Goal: Task Accomplishment & Management: Manage account settings

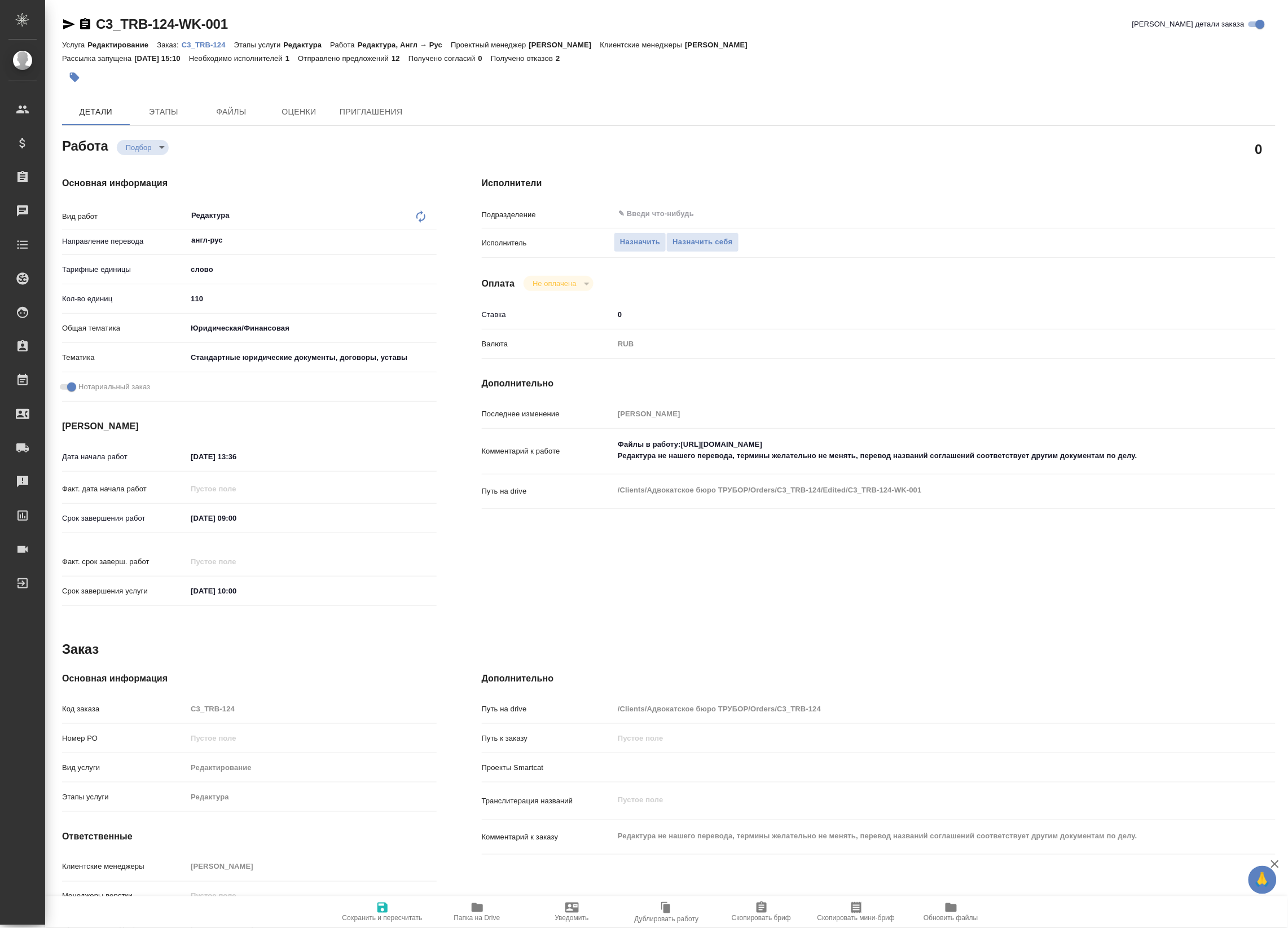
type textarea "x"
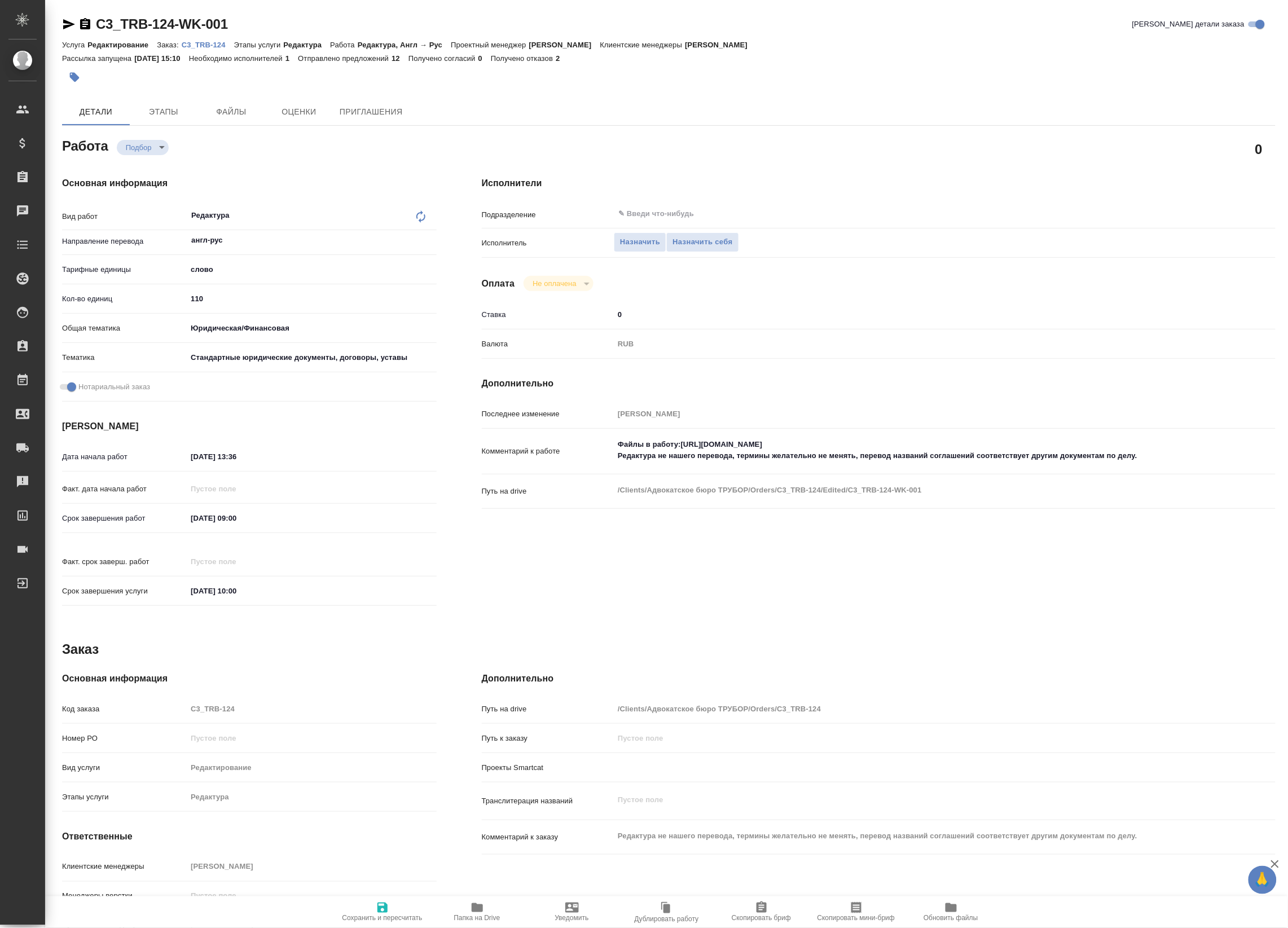
type textarea "x"
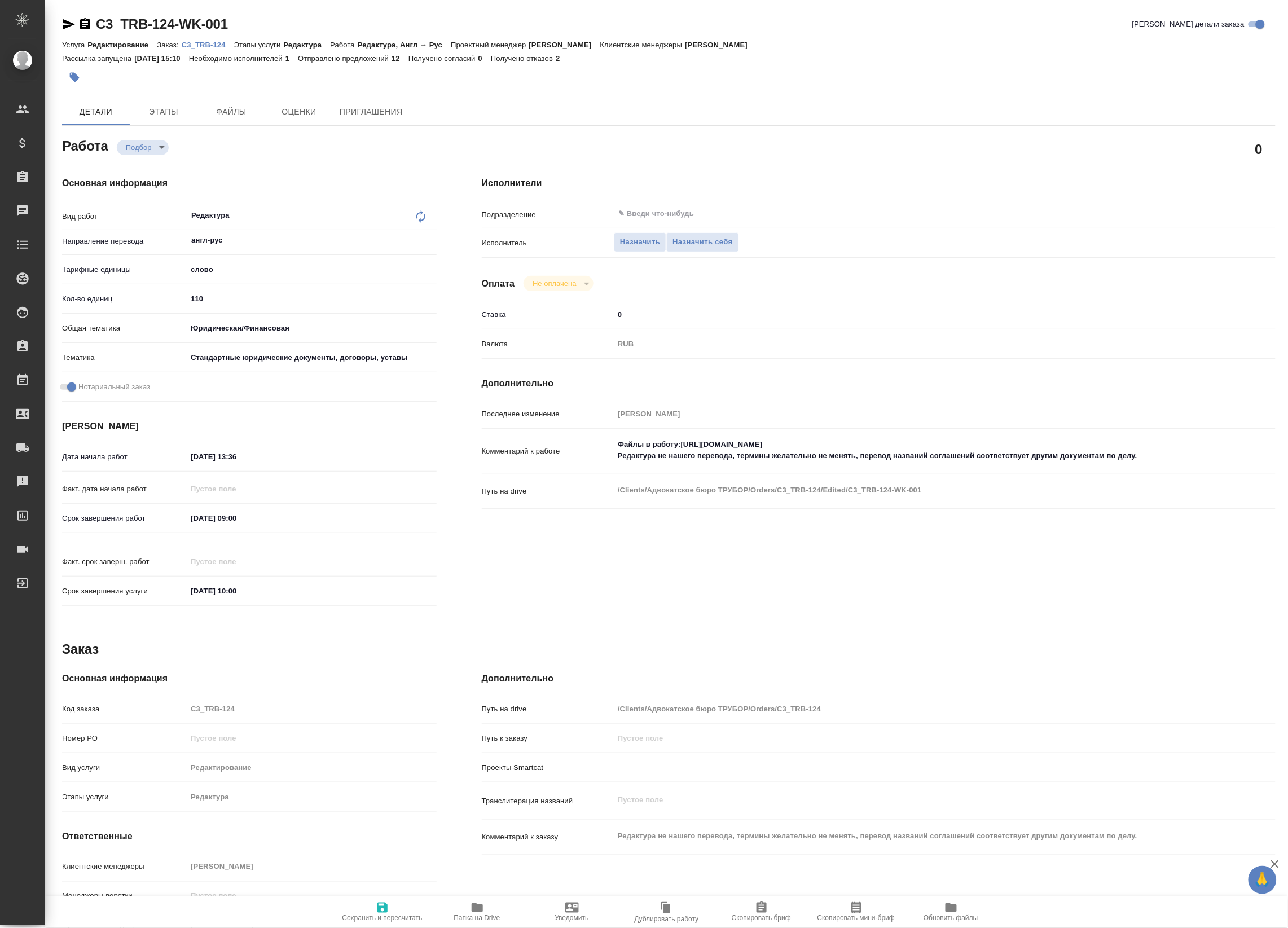
type textarea "x"
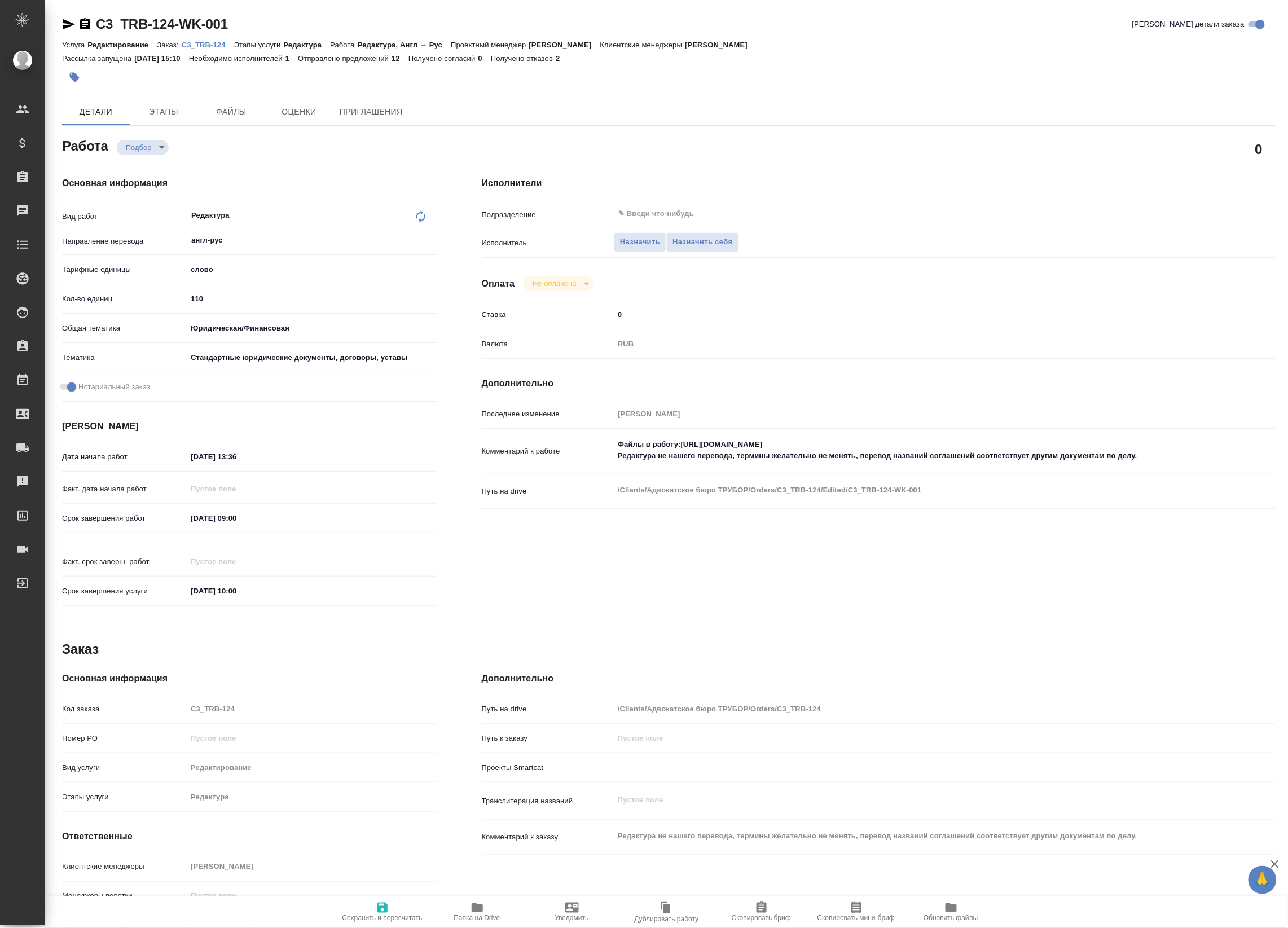
type textarea "x"
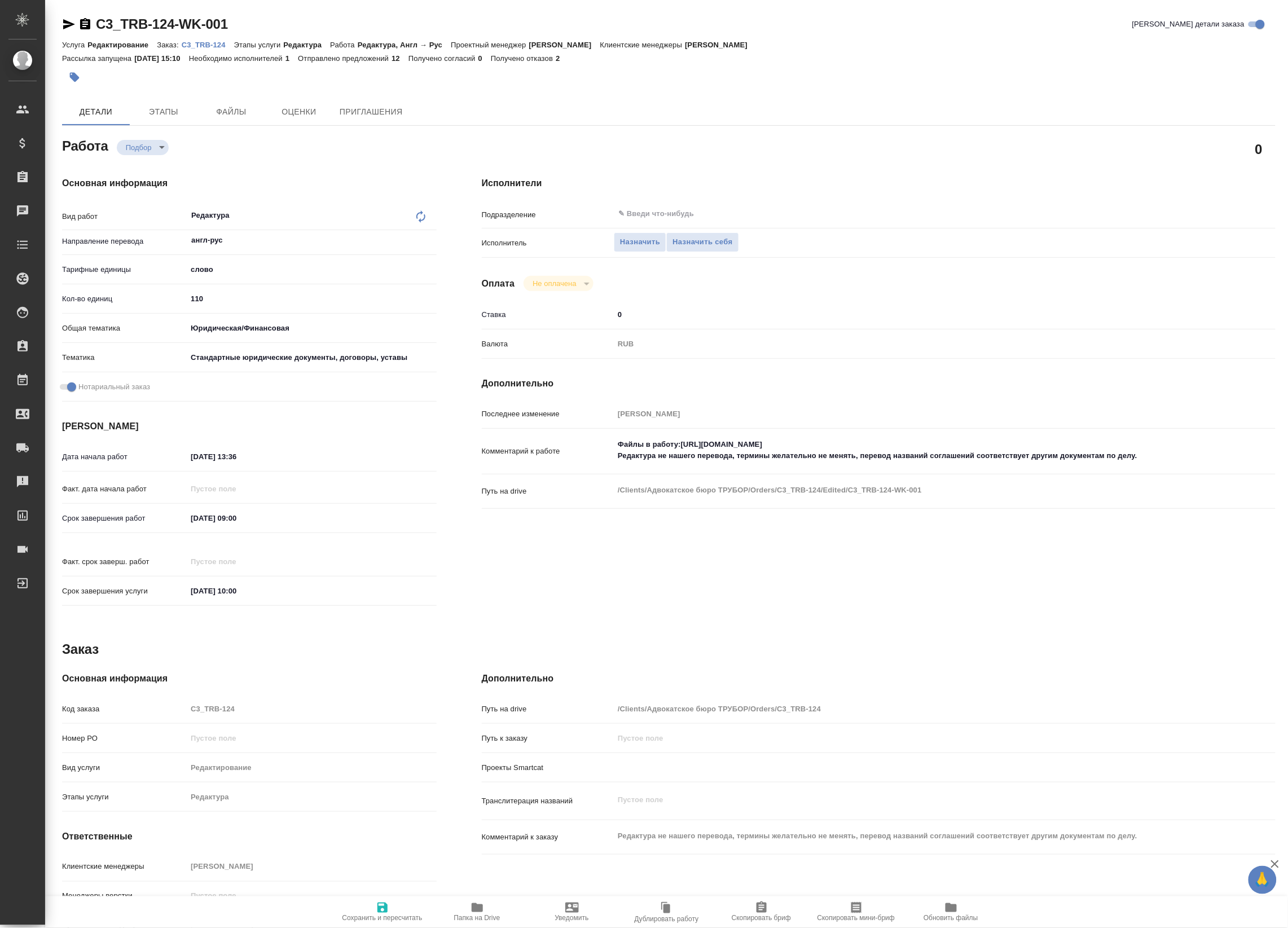
type textarea "x"
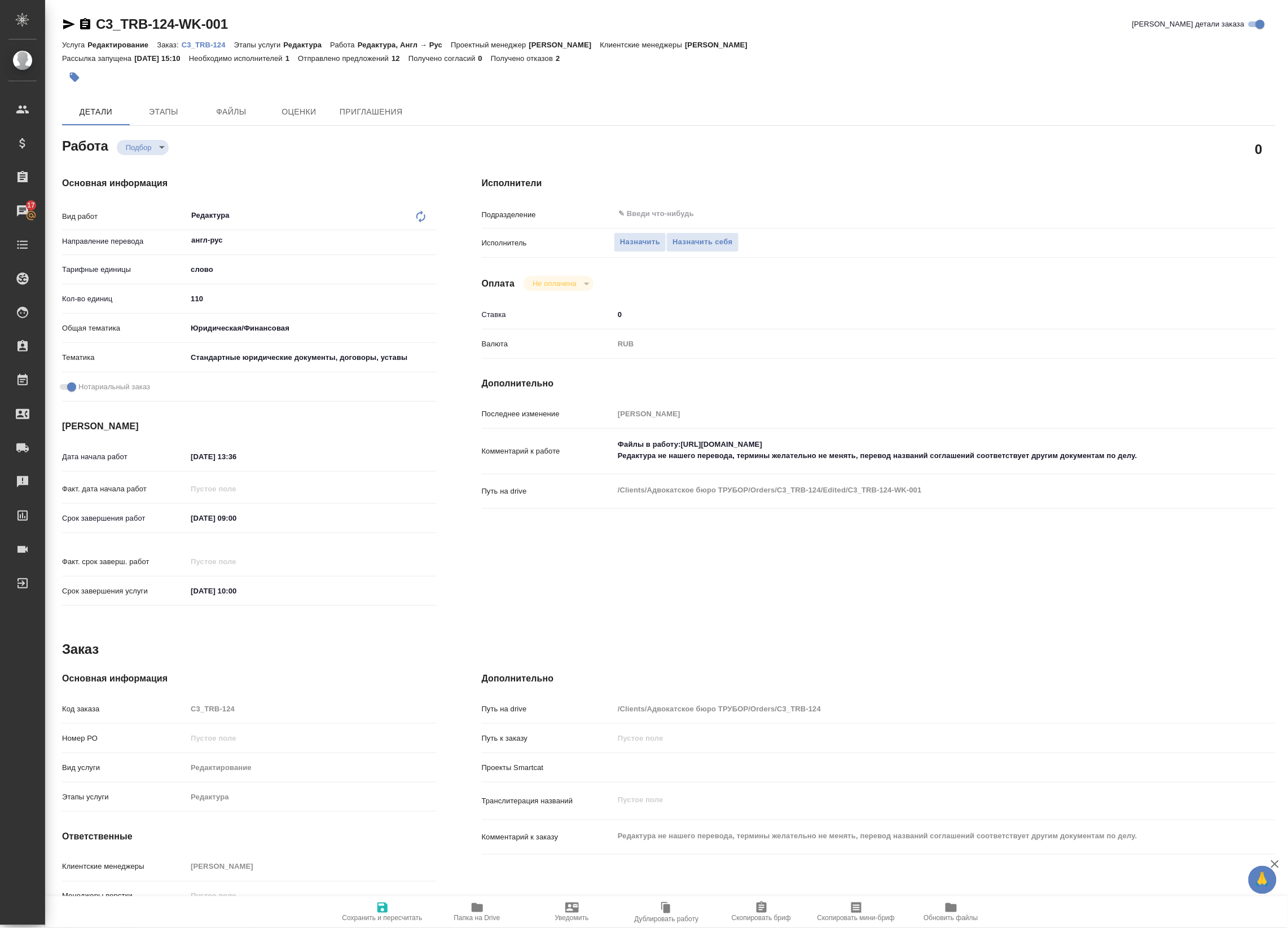
click at [216, 45] on p "C3_TRB-124" at bounding box center [208, 45] width 53 height 9
type textarea "x"
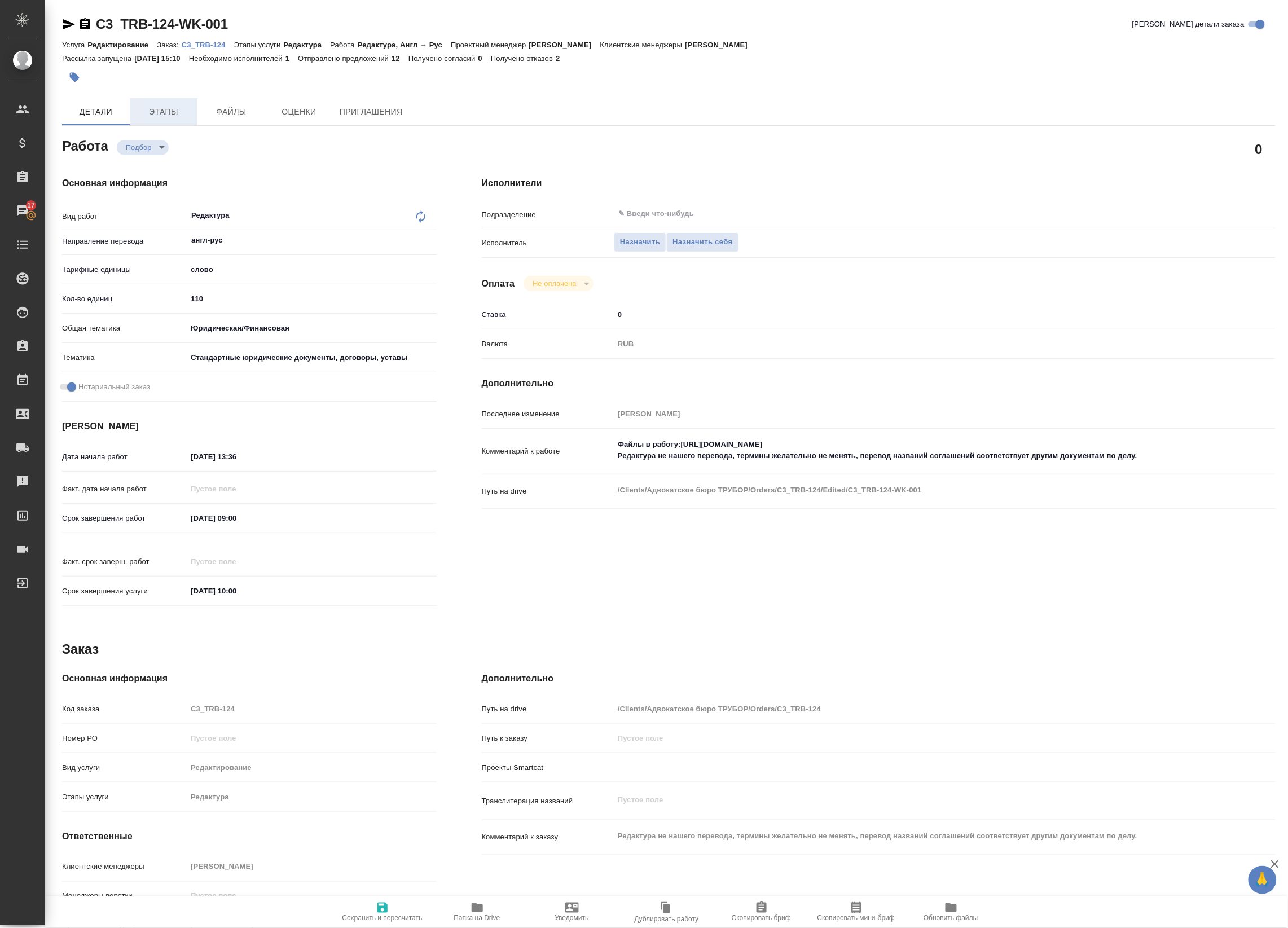
type textarea "x"
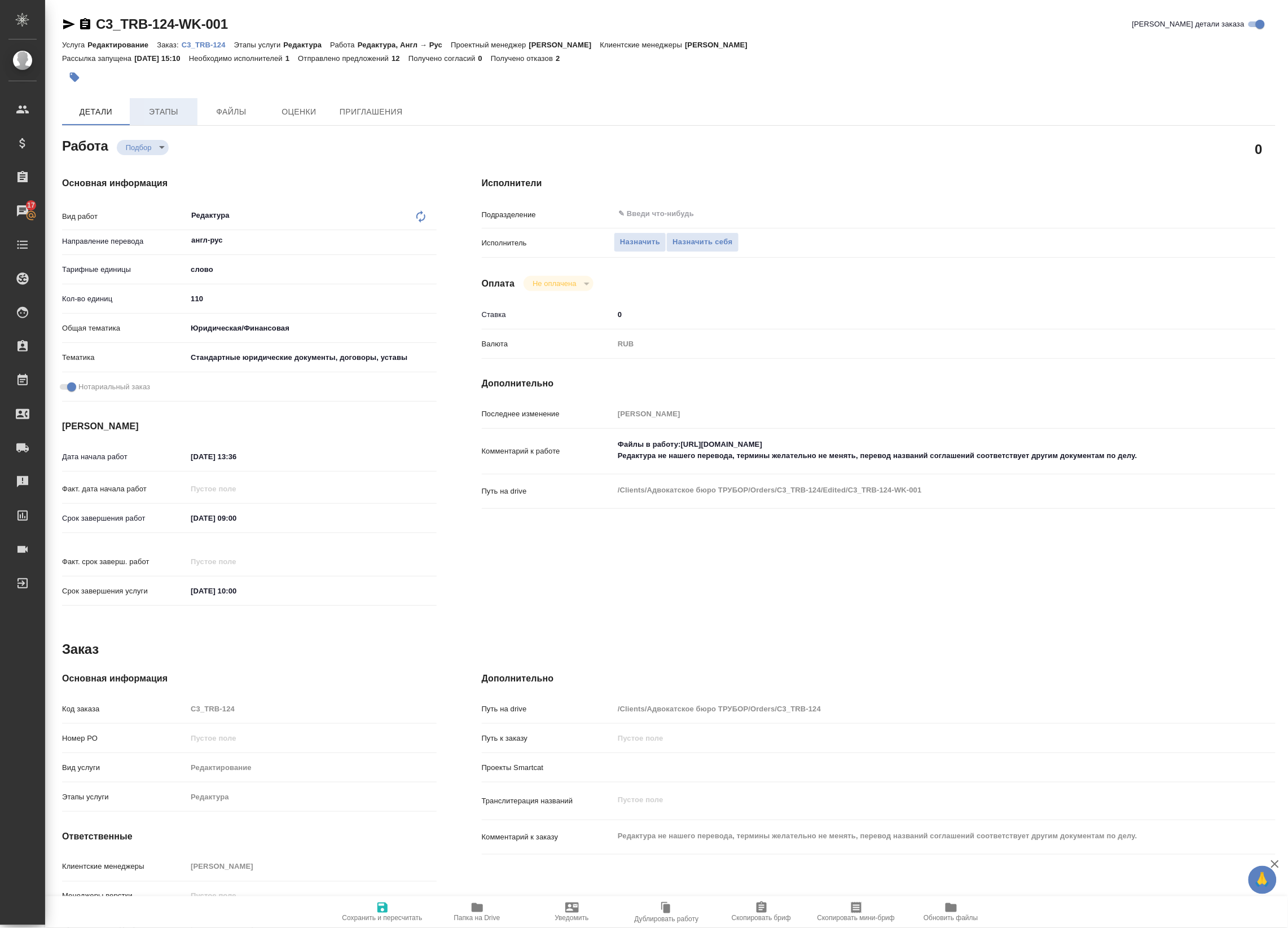
type textarea "x"
click at [646, 240] on span "Назначить" at bounding box center [640, 242] width 40 height 13
type textarea "x"
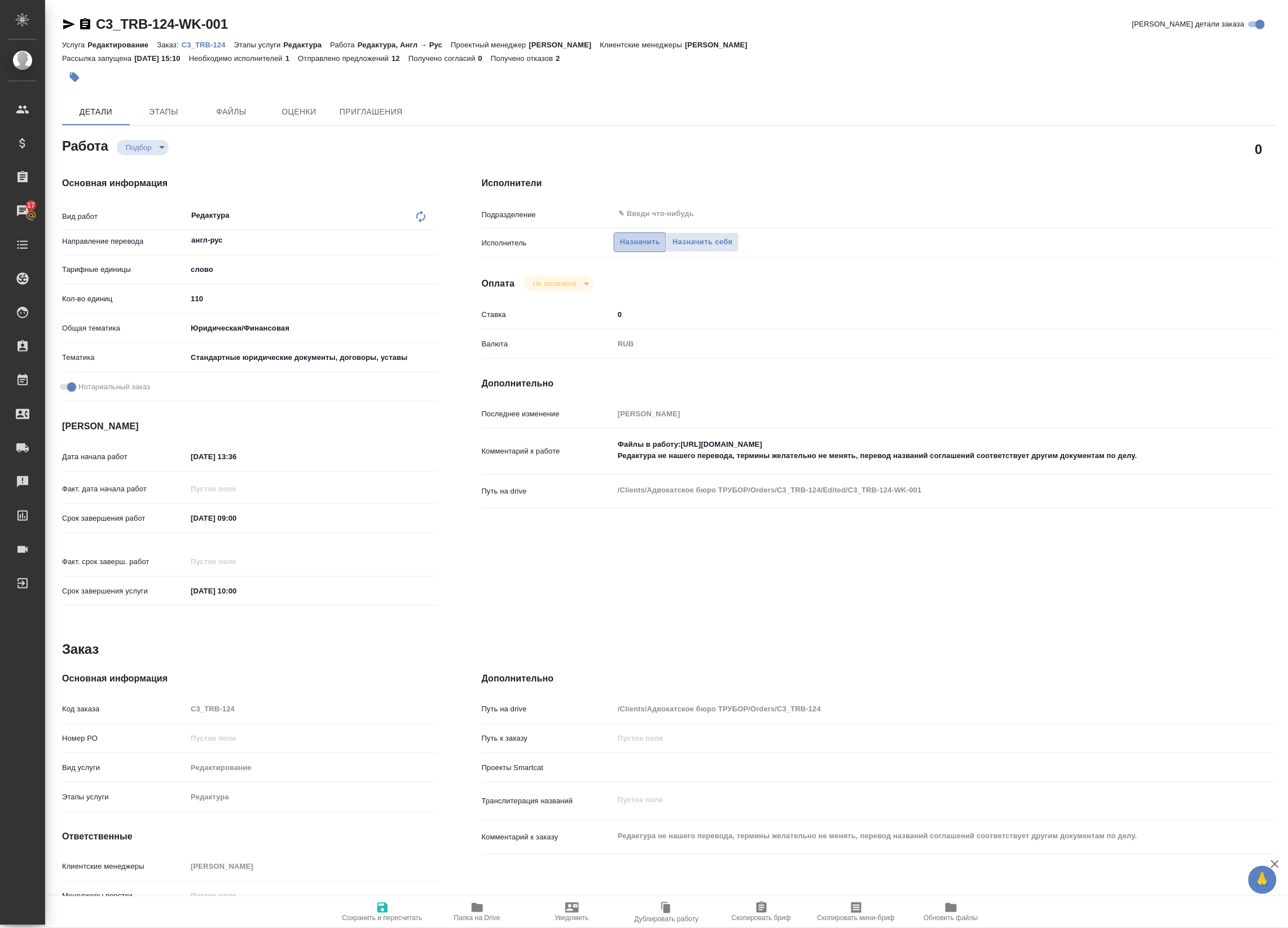
type textarea "x"
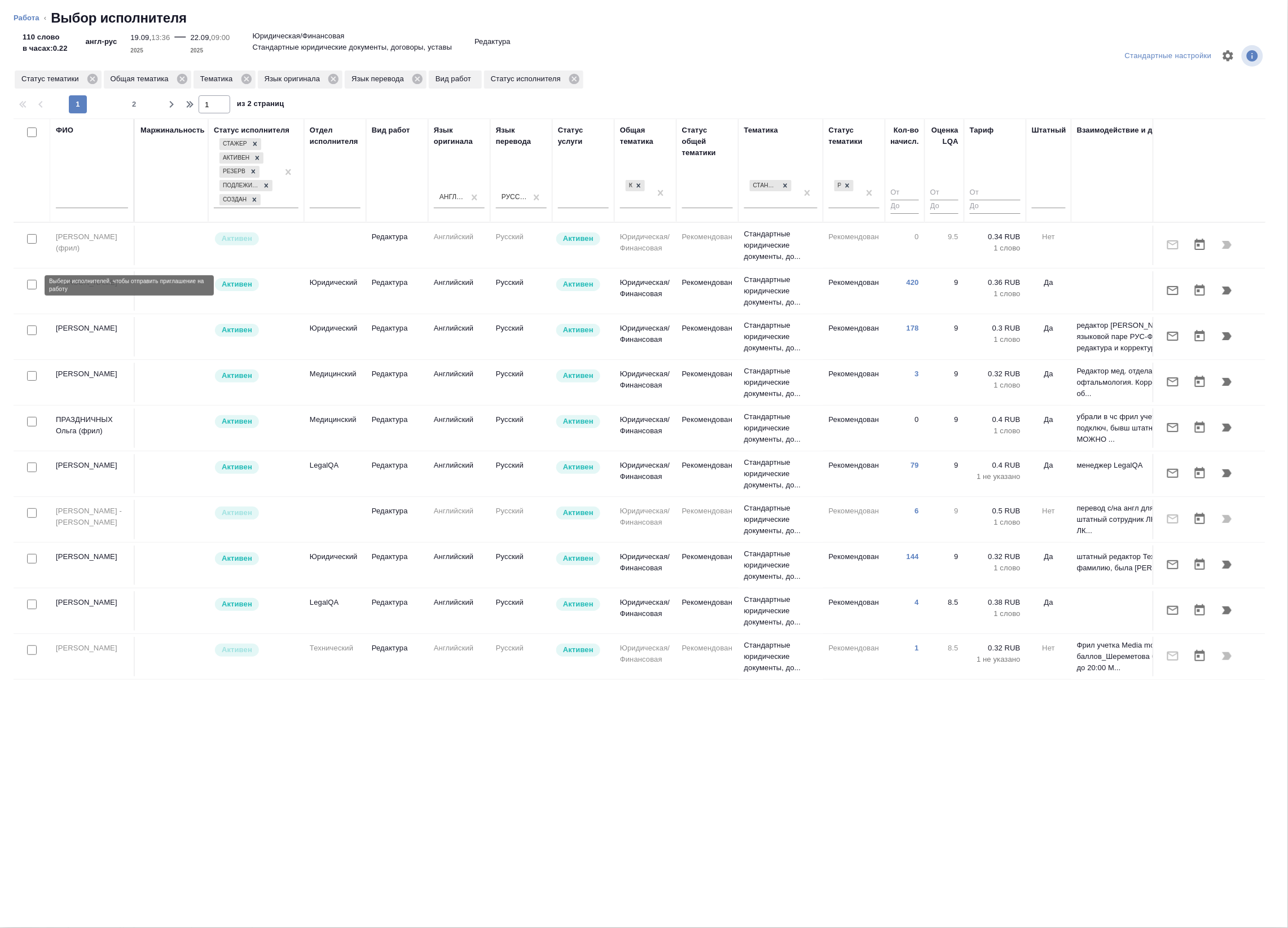
click at [29, 288] on input "checkbox" at bounding box center [32, 285] width 10 height 10
checkbox input "true"
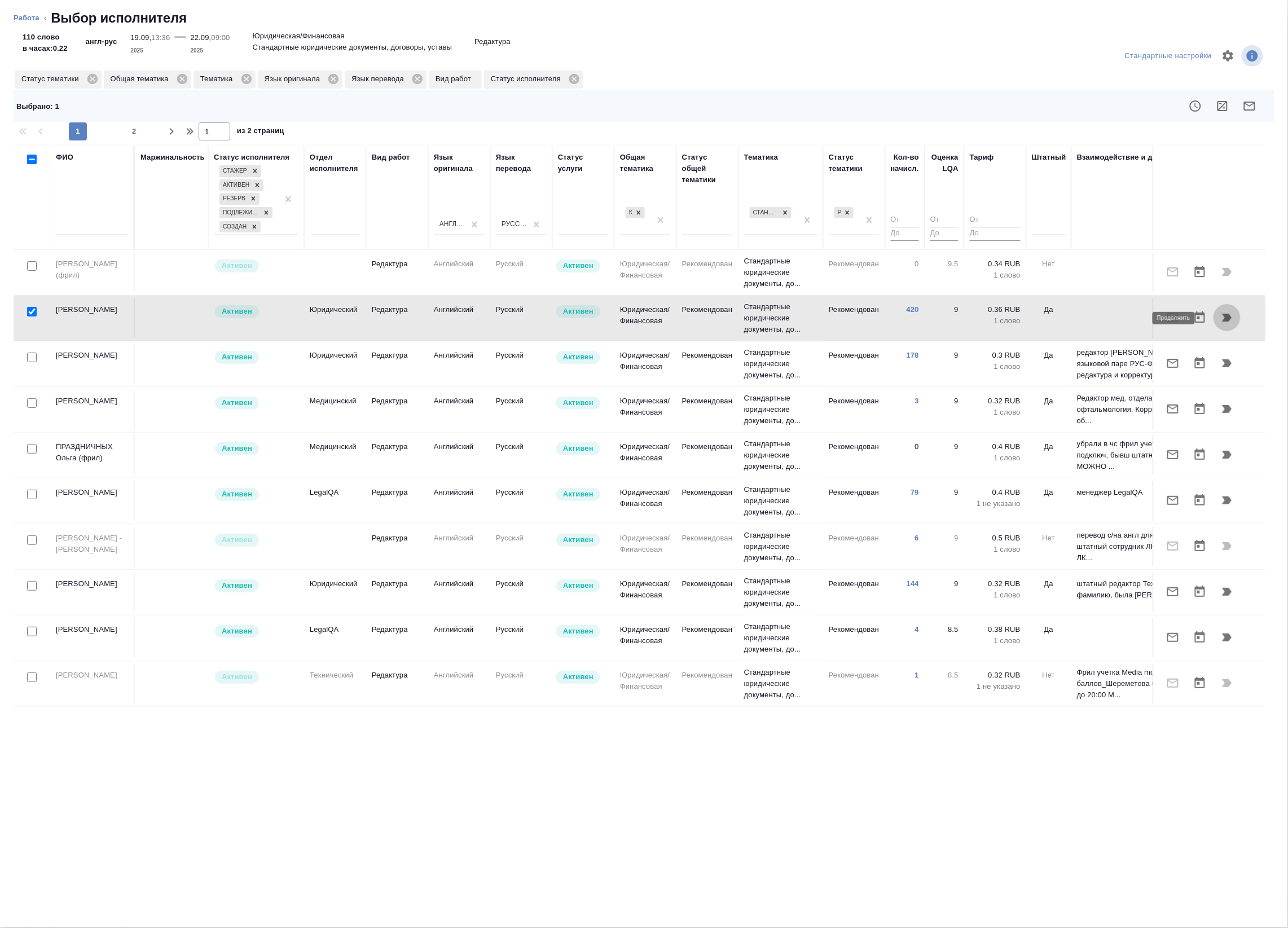
click at [1214, 325] on button "button" at bounding box center [1227, 318] width 27 height 27
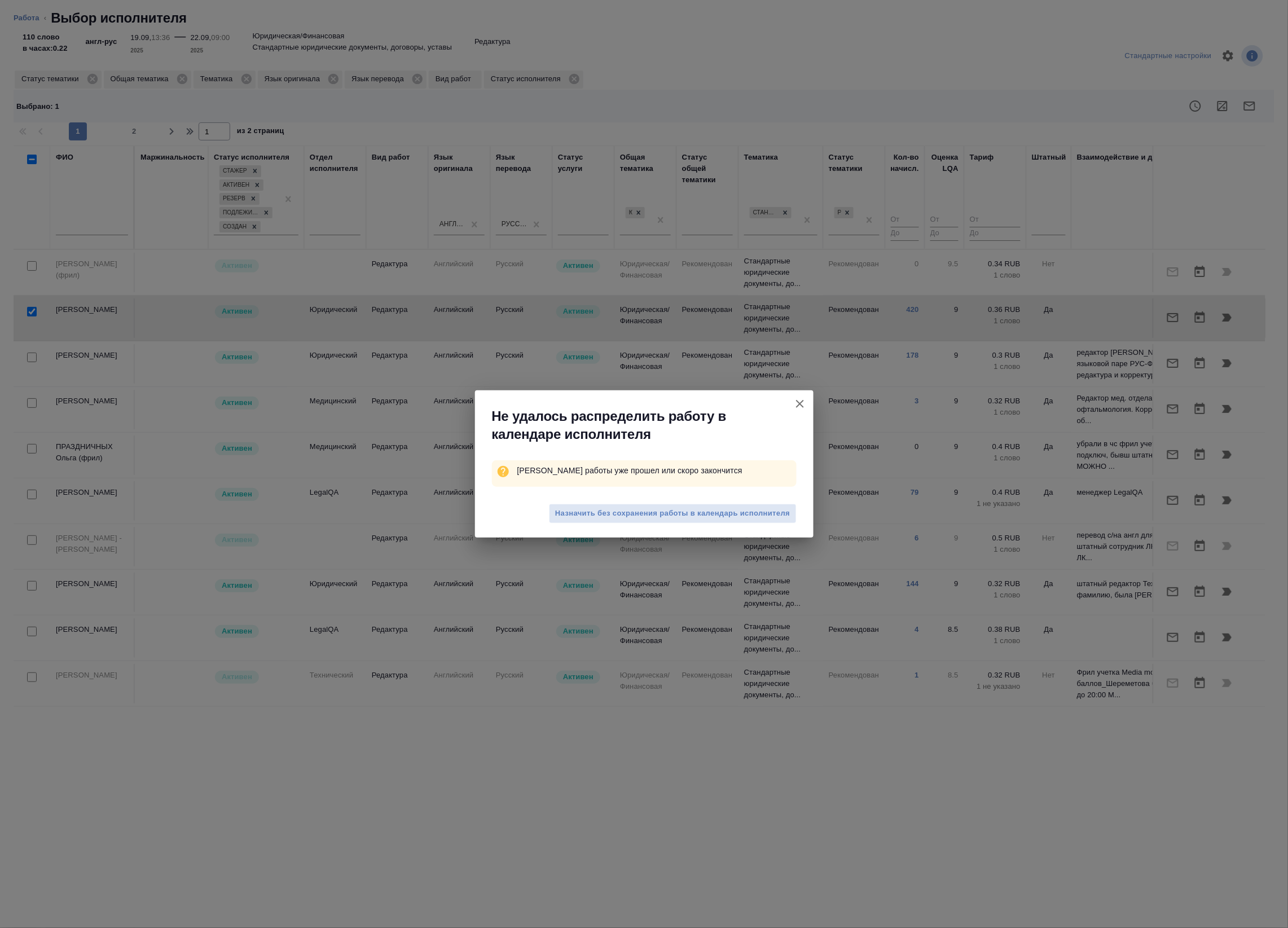
type textarea "x"
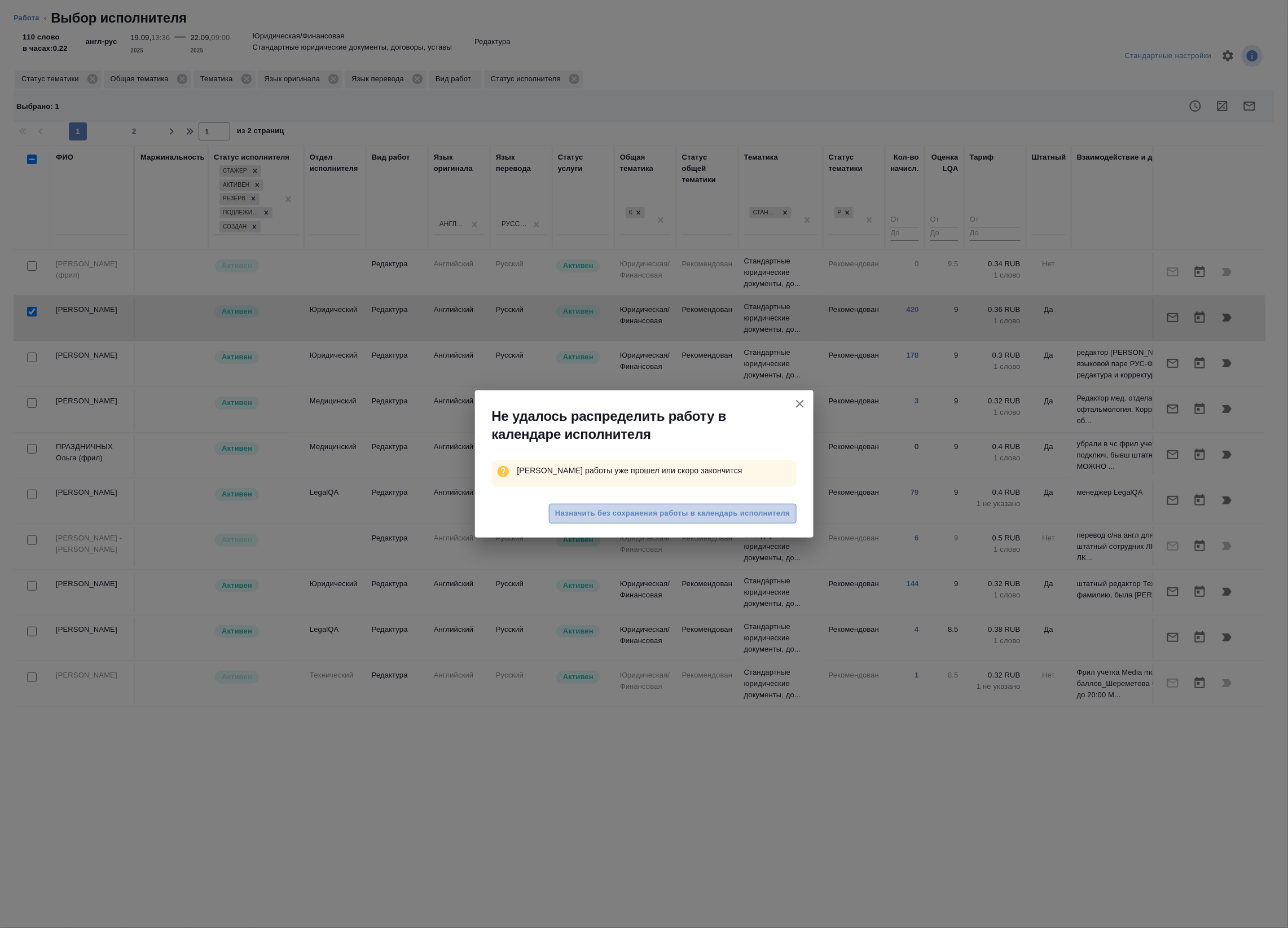
click at [576, 504] on button "Назначить без сохранения работы в календарь исполнителя" at bounding box center [673, 514] width 247 height 20
type textarea "x"
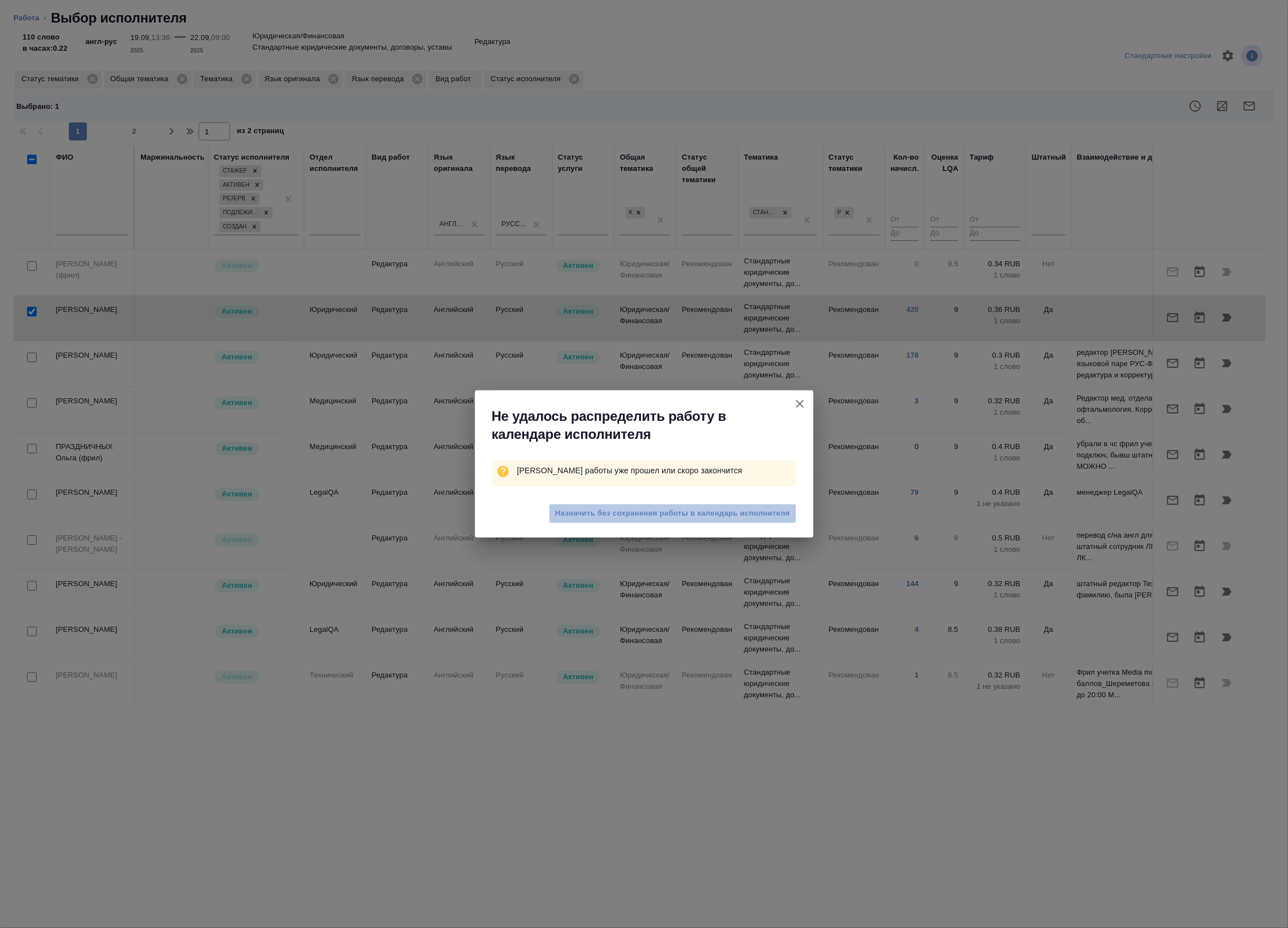
type textarea "x"
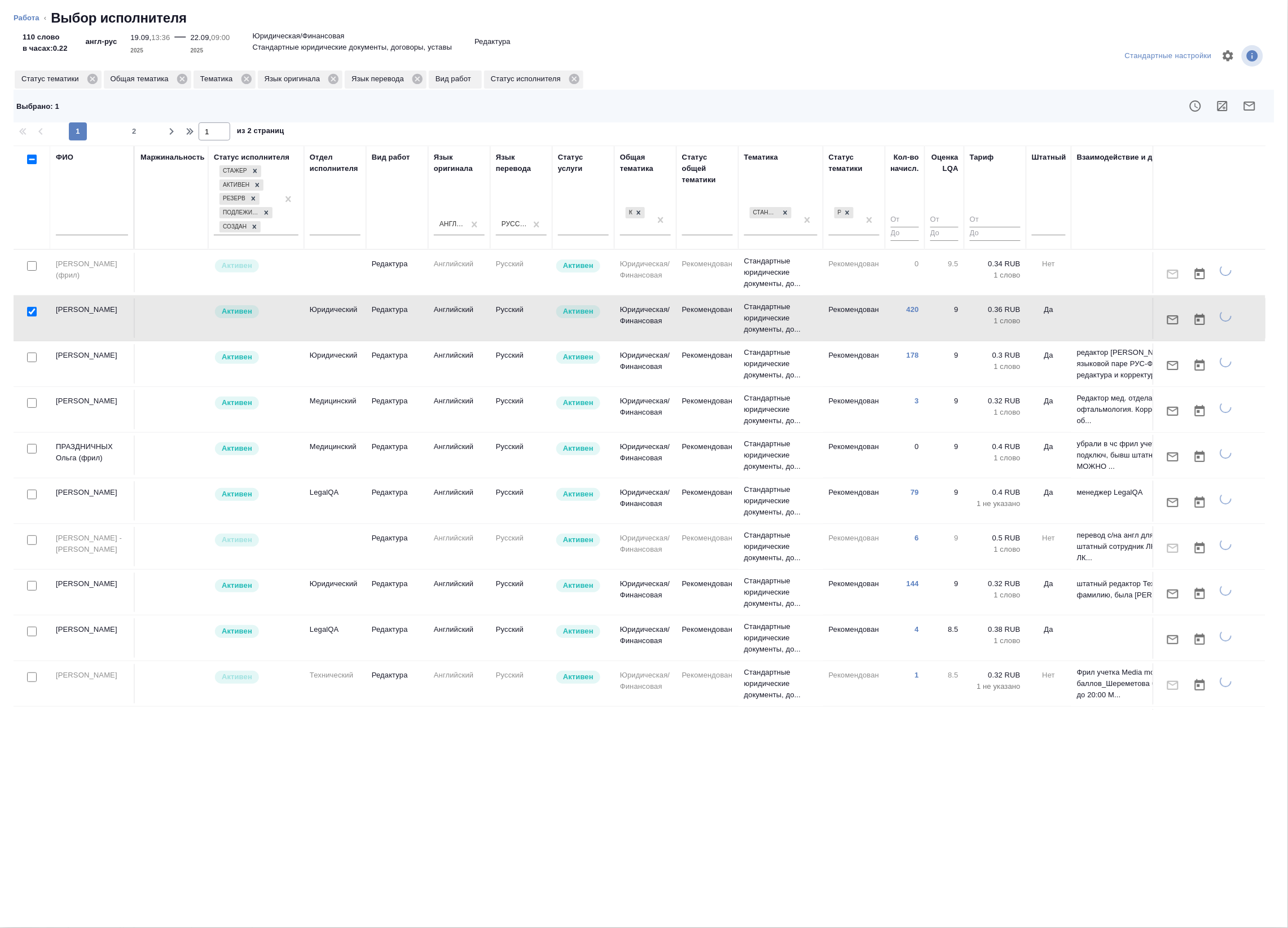
type textarea "x"
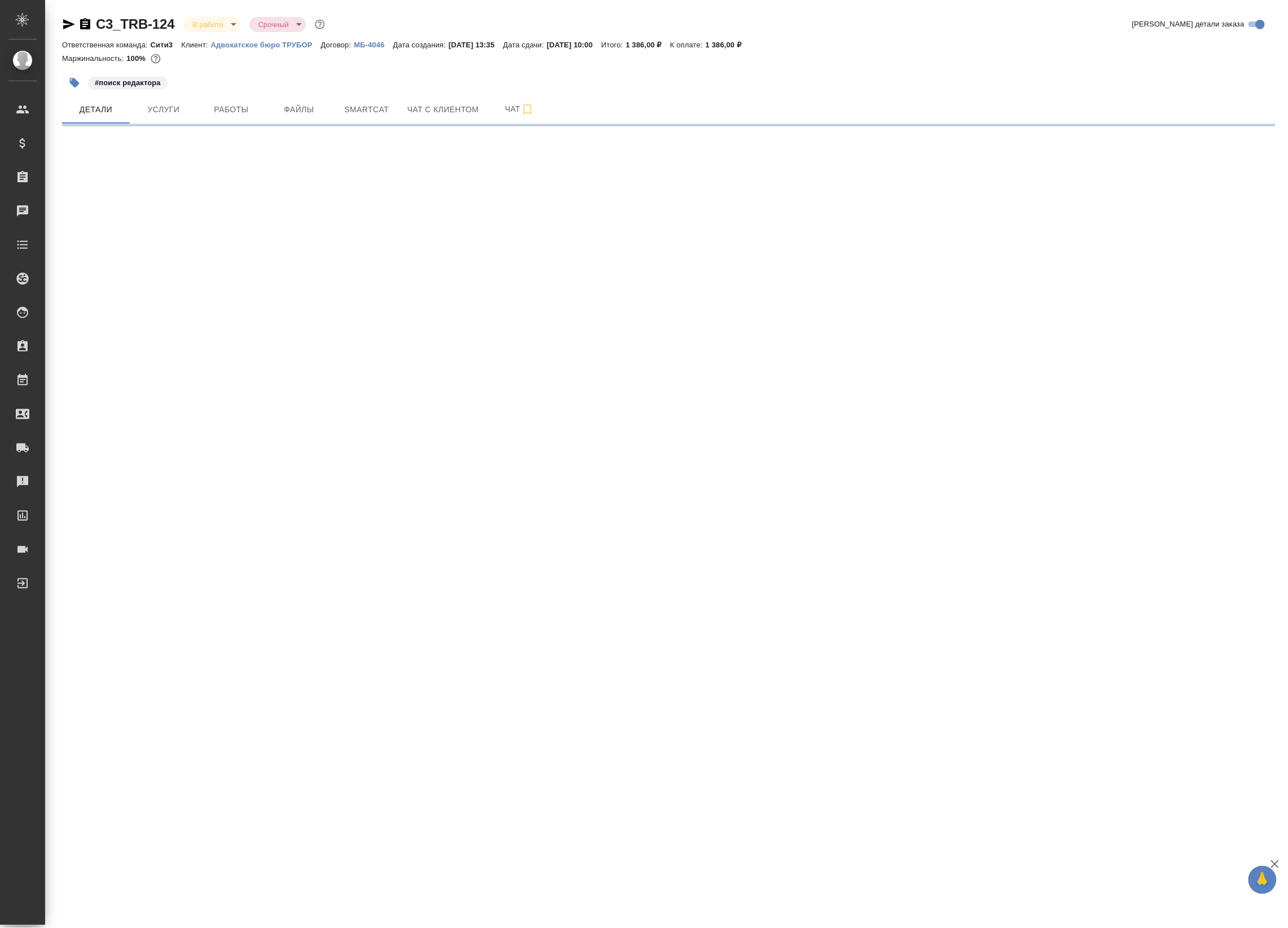
select select "RU"
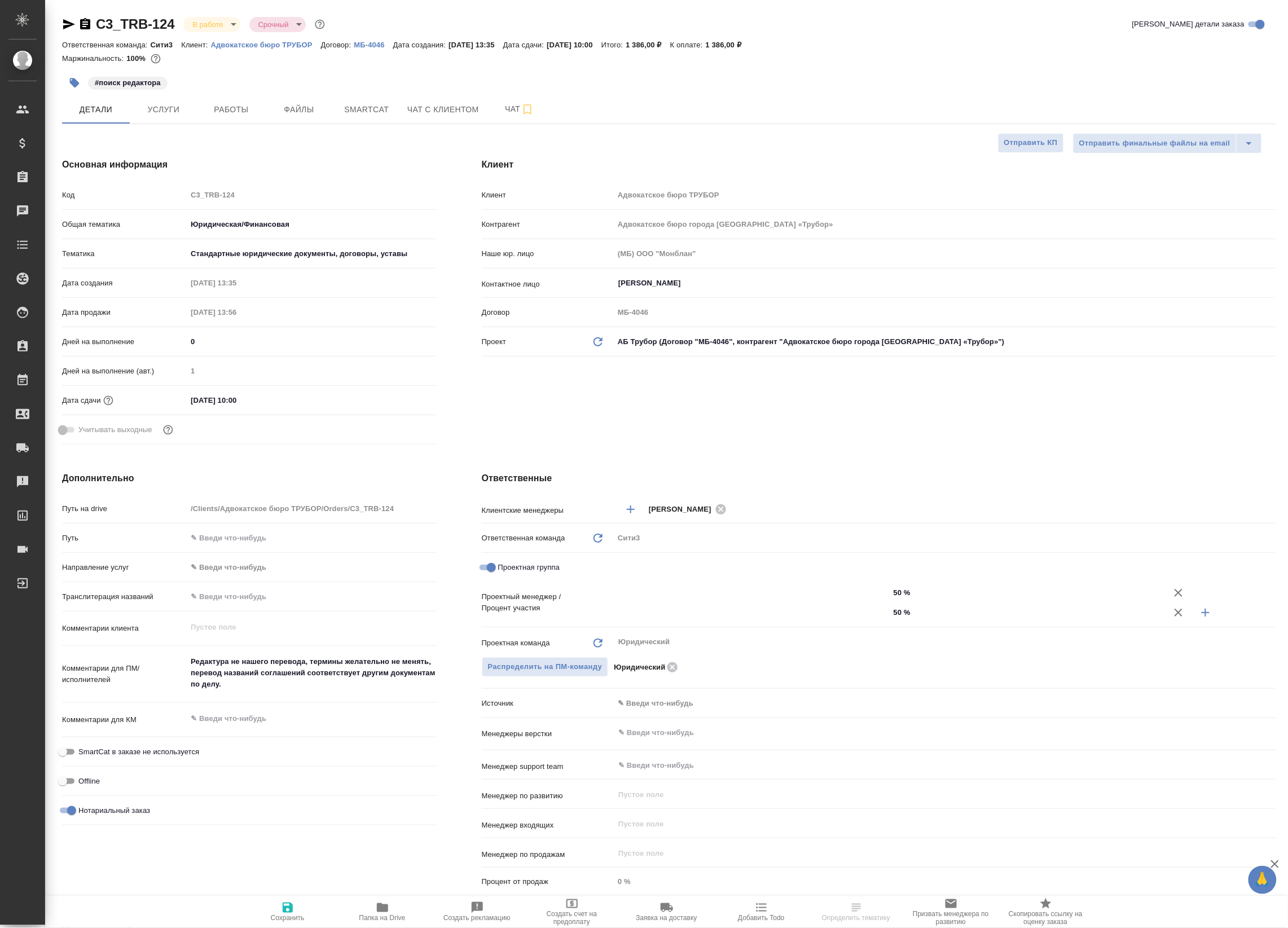
type textarea "x"
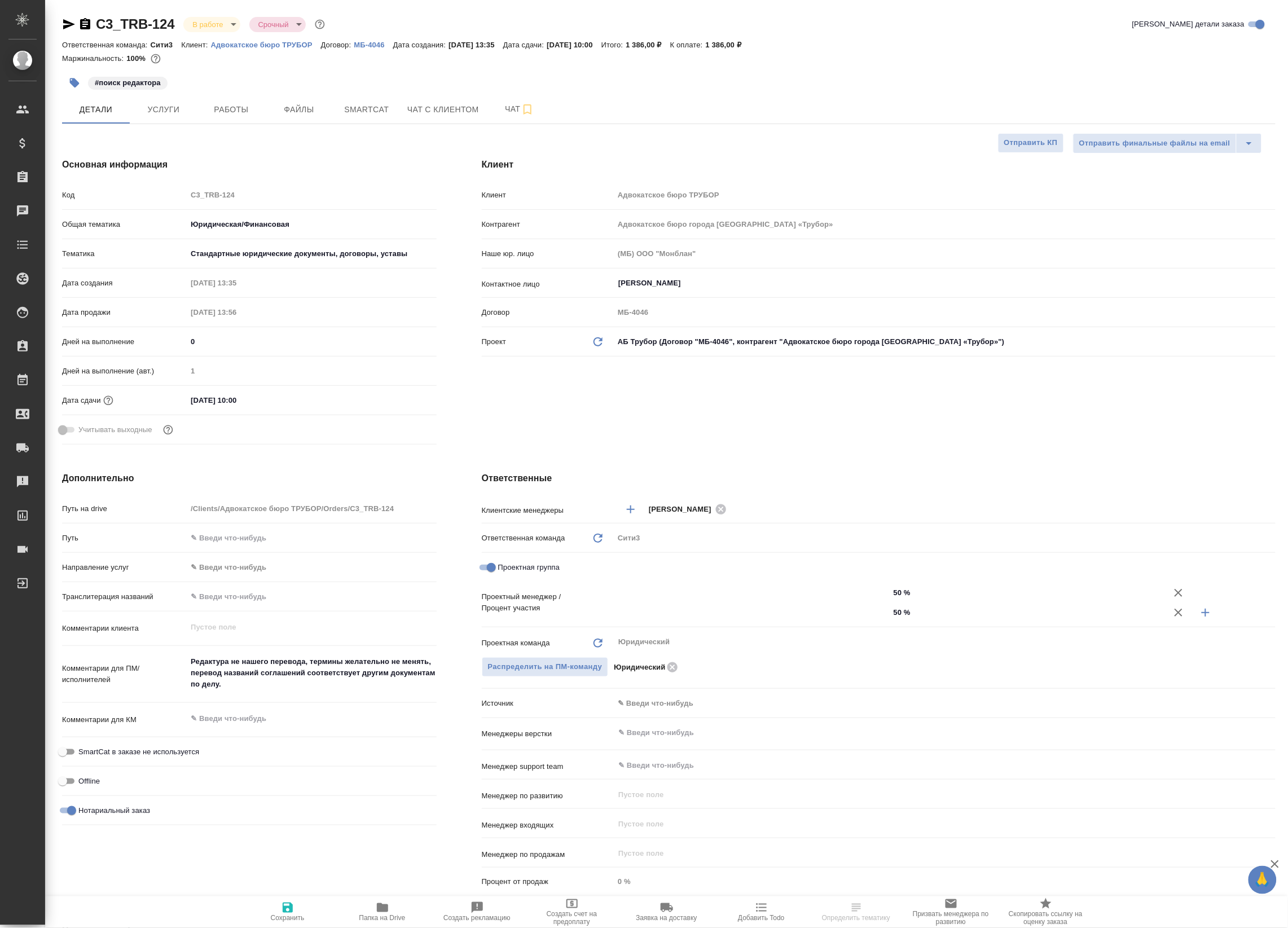
type textarea "x"
type input "[PERSON_NAME]"
type input "Chernova Anna"
click at [233, 118] on button "Работы" at bounding box center [231, 109] width 67 height 28
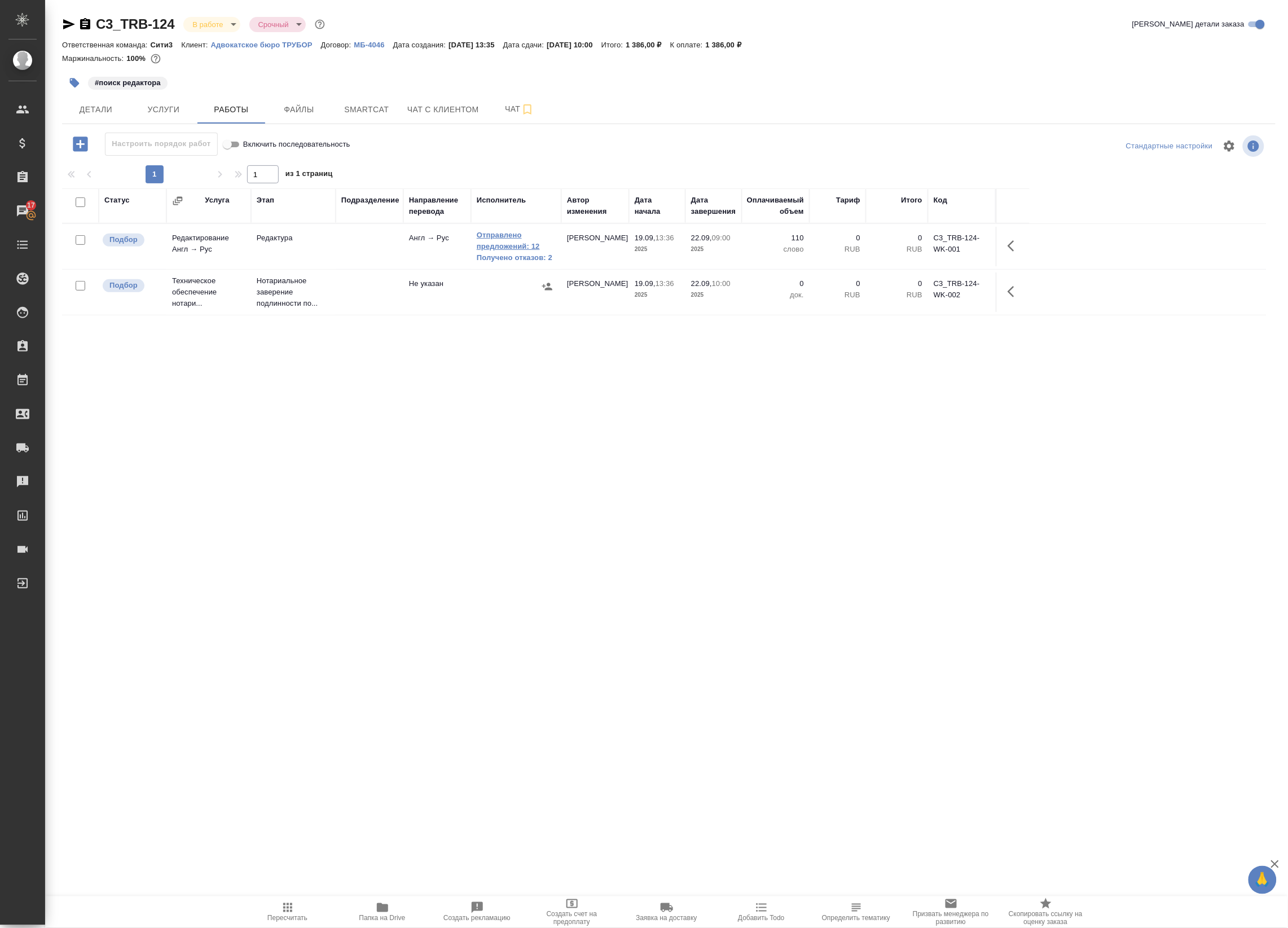
click at [510, 246] on link "Отправлено предложений: 12" at bounding box center [516, 241] width 79 height 23
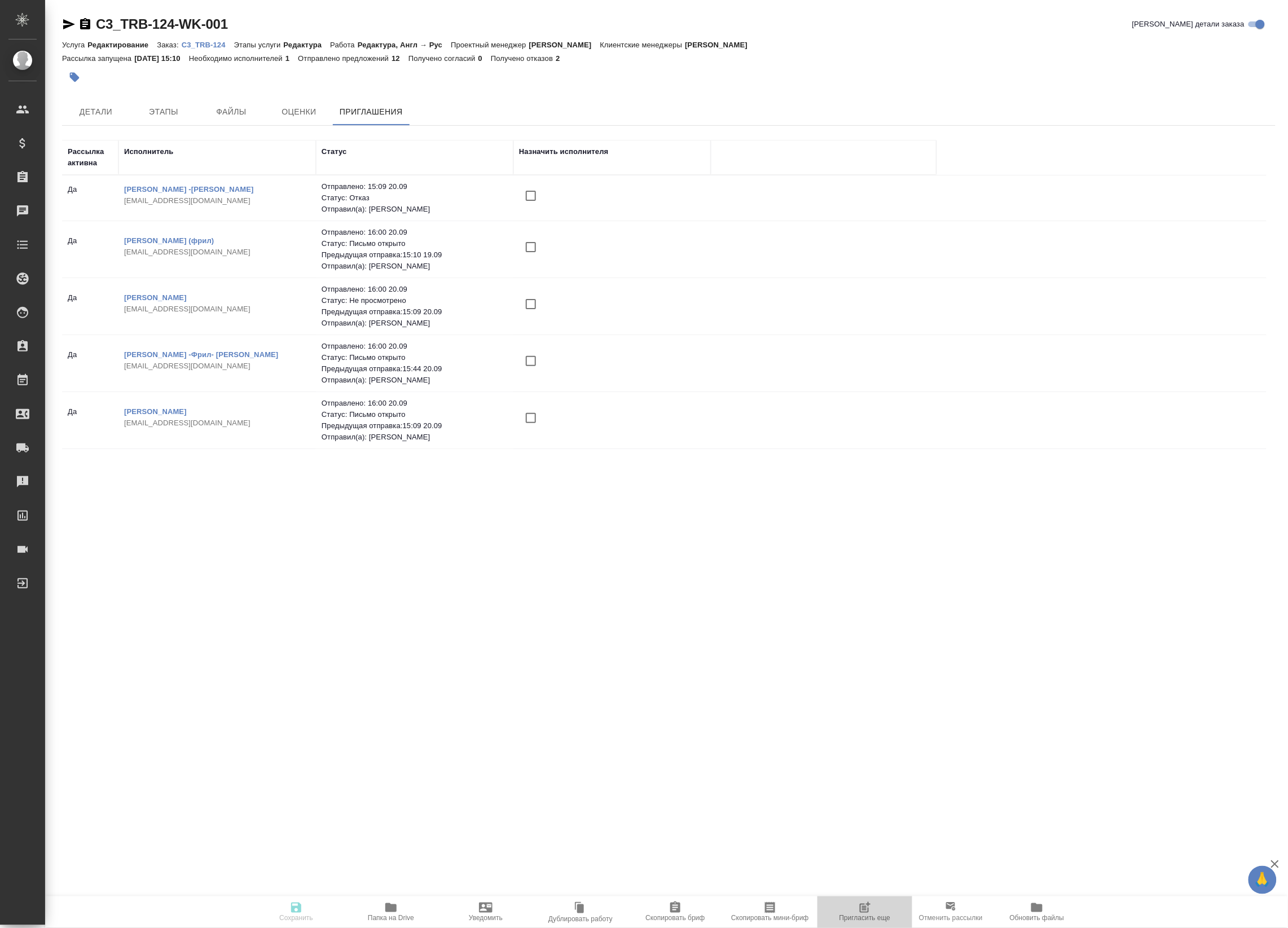
click at [870, 911] on icon "button" at bounding box center [864, 907] width 13 height 13
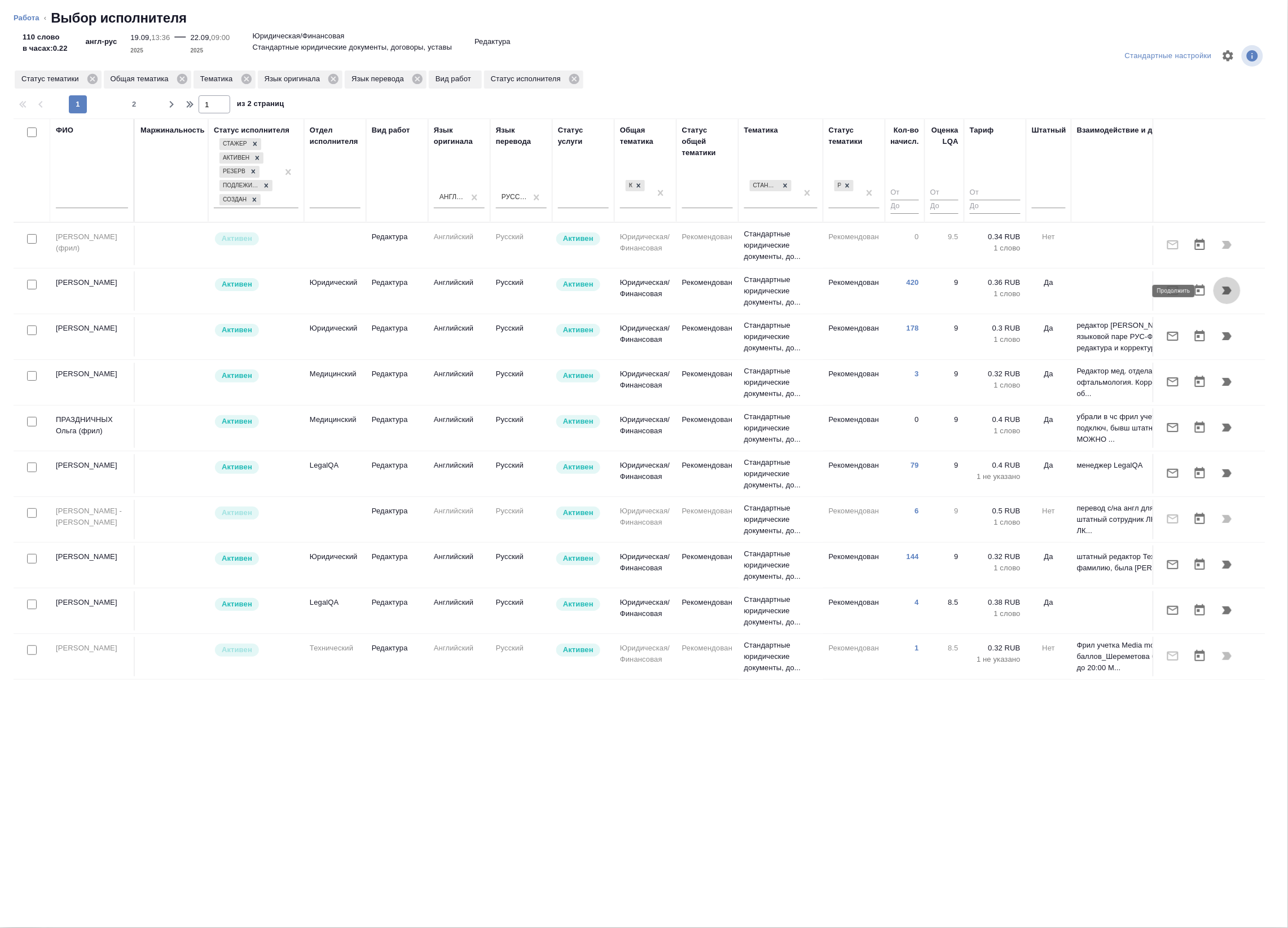
click at [1221, 297] on icon "button" at bounding box center [1227, 290] width 13 height 13
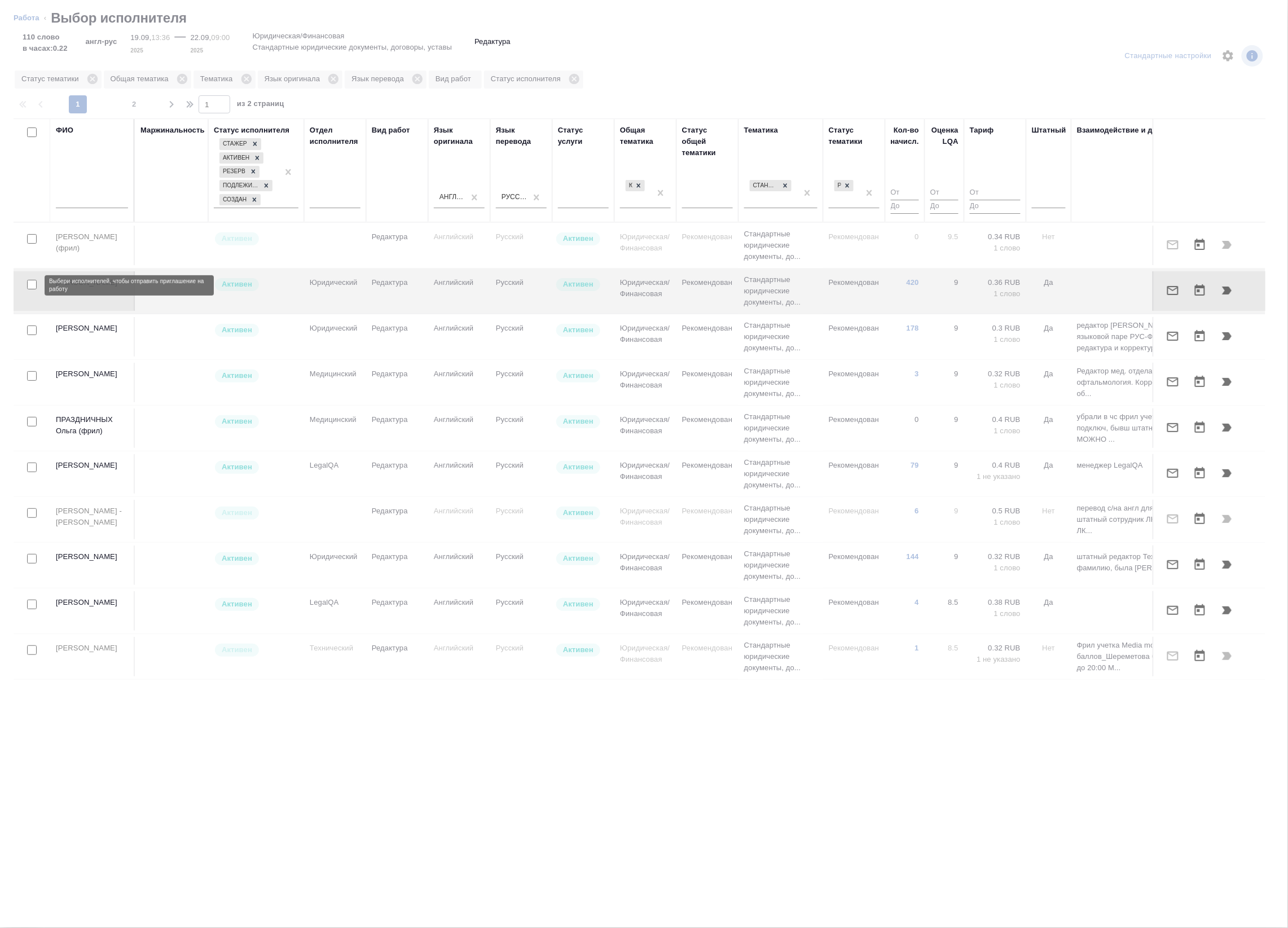
click at [35, 287] on input "checkbox" at bounding box center [32, 285] width 10 height 10
checkbox input "true"
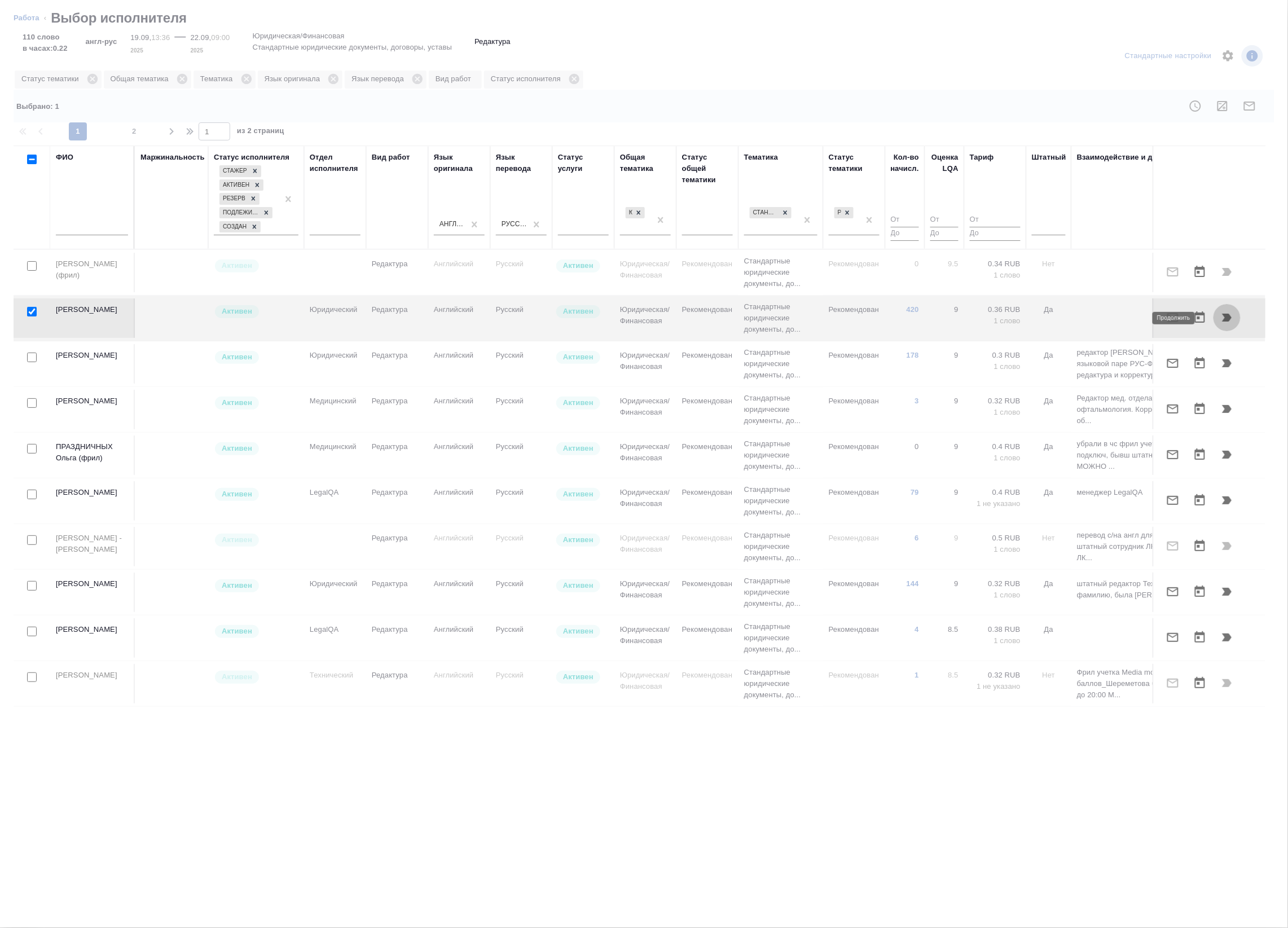
click at [1221, 318] on icon "button" at bounding box center [1227, 317] width 13 height 13
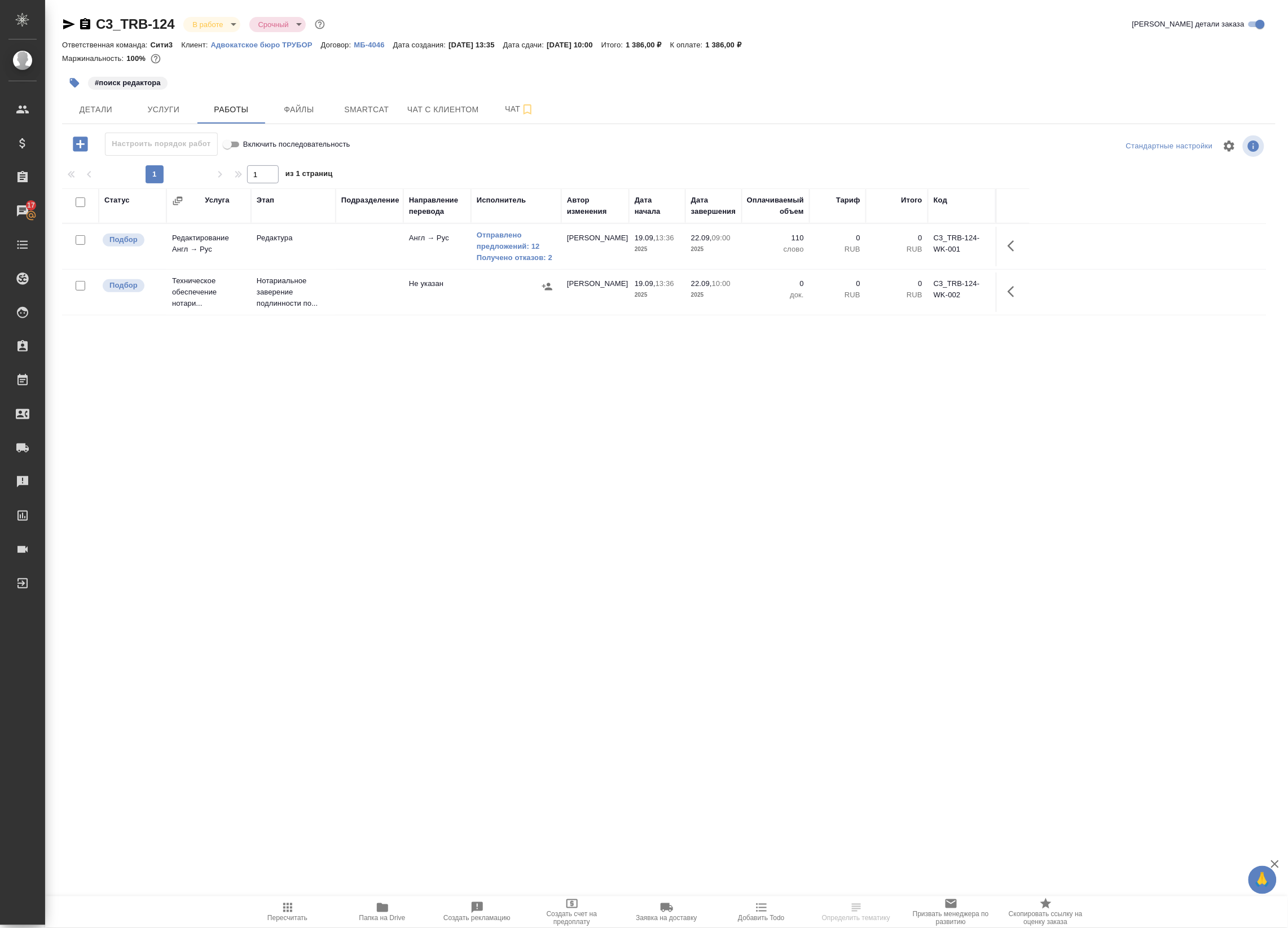
click at [376, 911] on icon "button" at bounding box center [382, 907] width 13 height 13
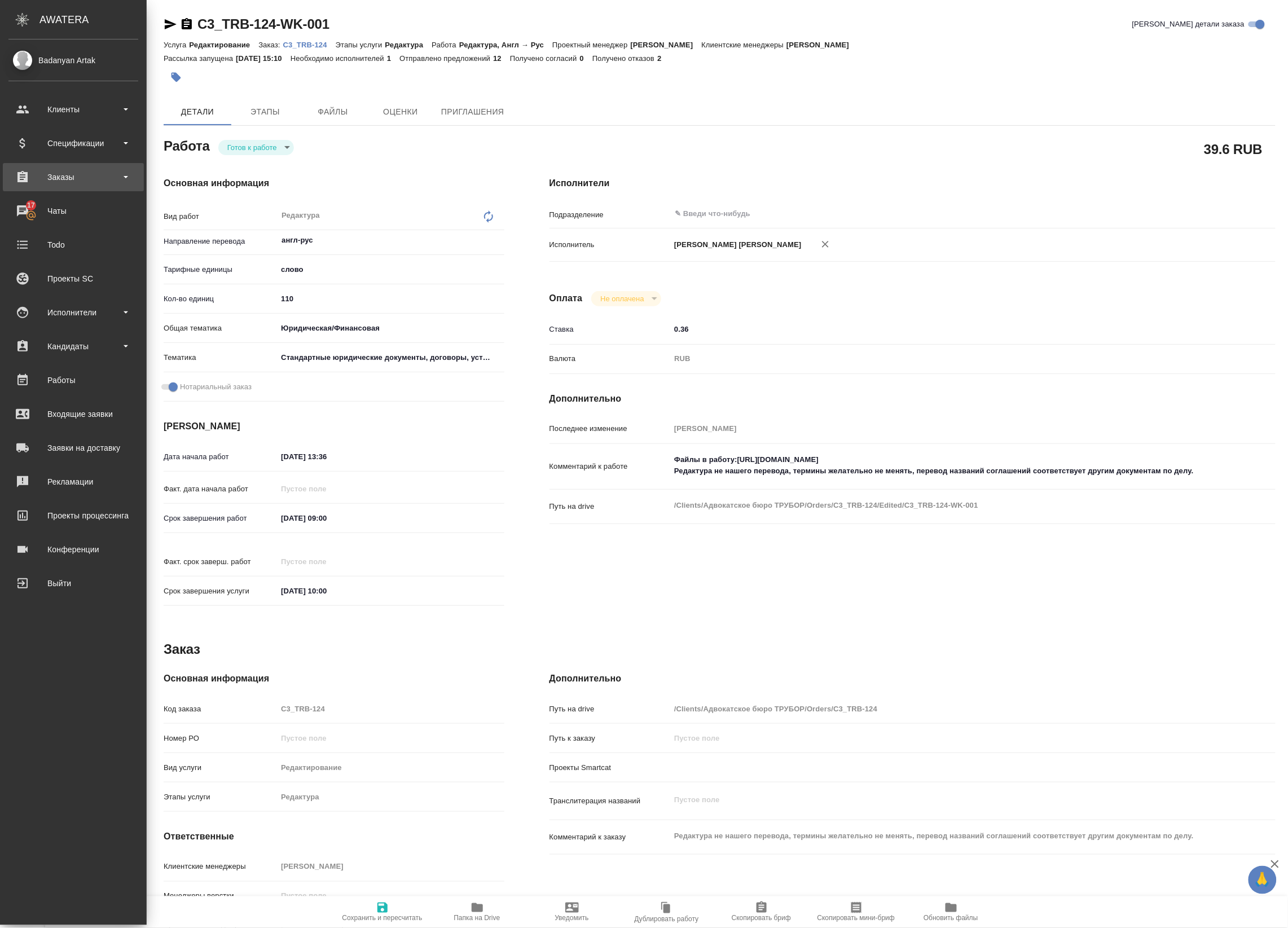
click at [47, 173] on div "Заказы" at bounding box center [73, 177] width 130 height 17
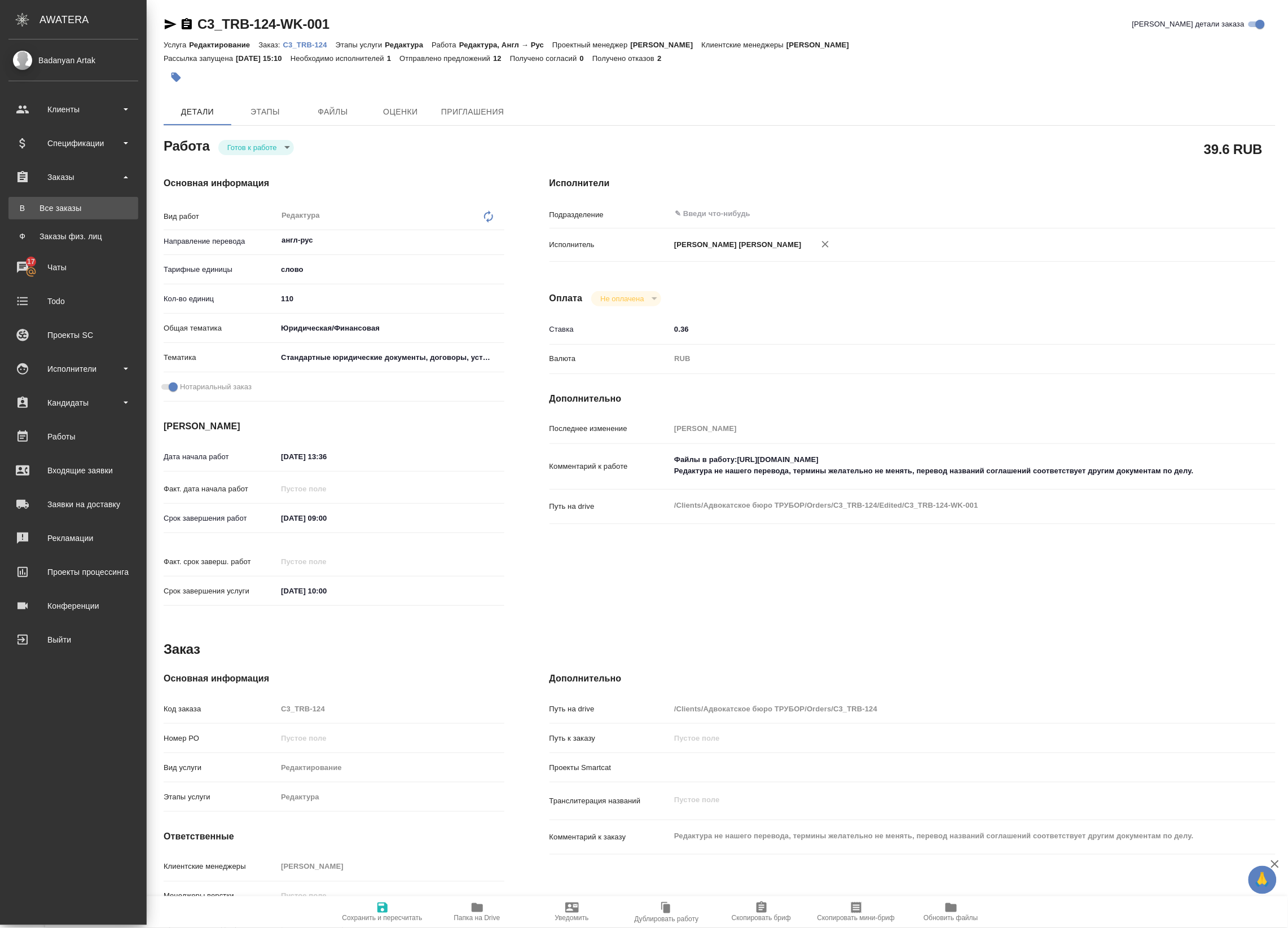
click at [82, 205] on div ".cls-1 fill:#fff; AWATERA Badanyan Artak Клиенты Спецификации Заказы В Все зака…" at bounding box center [644, 464] width 1288 height 928
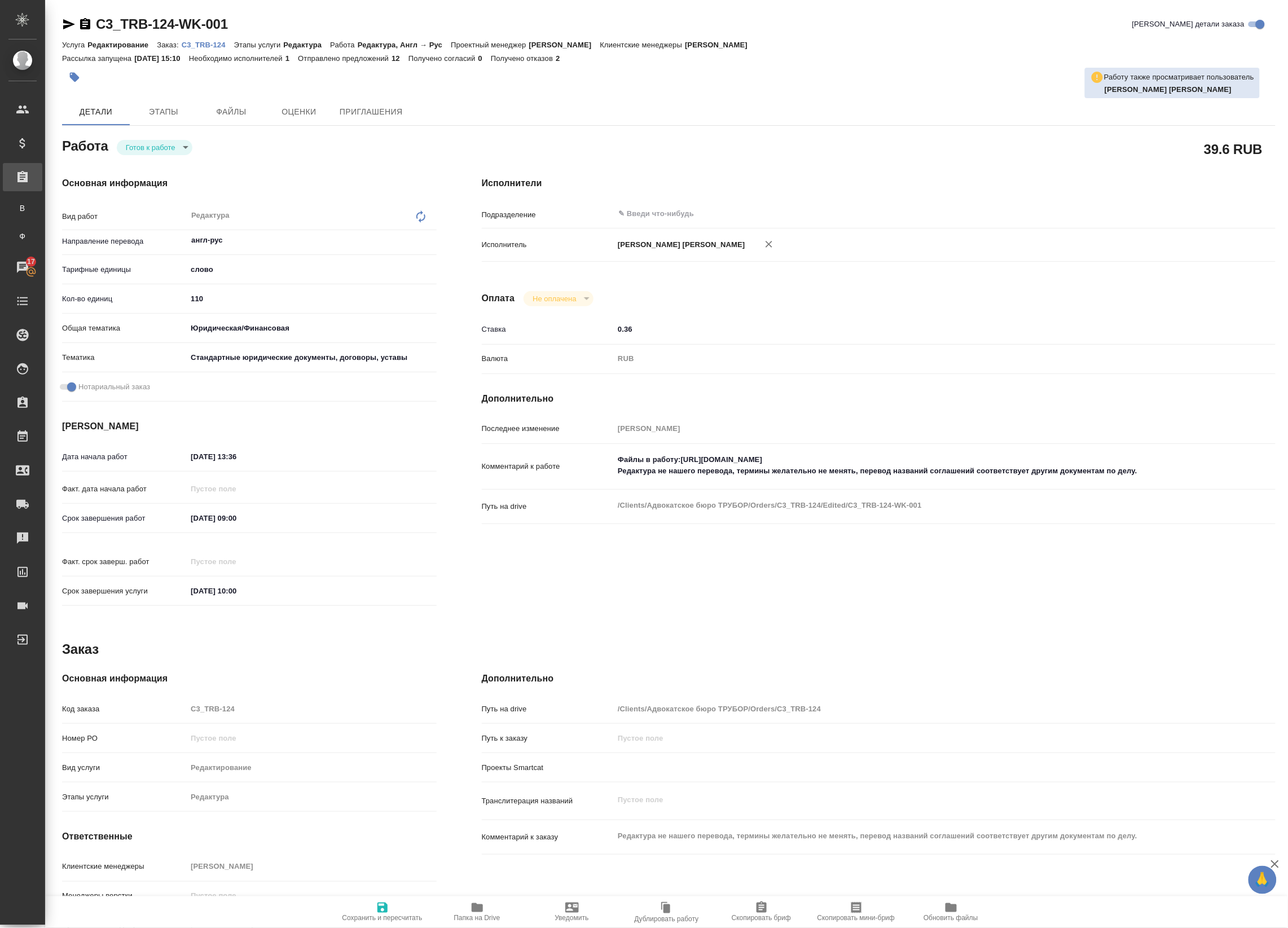
click at [23, 176] on div "Заказы" at bounding box center [9, 177] width 28 height 17
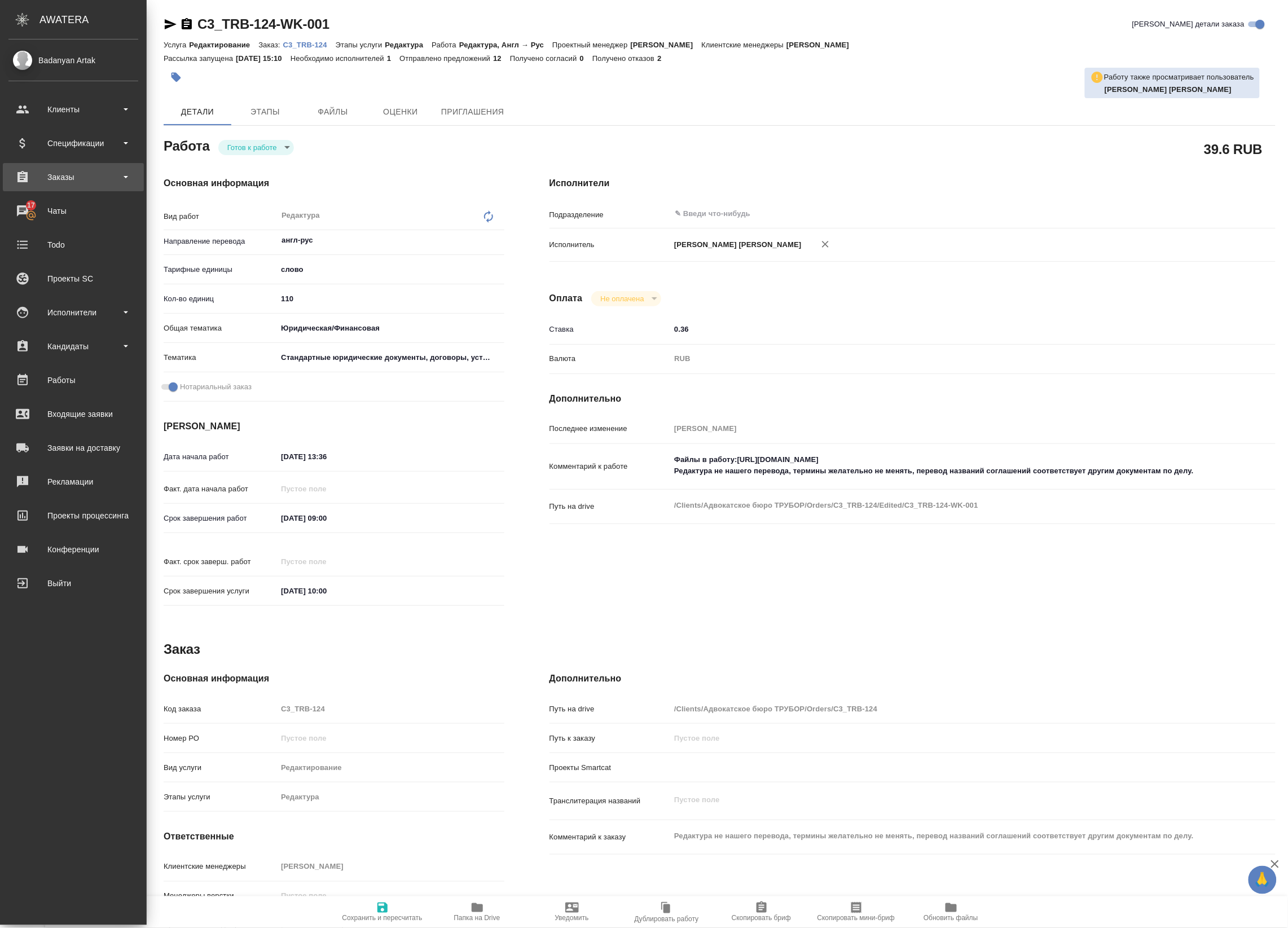
click at [18, 170] on div "Заказы" at bounding box center [73, 177] width 130 height 17
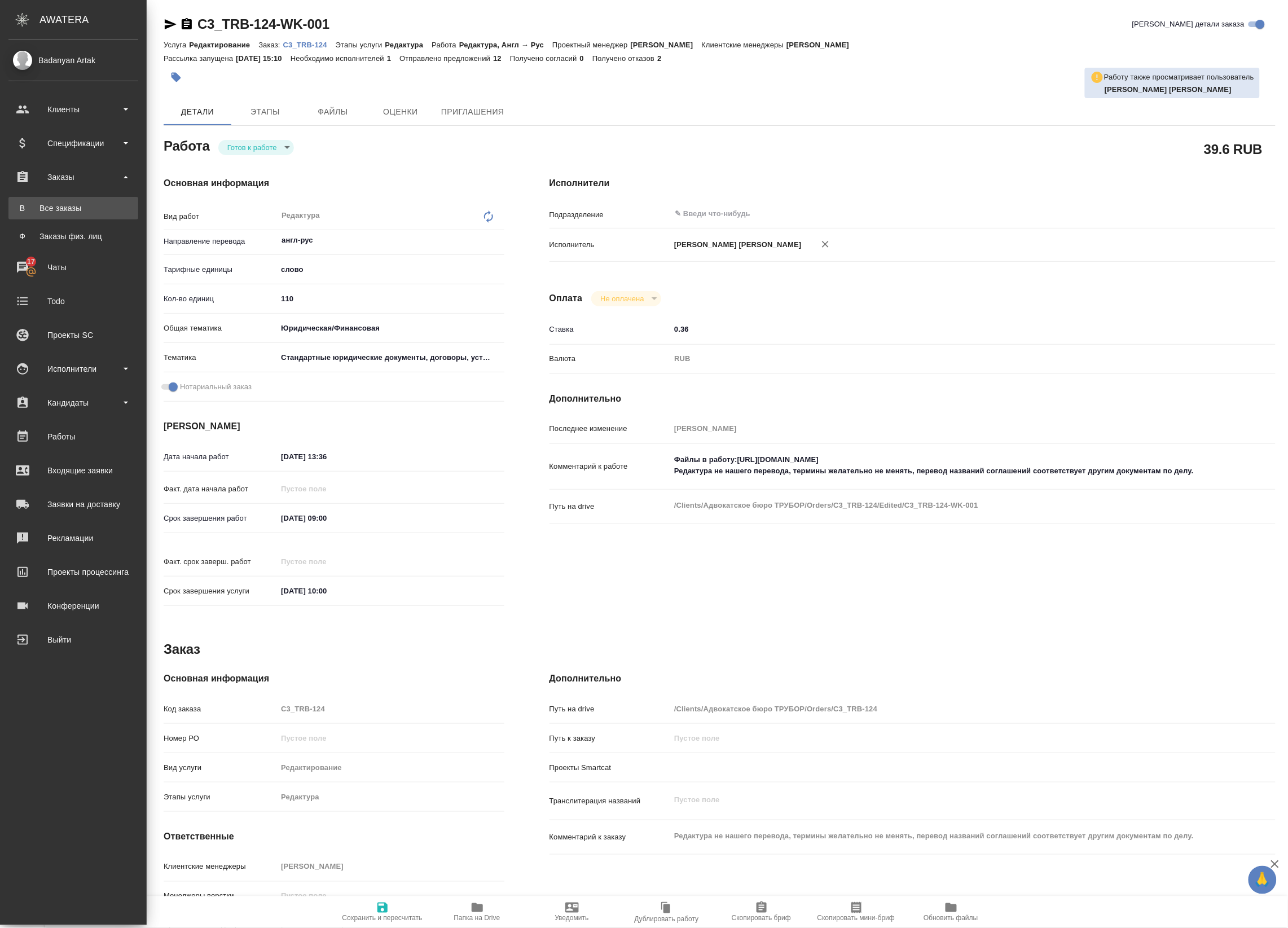
click at [37, 202] on div "Все заказы" at bounding box center [73, 208] width 119 height 11
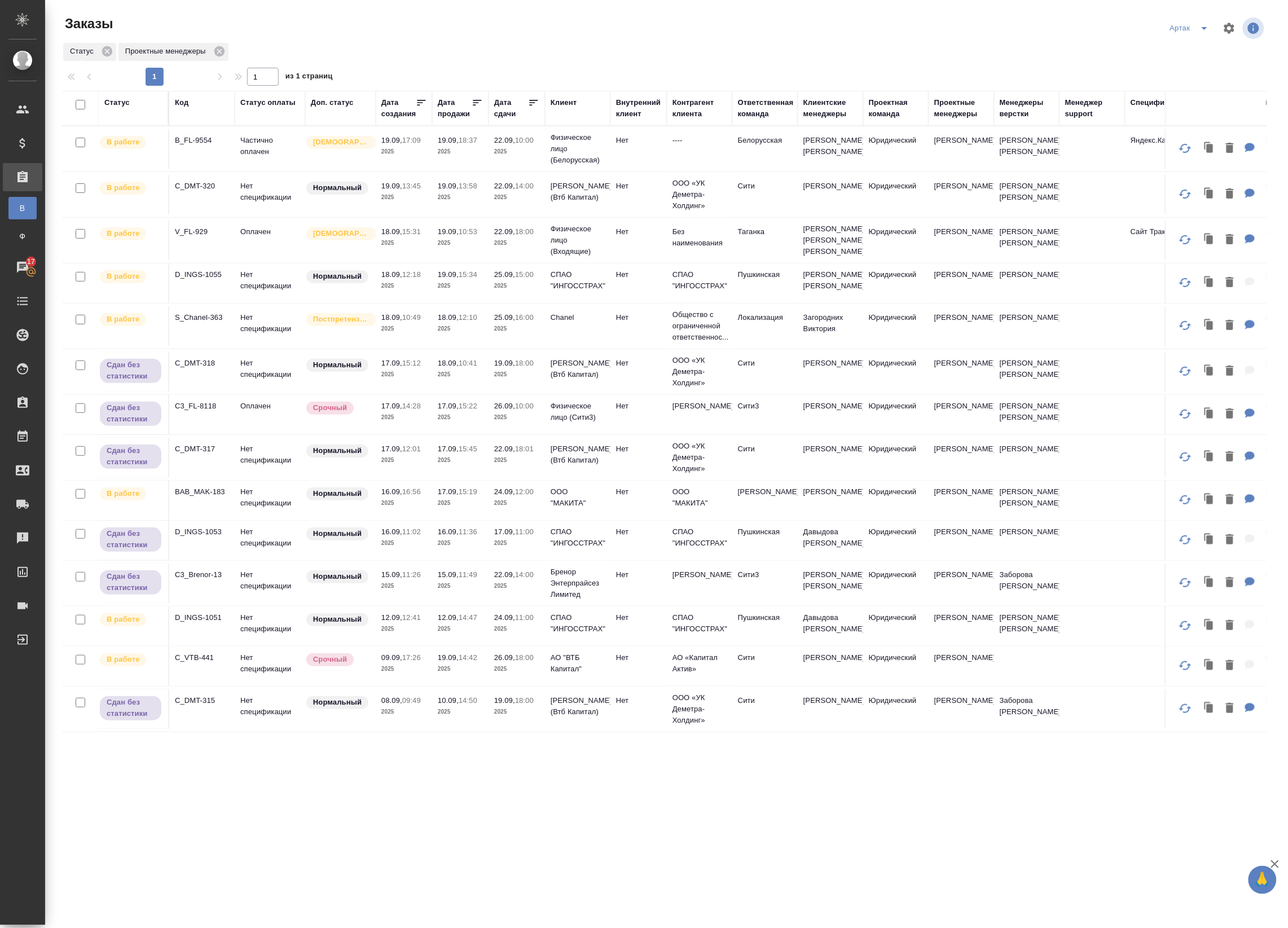
click at [531, 103] on icon at bounding box center [534, 103] width 9 height 6
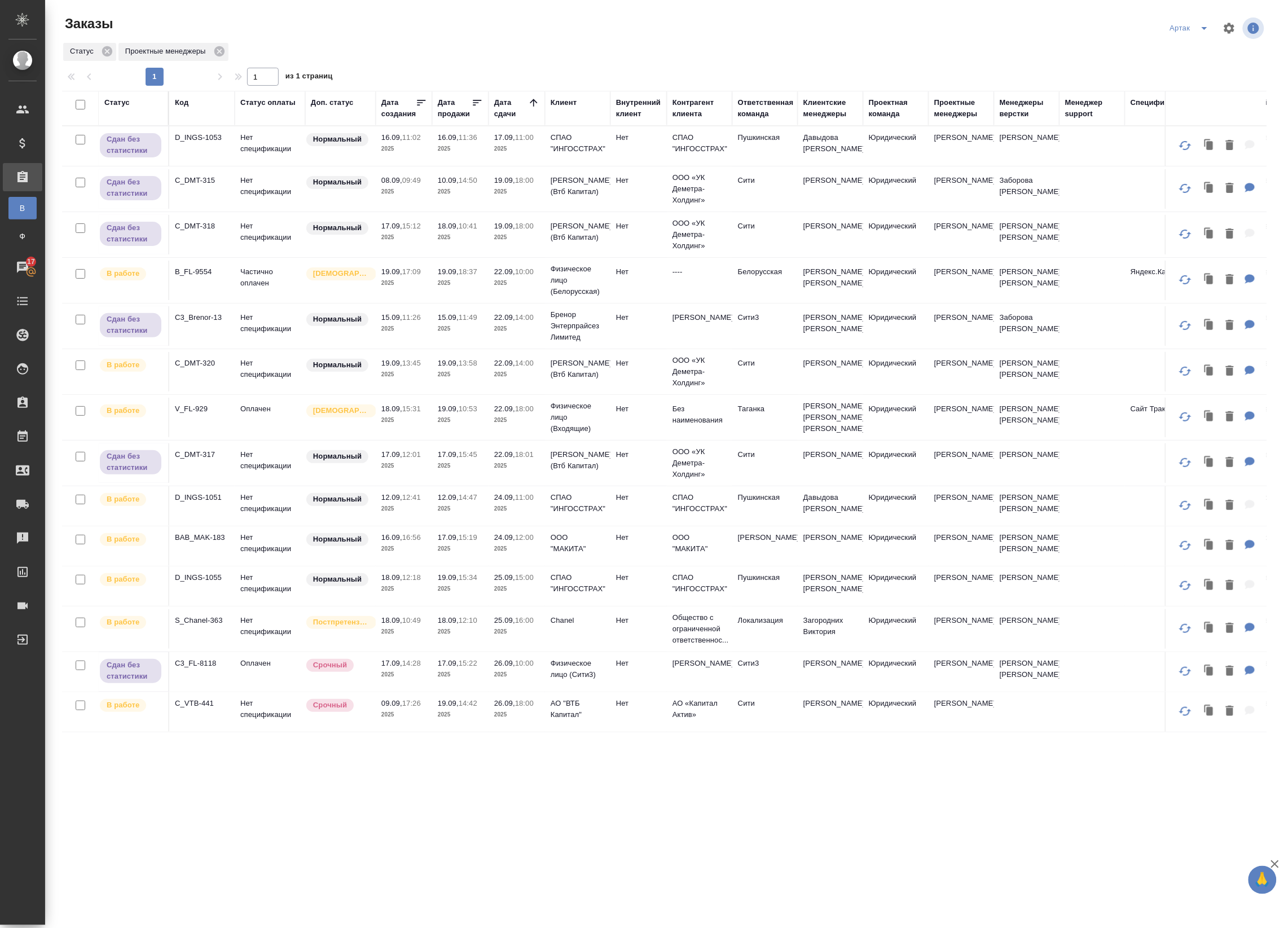
click at [527, 283] on p "2025" at bounding box center [517, 283] width 45 height 11
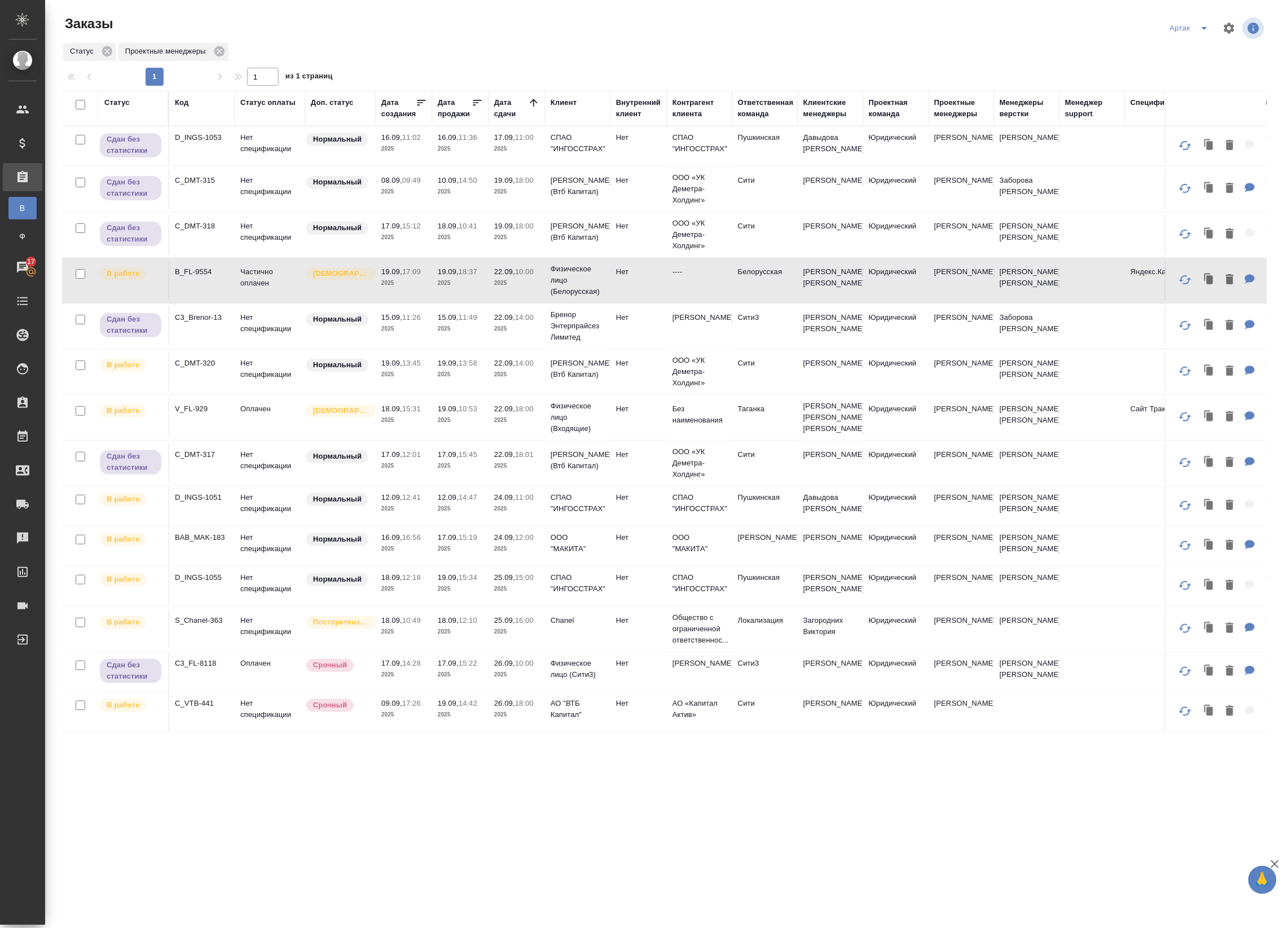
click at [527, 283] on p "2025" at bounding box center [517, 283] width 45 height 11
click at [444, 285] on p "2025" at bounding box center [461, 283] width 45 height 11
click at [534, 377] on p "2025" at bounding box center [517, 375] width 45 height 11
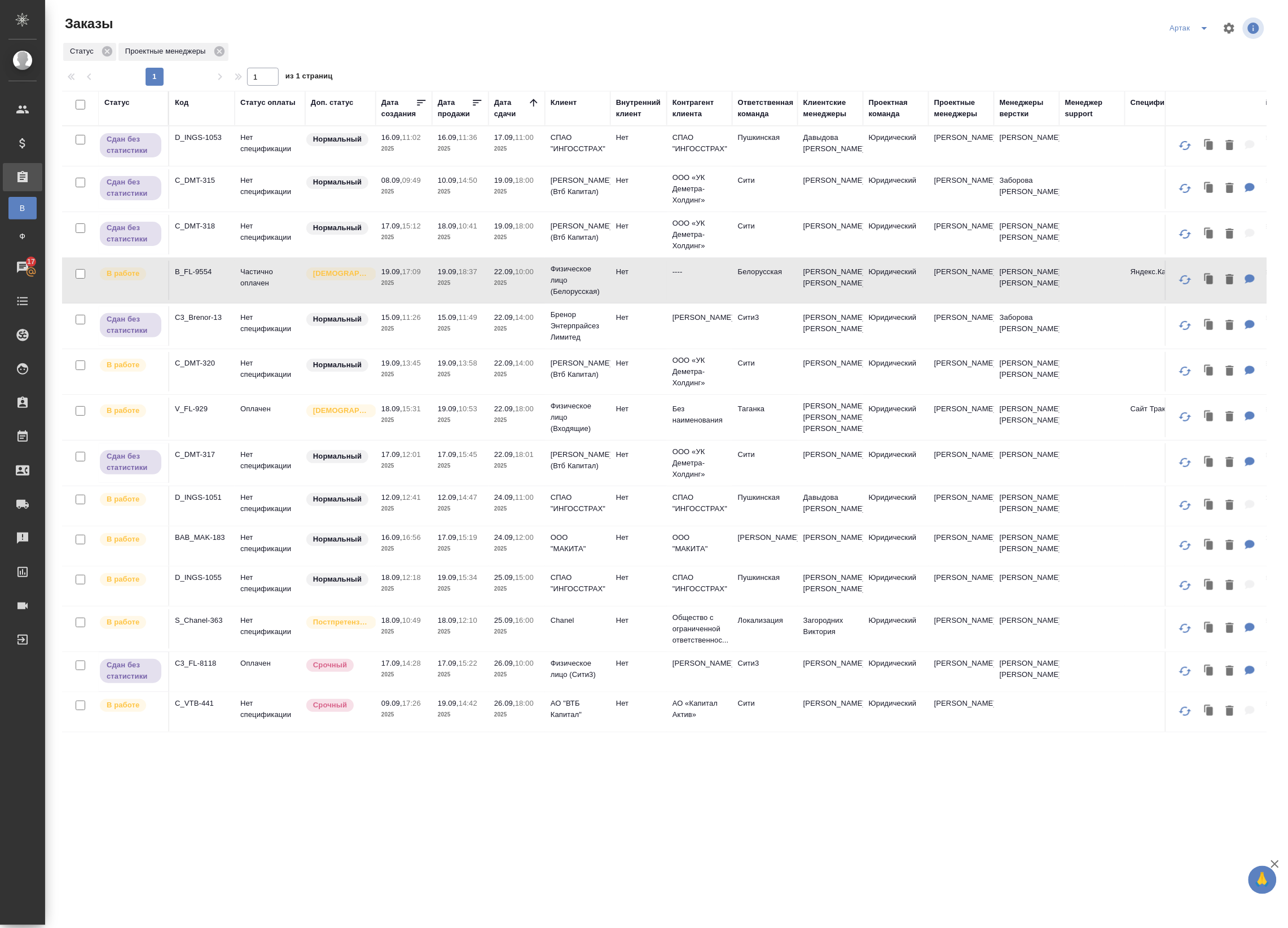
click at [534, 377] on p "2025" at bounding box center [517, 375] width 45 height 11
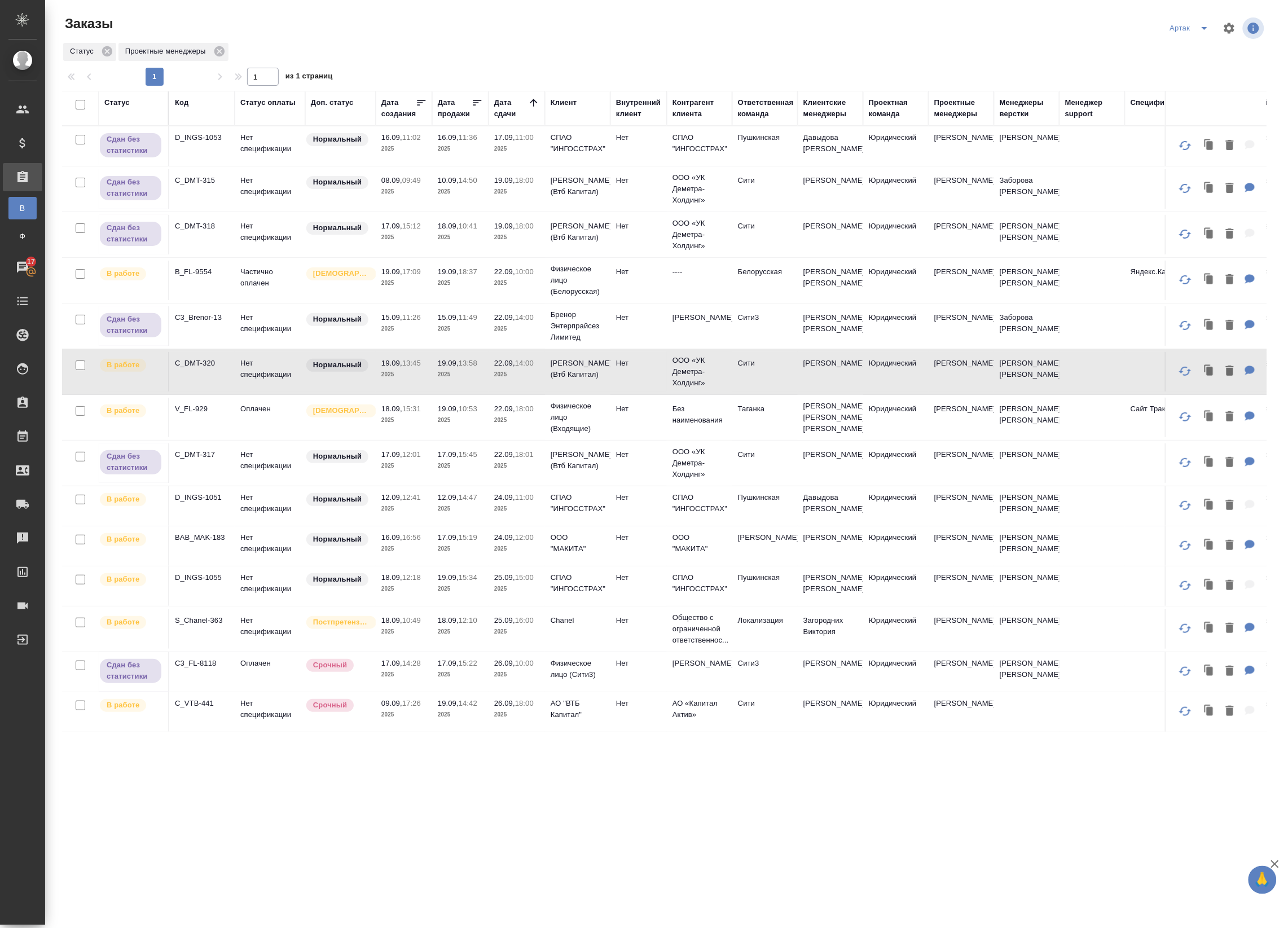
click at [450, 421] on p "2025" at bounding box center [461, 420] width 45 height 11
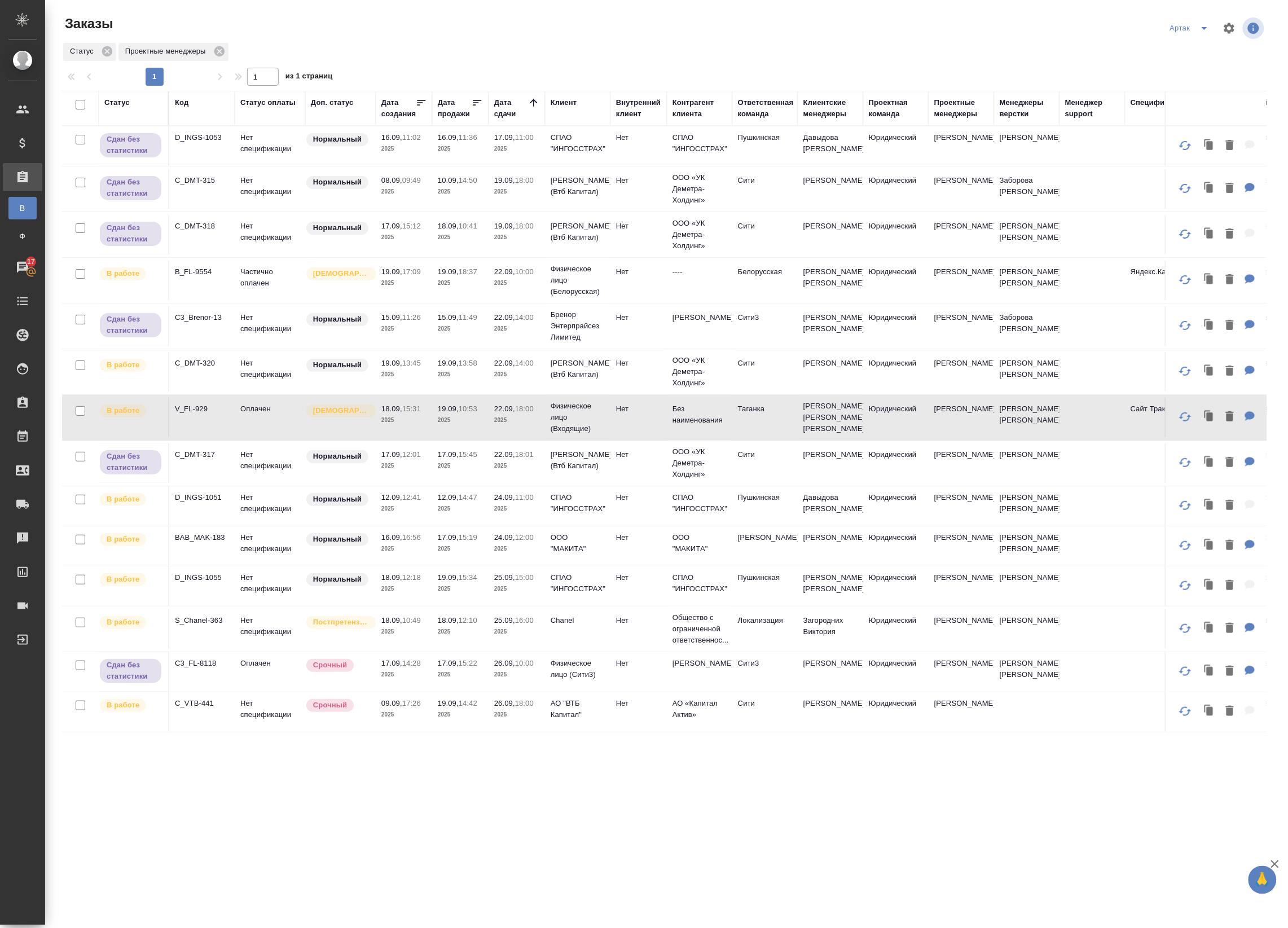
click at [475, 512] on p "2025" at bounding box center [461, 509] width 45 height 11
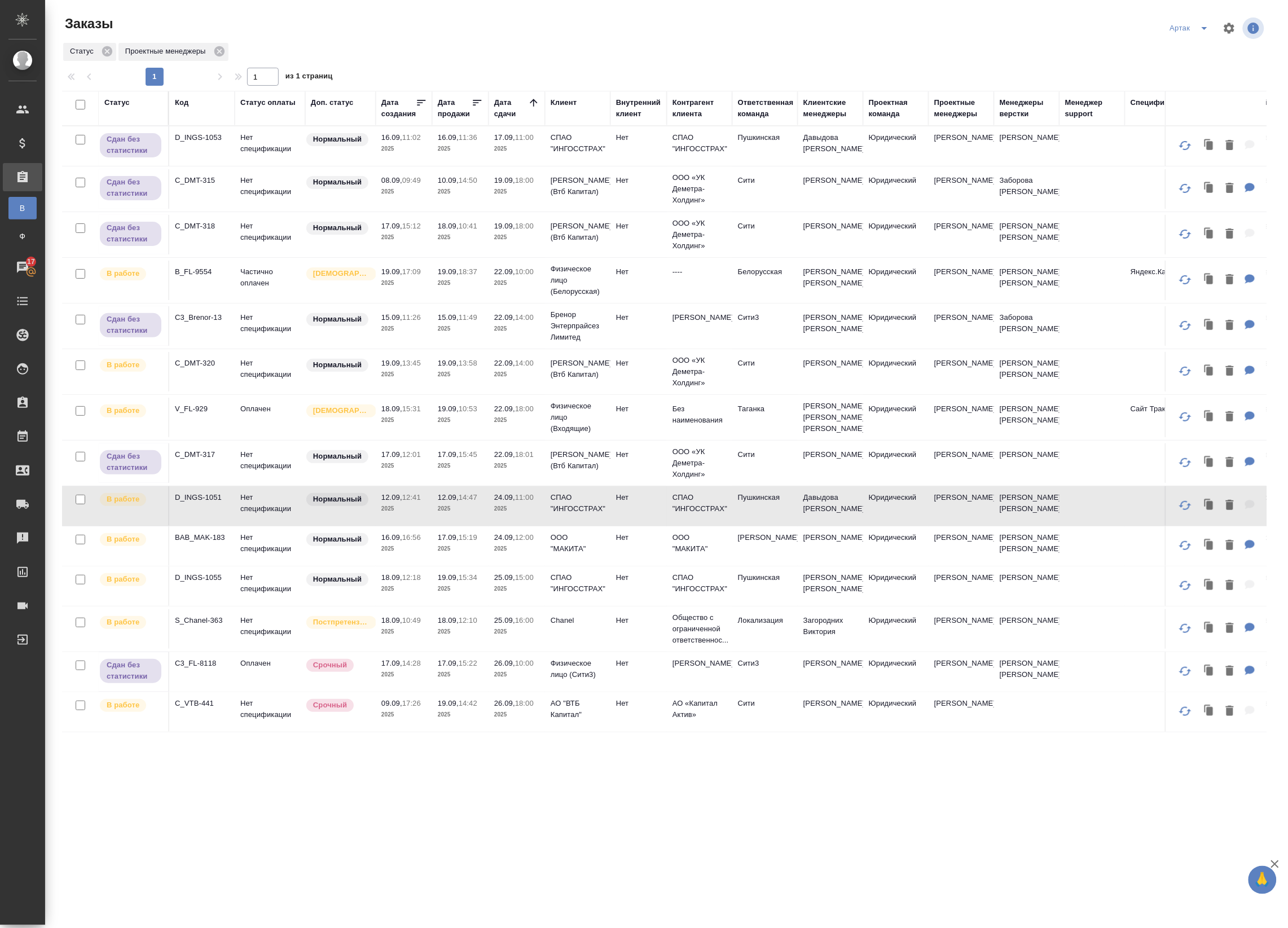
click at [478, 301] on tr "В работе B_FL-9554 Частично оплачен Святая троица 19.09, 17:09 2025 19.09, 18:3…" at bounding box center [873, 280] width 1623 height 45
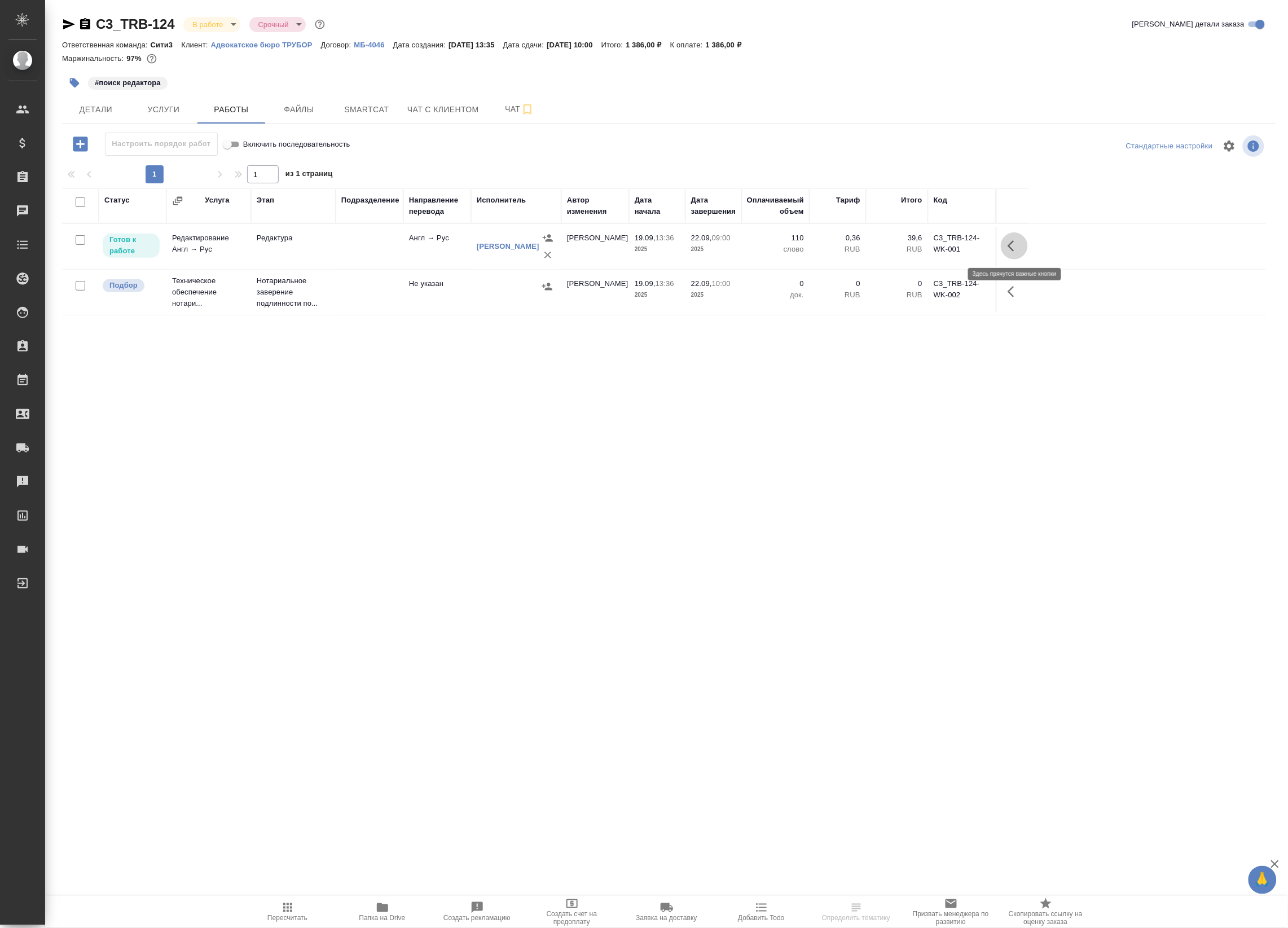
click at [1013, 249] on icon "button" at bounding box center [1011, 246] width 7 height 11
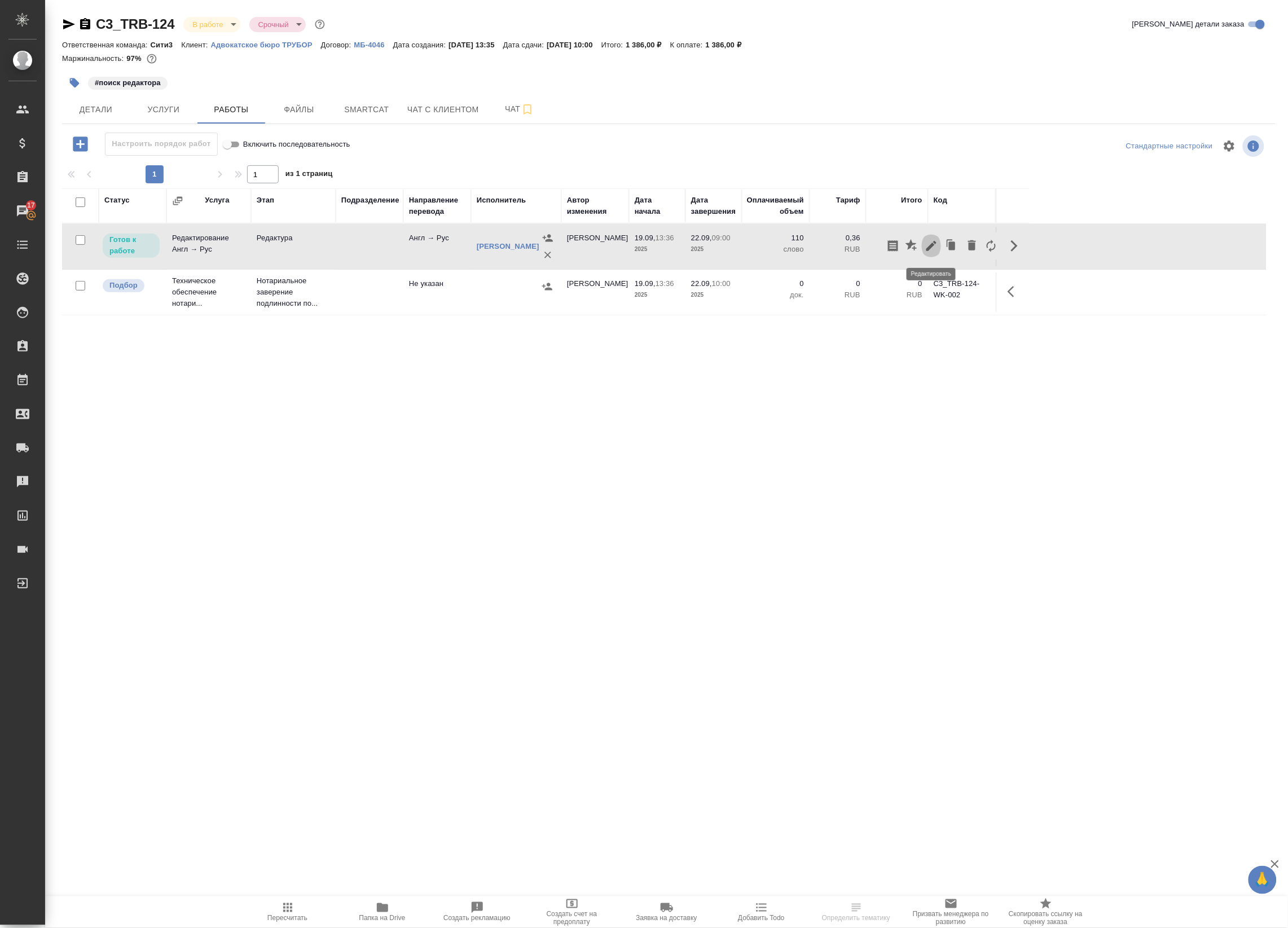
click at [935, 246] on icon "button" at bounding box center [931, 245] width 13 height 13
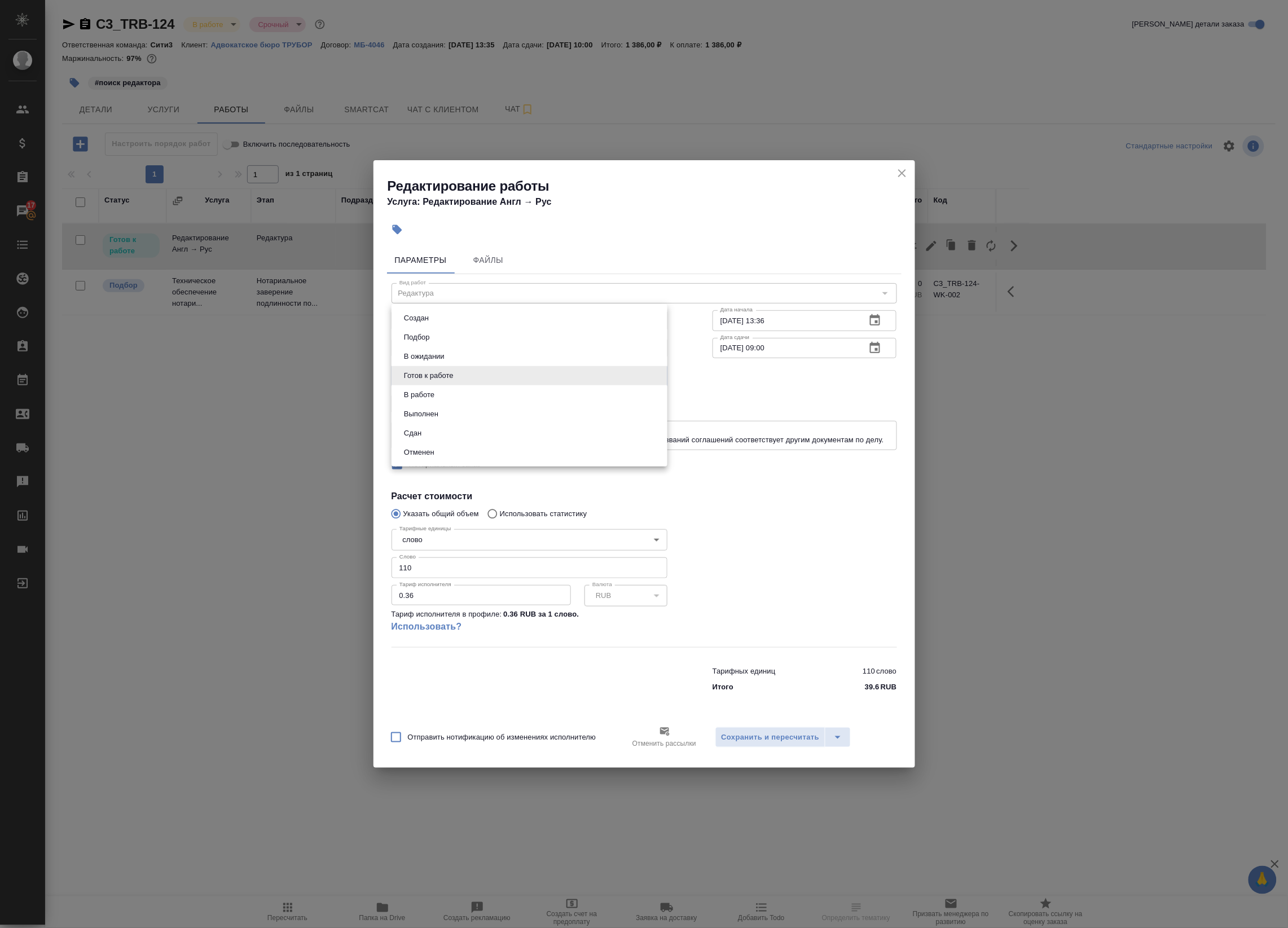
click at [527, 377] on body "🙏 .cls-1 fill:#fff; AWATERA Badanyan Artak Клиенты Спецификации Заказы 17 Чаты …" at bounding box center [644, 464] width 1288 height 928
click at [498, 429] on li "Сдан" at bounding box center [529, 433] width 276 height 19
type input "closed"
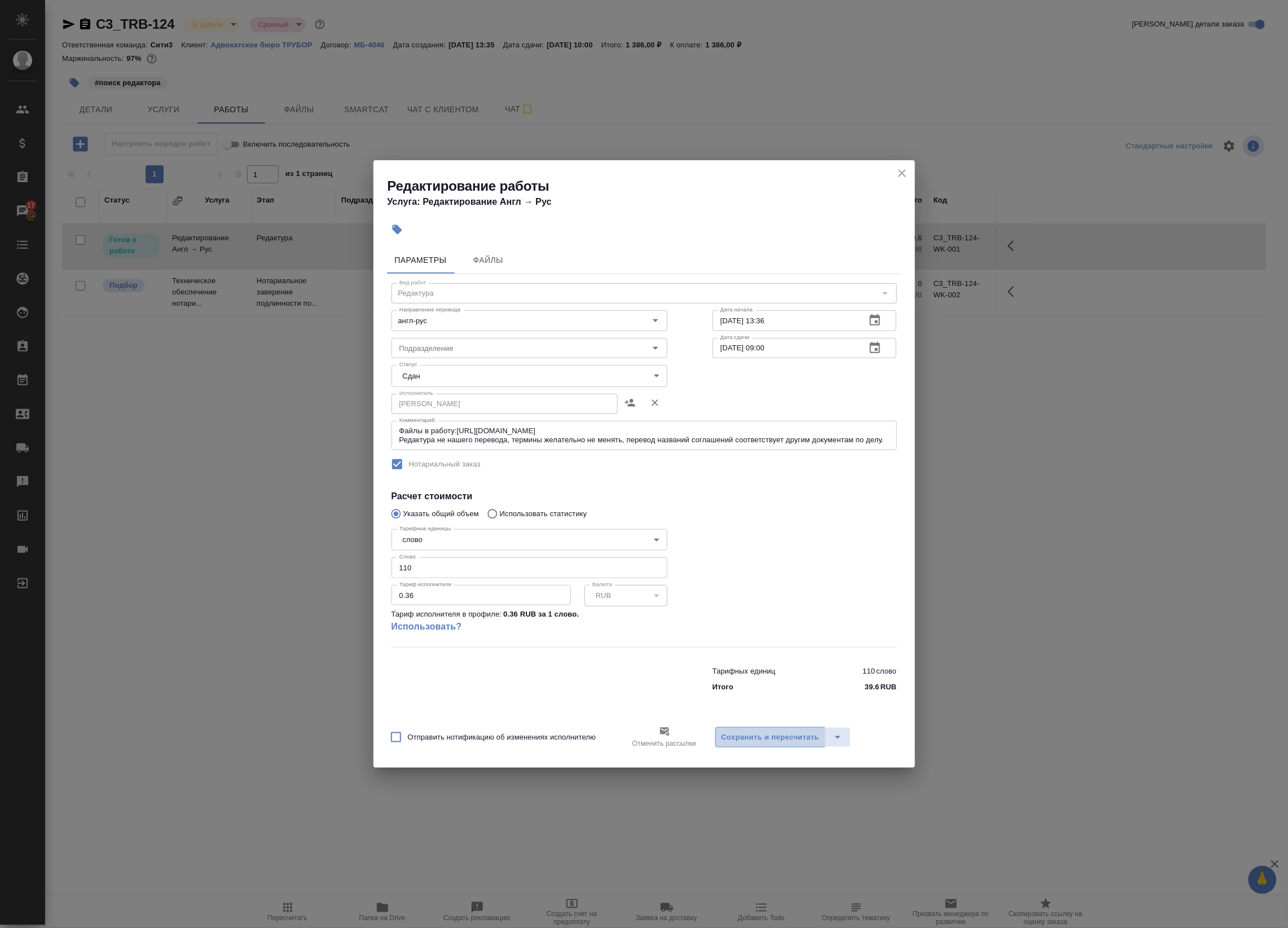
click at [781, 727] on button "Сохранить и пересчитать" at bounding box center [771, 737] width 111 height 21
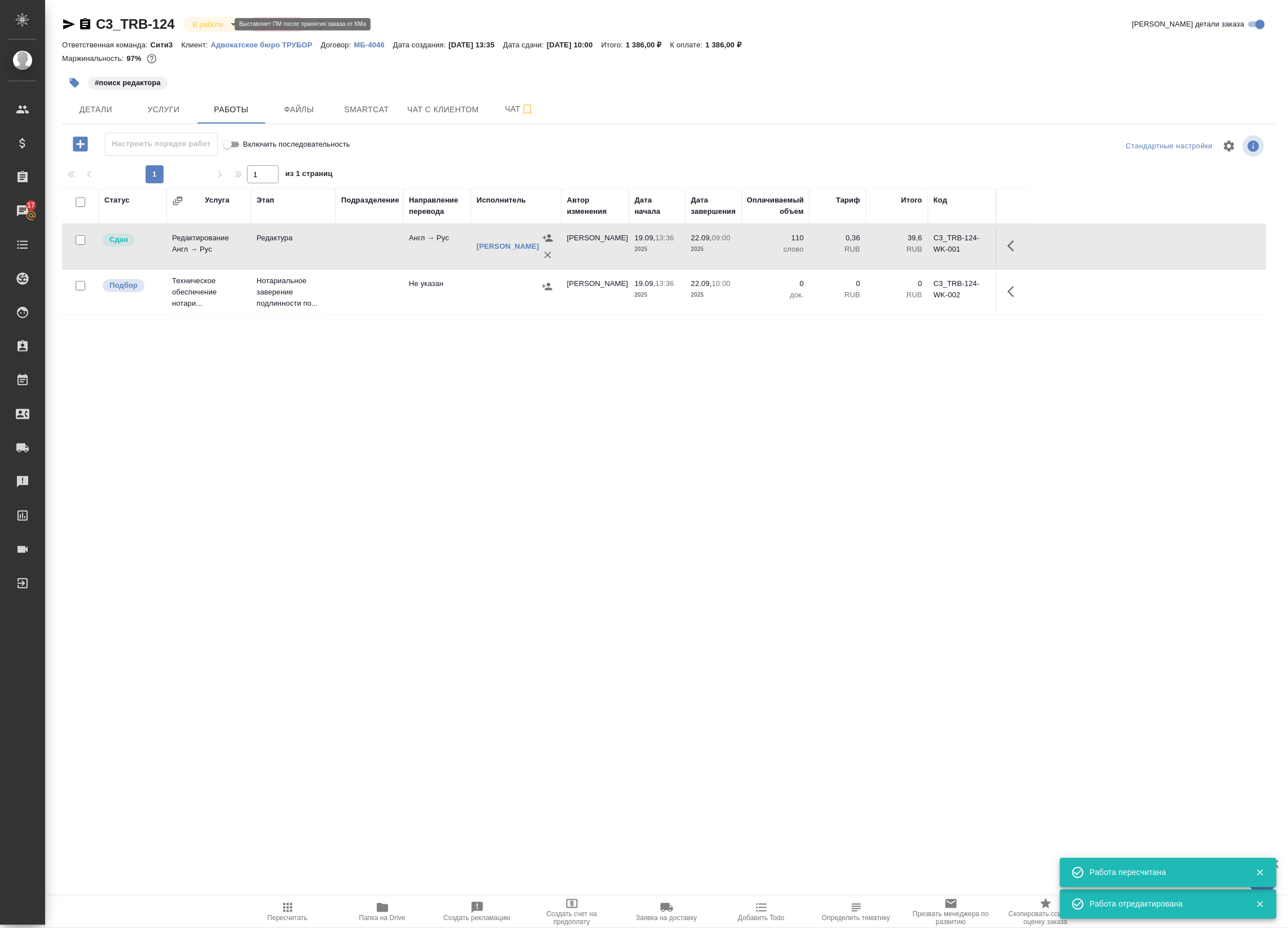
click at [215, 18] on body "🙏 .cls-1 fill:#fff; AWATERA Badanyan Artak Клиенты Спецификации Заказы 17 Чаты …" at bounding box center [644, 464] width 1288 height 928
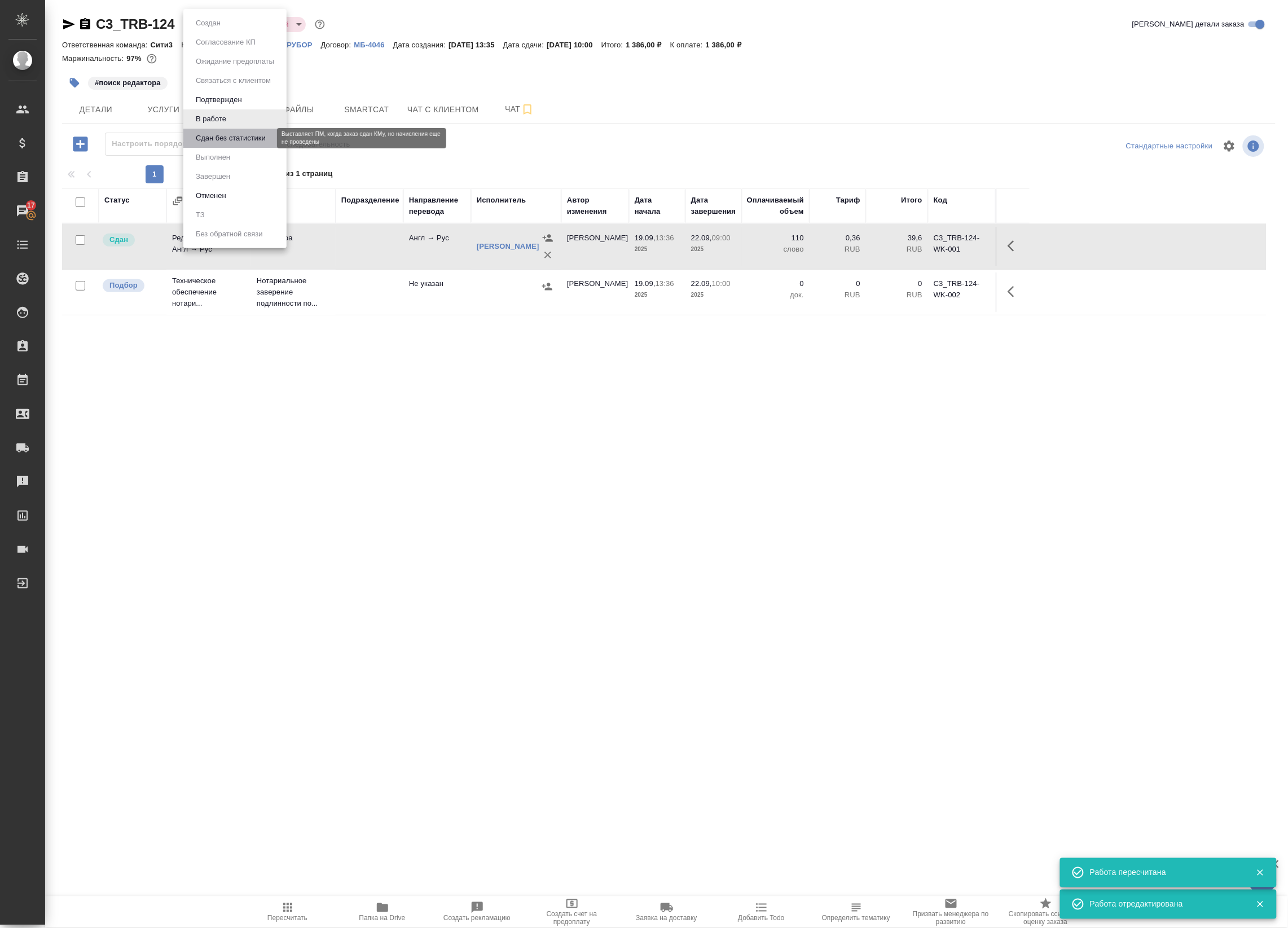
click at [240, 133] on button "Сдан без статистики" at bounding box center [231, 138] width 77 height 12
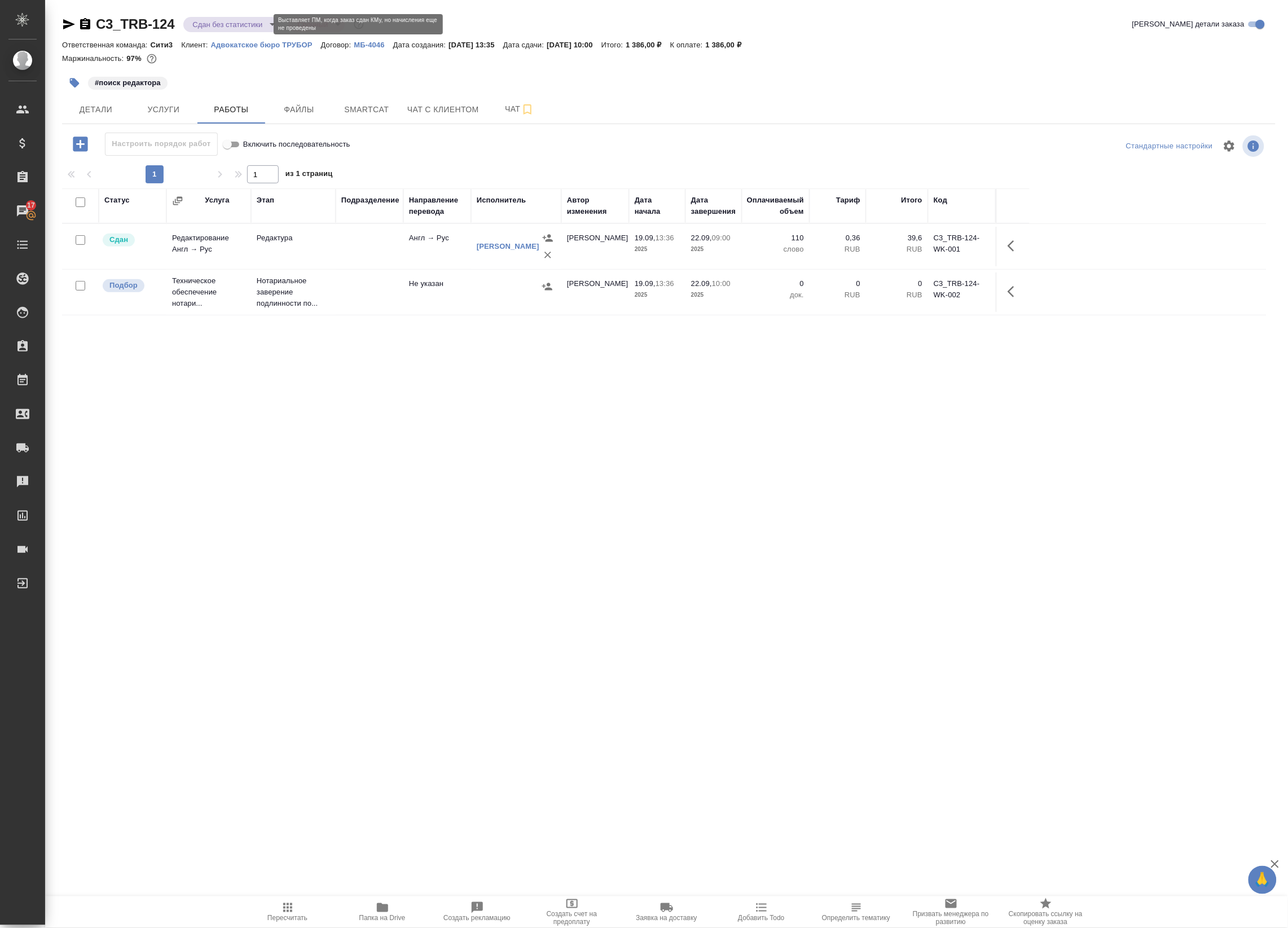
click at [212, 29] on body "🙏 .cls-1 fill:#fff; AWATERA Badanyan Artak Клиенты Спецификации Заказы 17 Чаты …" at bounding box center [644, 464] width 1288 height 928
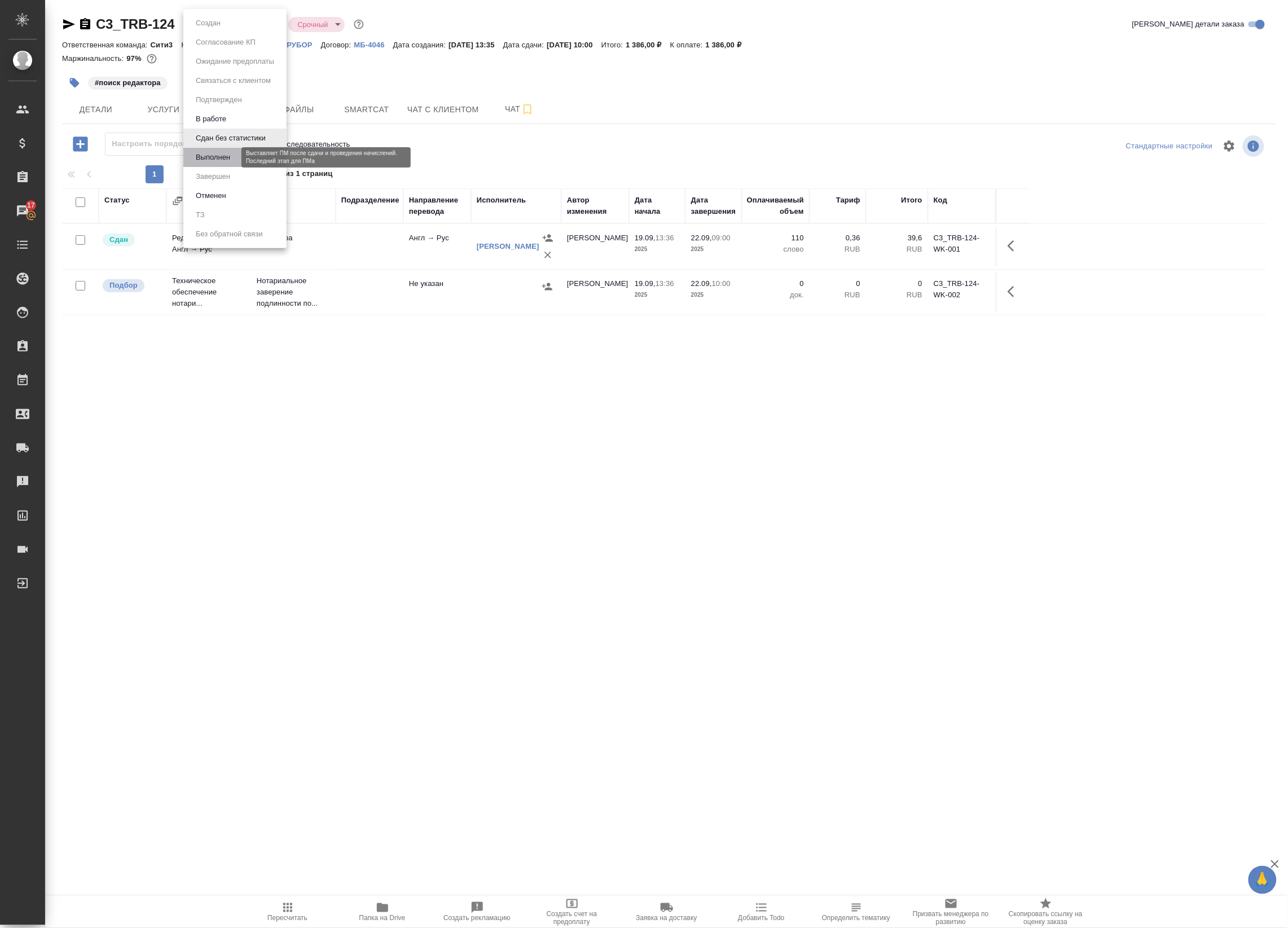
click at [217, 162] on button "Выполнен" at bounding box center [213, 157] width 41 height 12
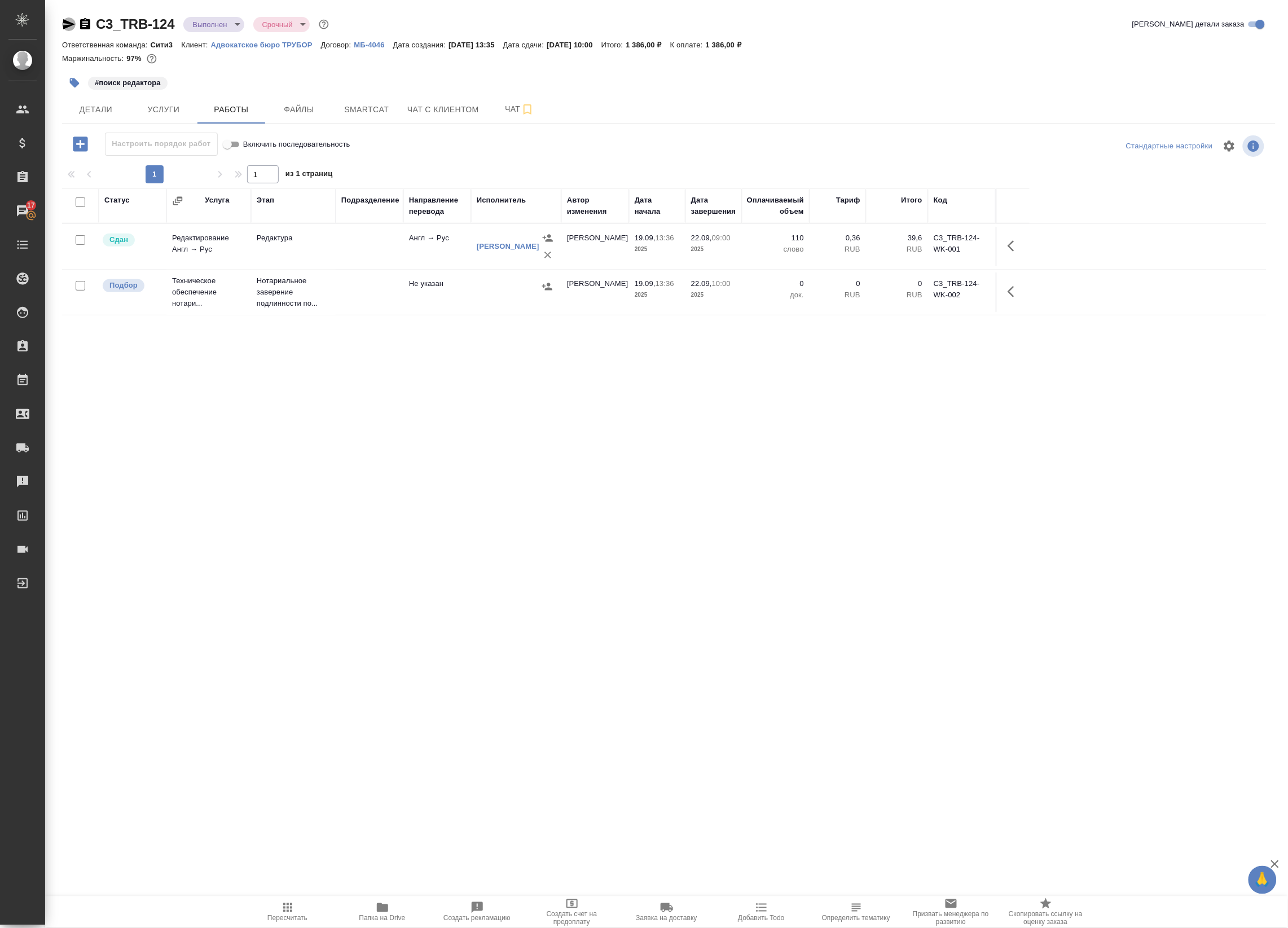
click at [75, 26] on icon "button" at bounding box center [68, 24] width 13 height 13
click at [75, 98] on button "Детали" at bounding box center [95, 109] width 67 height 28
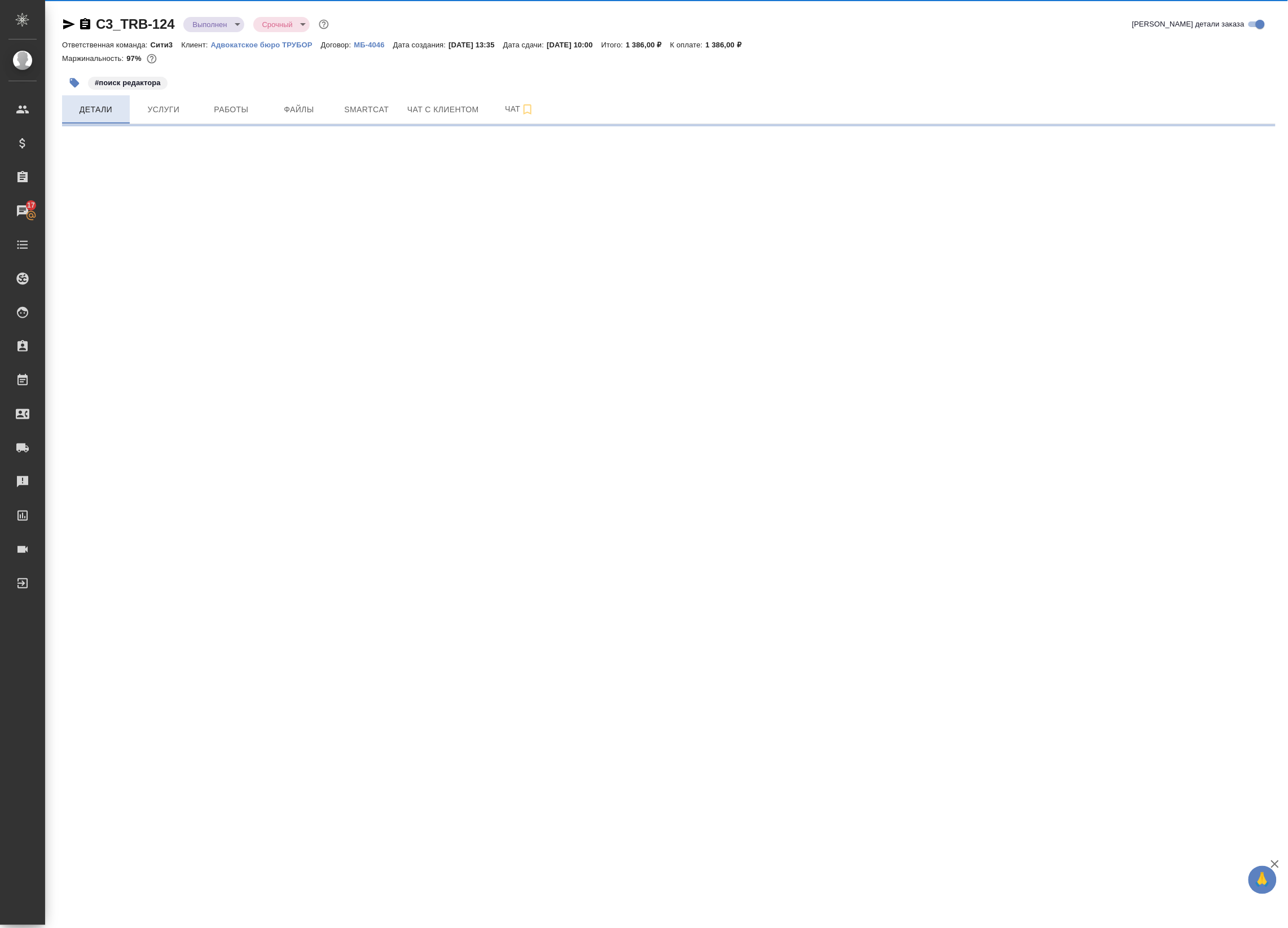
select select "RU"
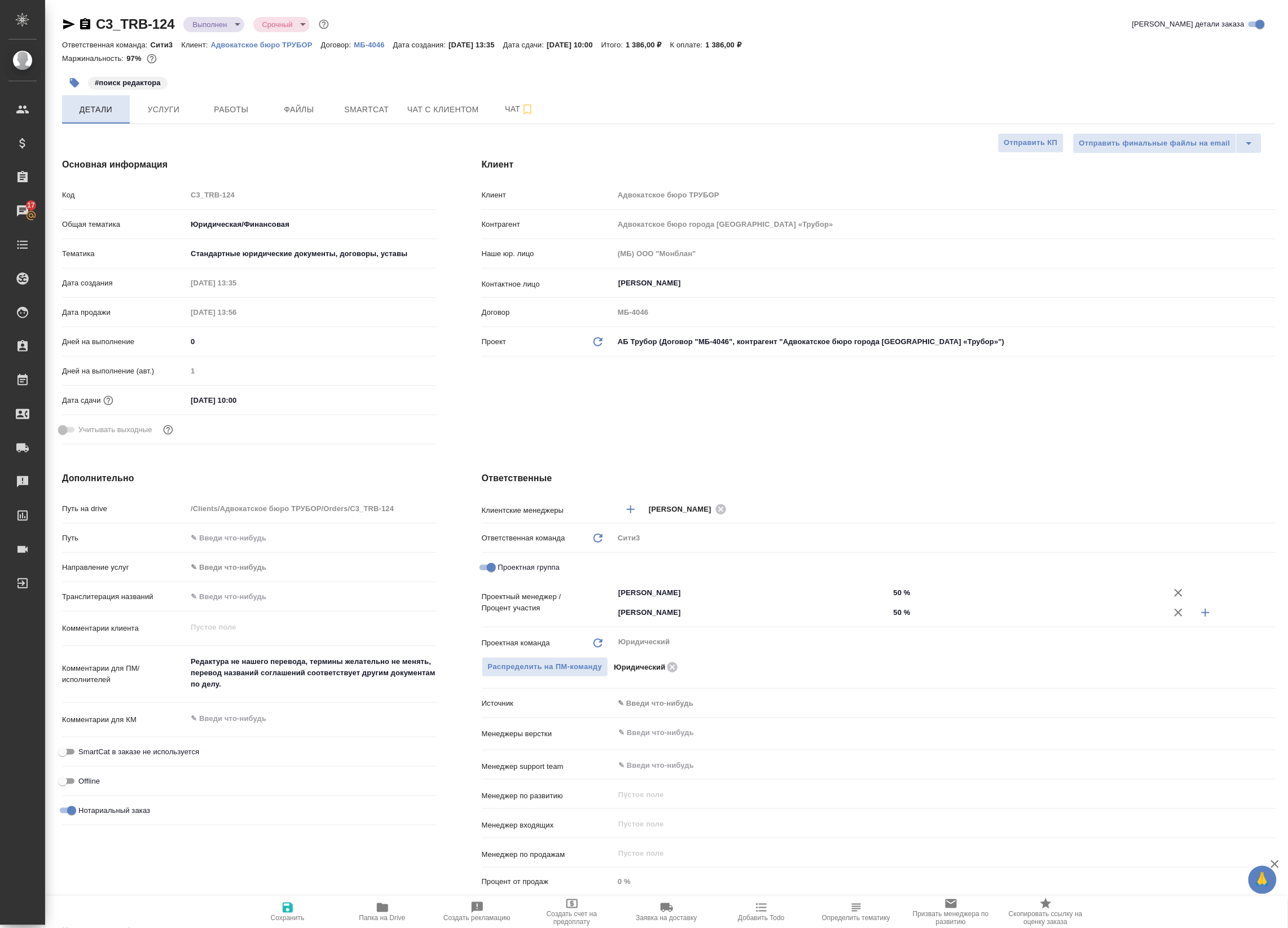
type textarea "x"
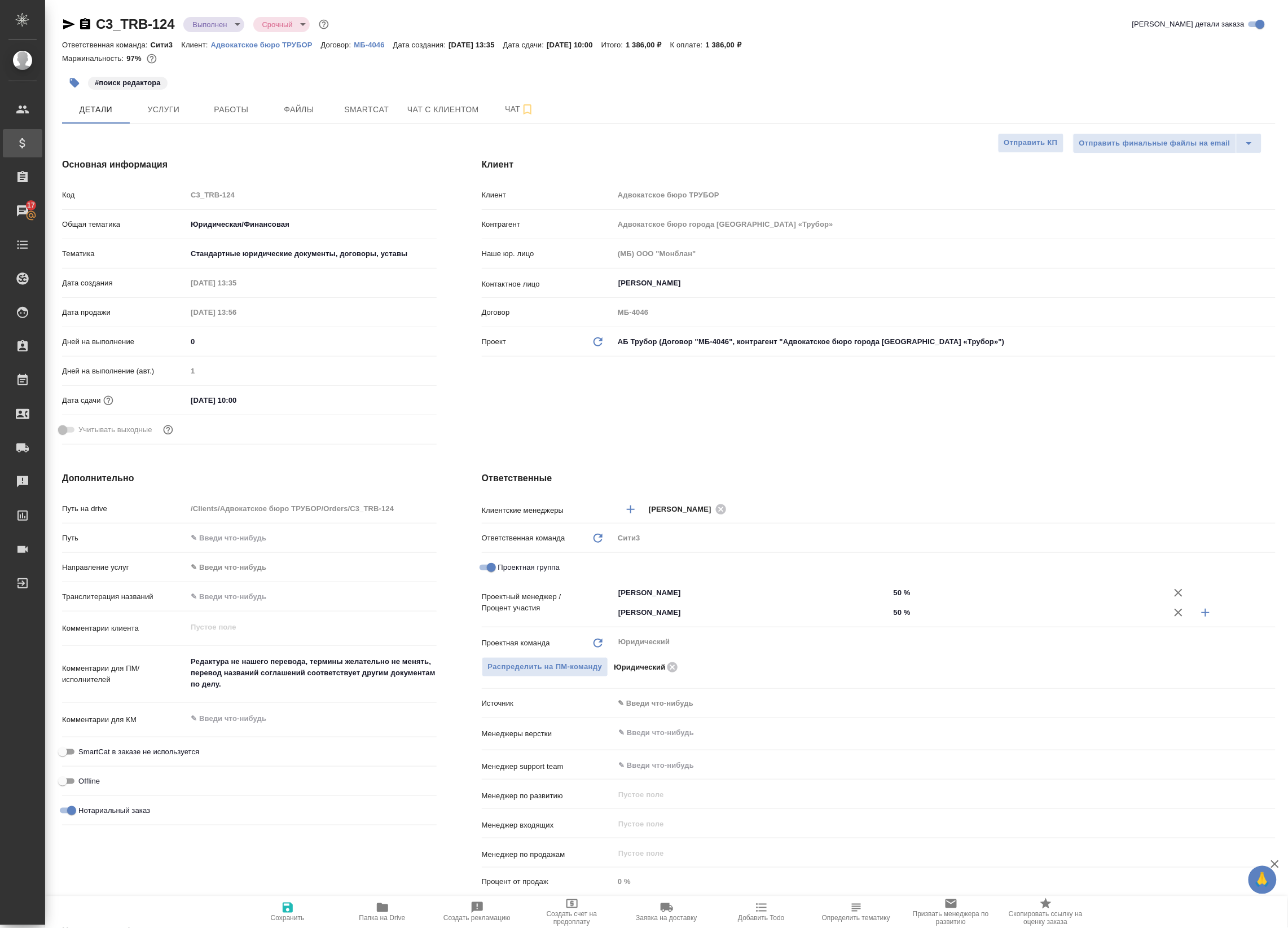
type textarea "x"
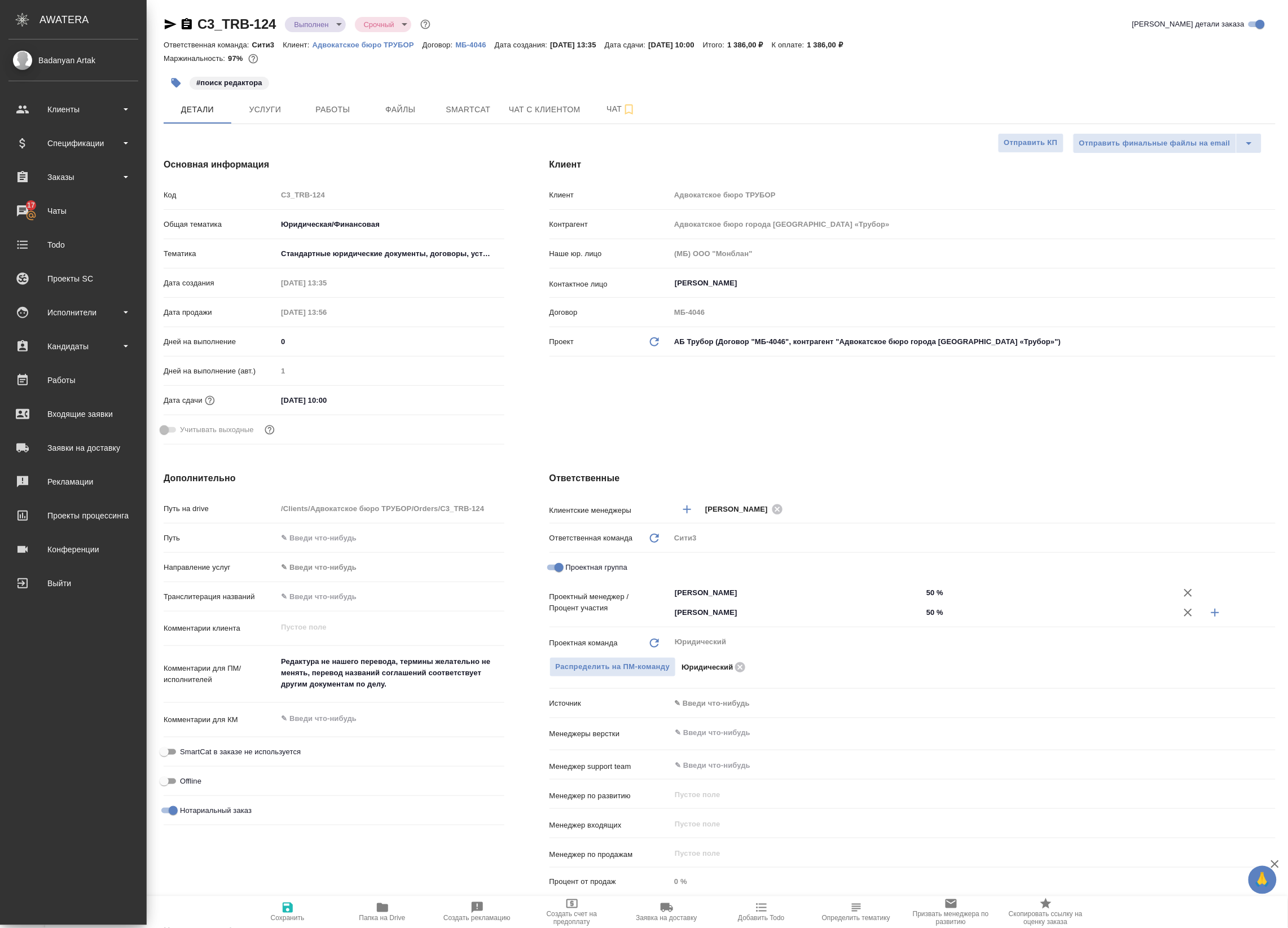
type textarea "x"
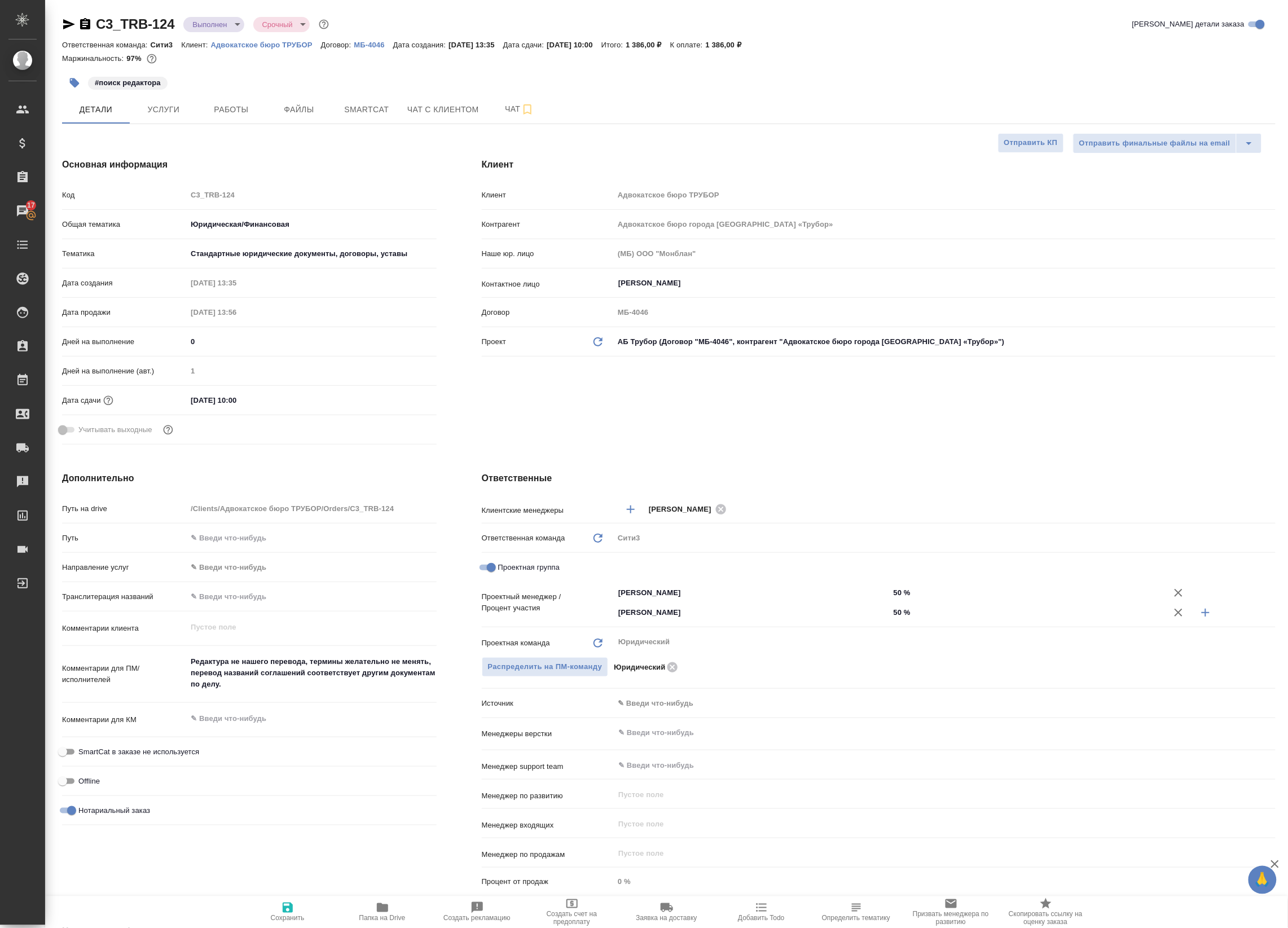
type textarea "x"
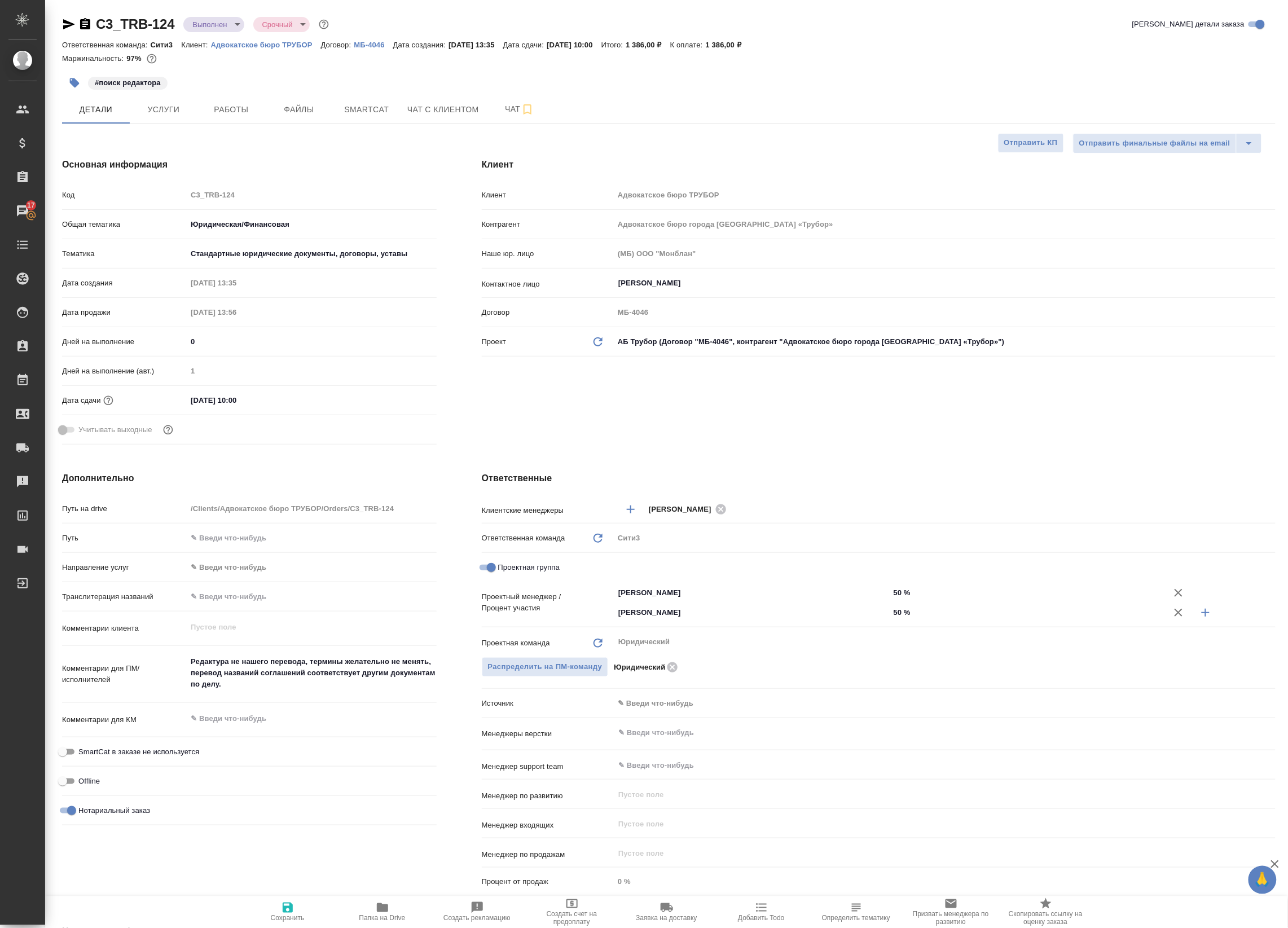
type textarea "x"
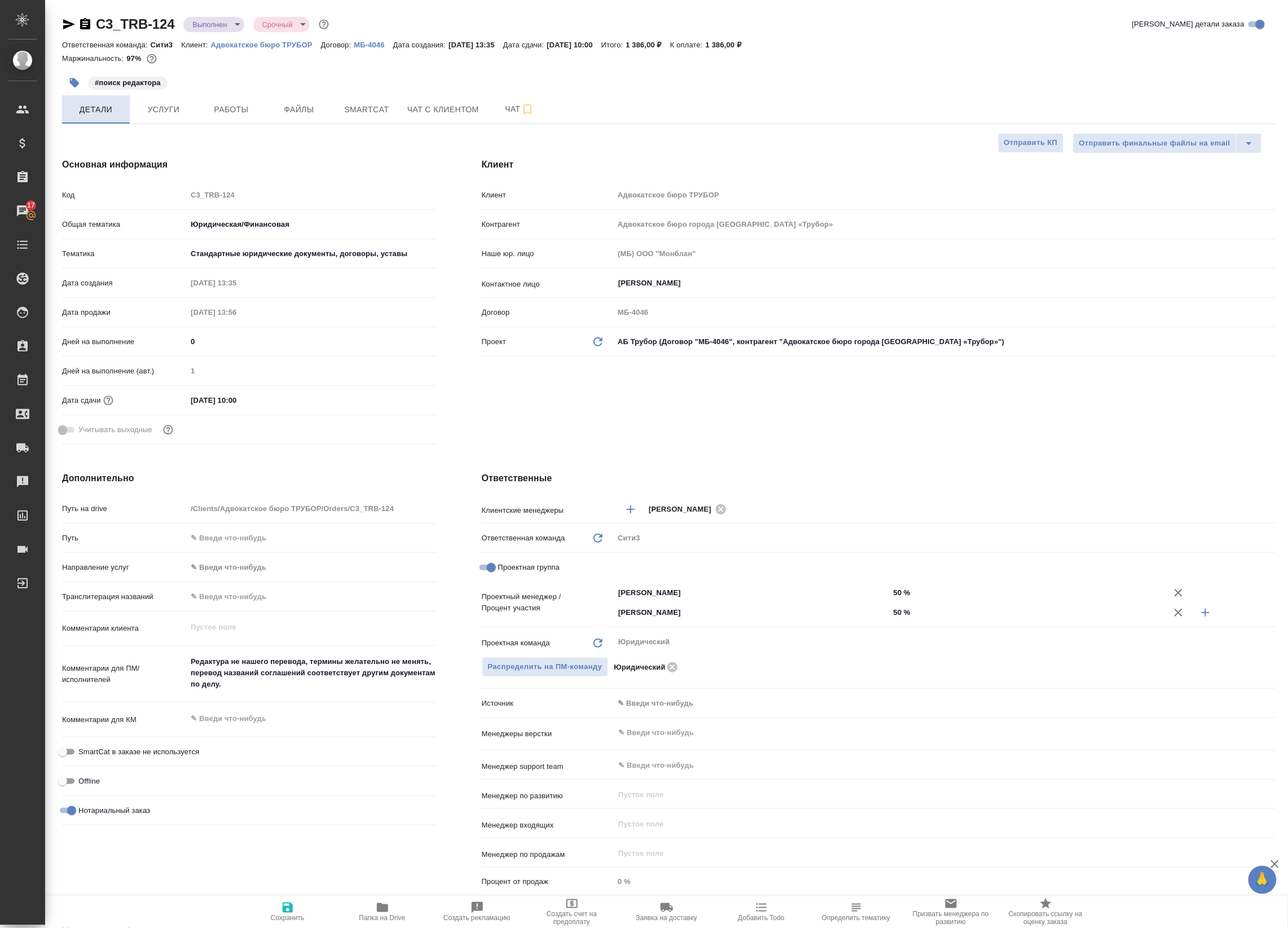
type textarea "x"
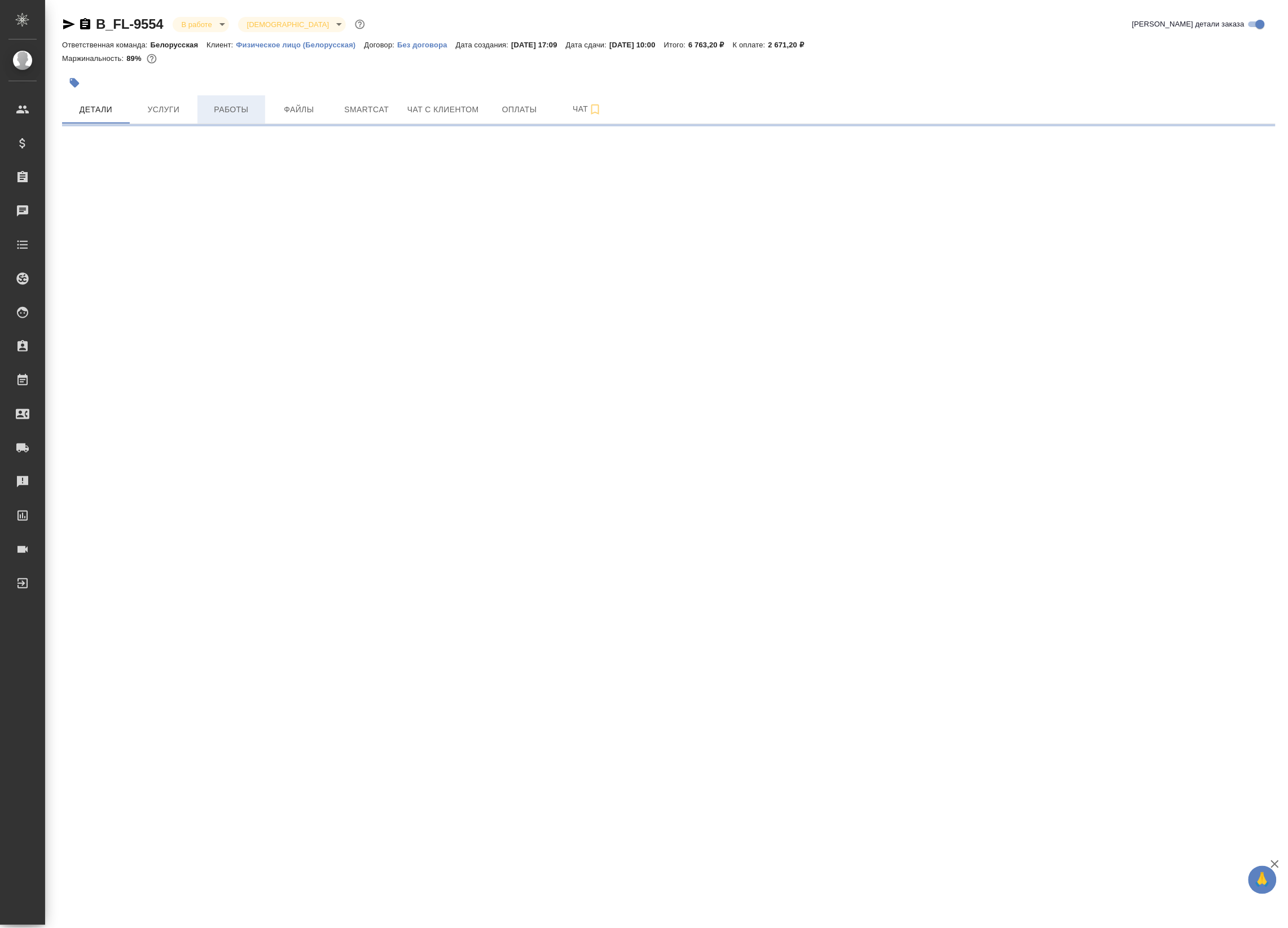
click at [238, 114] on span "Работы" at bounding box center [231, 110] width 54 height 14
select select "RU"
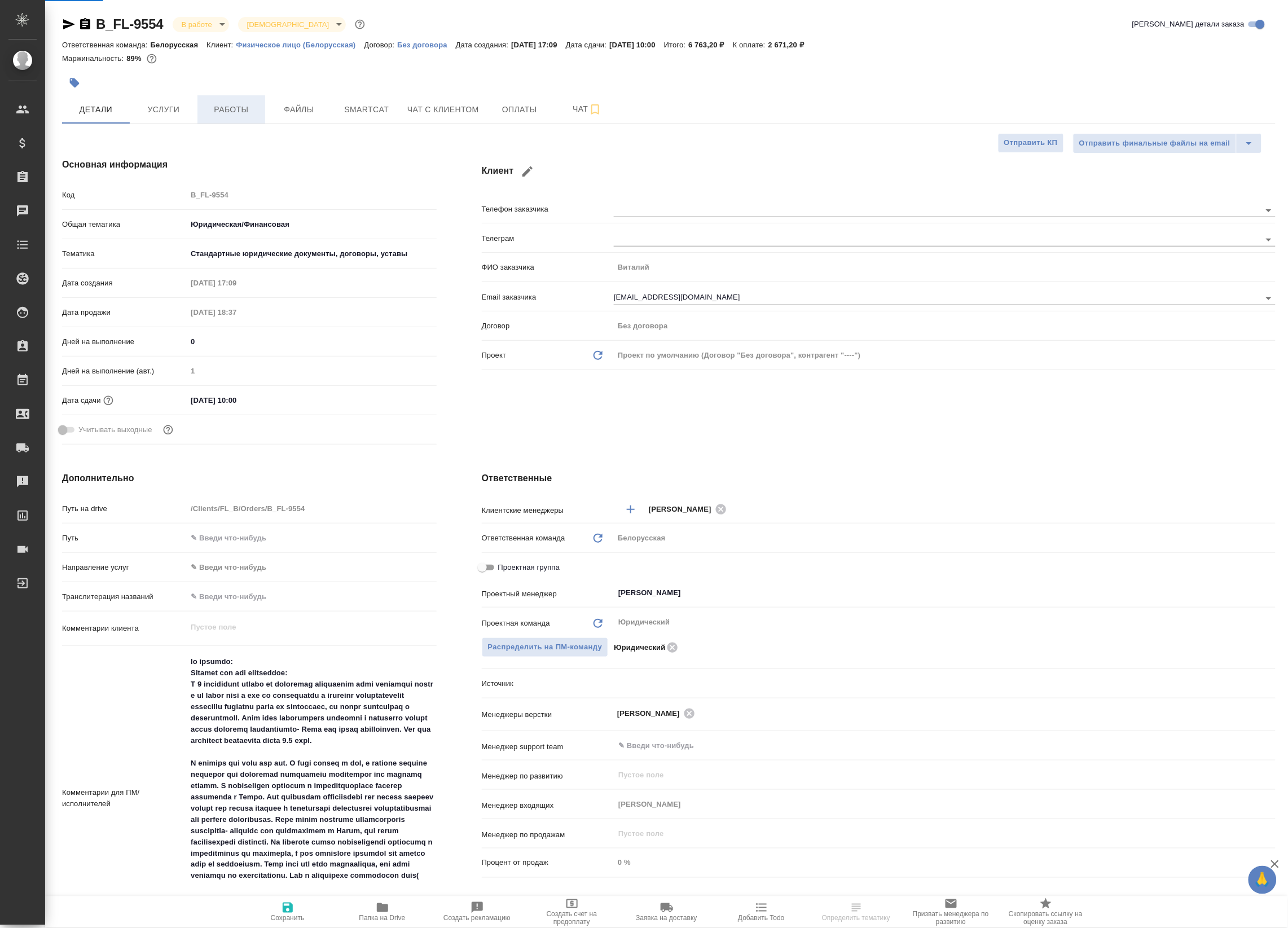
type textarea "x"
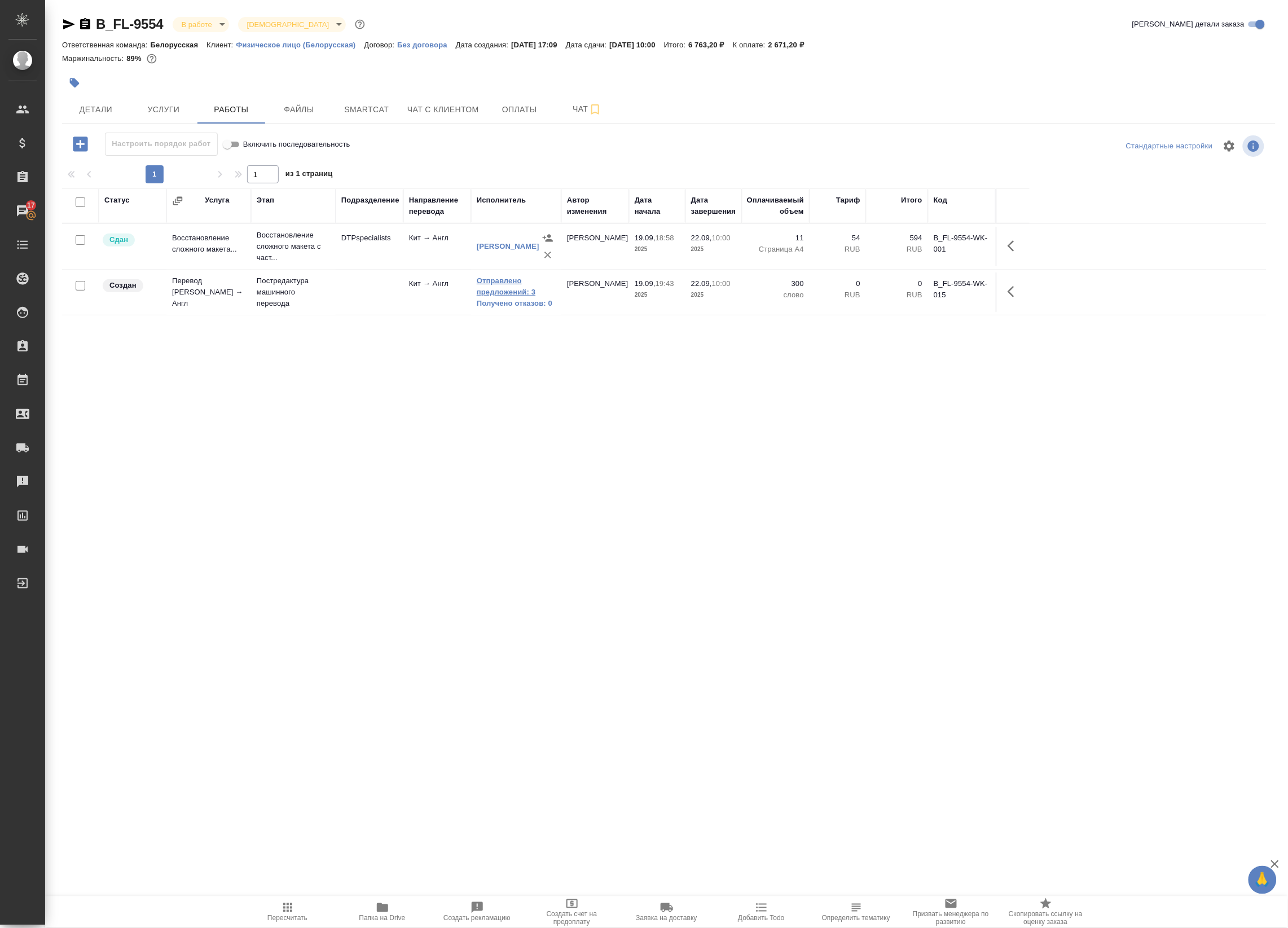
click at [489, 288] on link "Отправлено предложений: 3" at bounding box center [516, 287] width 79 height 23
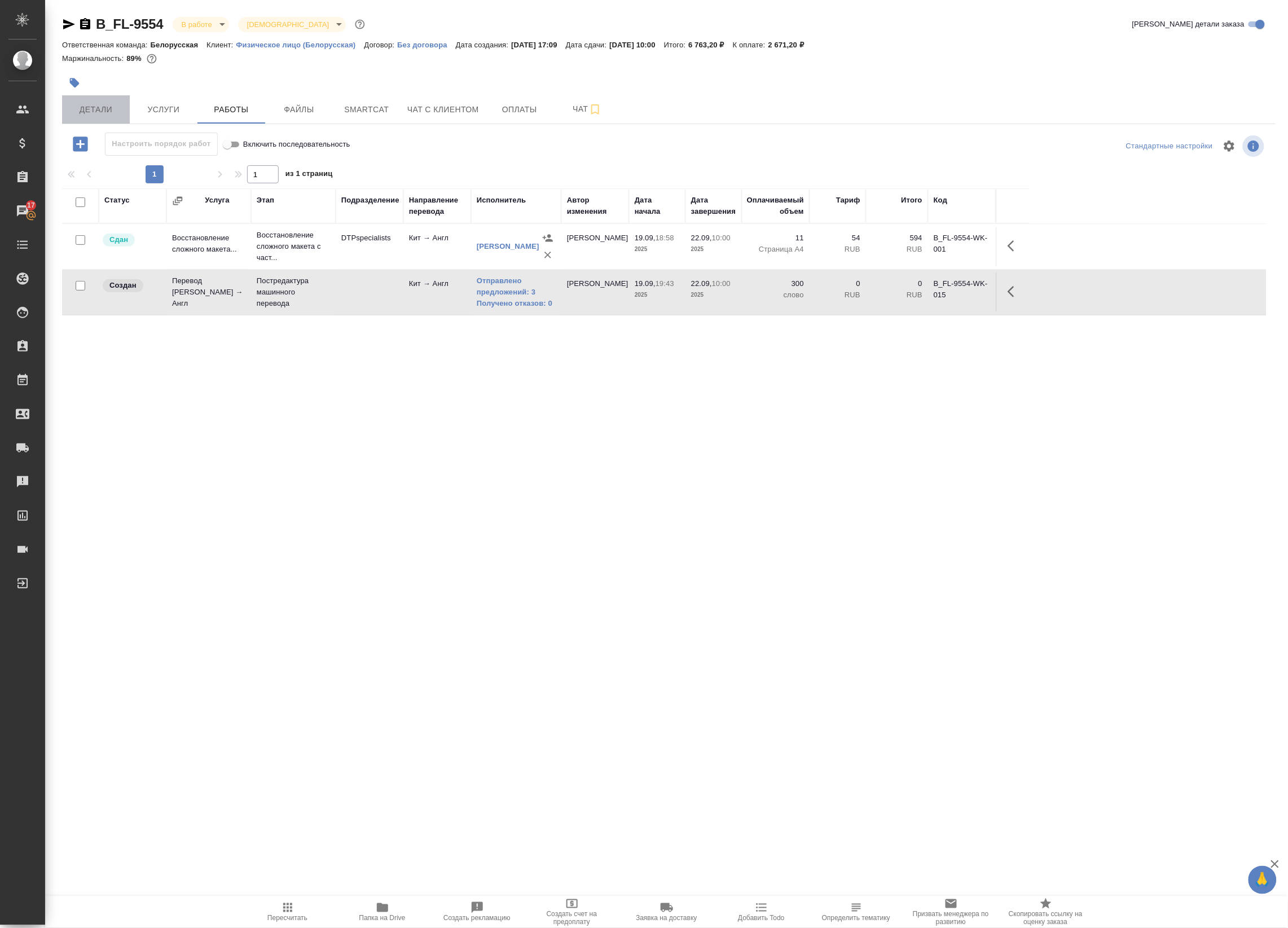
click at [102, 111] on span "Детали" at bounding box center [96, 110] width 54 height 14
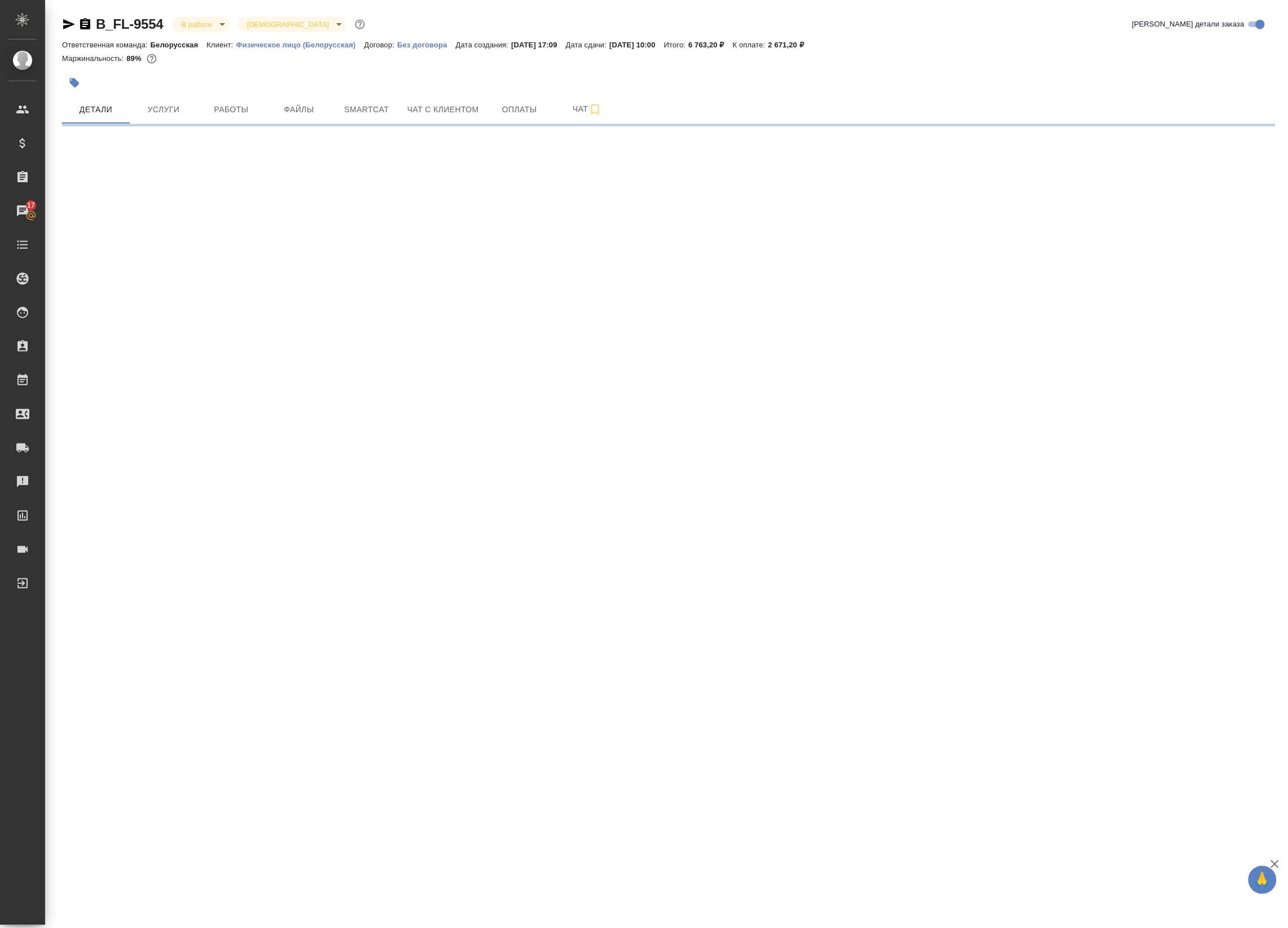
select select "RU"
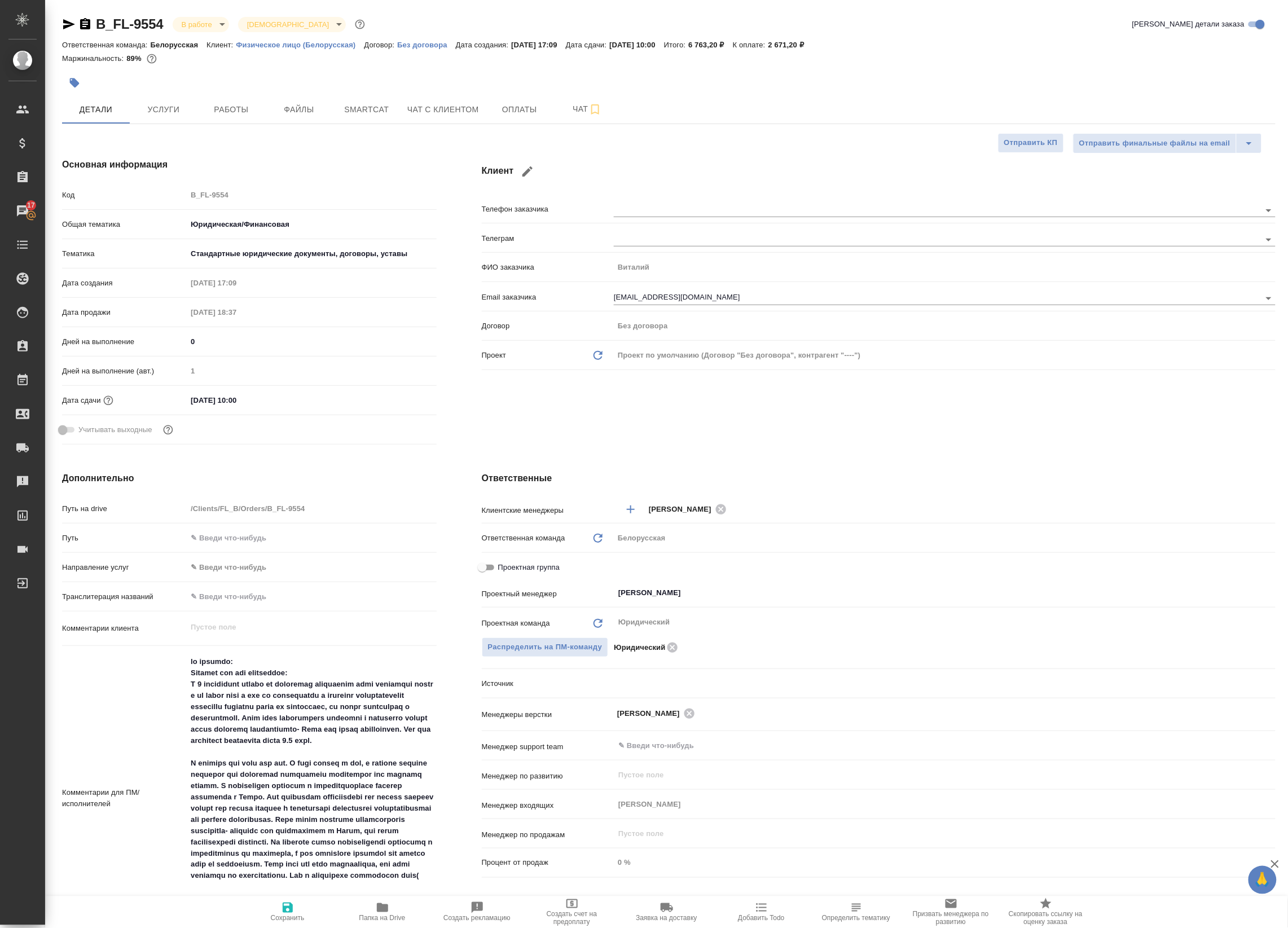
type textarea "x"
click at [250, 110] on span "Работы" at bounding box center [231, 110] width 54 height 14
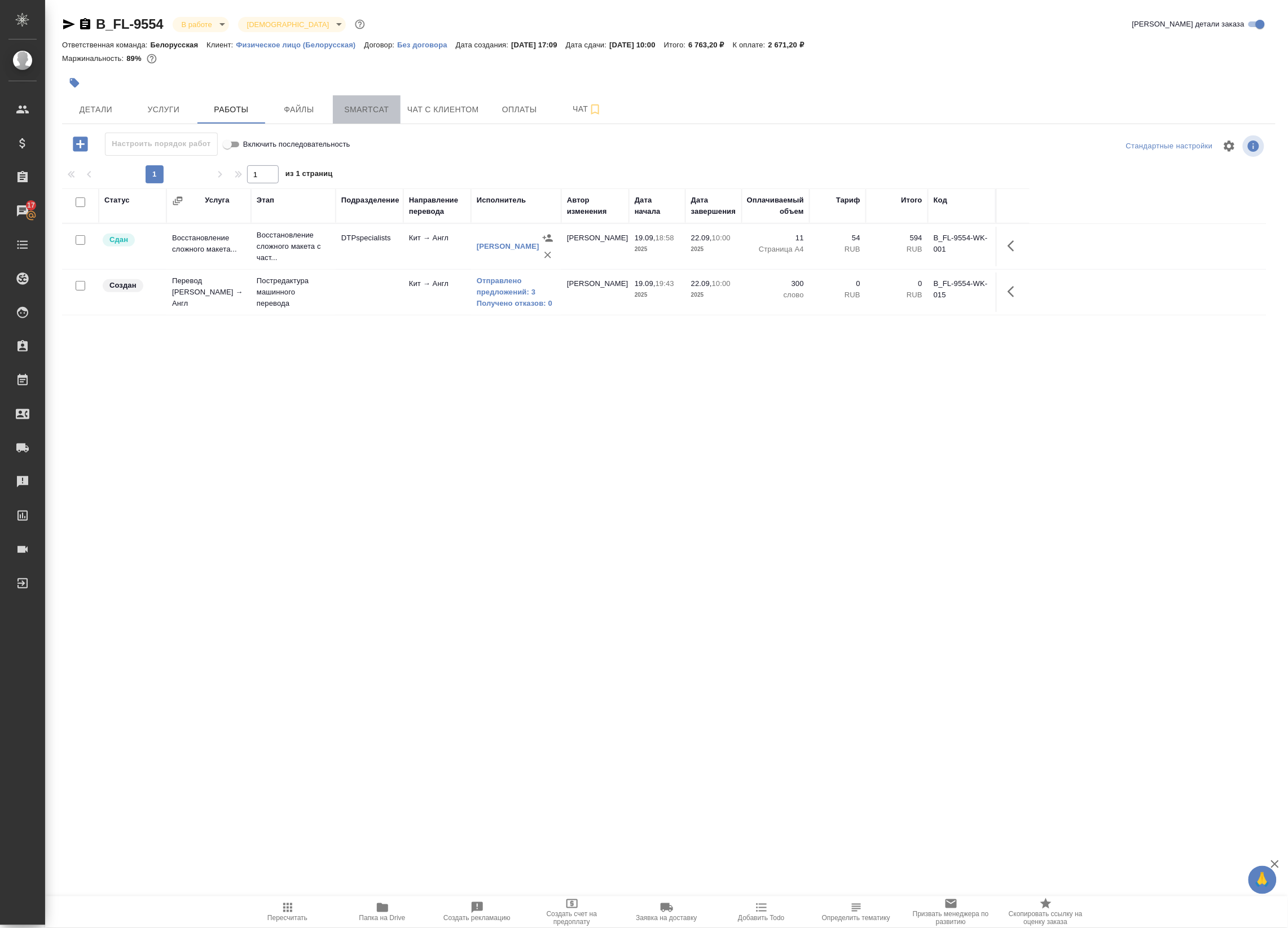
click at [365, 99] on button "Smartcat" at bounding box center [366, 109] width 67 height 28
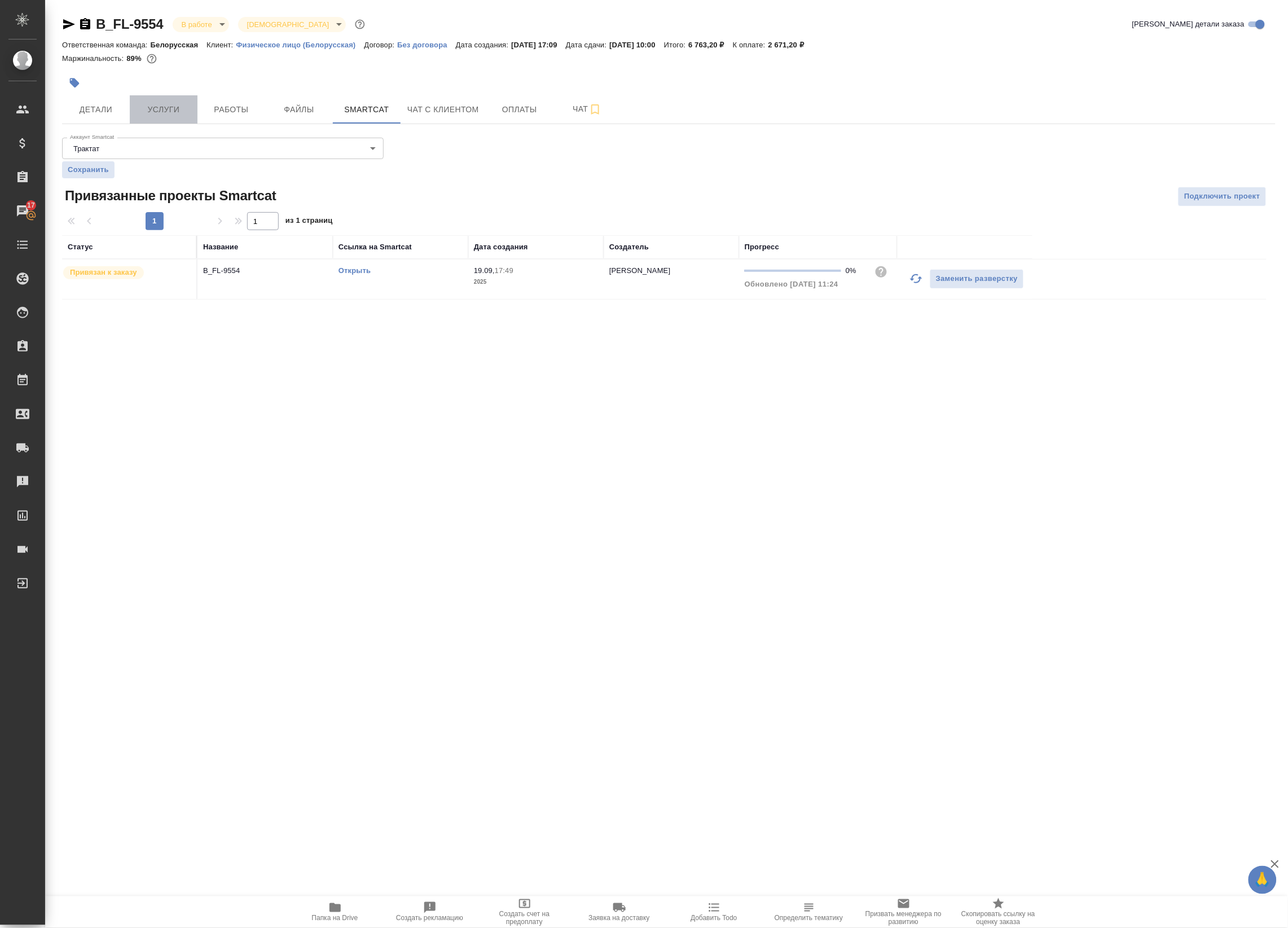
click at [162, 106] on span "Услуги" at bounding box center [163, 110] width 54 height 14
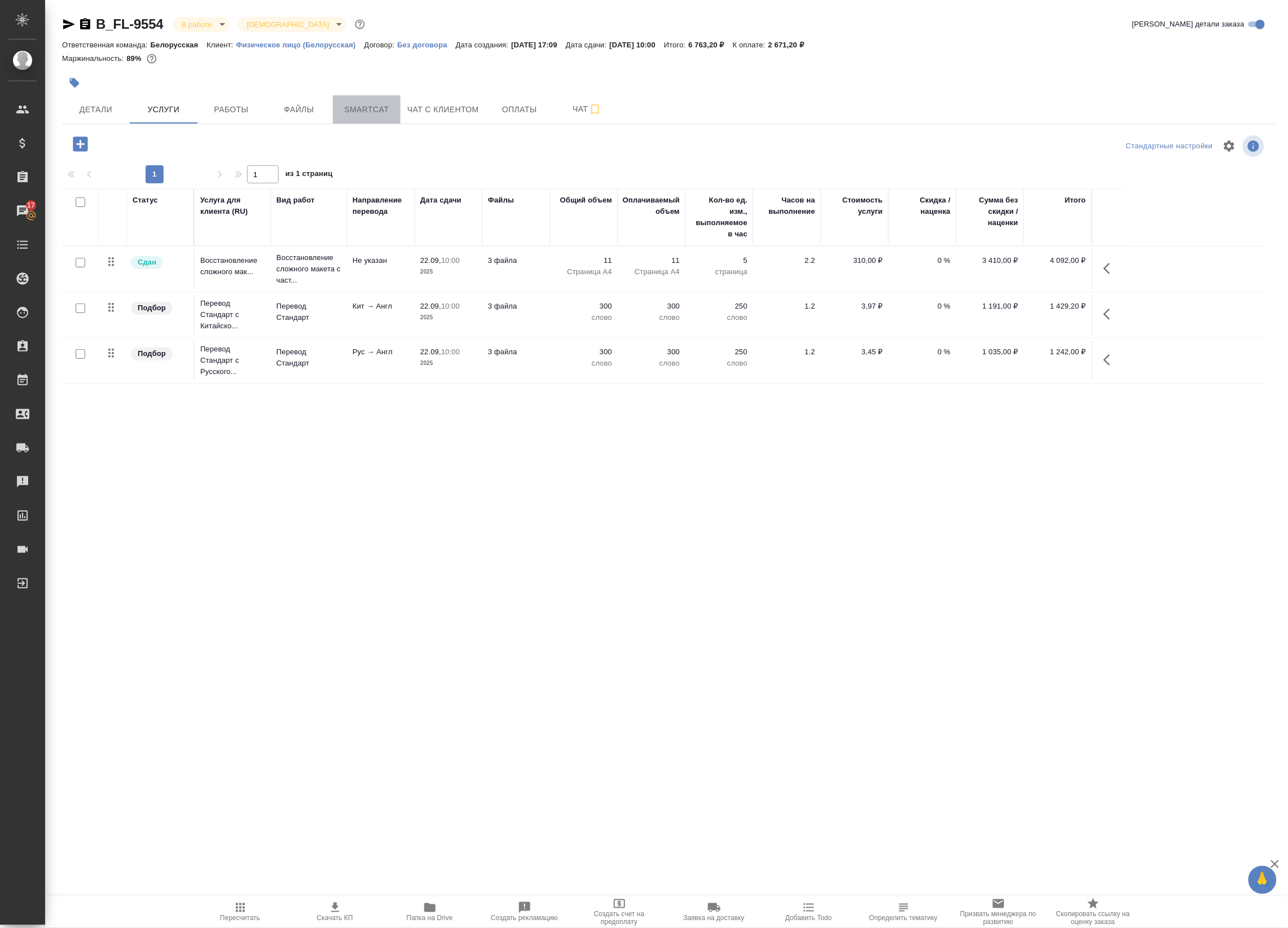
click at [362, 108] on span "Smartcat" at bounding box center [367, 110] width 54 height 14
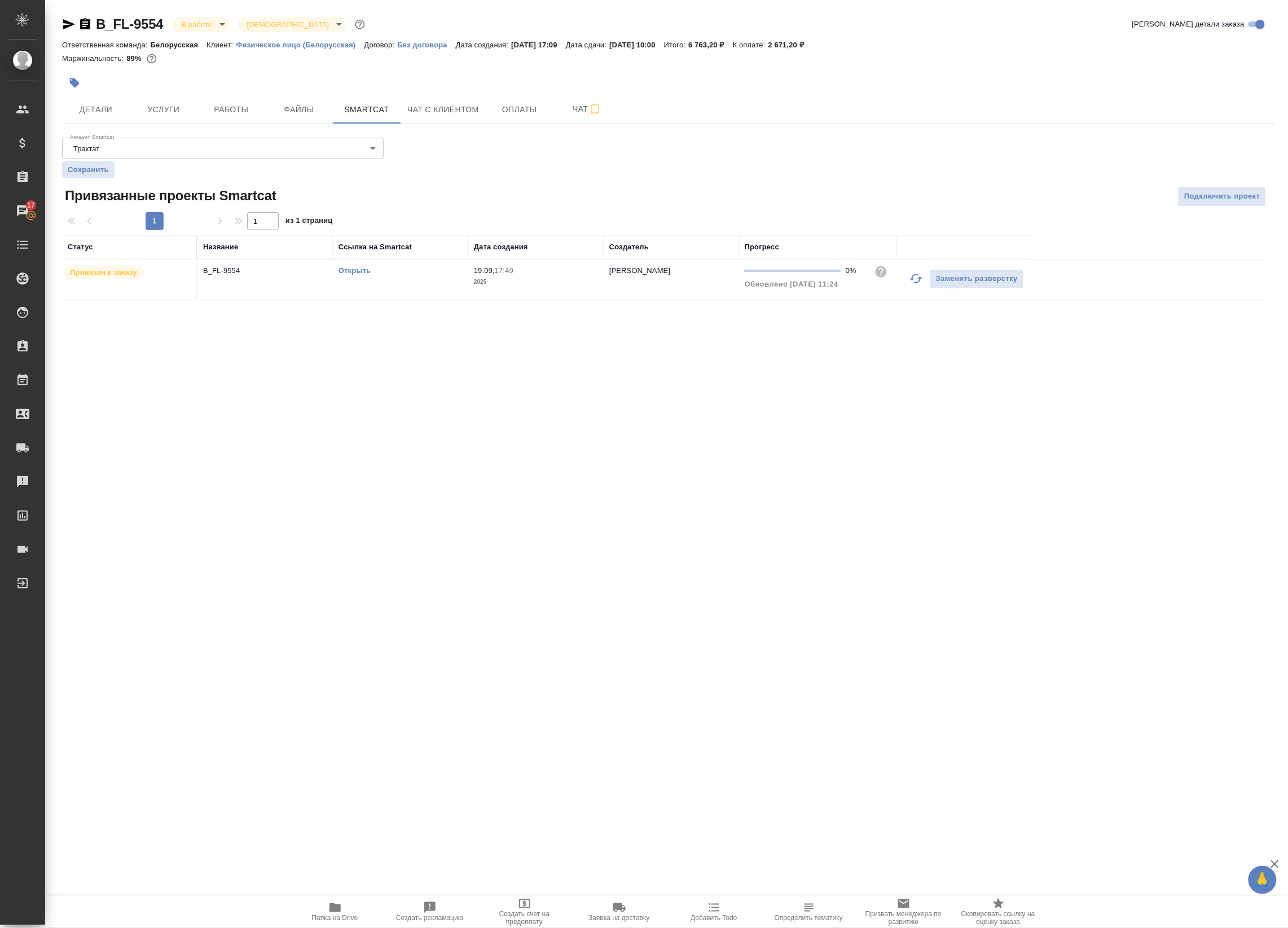
click at [353, 272] on link "Открыть" at bounding box center [354, 270] width 32 height 9
click at [204, 120] on button "Работы" at bounding box center [231, 109] width 67 height 28
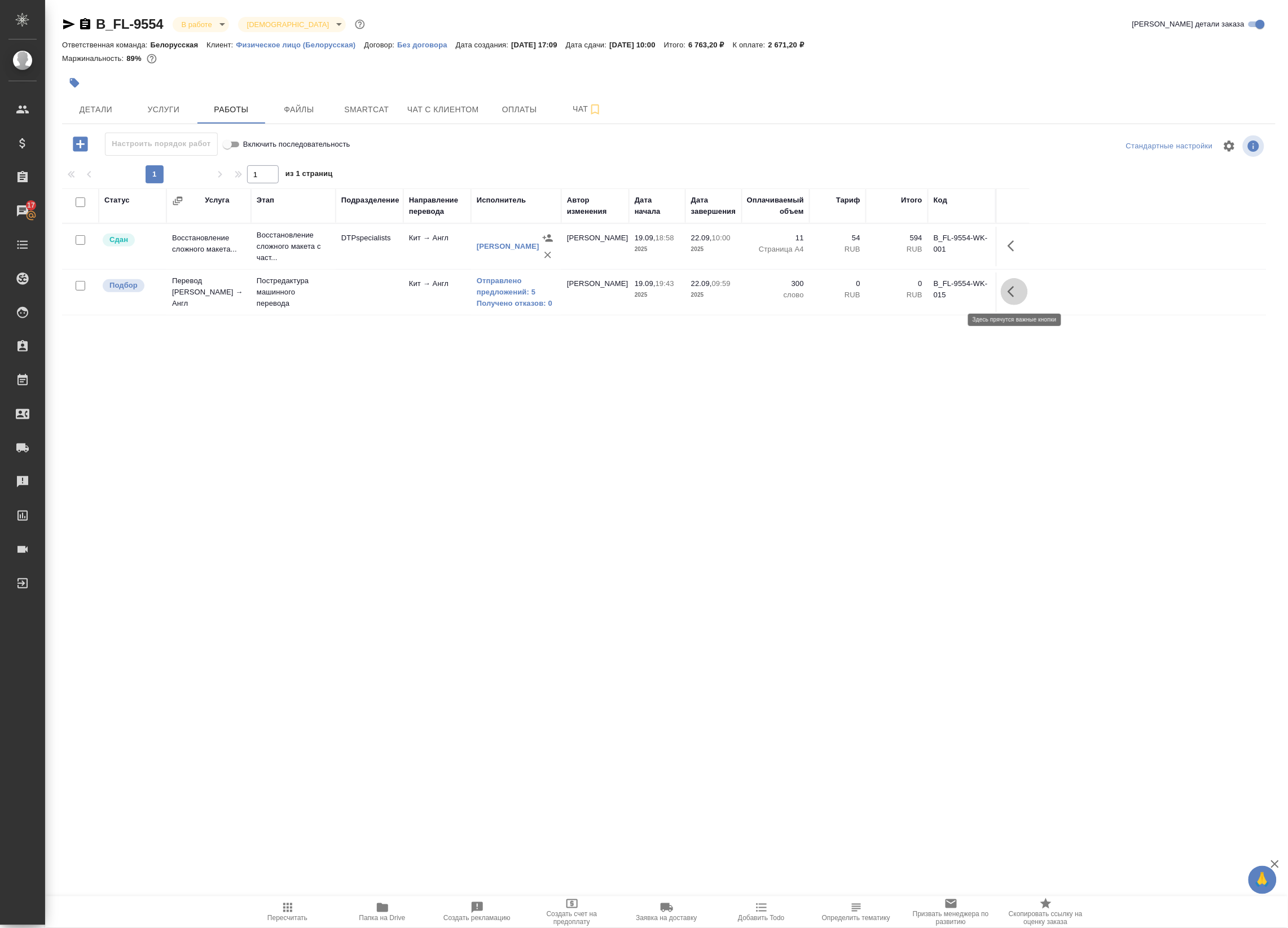
click at [1013, 302] on button "button" at bounding box center [1015, 292] width 27 height 27
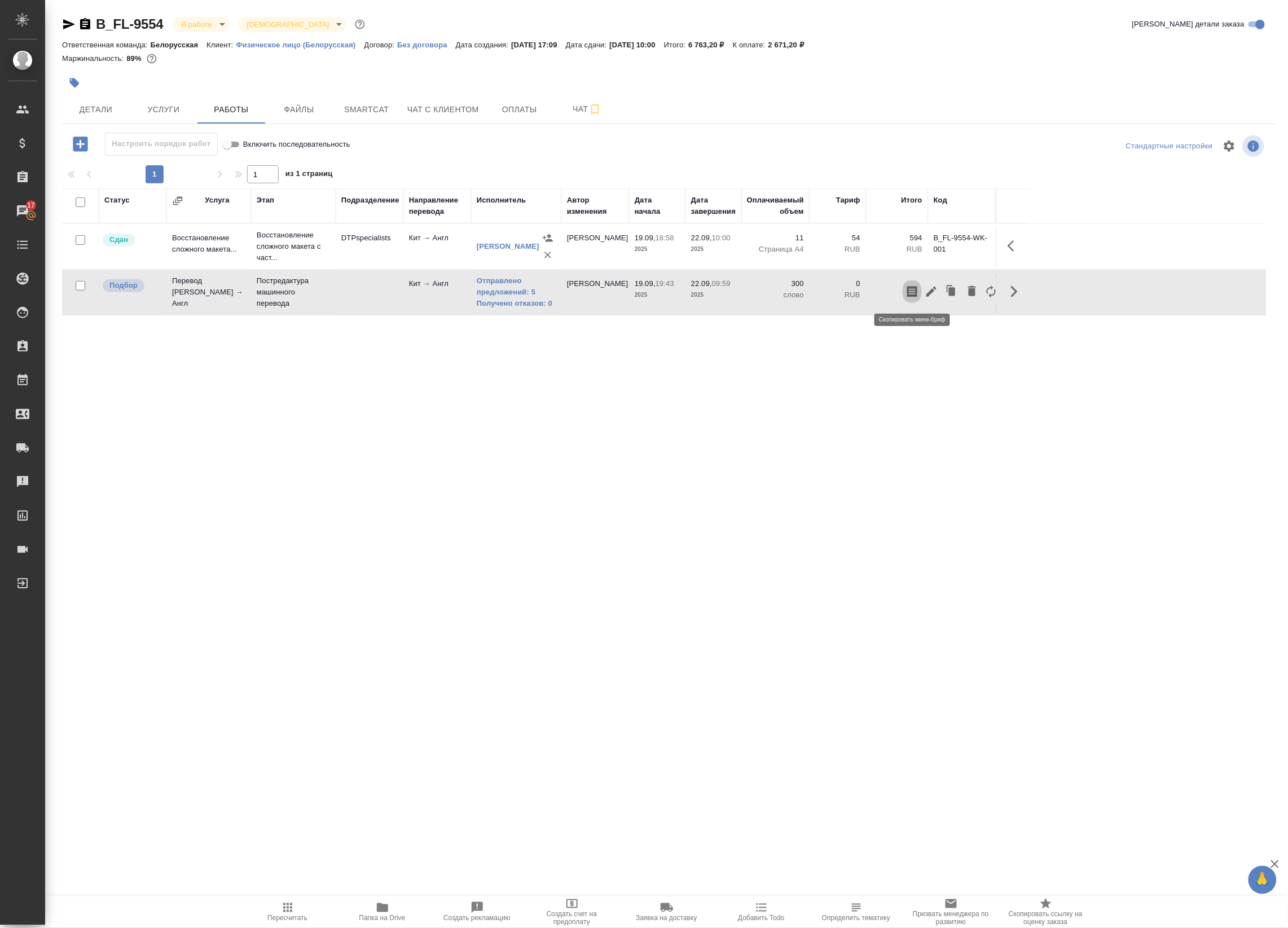
click at [912, 298] on icon "button" at bounding box center [912, 292] width 13 height 13
click at [110, 106] on span "Детали" at bounding box center [96, 110] width 54 height 14
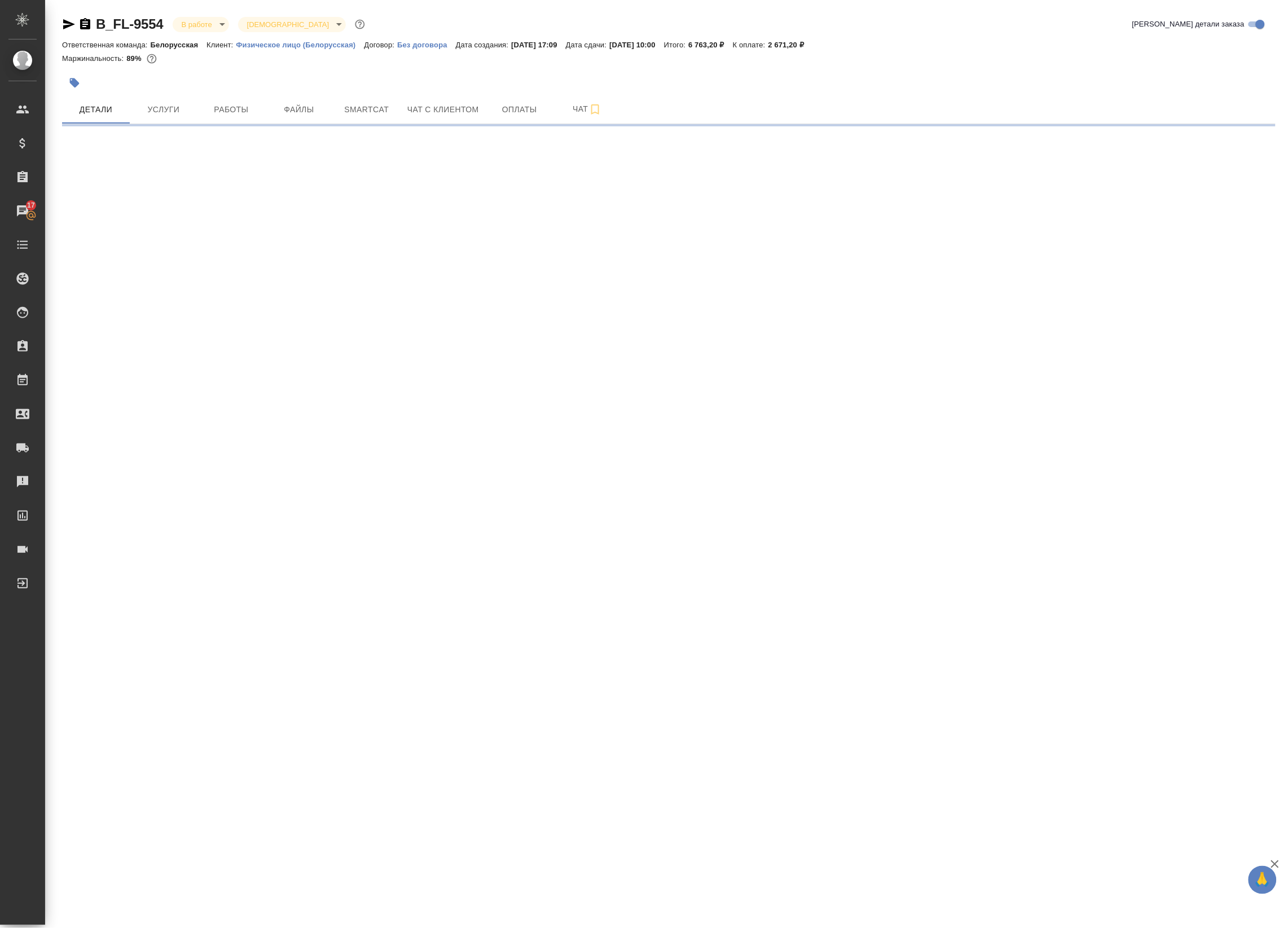
select select "RU"
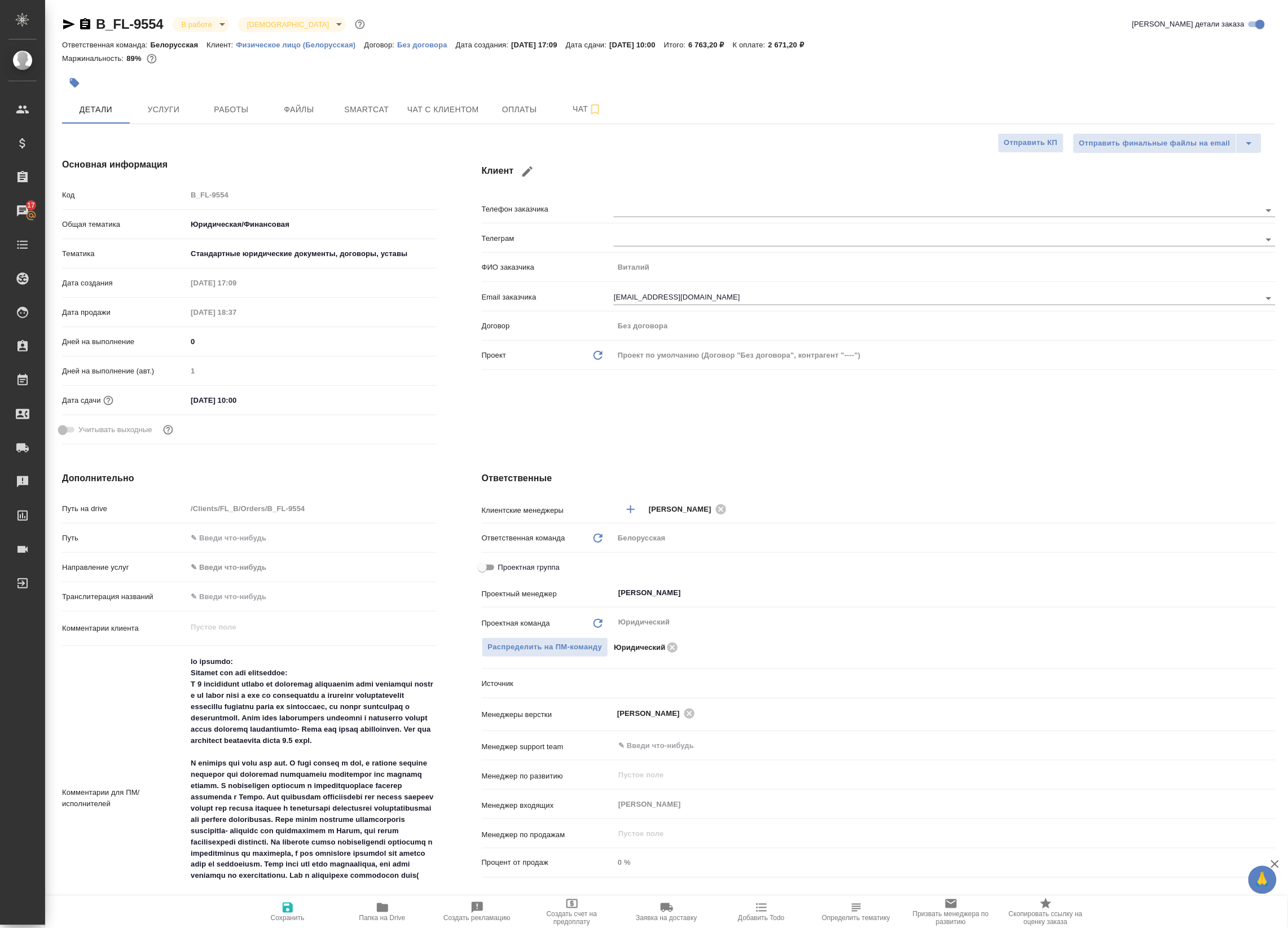
type textarea "x"
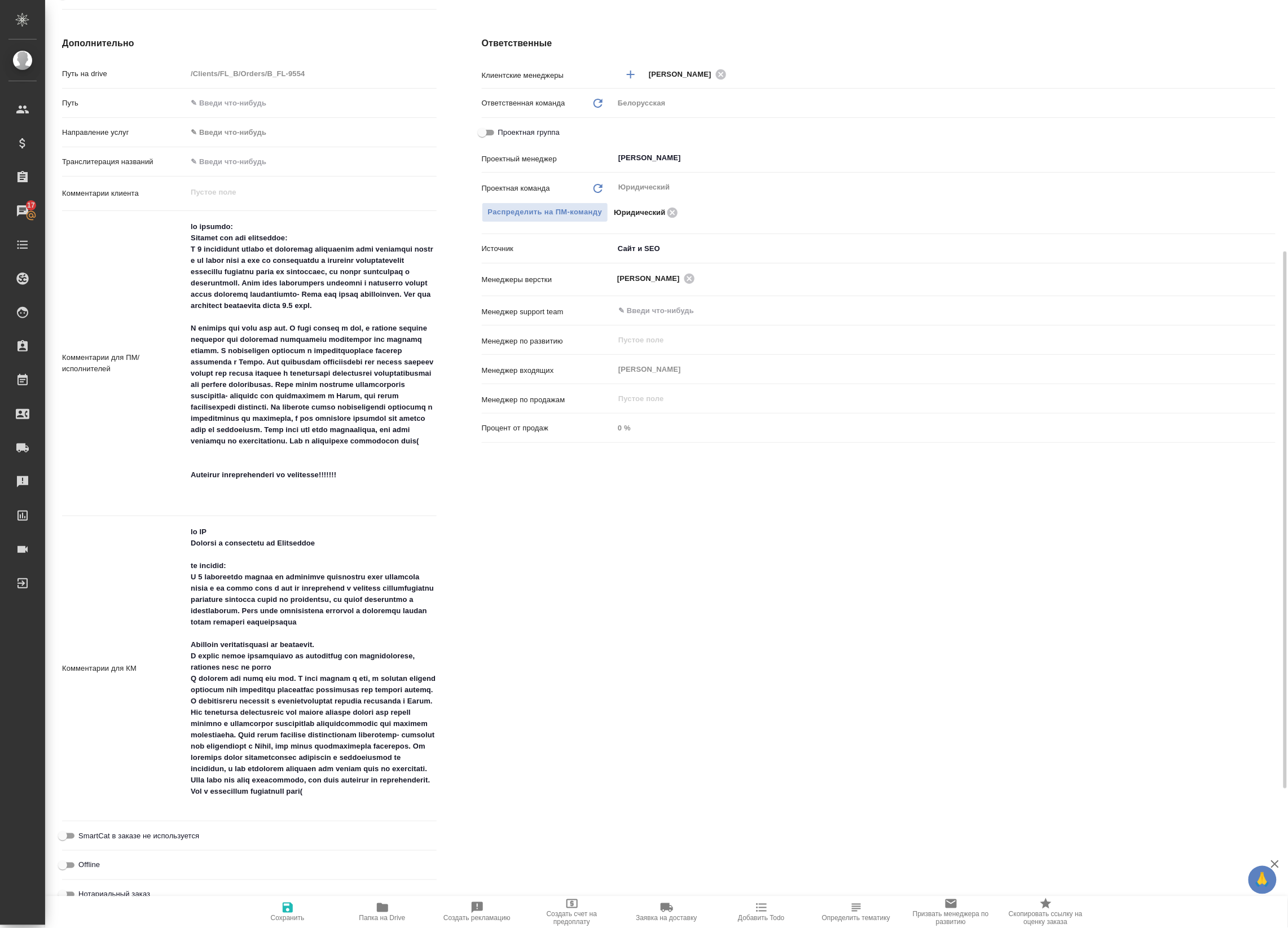
scroll to position [436, 0]
type textarea "x"
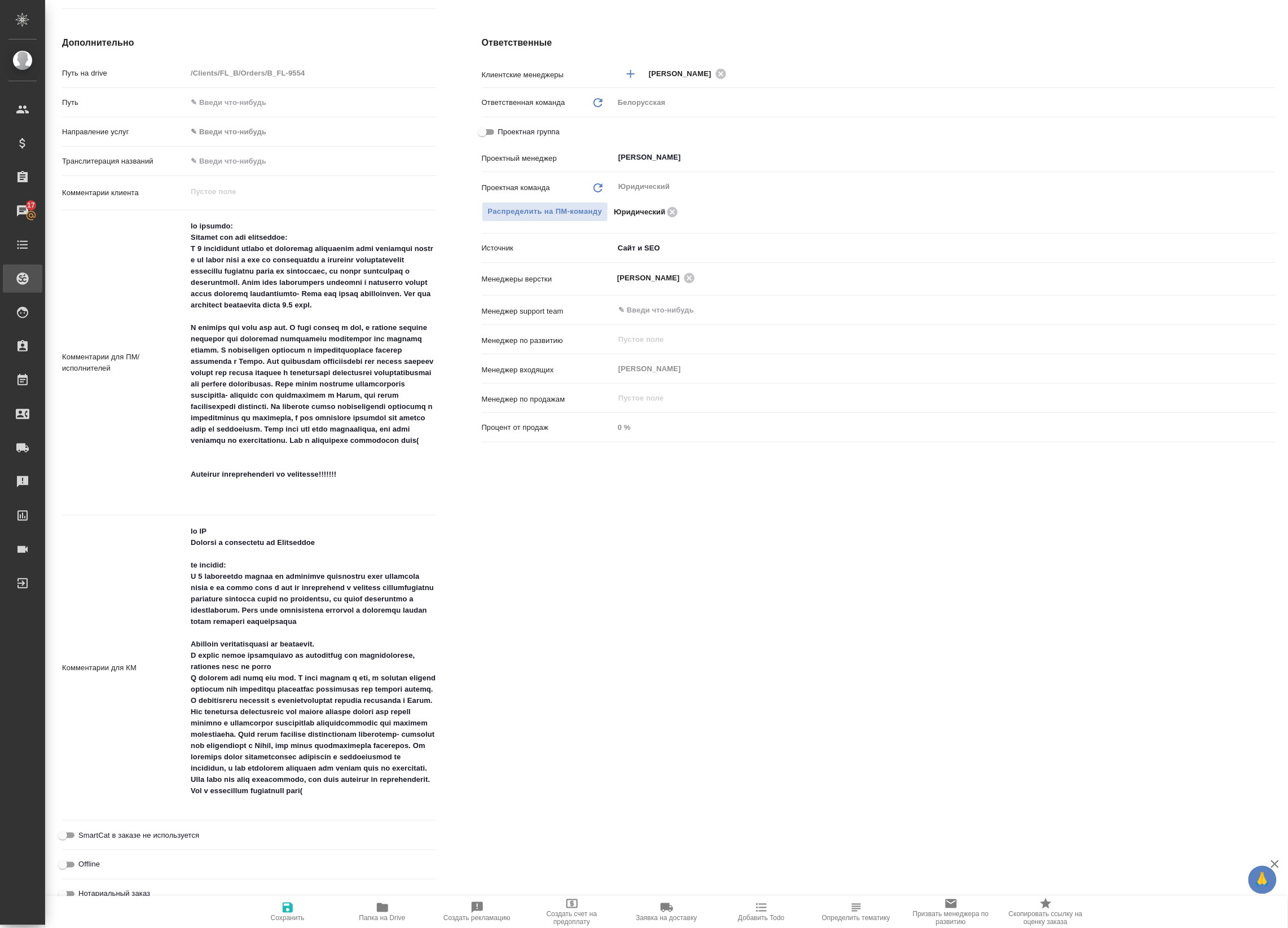
type textarea "x"
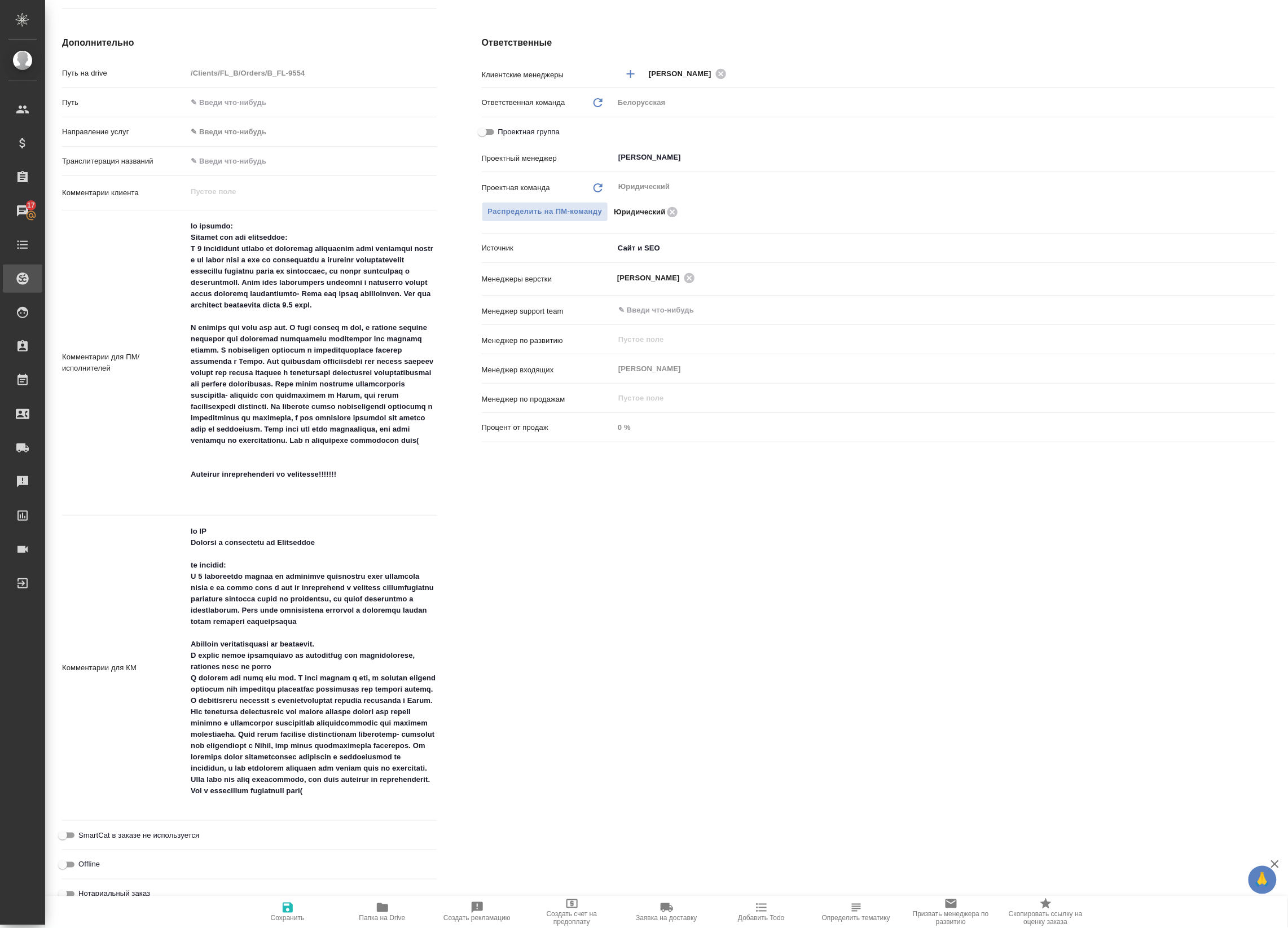
type textarea "x"
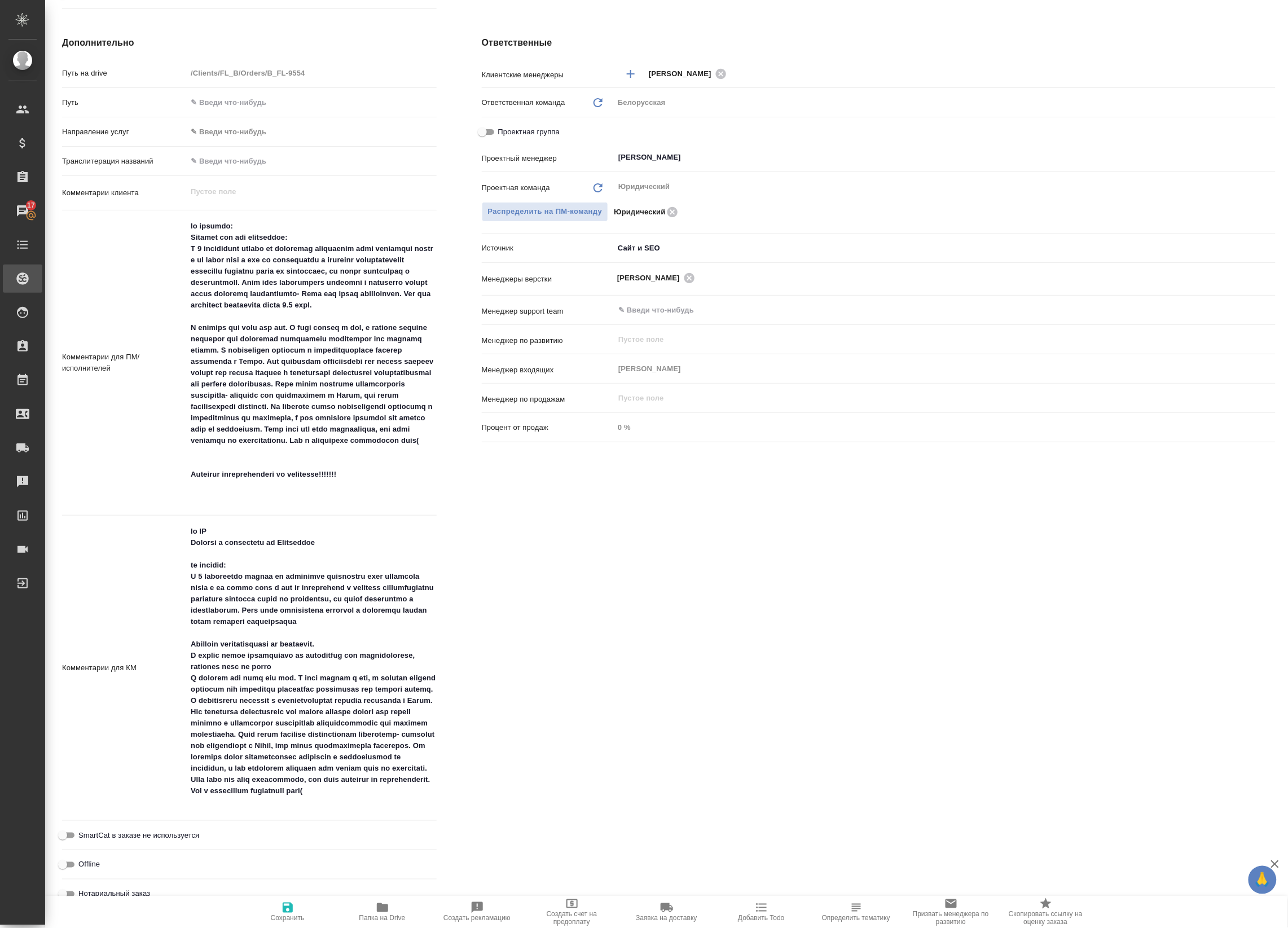
type textarea "x"
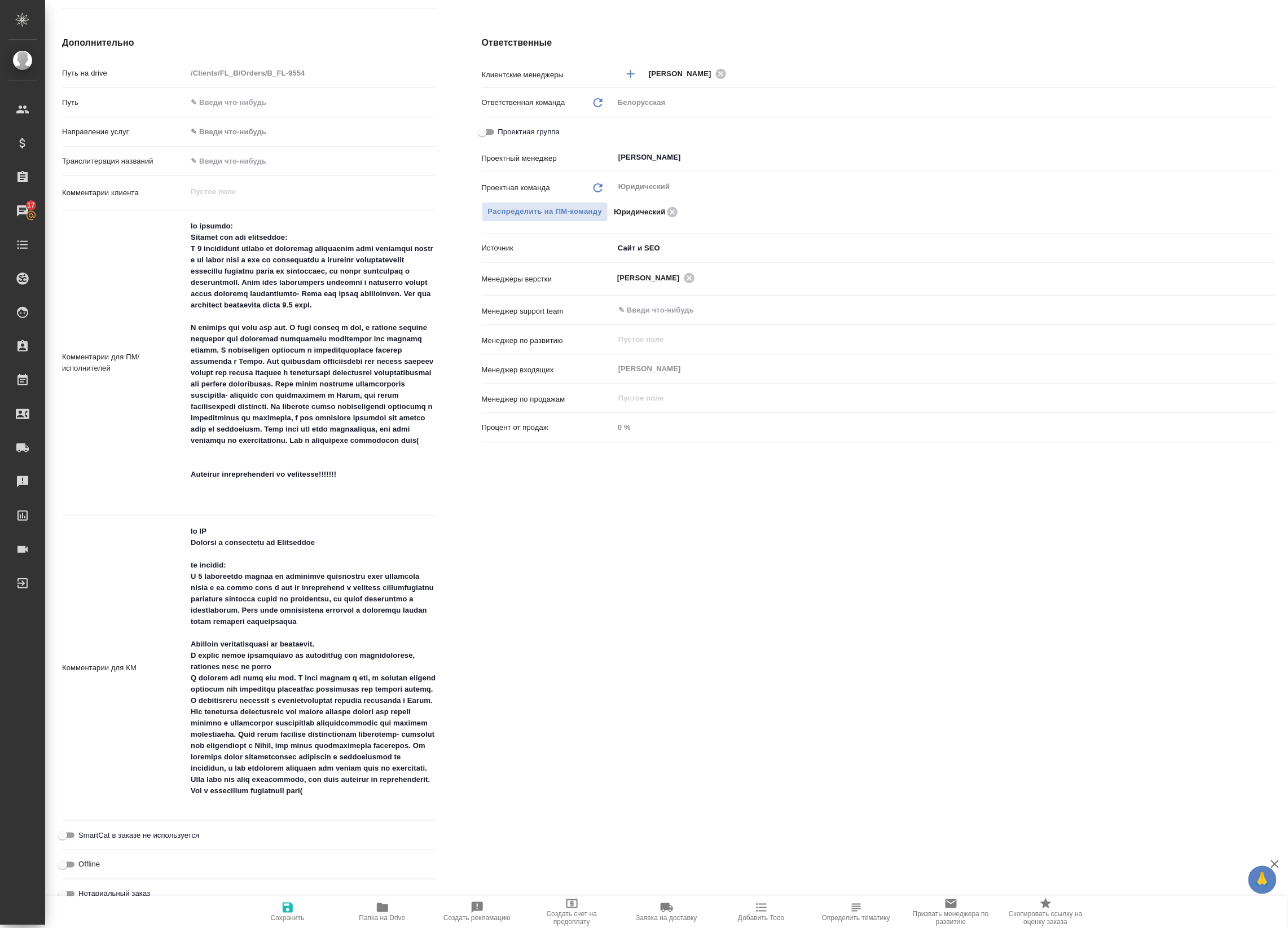
type textarea "x"
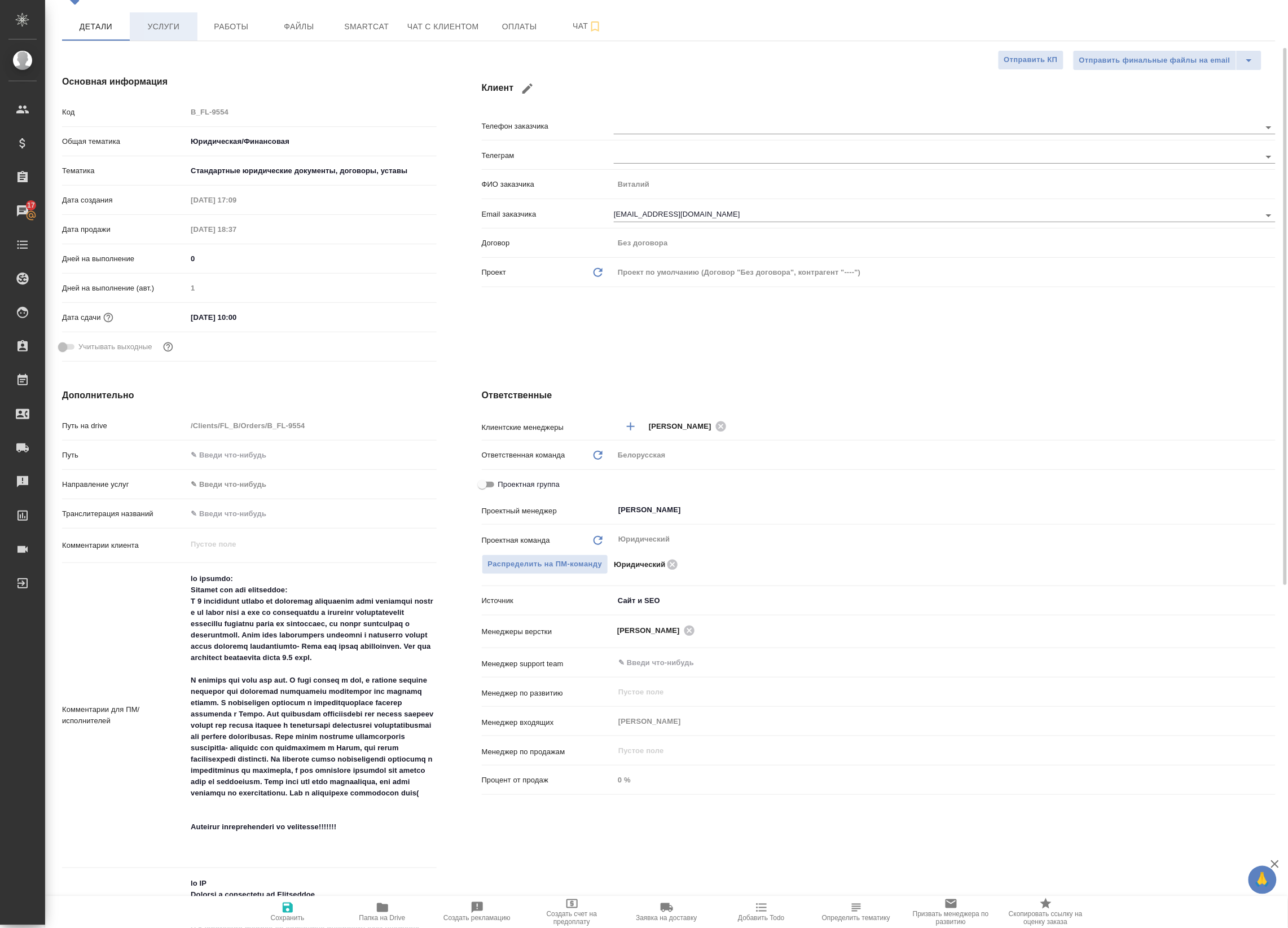
scroll to position [0, 0]
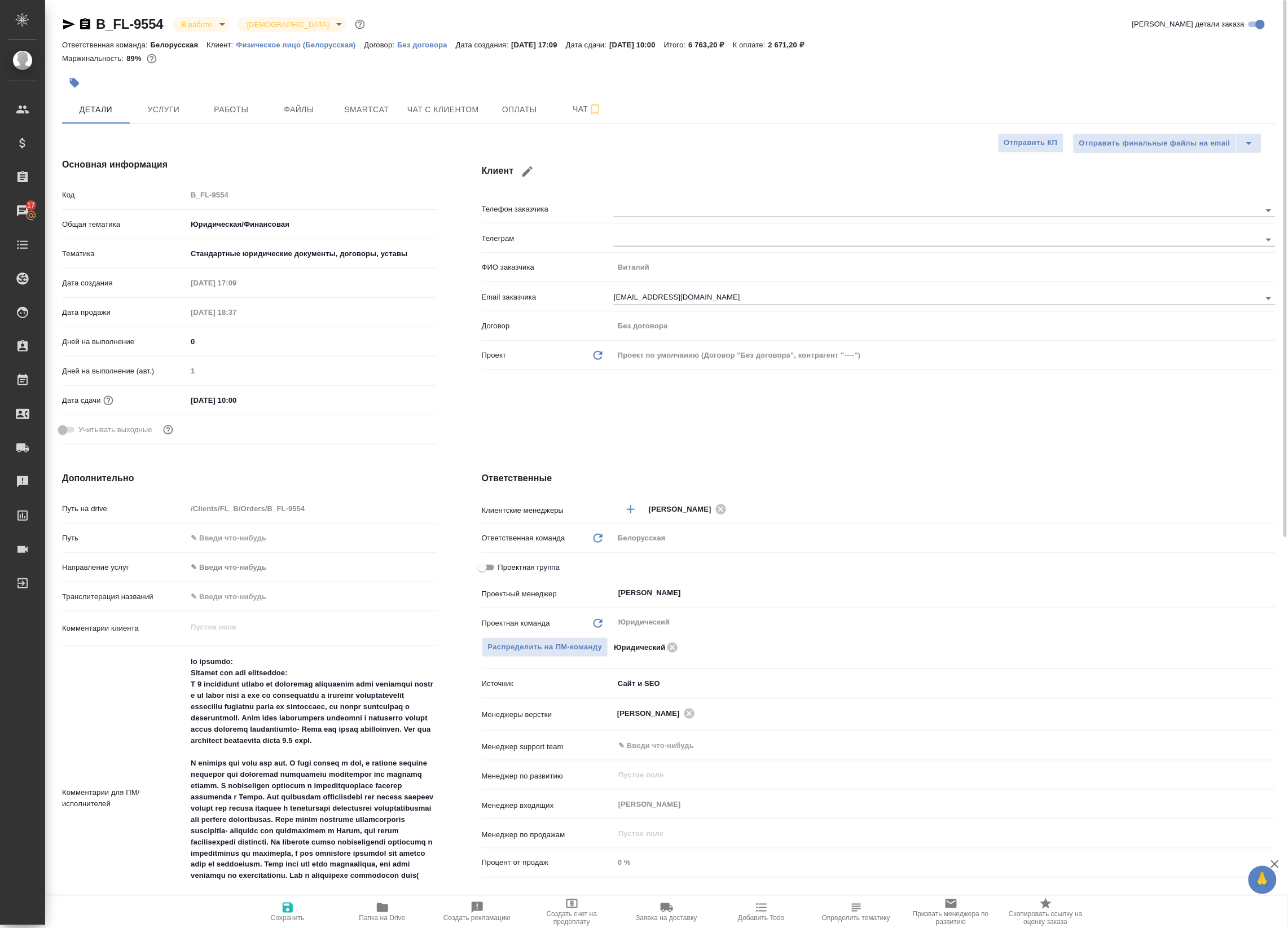
click at [156, 92] on div at bounding box center [466, 82] width 809 height 25
click at [170, 104] on span "Услуги" at bounding box center [163, 110] width 54 height 14
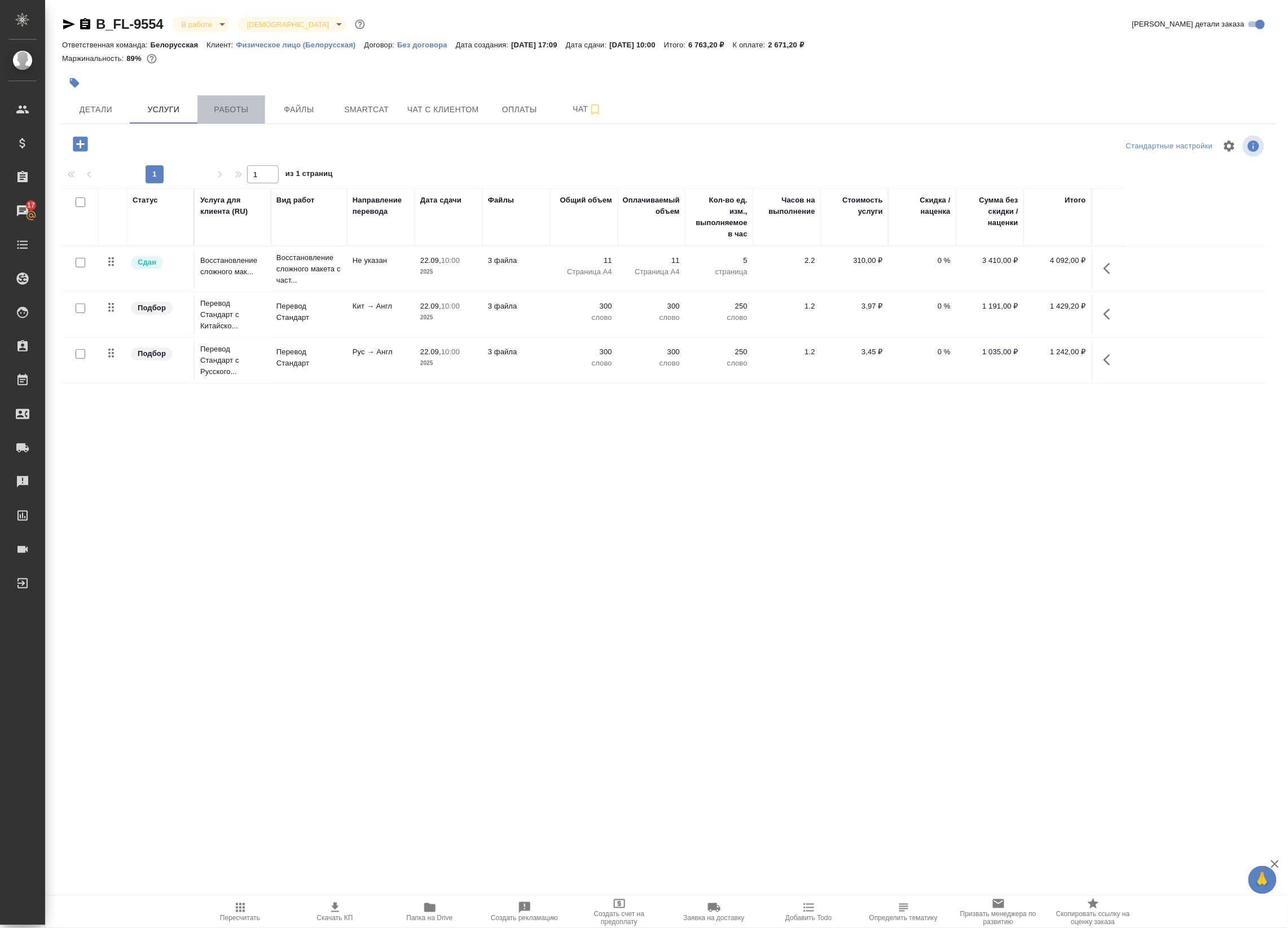
click at [227, 107] on span "Работы" at bounding box center [231, 110] width 54 height 14
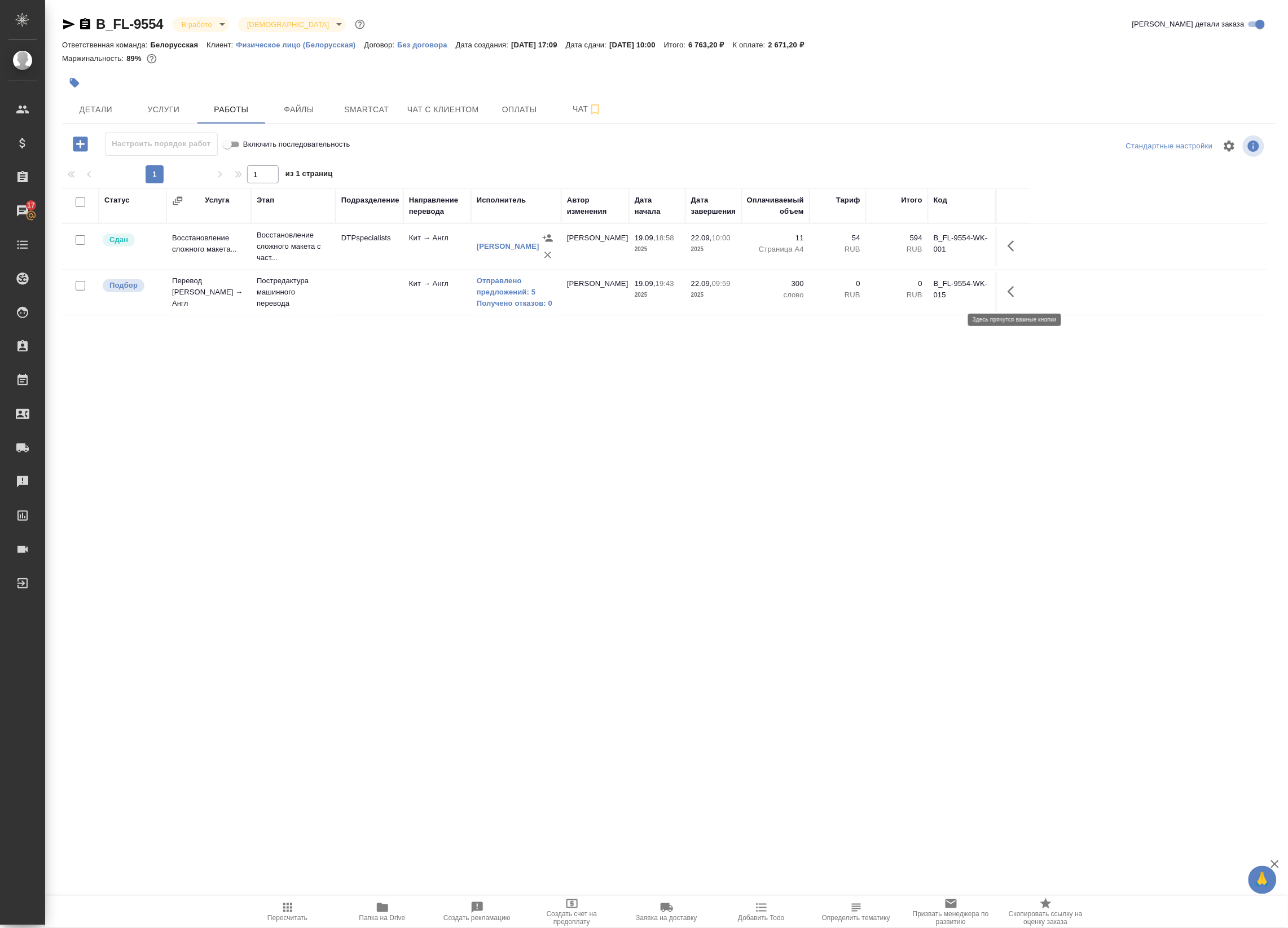
click at [1006, 291] on button "button" at bounding box center [1015, 292] width 27 height 27
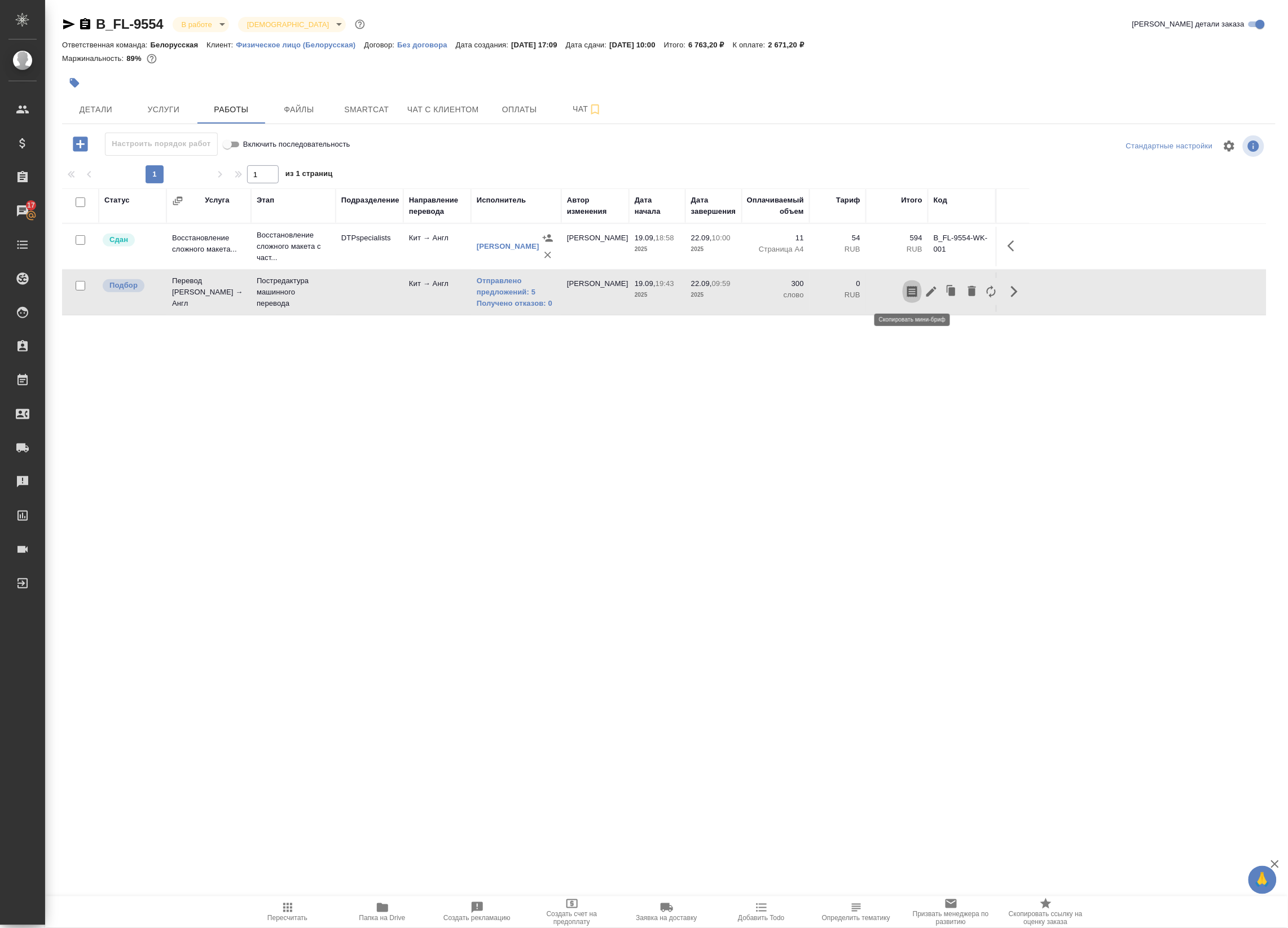
click at [918, 291] on icon "button" at bounding box center [912, 292] width 13 height 13
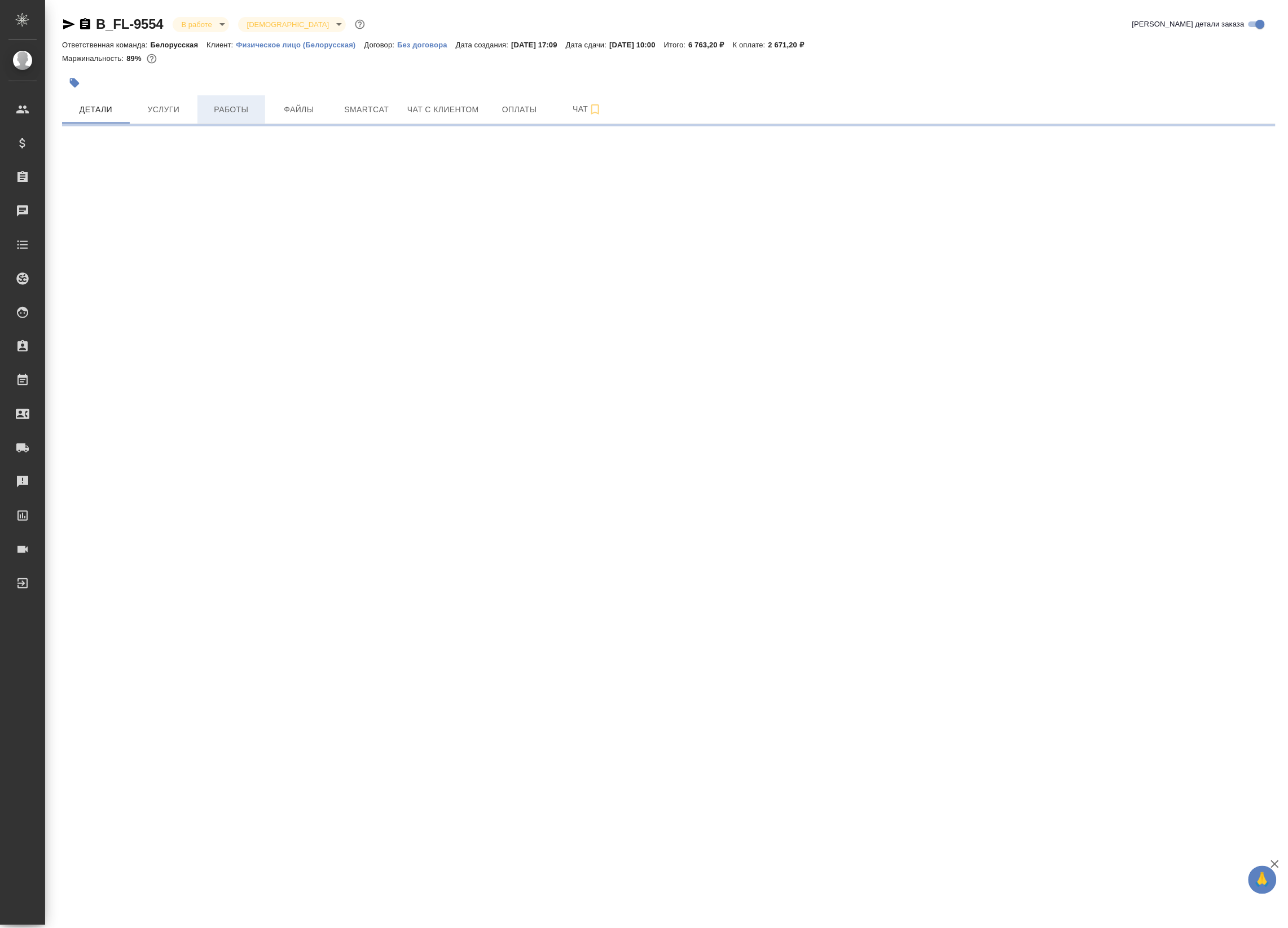
select select "RU"
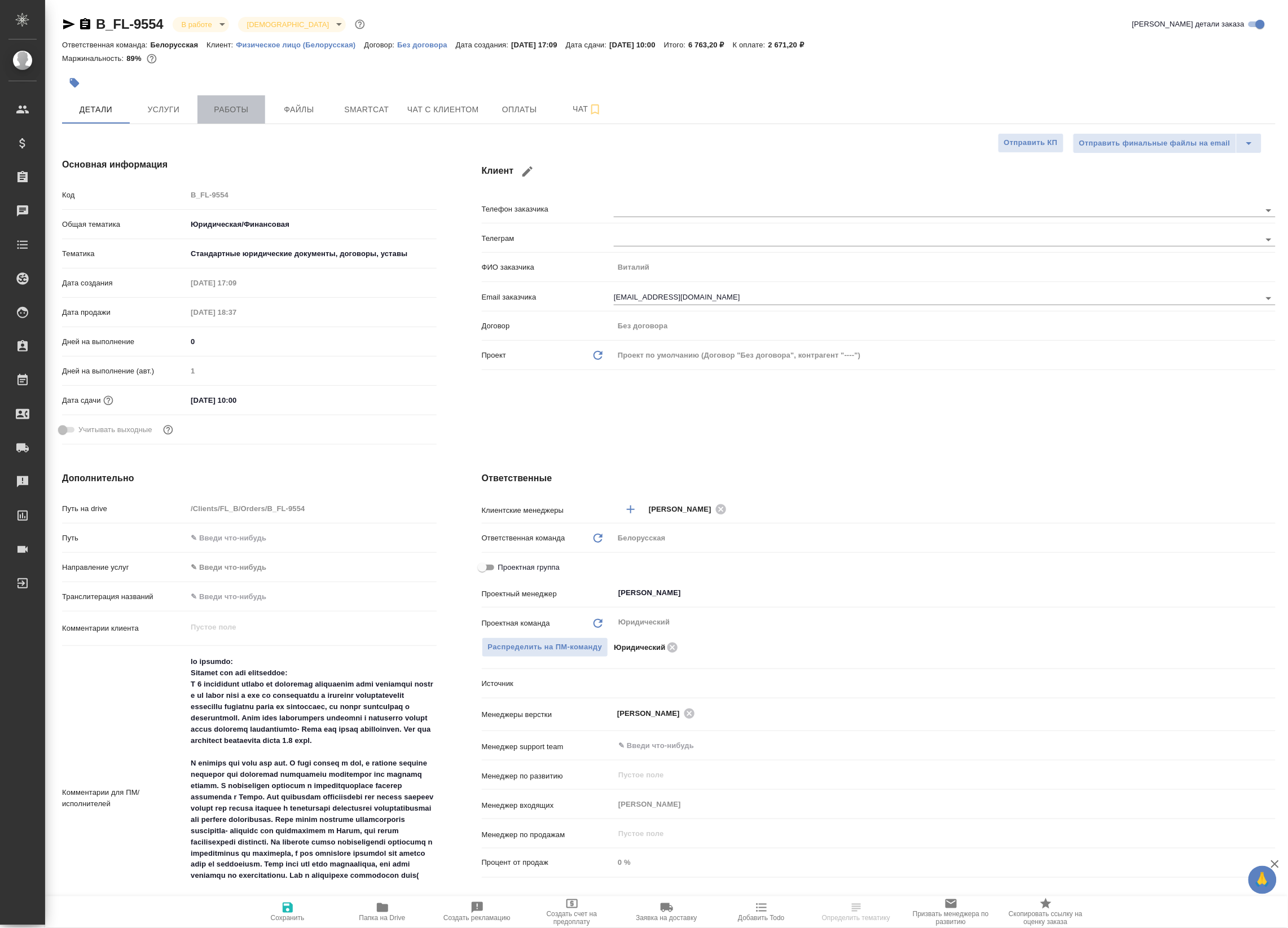
type textarea "x"
click at [233, 101] on button "Работы" at bounding box center [231, 109] width 67 height 28
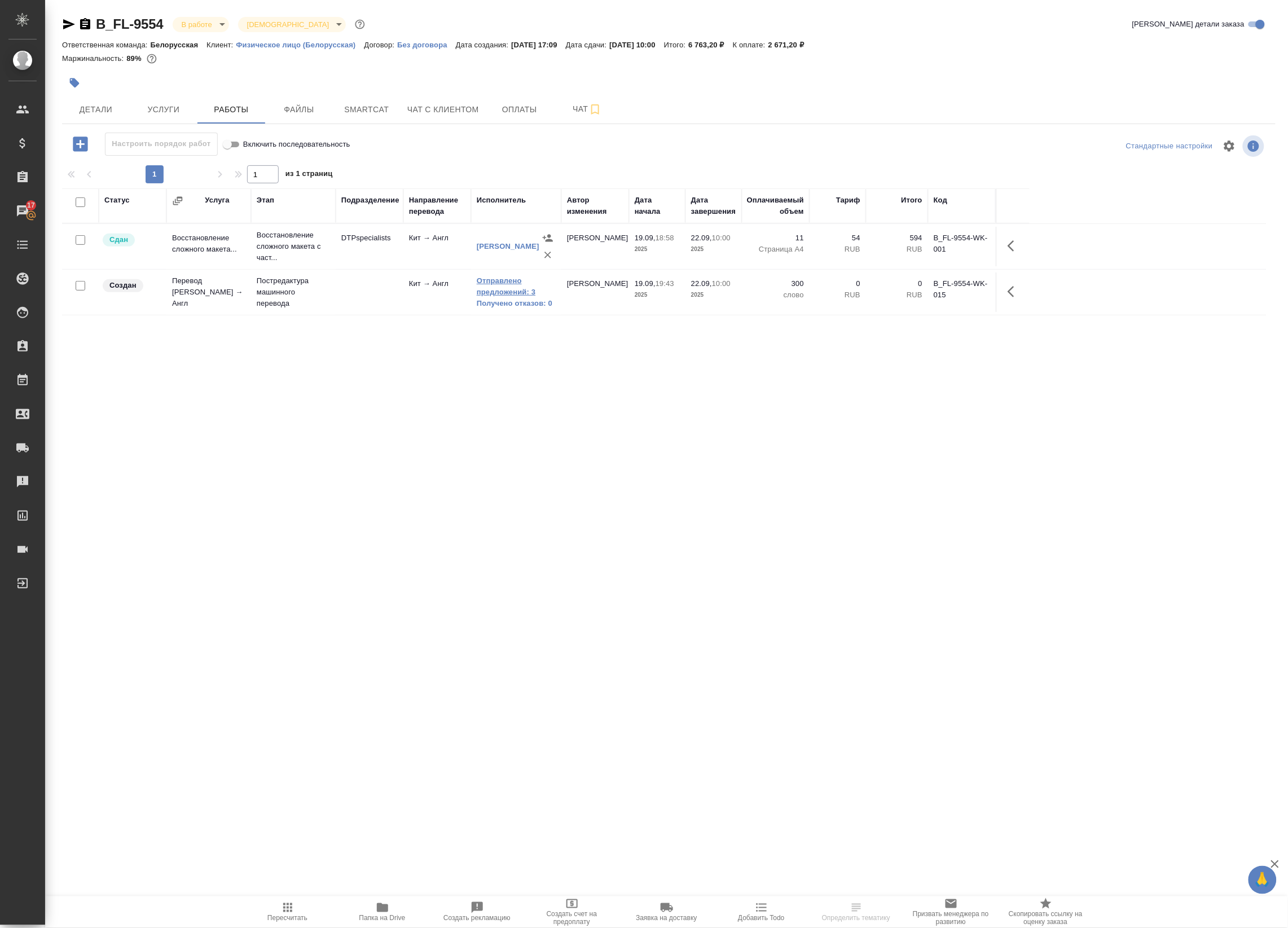
click at [488, 287] on link "Отправлено предложений: 3" at bounding box center [516, 287] width 79 height 23
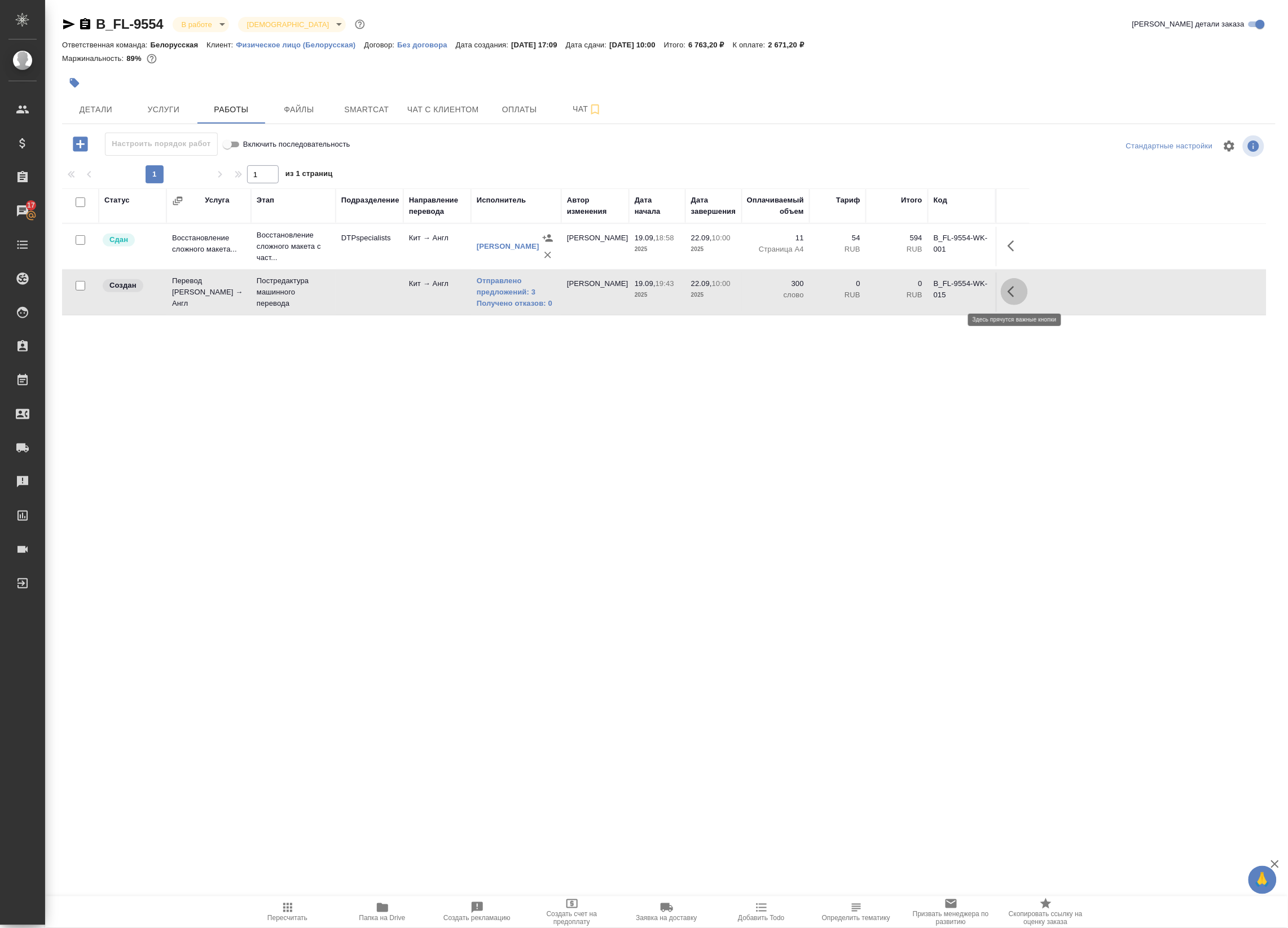
click at [1011, 305] on button "button" at bounding box center [1015, 292] width 27 height 27
click at [935, 294] on icon "button" at bounding box center [931, 292] width 13 height 13
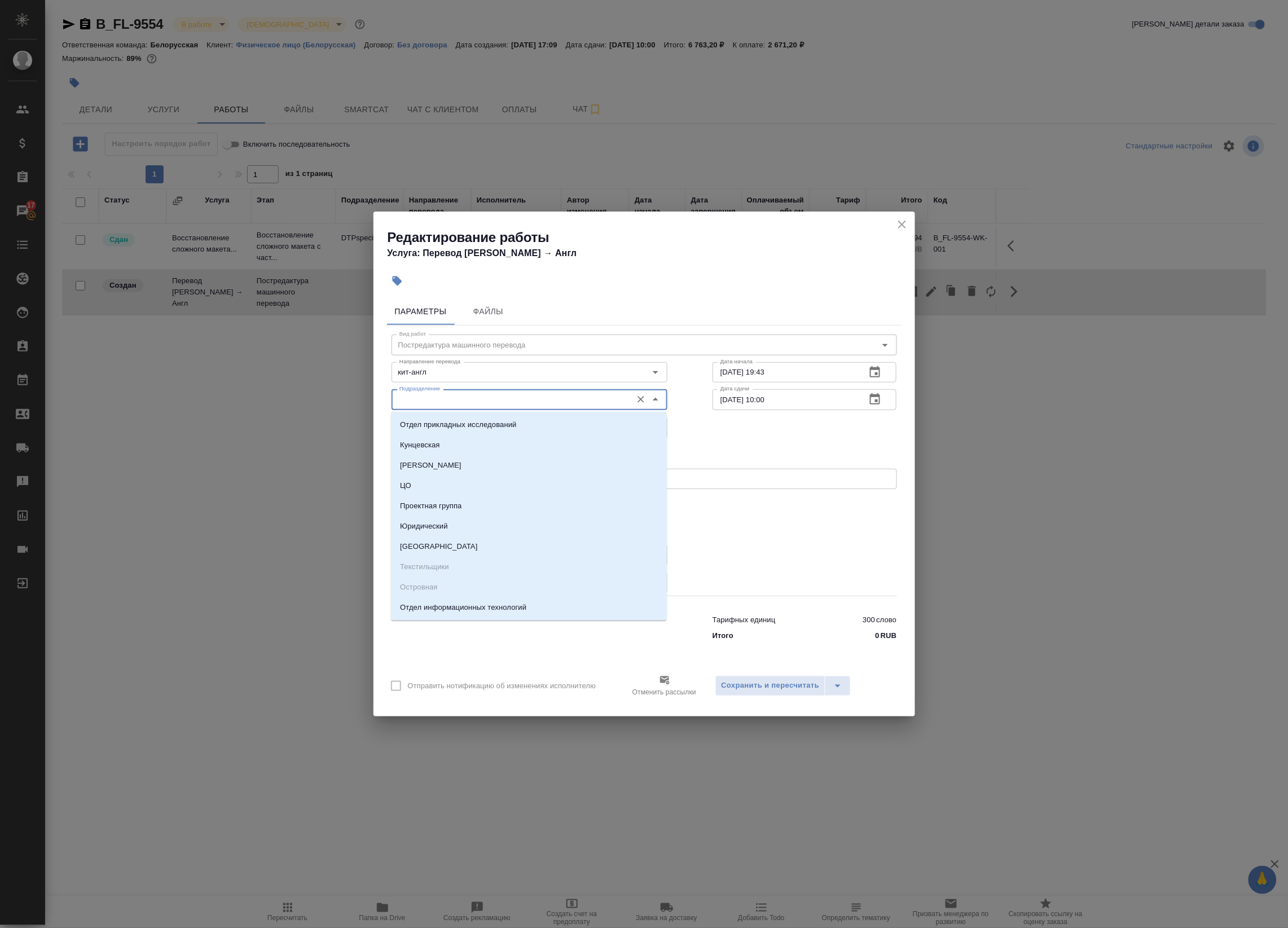
click at [503, 399] on input "Подразделение" at bounding box center [511, 399] width 231 height 13
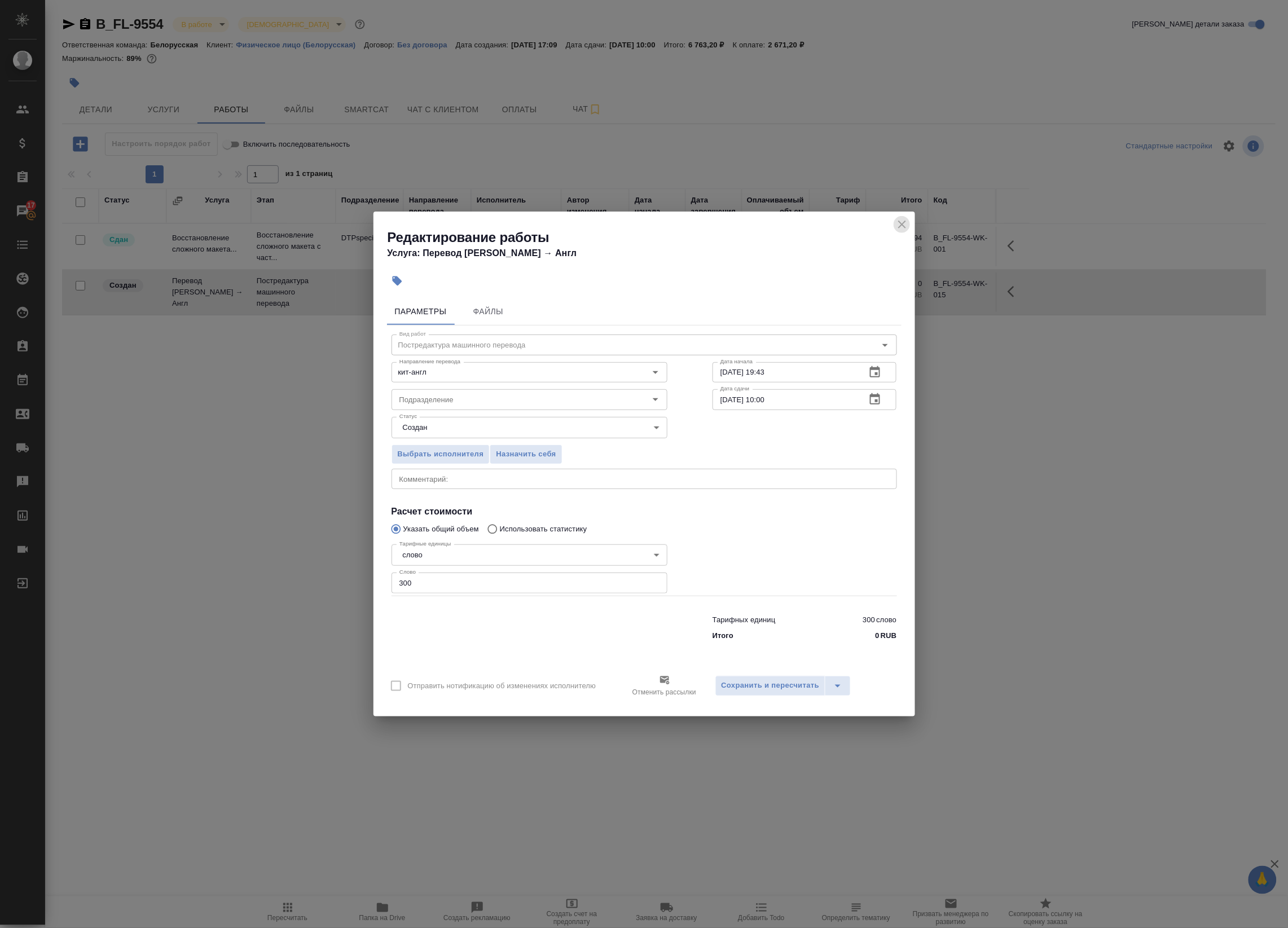
click at [900, 220] on icon "close" at bounding box center [902, 224] width 13 height 13
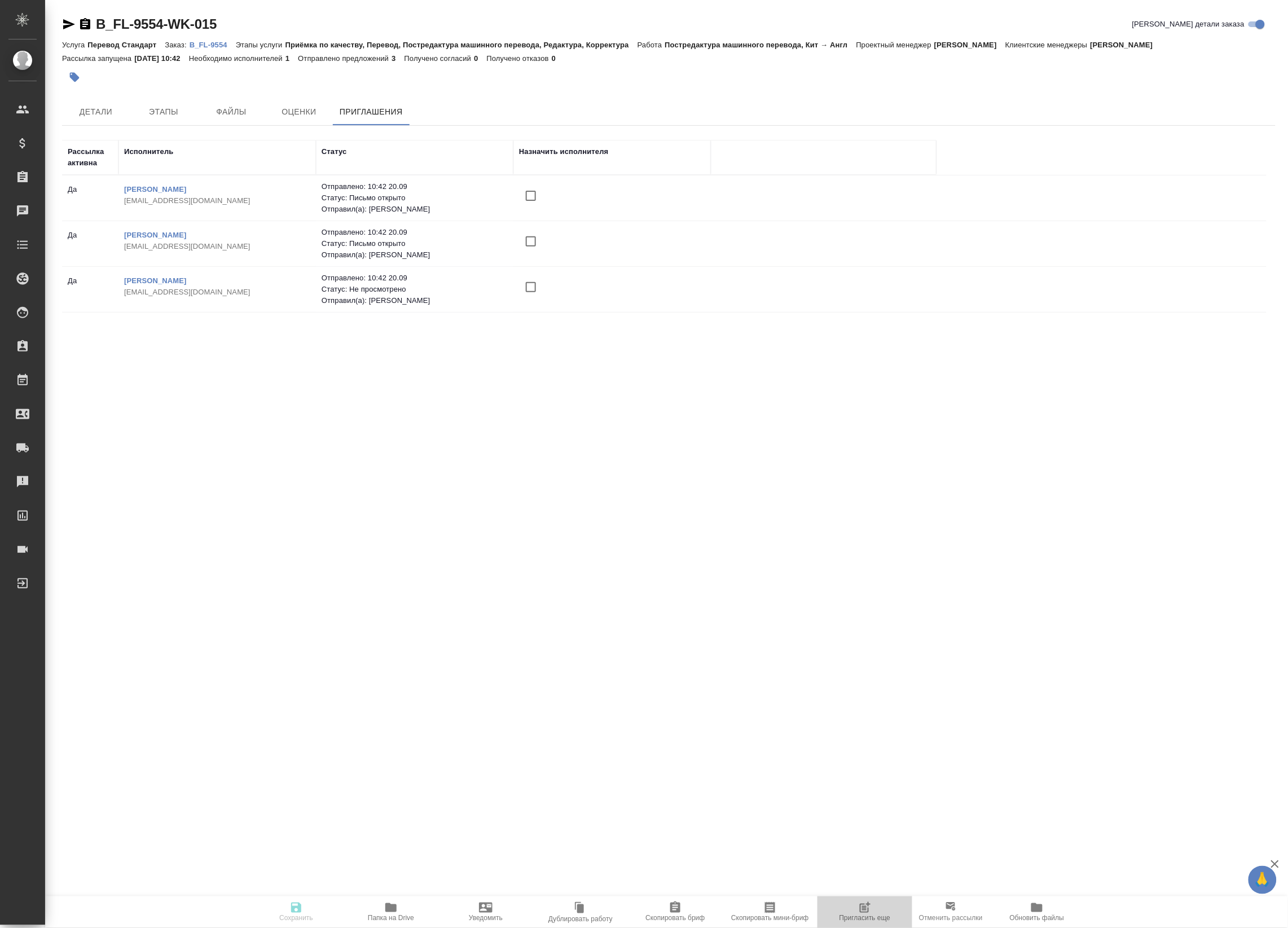
click at [871, 912] on icon "button" at bounding box center [864, 907] width 13 height 13
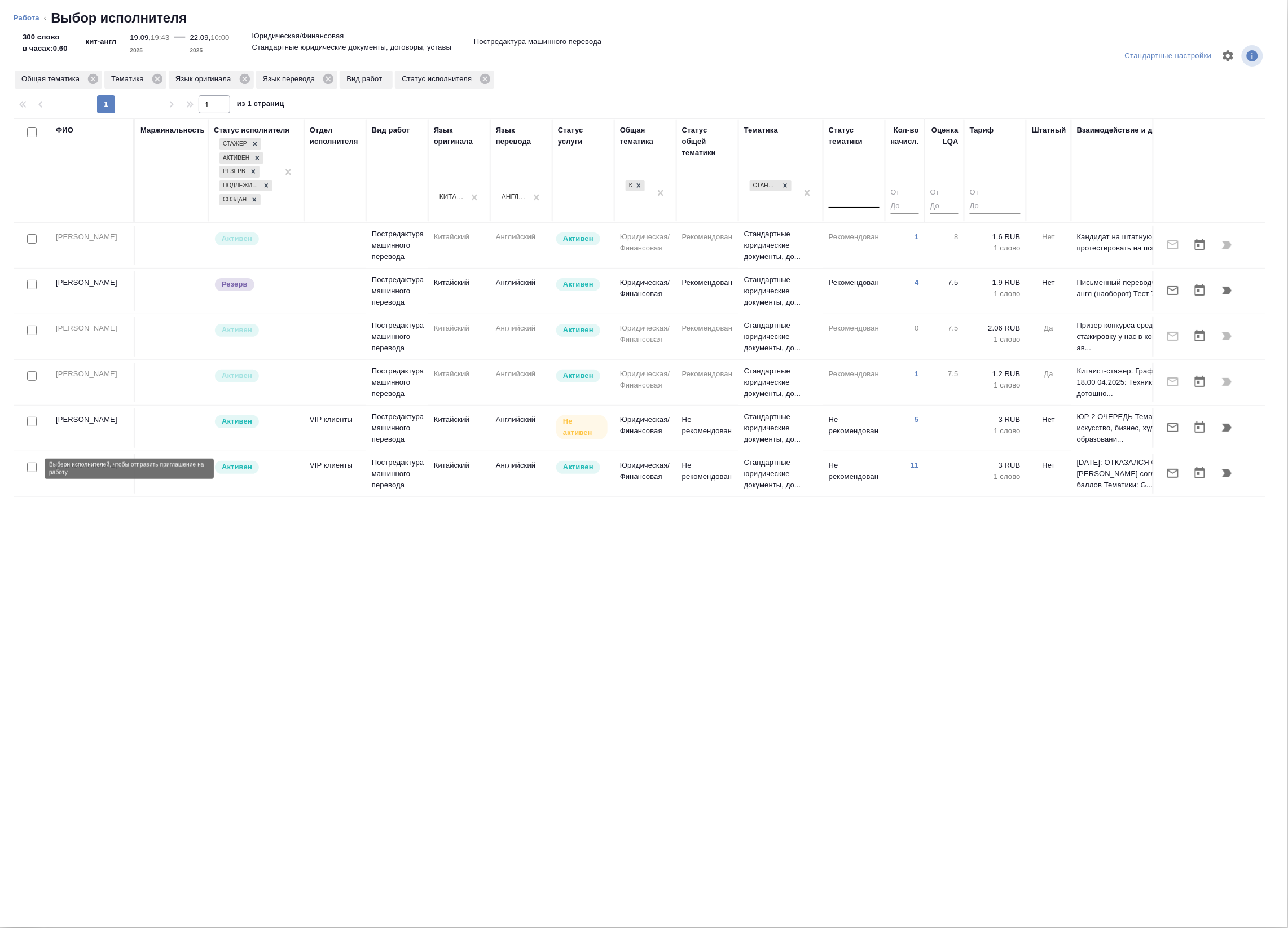
click at [35, 469] on input "checkbox" at bounding box center [32, 468] width 10 height 10
checkbox input "true"
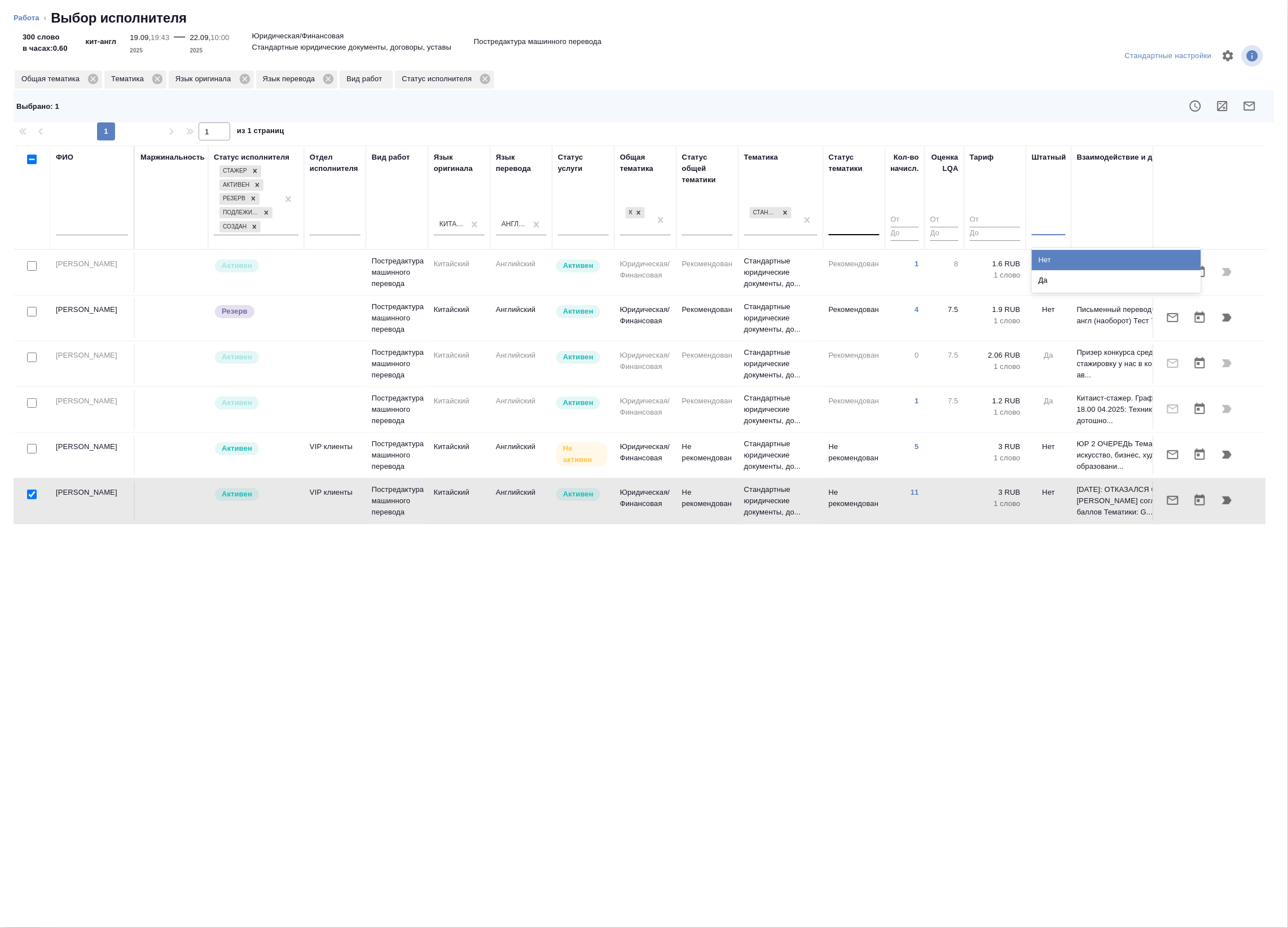
click at [1051, 229] on div at bounding box center [1049, 224] width 34 height 16
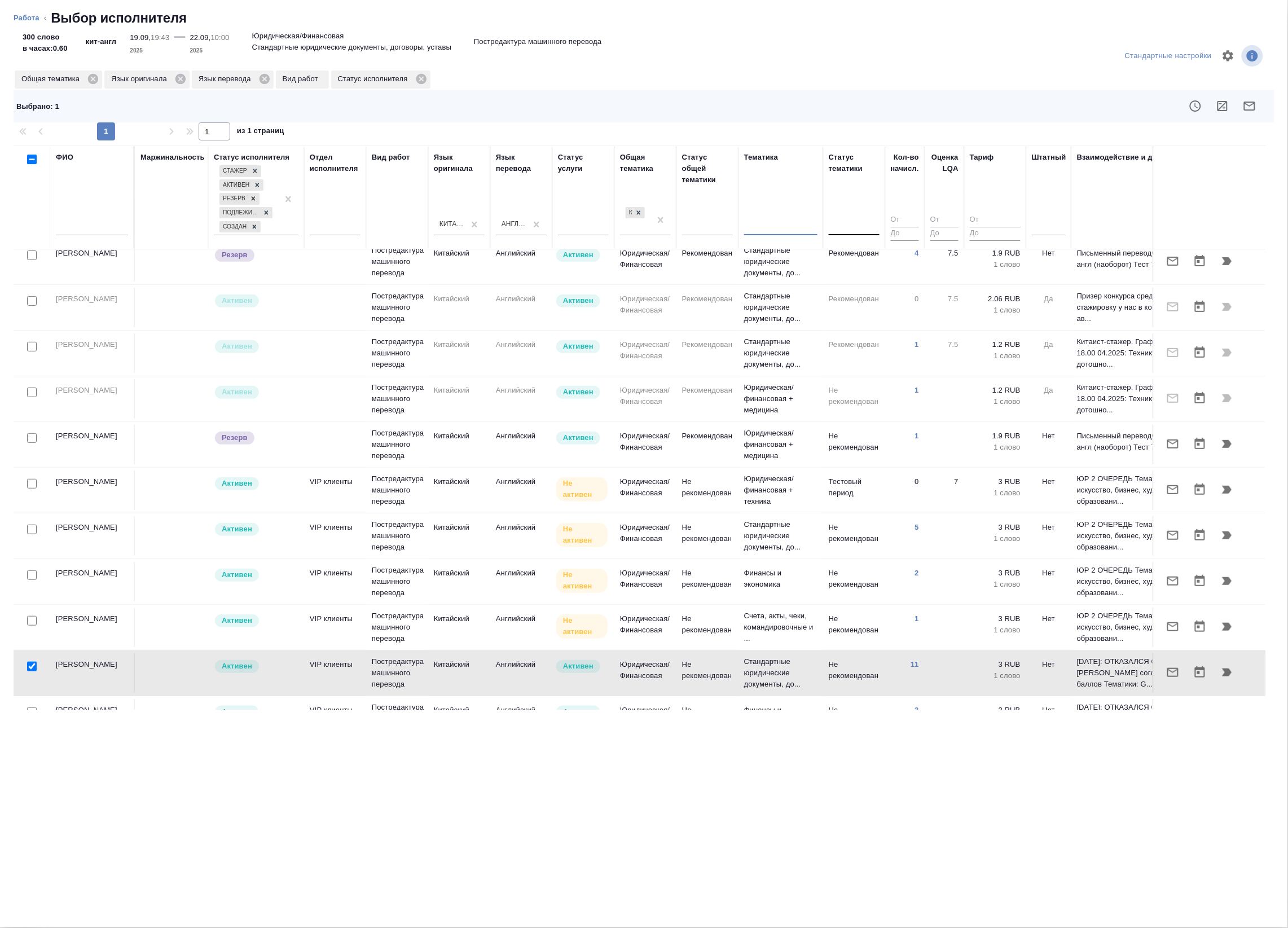
scroll to position [101, 0]
click at [29, 437] on input "checkbox" at bounding box center [32, 438] width 10 height 10
checkbox input "true"
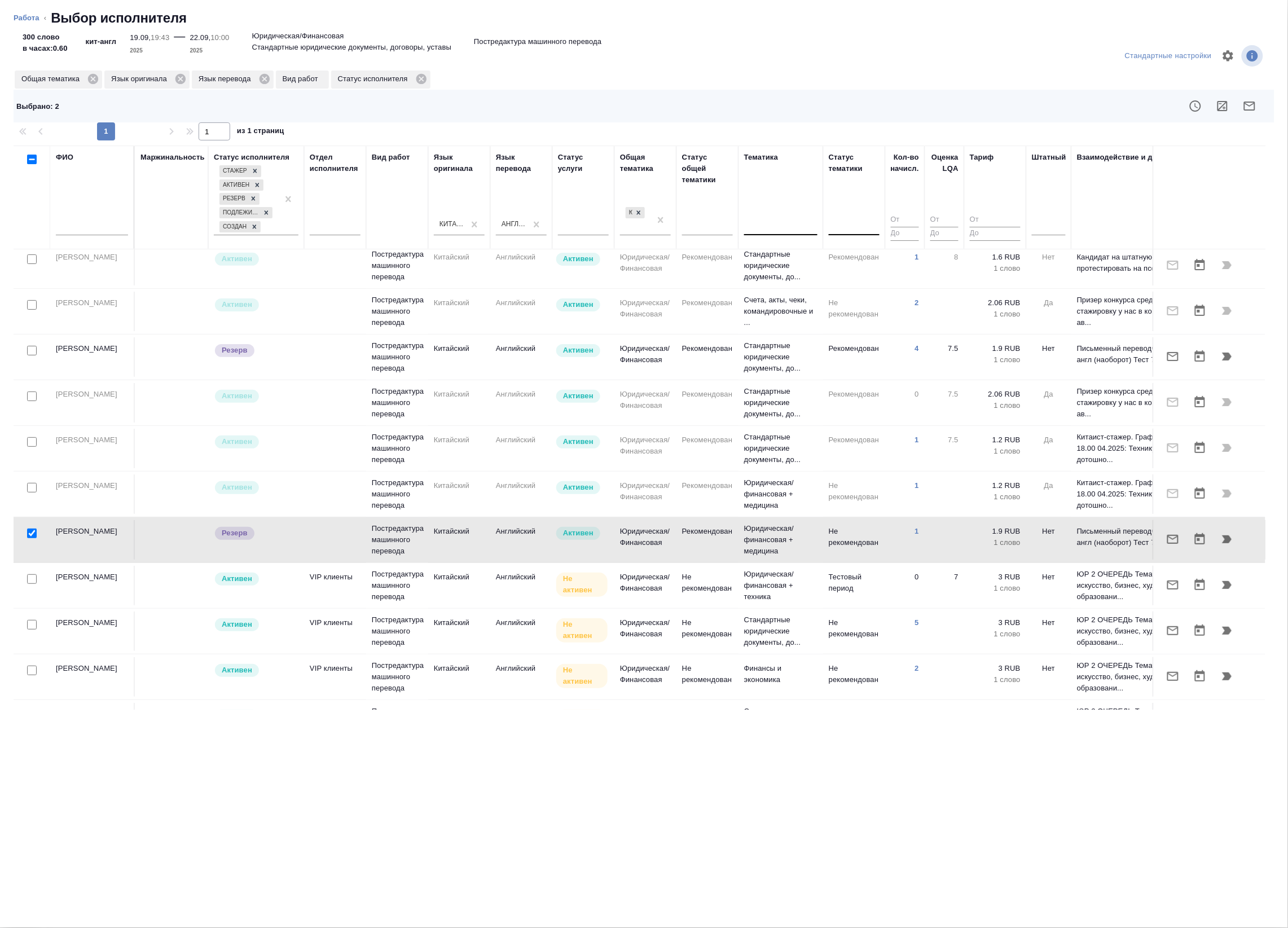
scroll to position [0, 0]
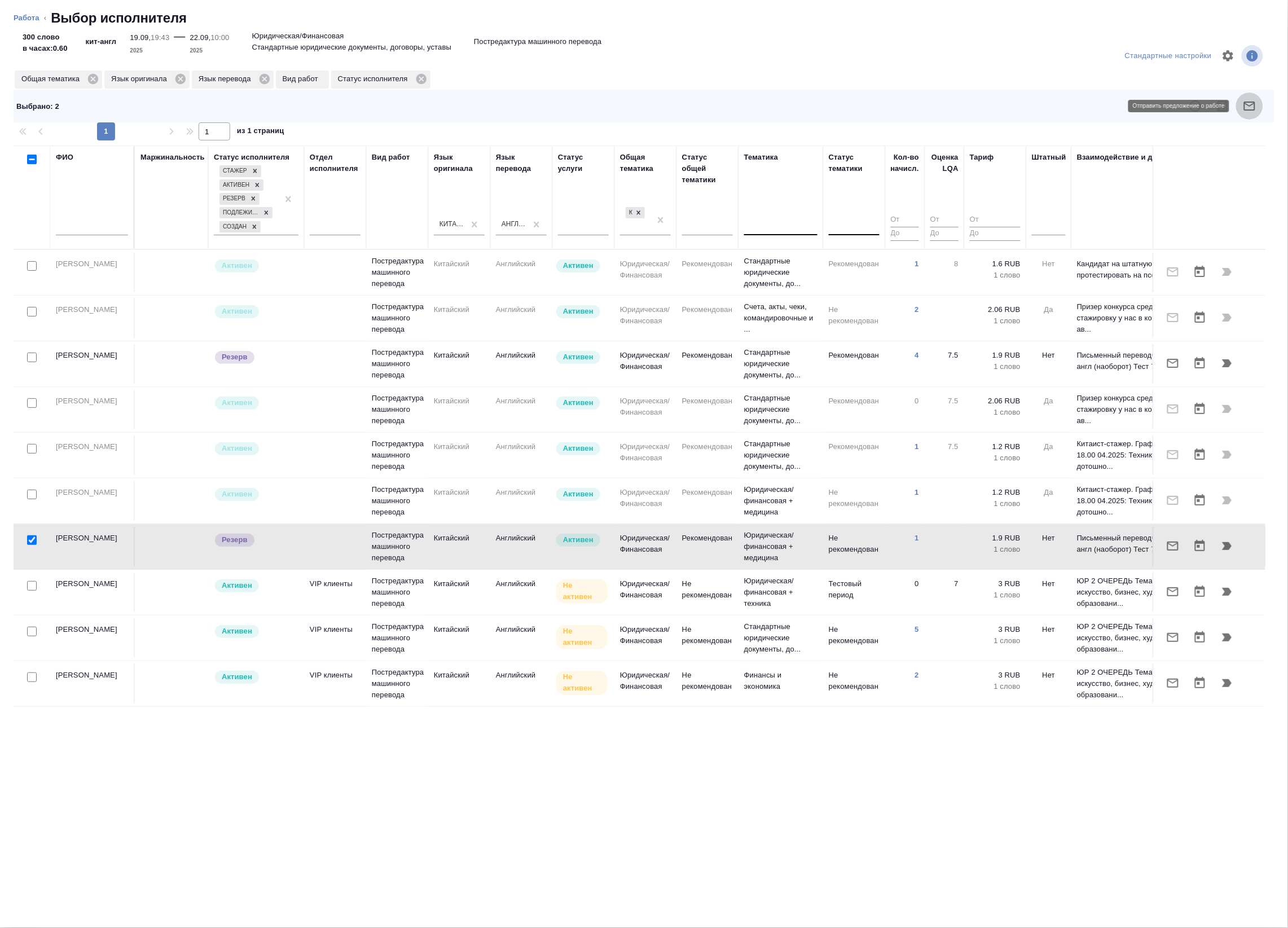
click at [1249, 111] on icon "button" at bounding box center [1250, 106] width 13 height 13
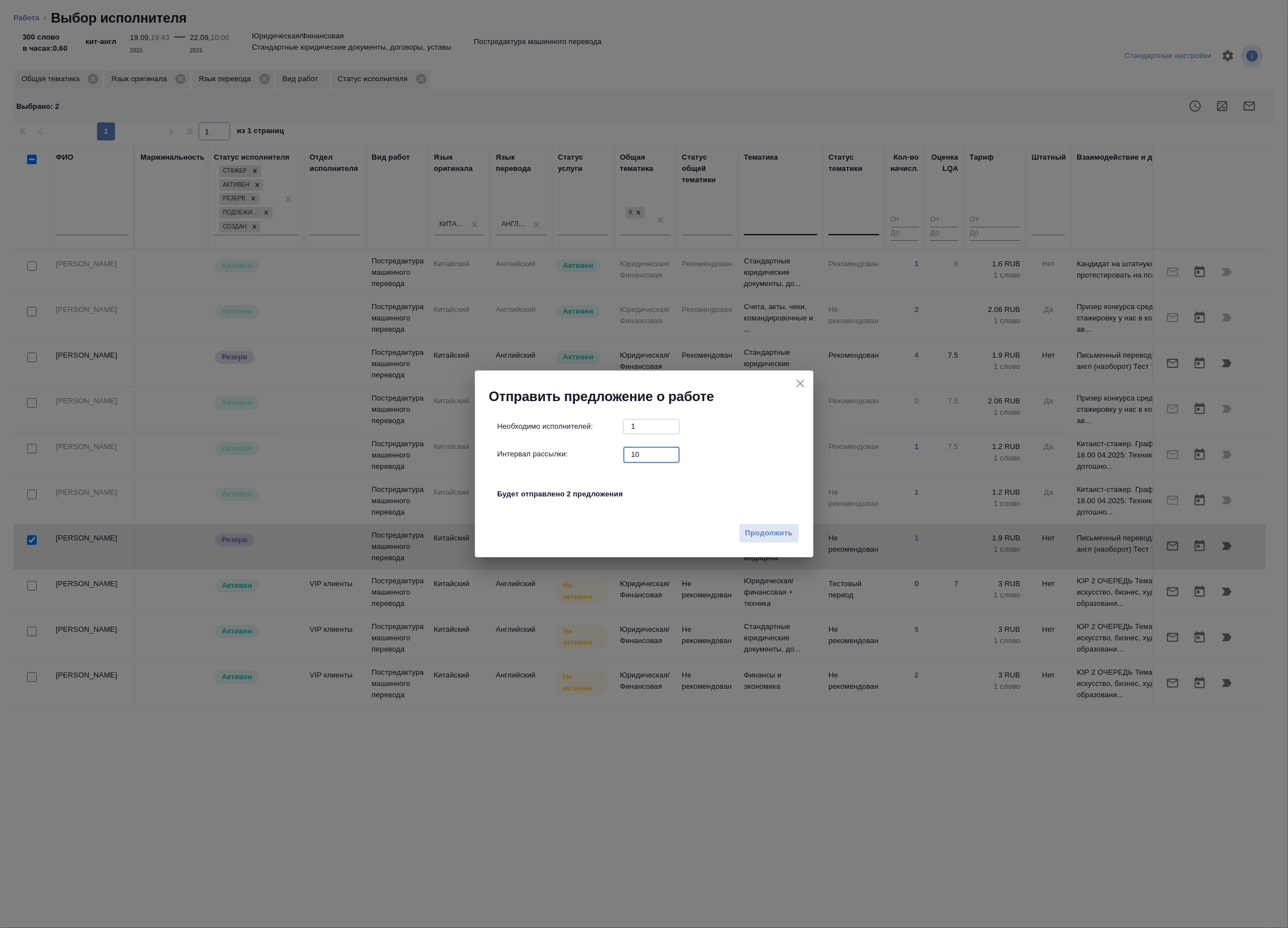
click at [647, 460] on input "10" at bounding box center [652, 455] width 57 height 14
type input "0"
click at [761, 534] on span "Продолжить" at bounding box center [769, 534] width 48 height 13
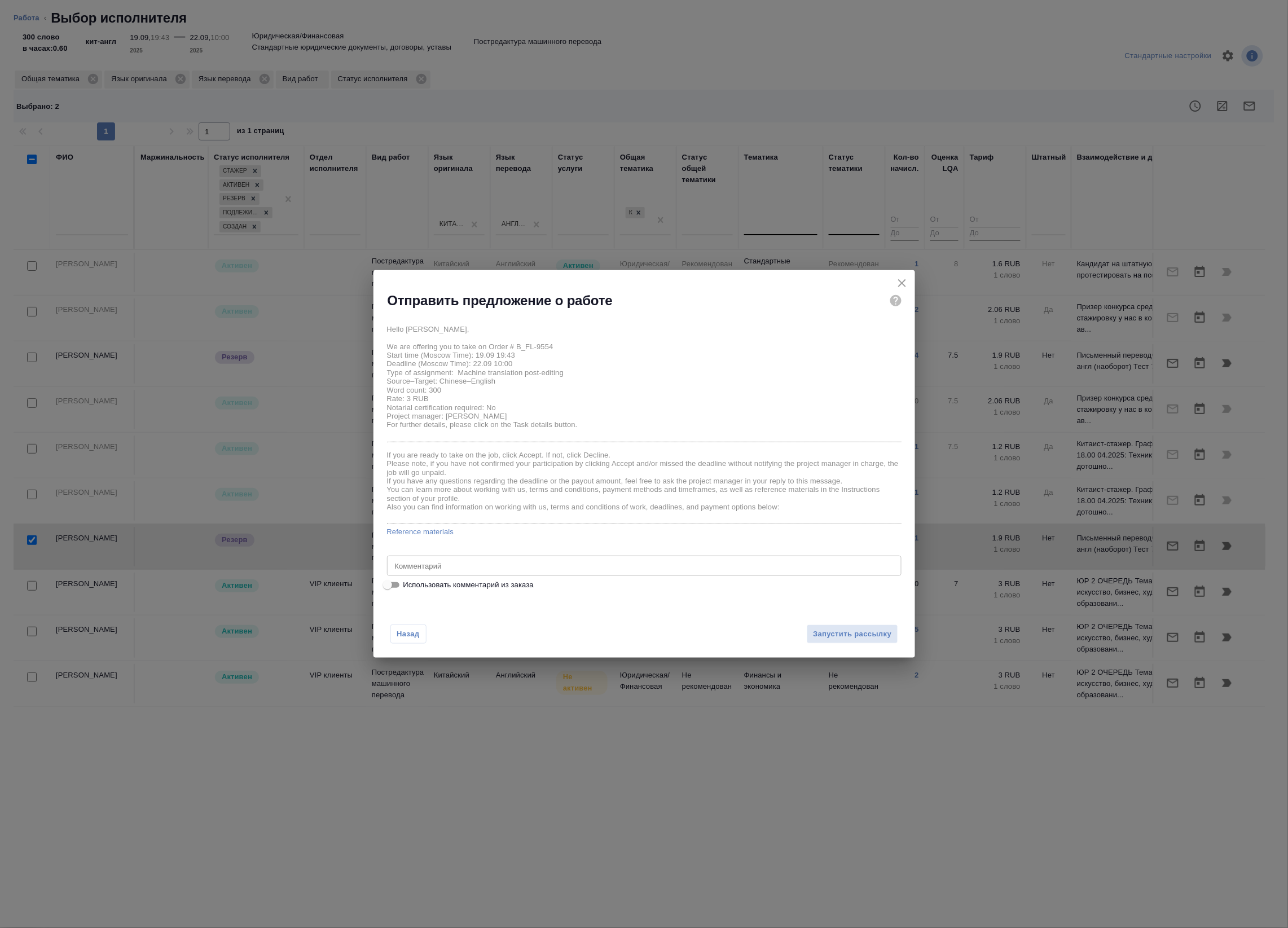
click at [480, 588] on span "Использовать комментарий из заказа" at bounding box center [469, 585] width 131 height 11
click at [408, 588] on input "Использовать комментарий из заказа" at bounding box center [387, 585] width 40 height 13
checkbox input "true"
type textarea "от клиента: Пропишу что мне необходимо: В 3 документах убрать из основного соде…"
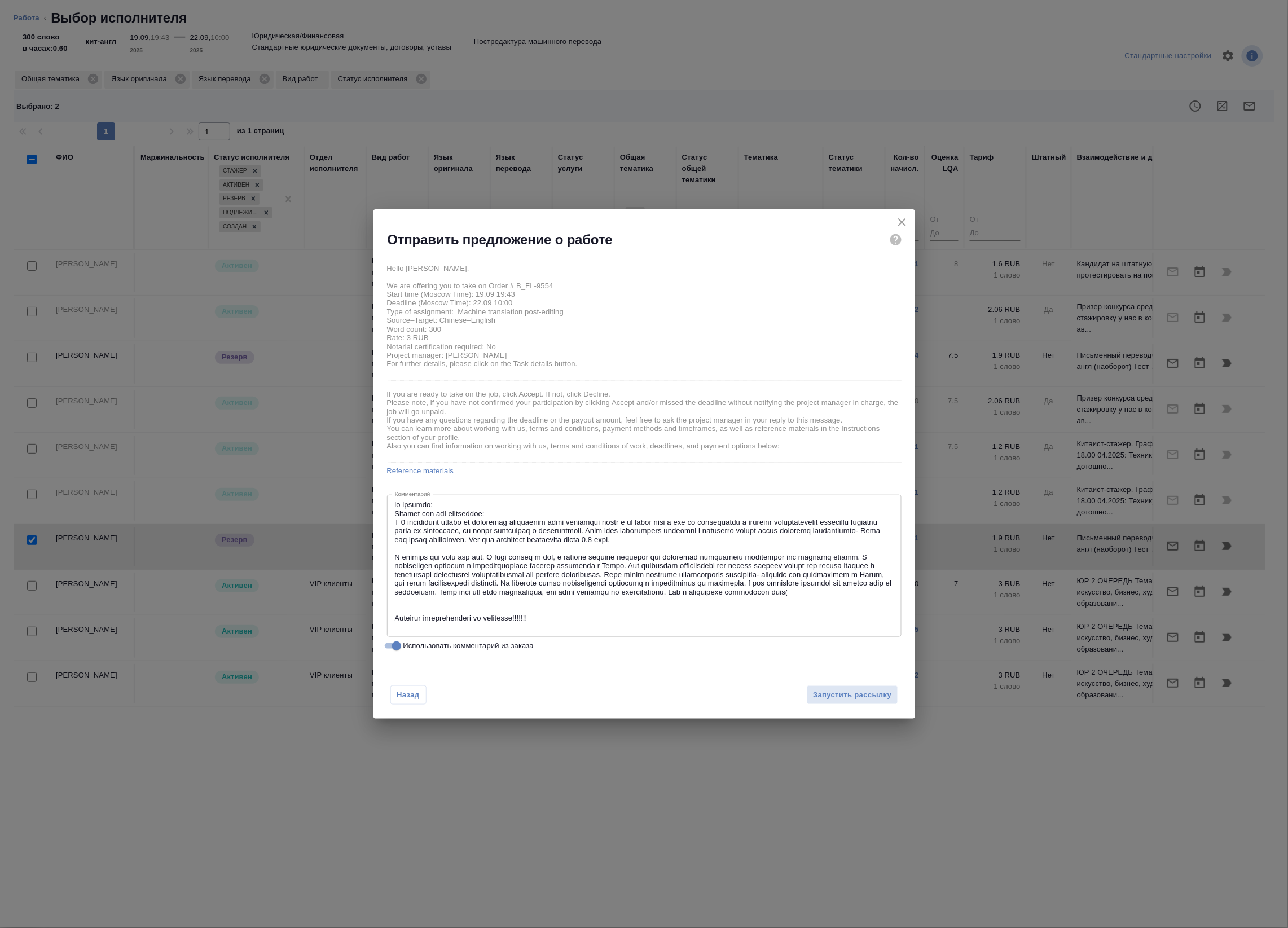
click at [461, 645] on span "Использовать комментарий из заказа" at bounding box center [469, 646] width 131 height 11
click at [417, 645] on input "Использовать комментарий из заказа" at bounding box center [396, 646] width 40 height 13
checkbox input "false"
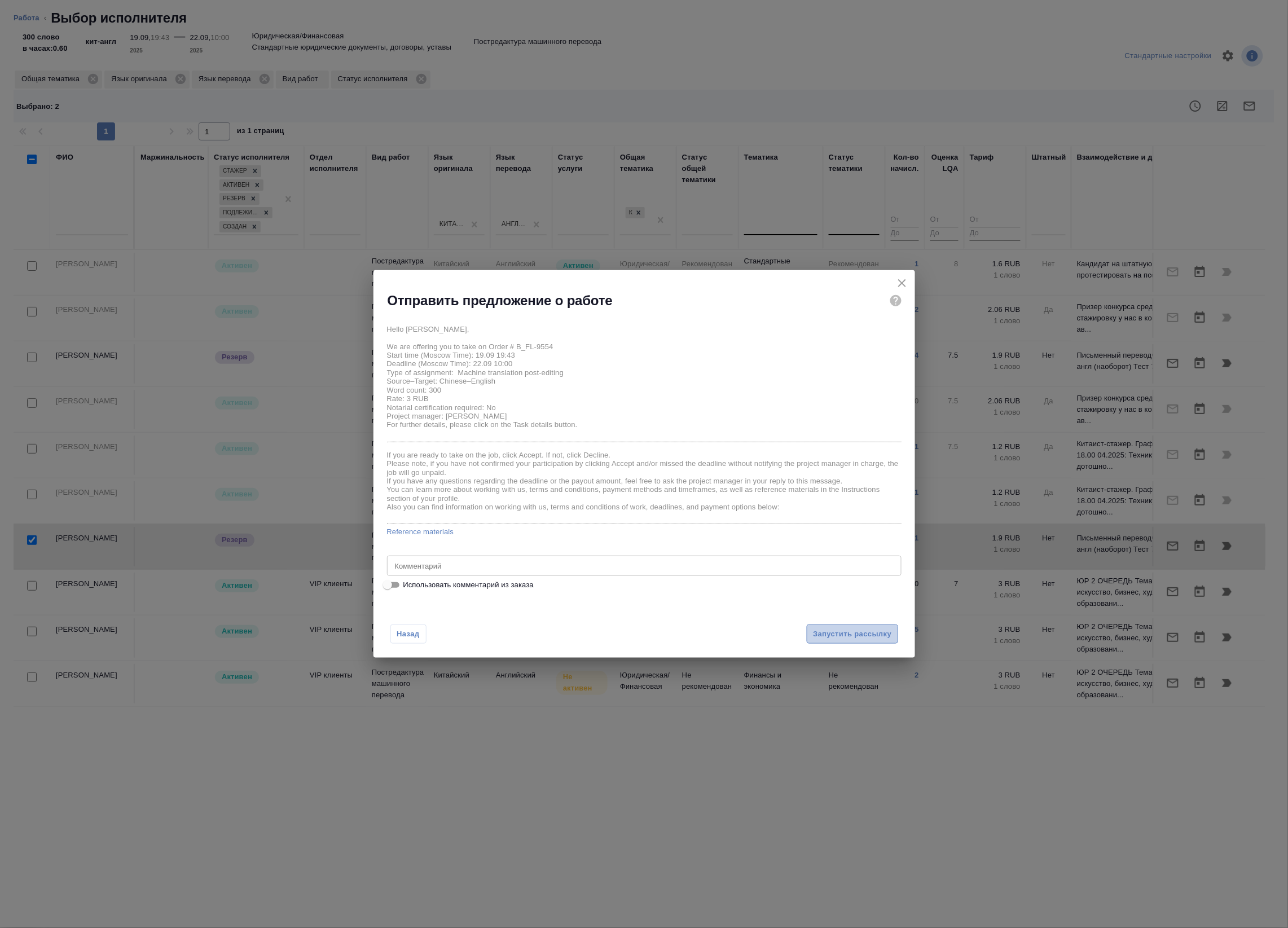
click at [849, 632] on span "Запустить рассылку" at bounding box center [852, 634] width 79 height 13
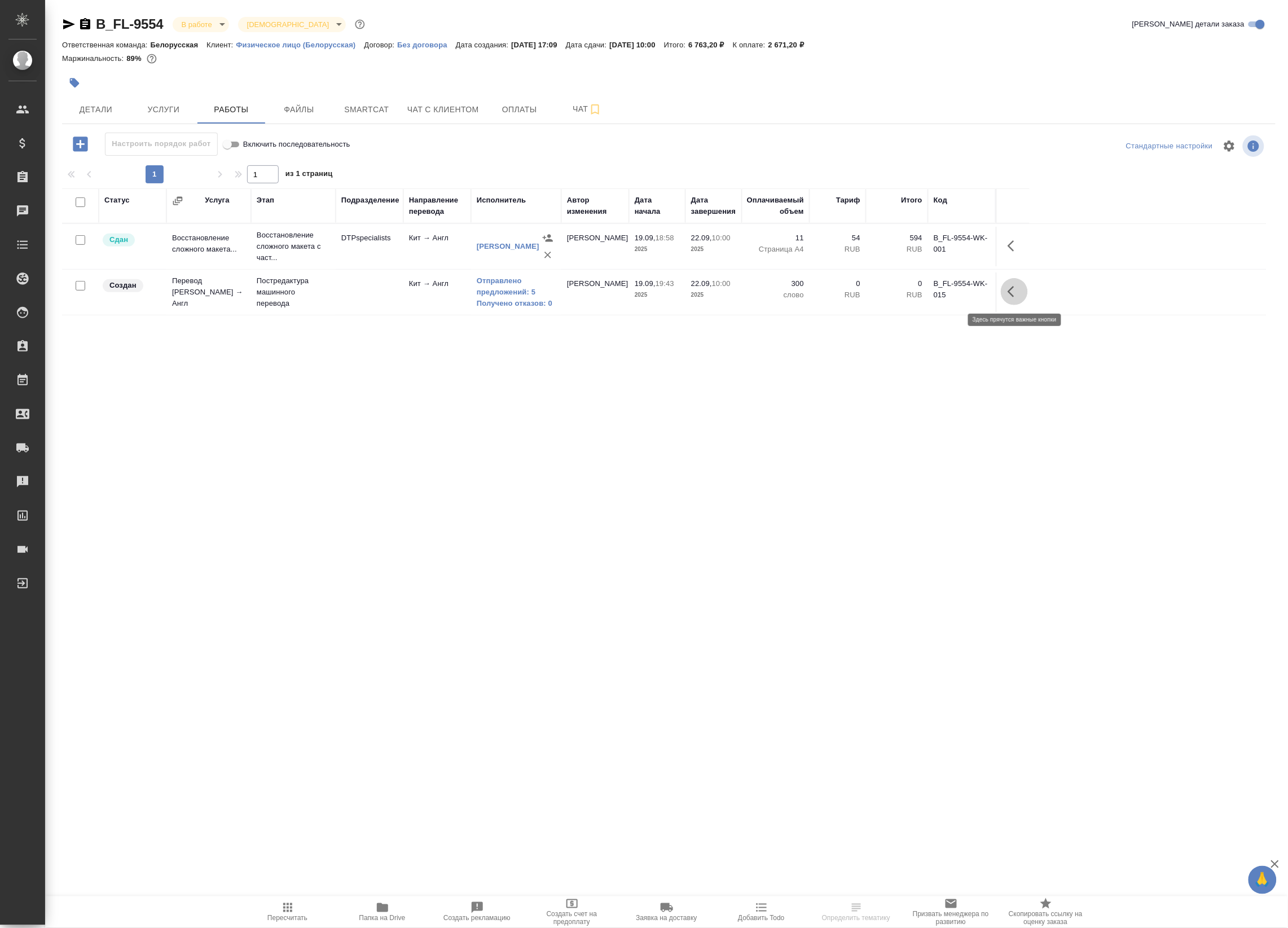
click at [1016, 294] on icon "button" at bounding box center [1014, 292] width 13 height 13
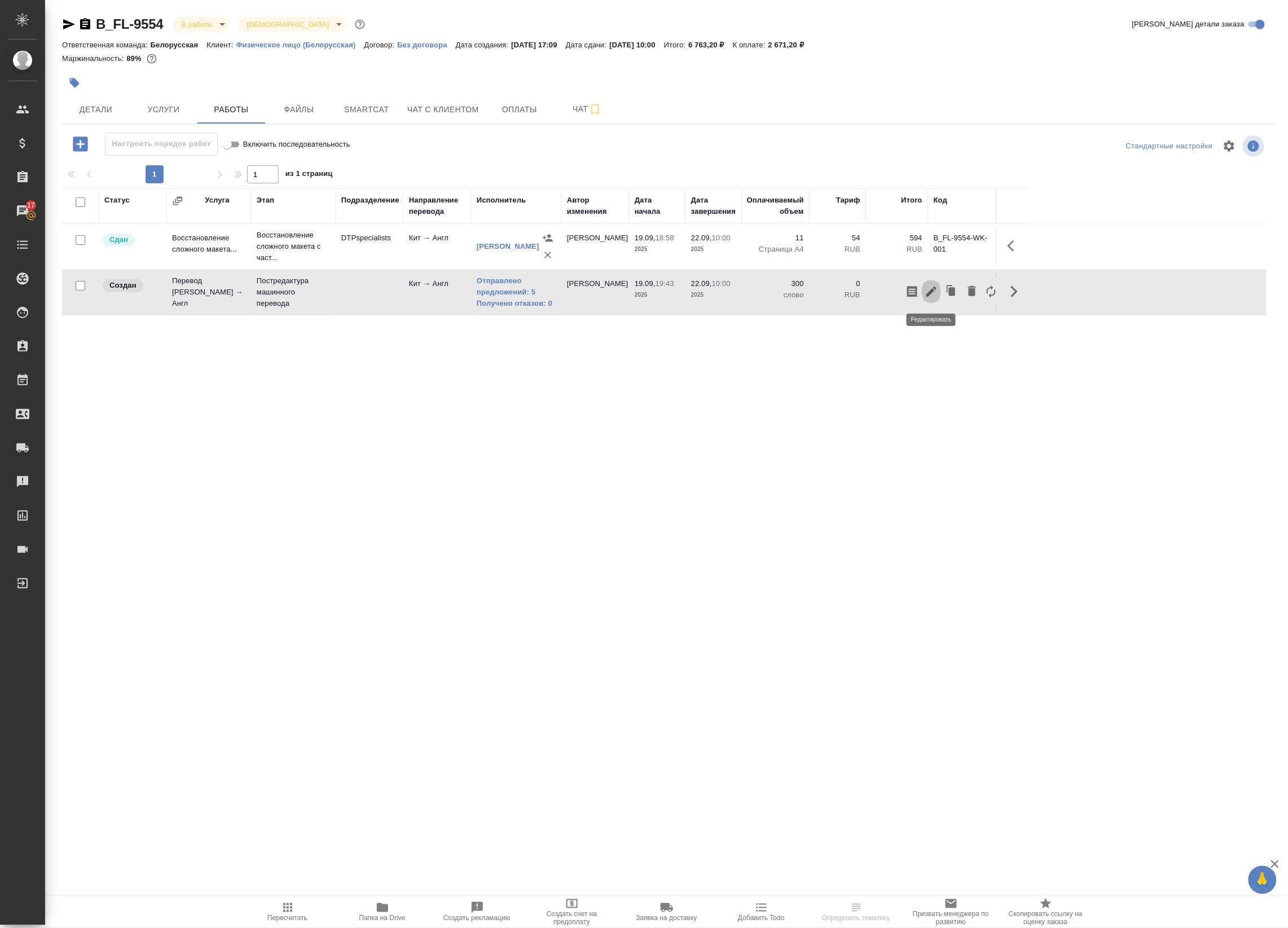
click at [940, 289] on button "button" at bounding box center [931, 292] width 19 height 27
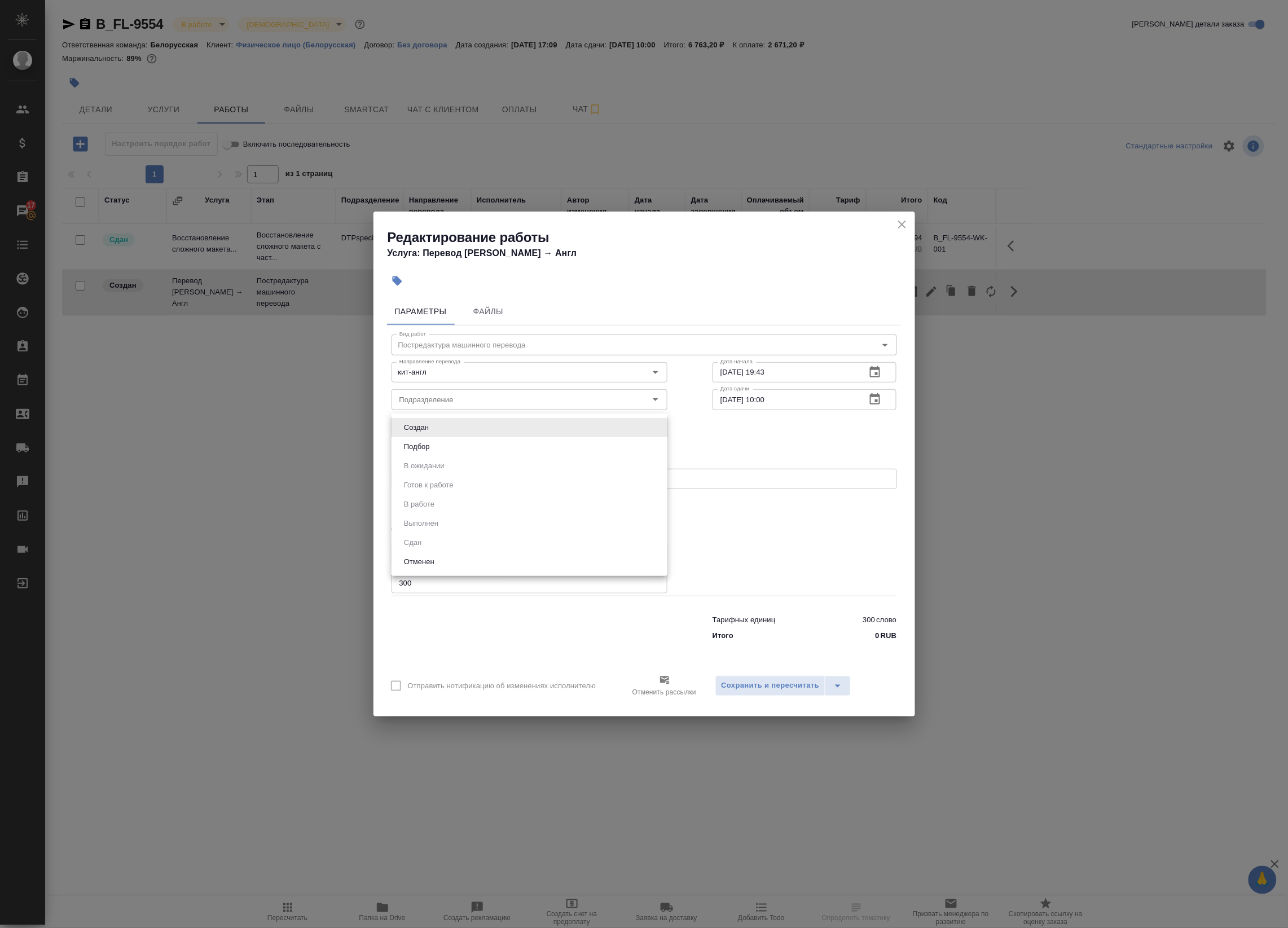
click at [429, 426] on body "🙏 .cls-1 fill:#fff; AWATERA Badanyan Artak Клиенты Спецификации Заказы 17 Чаты …" at bounding box center [644, 464] width 1288 height 928
click at [444, 448] on li "Подбор" at bounding box center [529, 446] width 276 height 19
type input "recruiting"
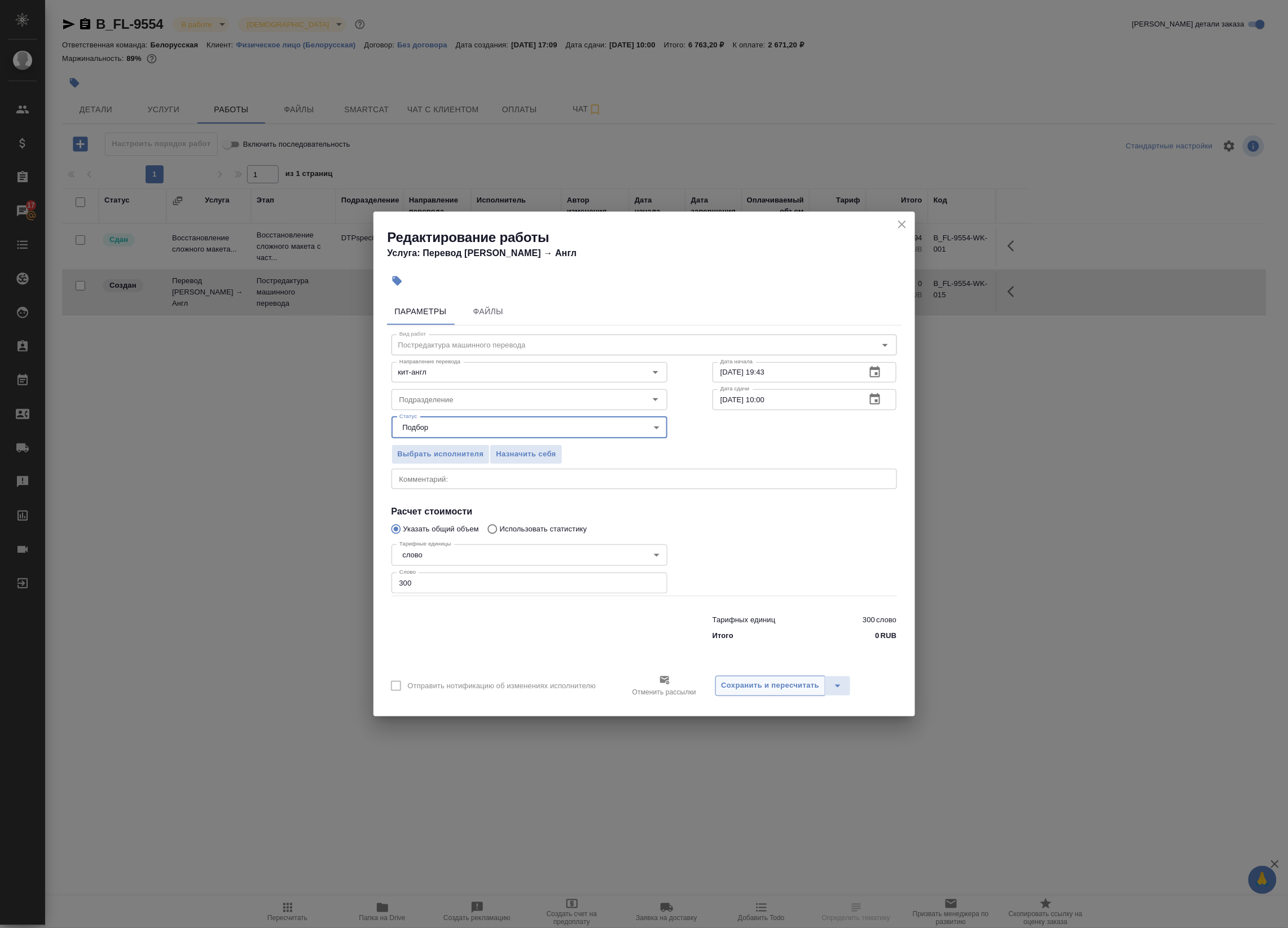
click at [756, 681] on span "Сохранить и пересчитать" at bounding box center [771, 685] width 98 height 13
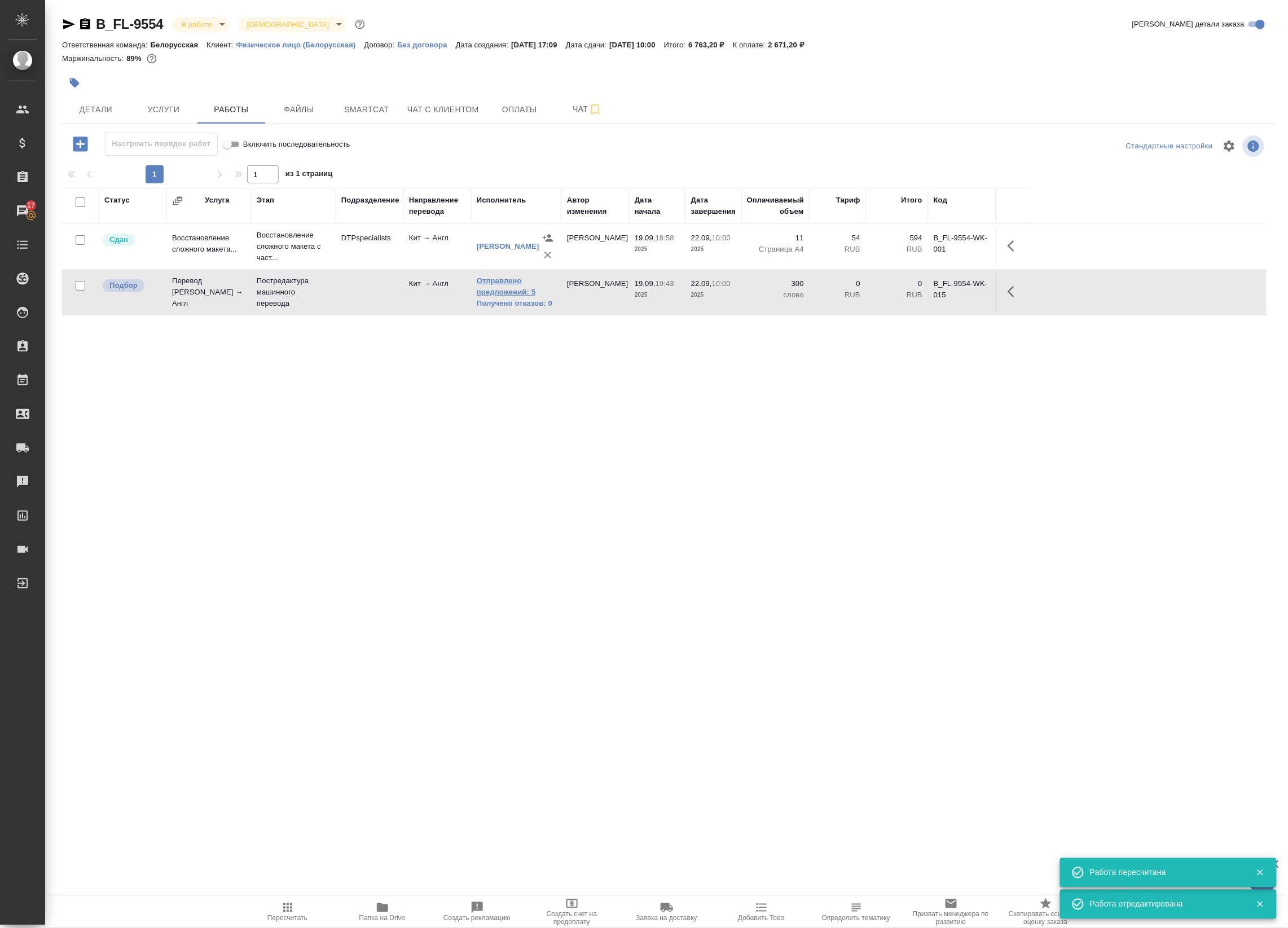
click at [515, 292] on link "Отправлено предложений: 5" at bounding box center [516, 287] width 79 height 23
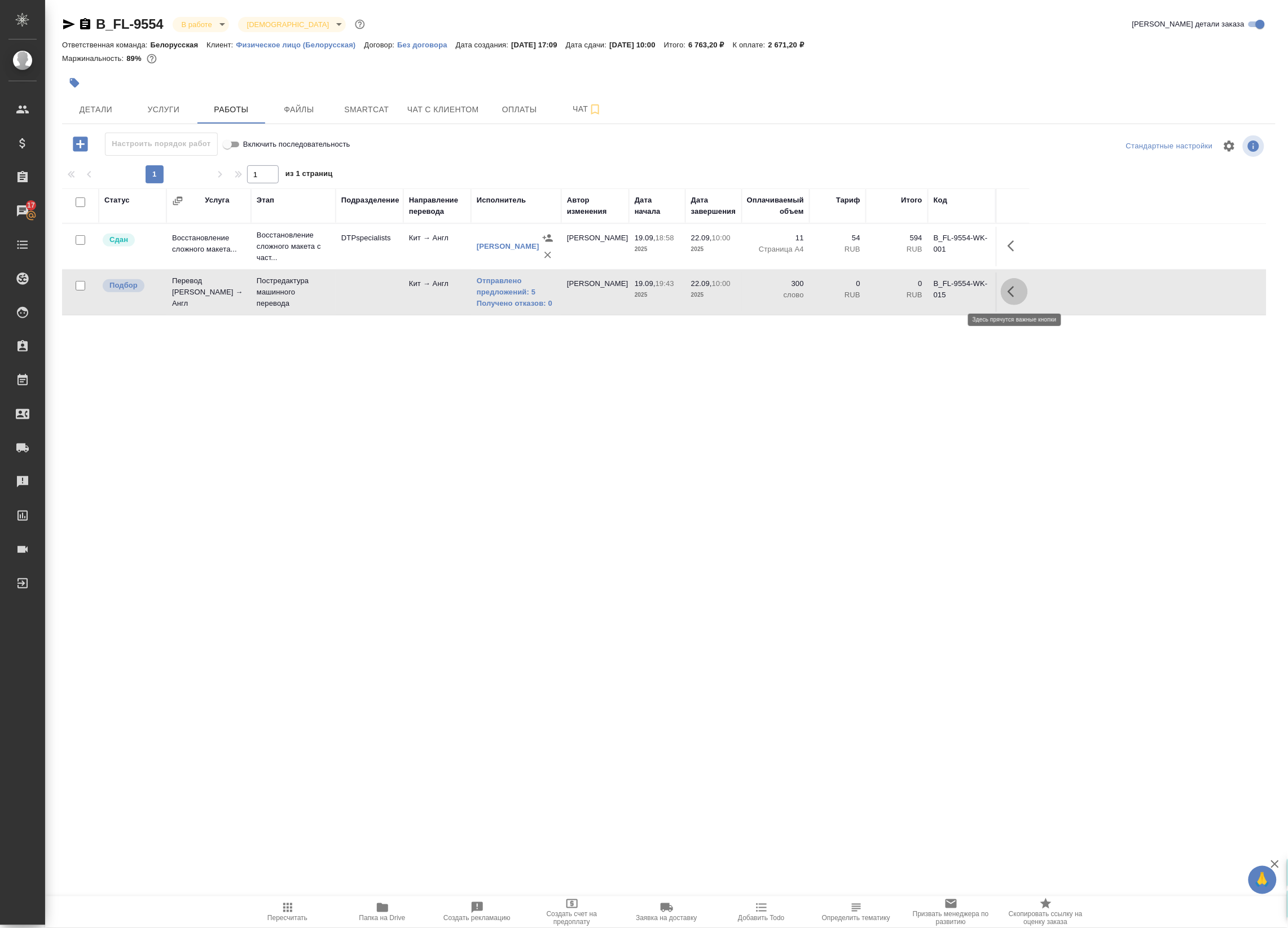
click at [1011, 298] on icon "button" at bounding box center [1014, 292] width 13 height 13
click at [598, 425] on div "Статус Услуга Этап Подразделение Направление перевода Исполнитель Автор изменен…" at bounding box center [664, 443] width 1205 height 508
click at [378, 908] on icon "button" at bounding box center [382, 907] width 11 height 9
click at [1008, 294] on icon "button" at bounding box center [1014, 292] width 13 height 13
click at [929, 290] on icon "button" at bounding box center [931, 292] width 13 height 13
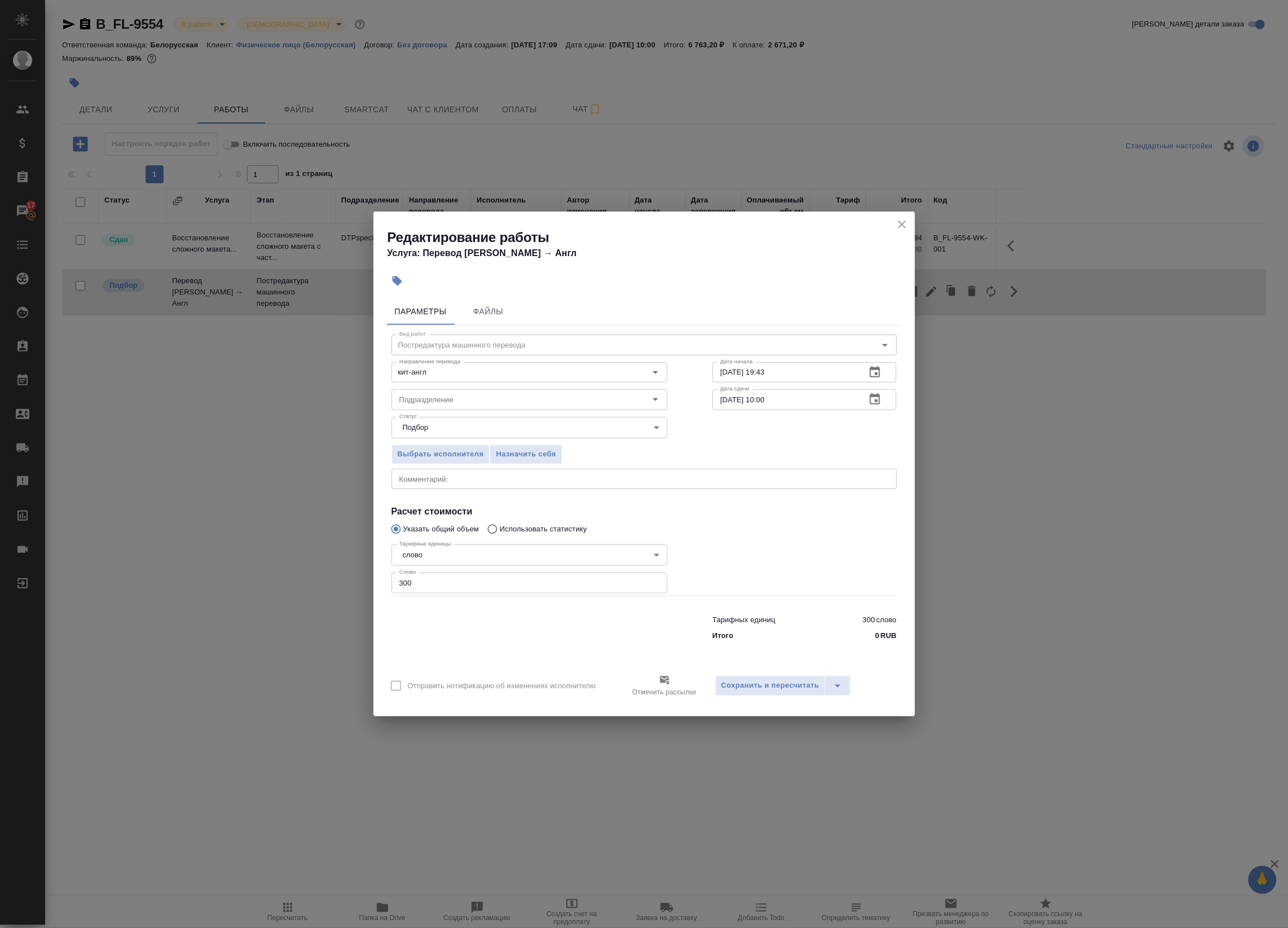
click at [571, 471] on div "x Комментарий:" at bounding box center [644, 479] width 505 height 21
paste textarea "https://drive.awatera.com/s/YJey5ojemPMq4ki"
type textarea "оригинал для сверки: https://drive.awatera.com/s/YJey5ojemPMq4ki"
click at [758, 678] on button "Сохранить и пересчитать" at bounding box center [771, 686] width 111 height 21
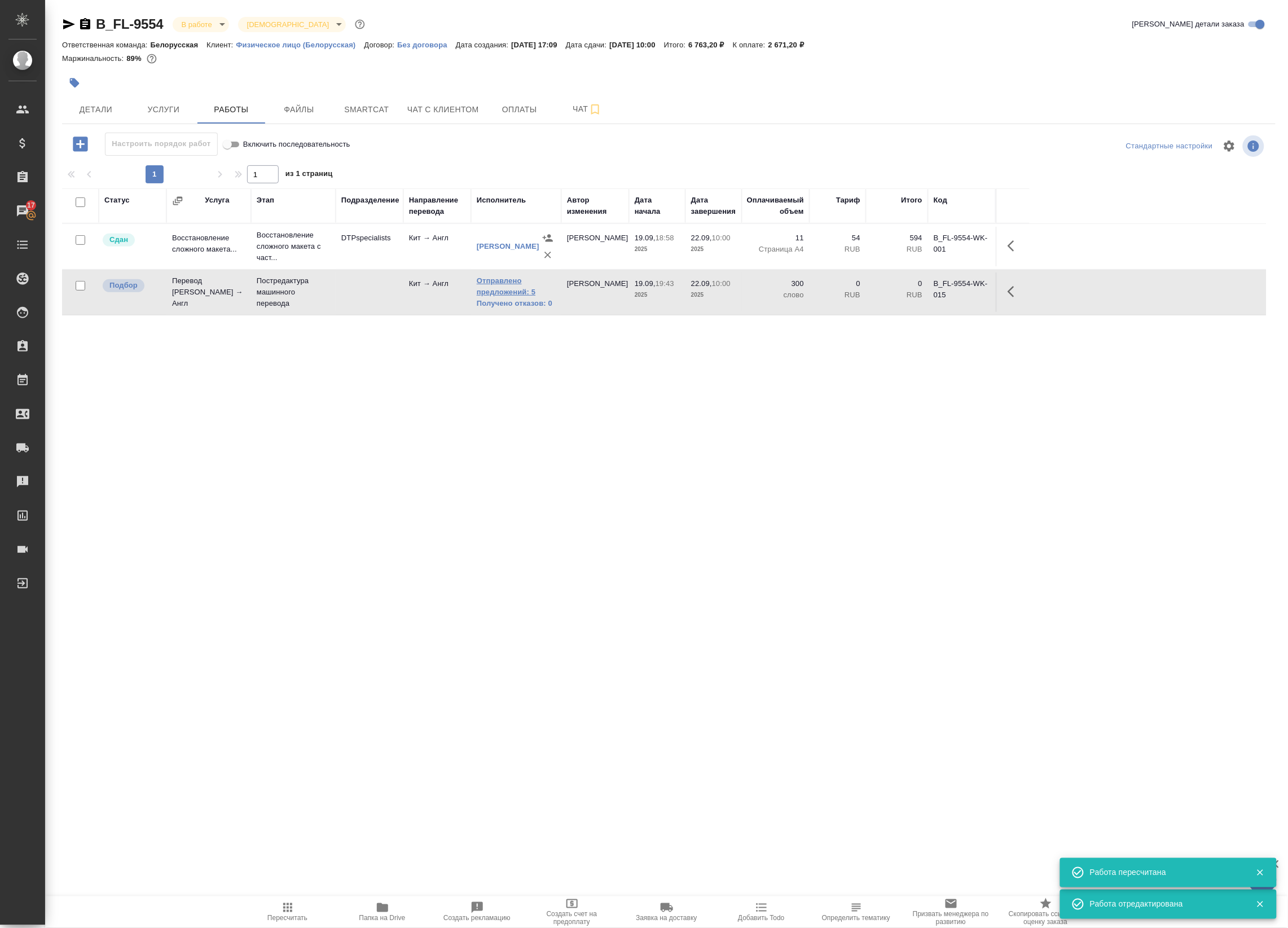
click at [517, 292] on link "Отправлено предложений: 5" at bounding box center [516, 287] width 79 height 23
click at [1011, 291] on icon "button" at bounding box center [1014, 292] width 13 height 13
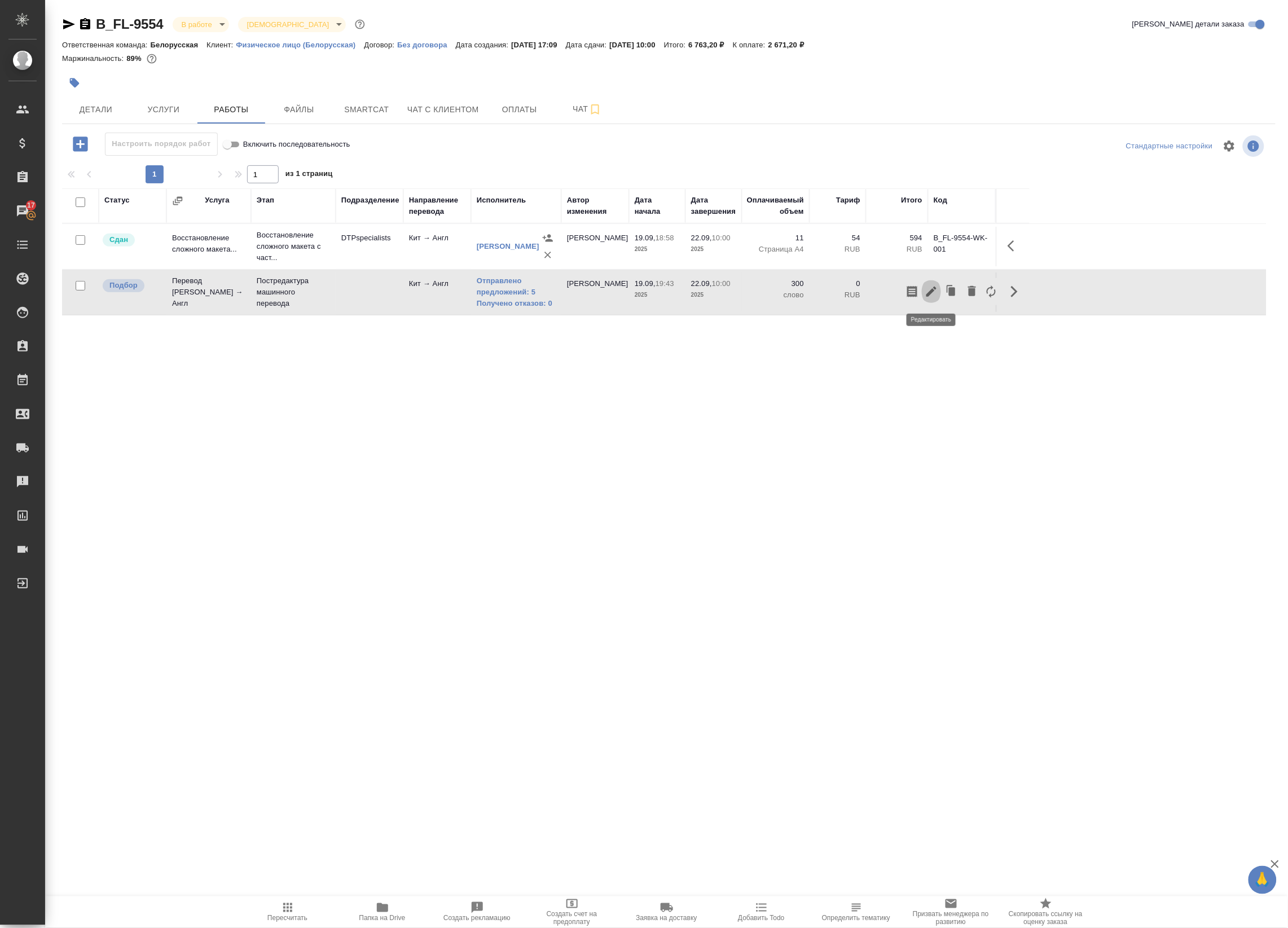
click at [930, 291] on icon "button" at bounding box center [931, 292] width 13 height 13
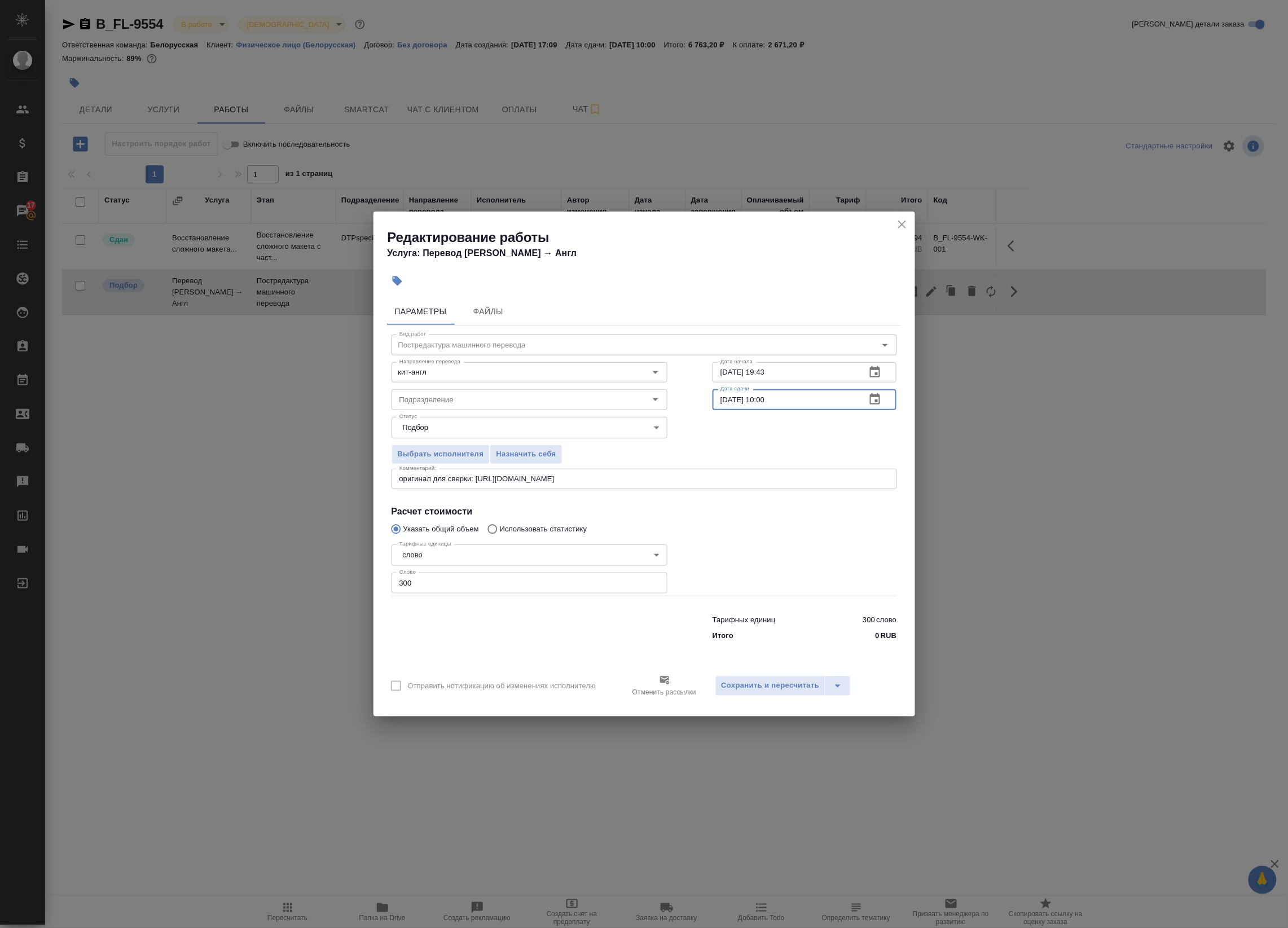
click at [783, 402] on input "22.09.2025 10:00" at bounding box center [785, 399] width 145 height 21
click at [793, 681] on span "Сохранить и пересчитать" at bounding box center [771, 685] width 98 height 13
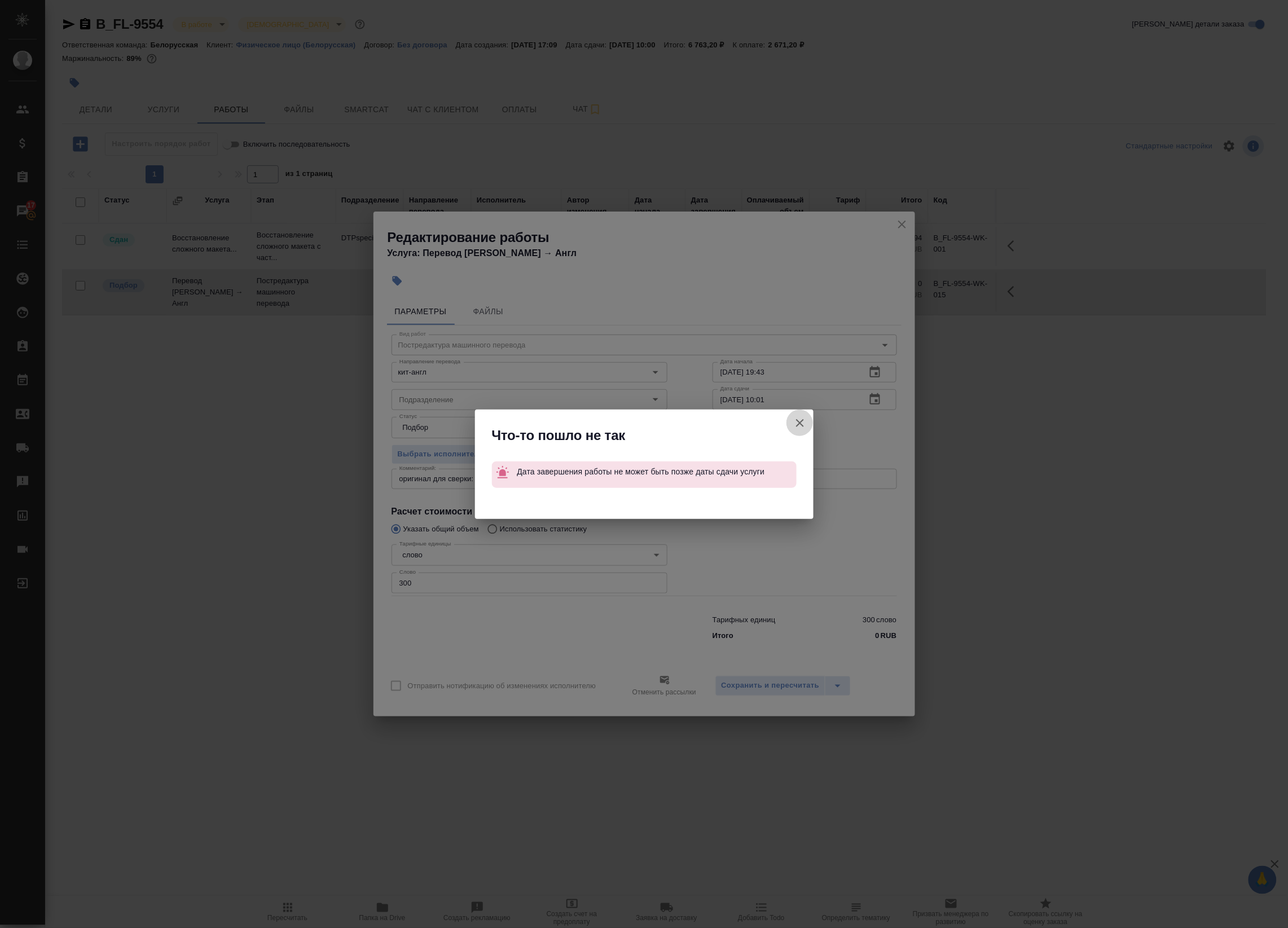
click at [797, 421] on icon "button" at bounding box center [800, 423] width 13 height 13
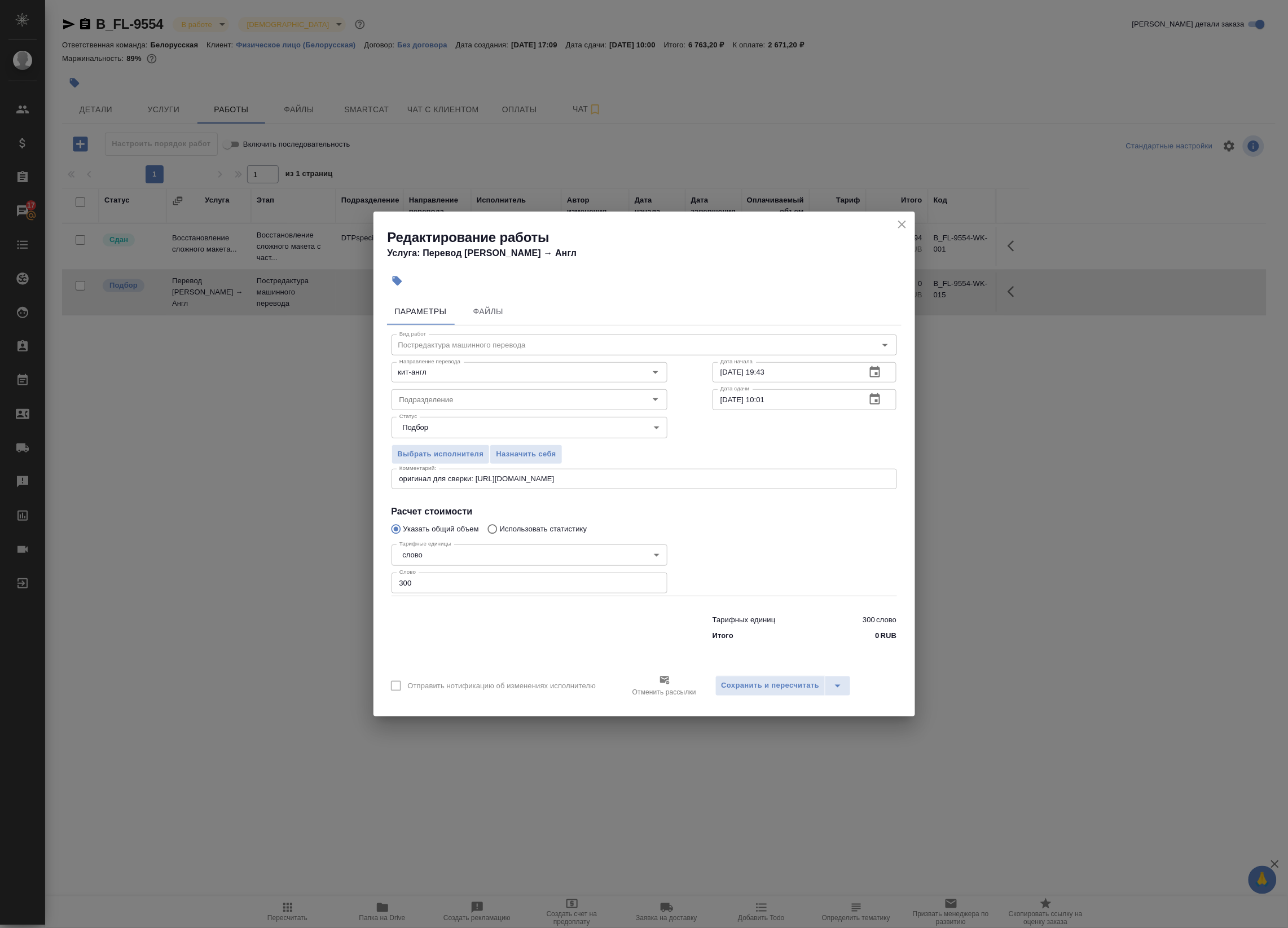
click at [793, 399] on input "22.09.2025 10:01" at bounding box center [785, 399] width 145 height 21
type input "22.09.2025 09:59"
click at [803, 688] on span "Сохранить и пересчитать" at bounding box center [771, 685] width 98 height 13
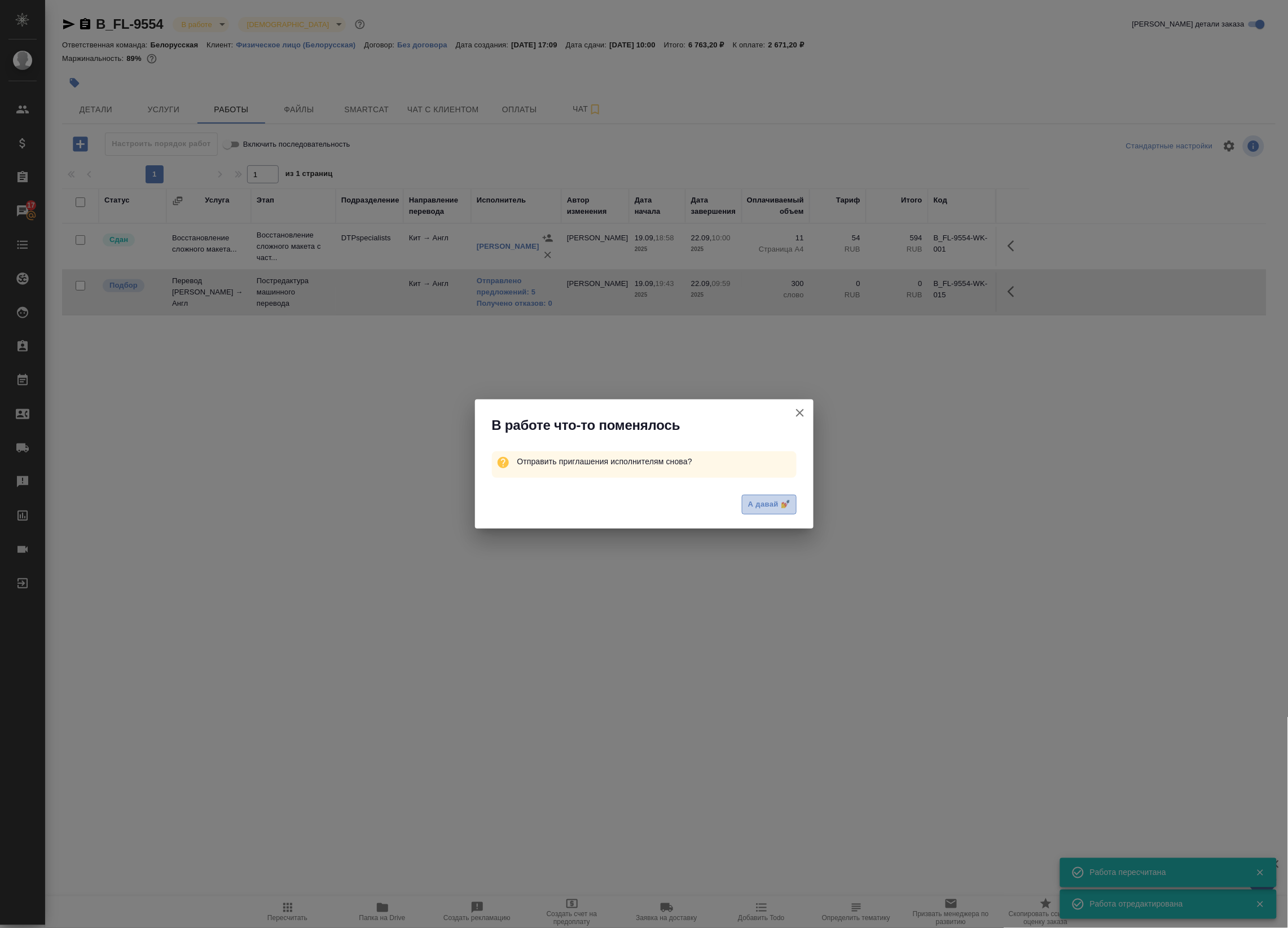
click at [786, 508] on span "А давай 💅" at bounding box center [769, 504] width 42 height 13
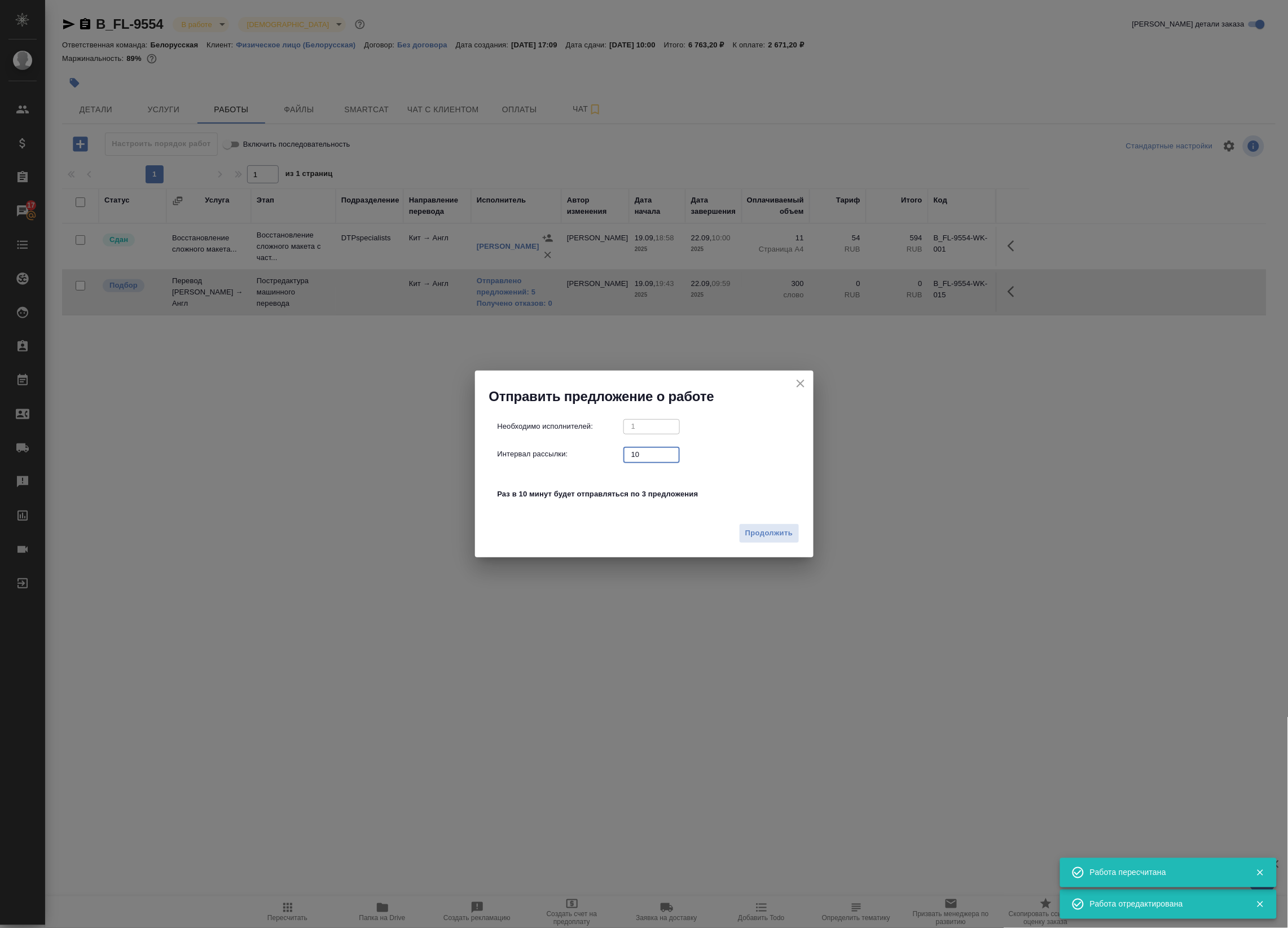
drag, startPoint x: 661, startPoint y: 453, endPoint x: 580, endPoint y: 463, distance: 81.6
click at [580, 463] on div "Необходимо исполнителей: 1 ​ Интервал рассылки: 10 ​ Раз в 10 минут будет отпра…" at bounding box center [649, 466] width 302 height 94
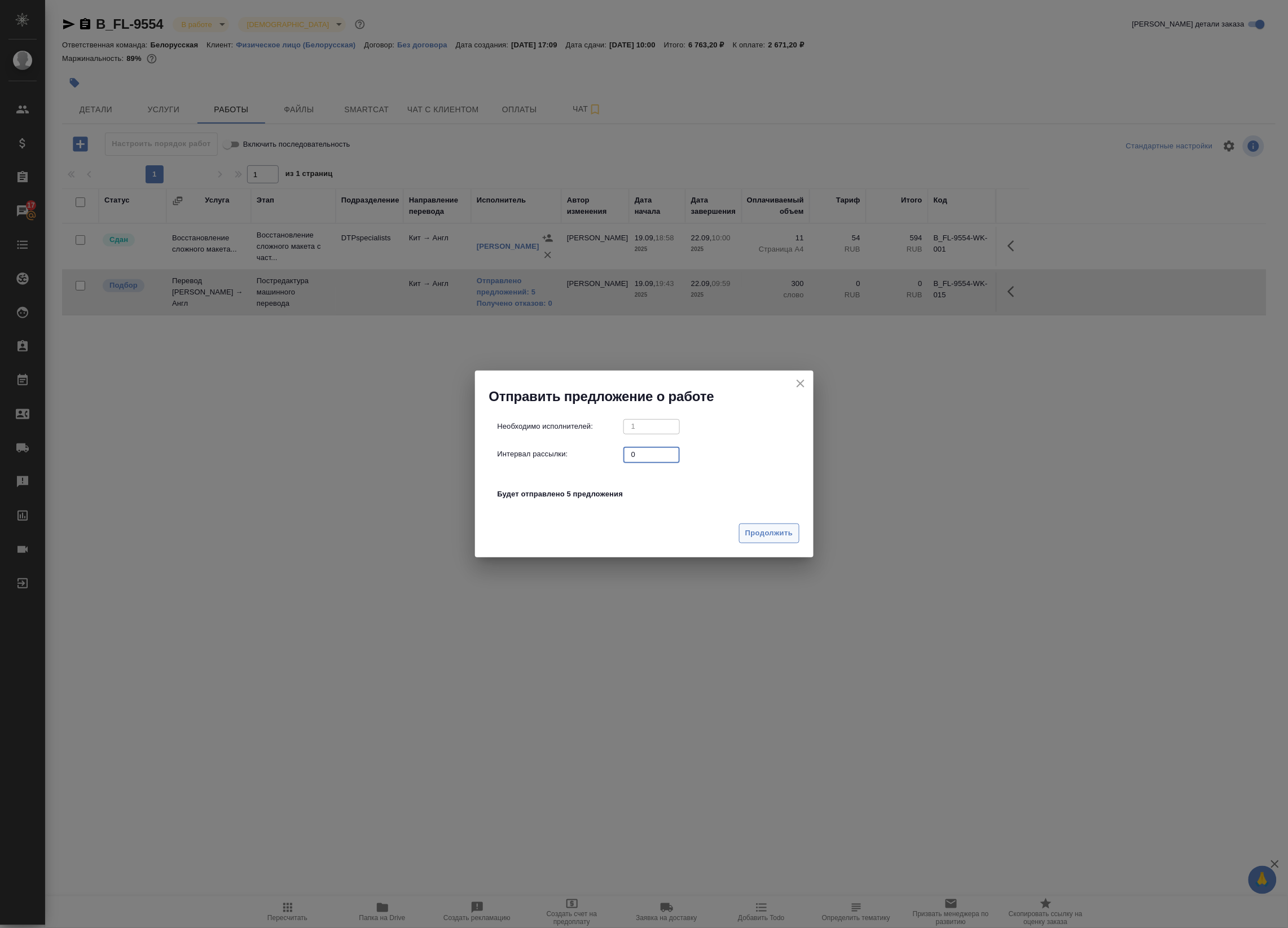
type input "0"
click at [785, 538] on span "Продолжить" at bounding box center [769, 534] width 48 height 13
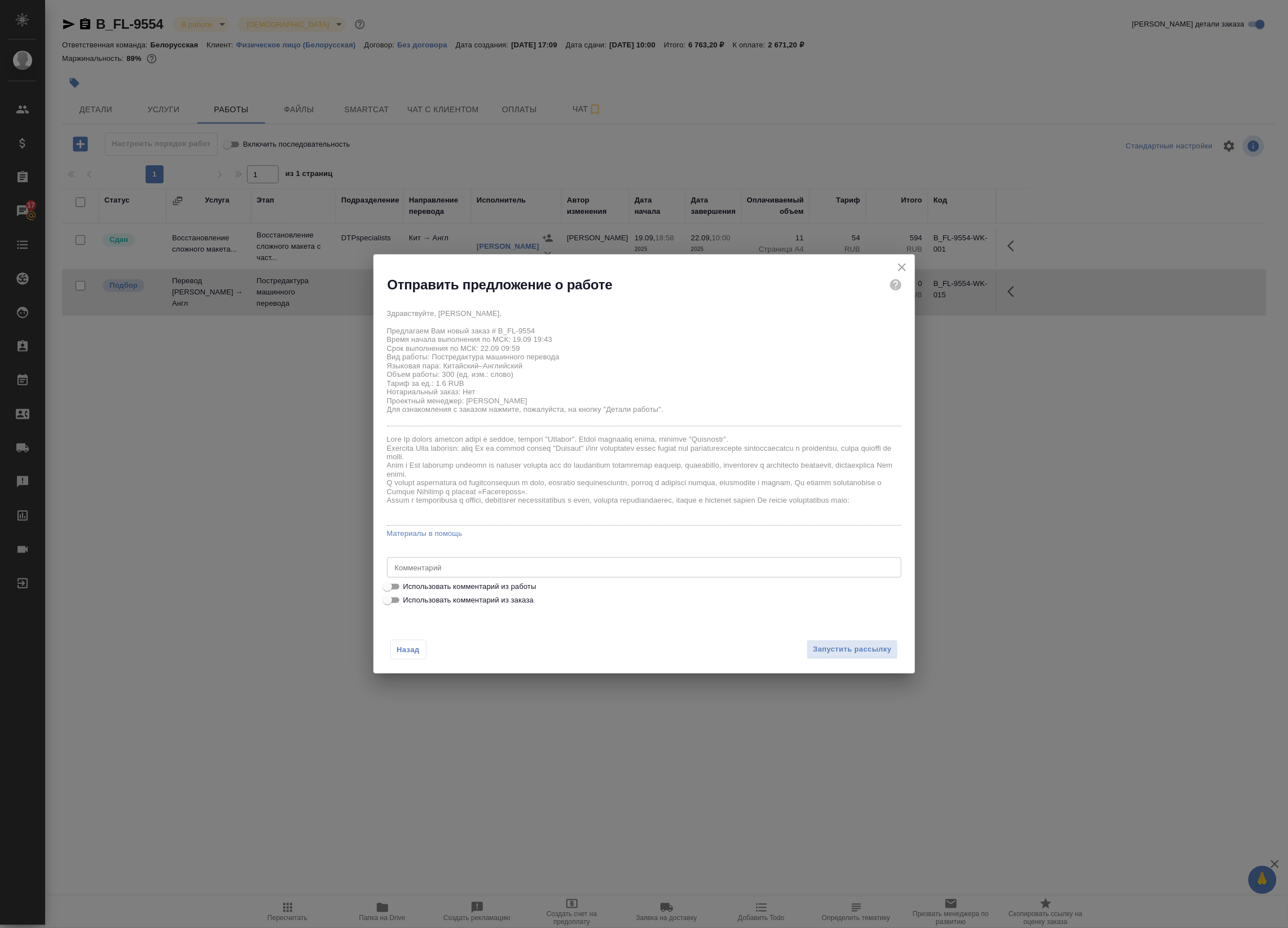
click at [521, 590] on span "Использовать комментарий из работы" at bounding box center [470, 587] width 133 height 11
click at [408, 590] on input "Использовать комментарий из работы" at bounding box center [387, 586] width 40 height 13
checkbox input "true"
type textarea "оригинал для сверки: [URL][DOMAIN_NAME]"
click at [839, 653] on span "Запустить рассылку" at bounding box center [852, 649] width 79 height 13
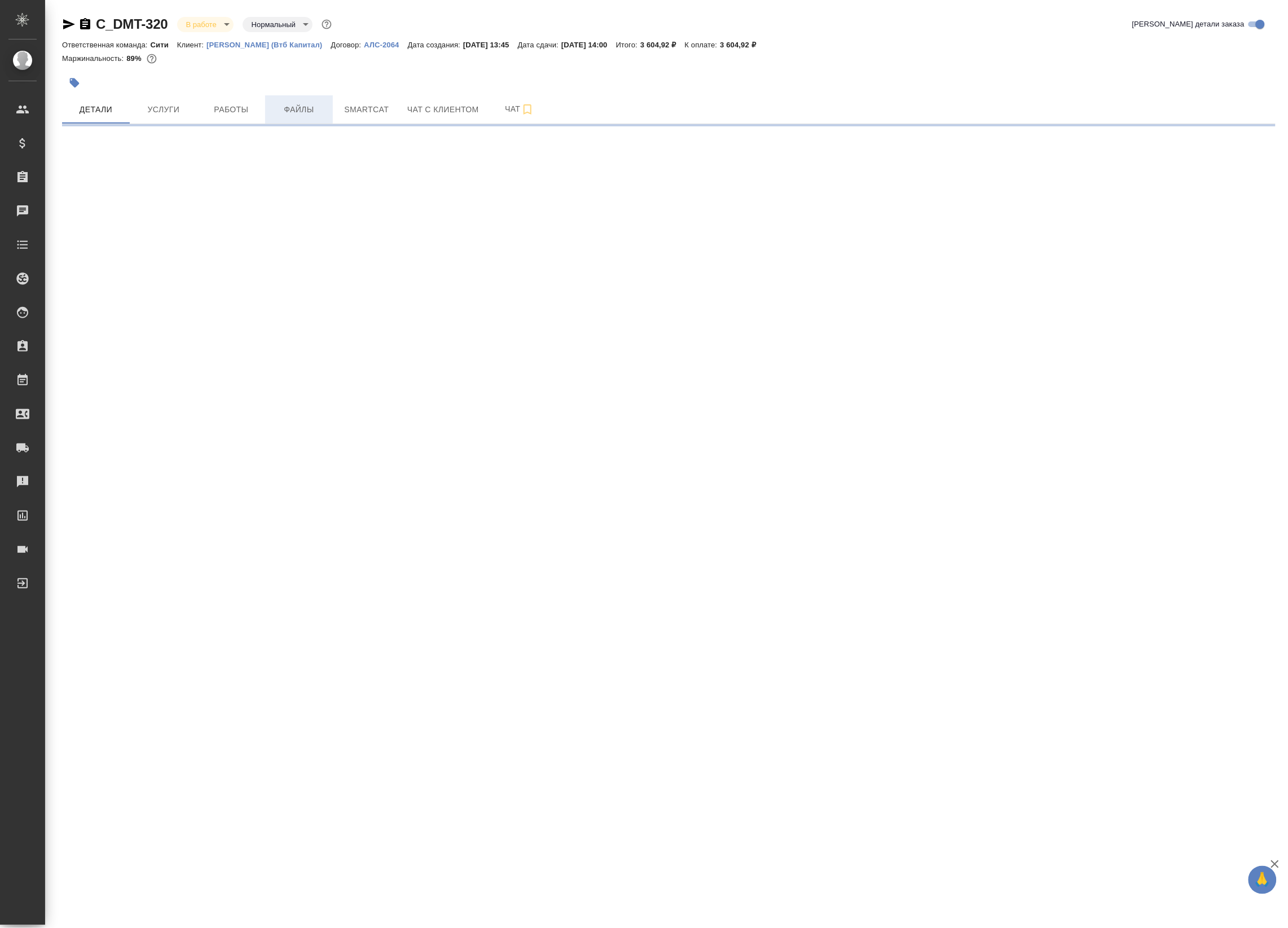
select select "RU"
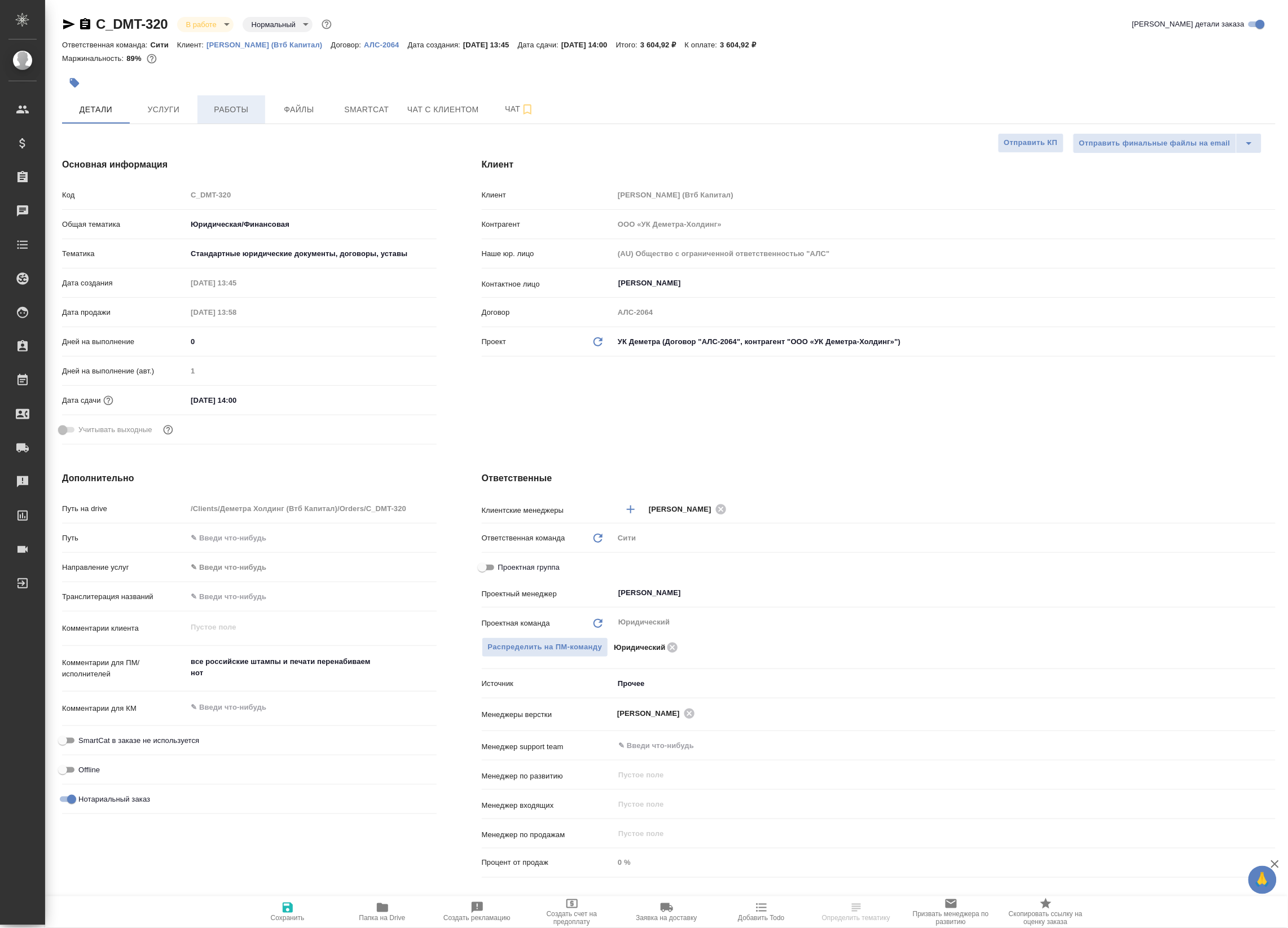
type textarea "x"
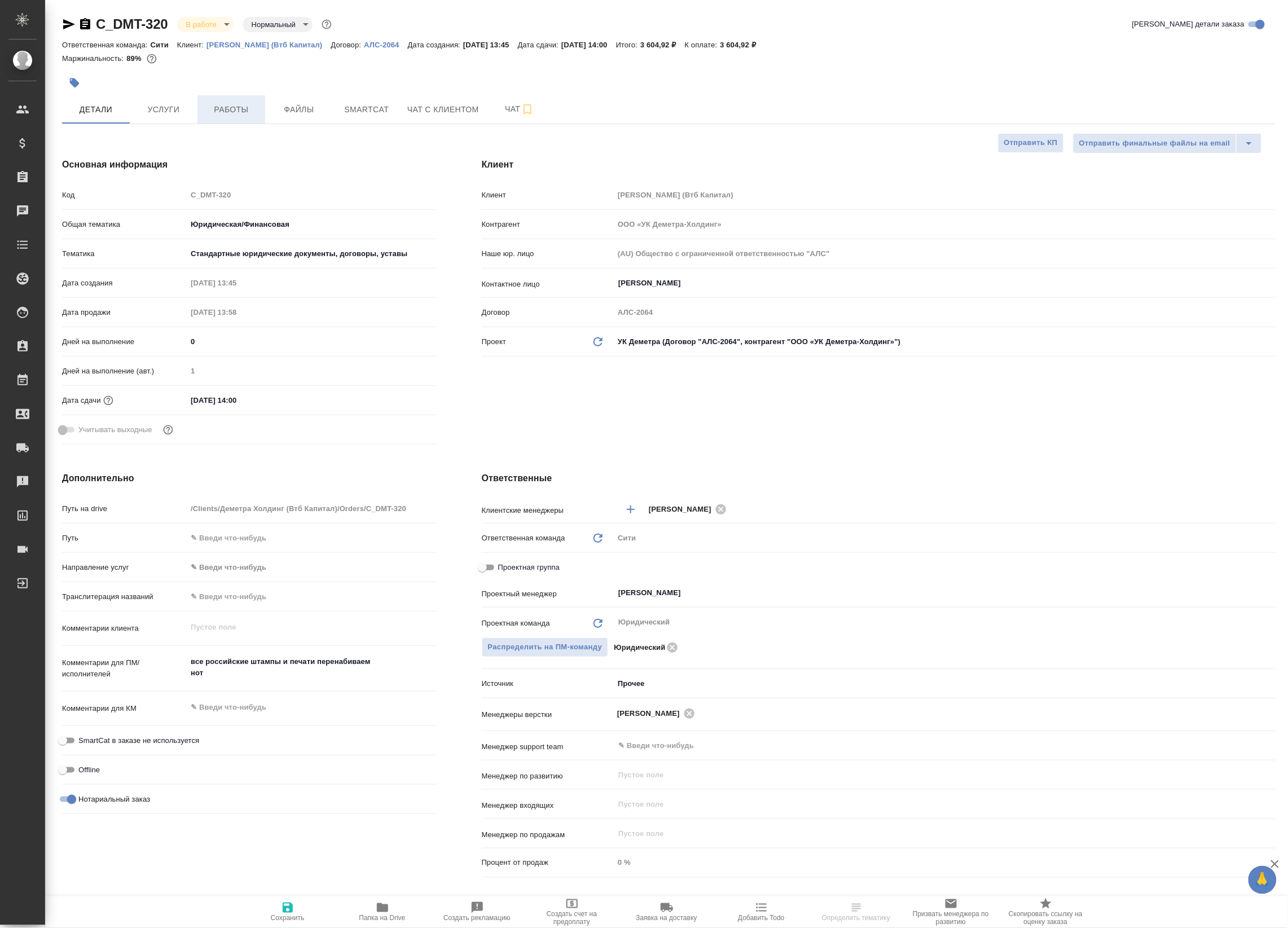
type textarea "x"
click at [238, 106] on span "Работы" at bounding box center [231, 110] width 54 height 14
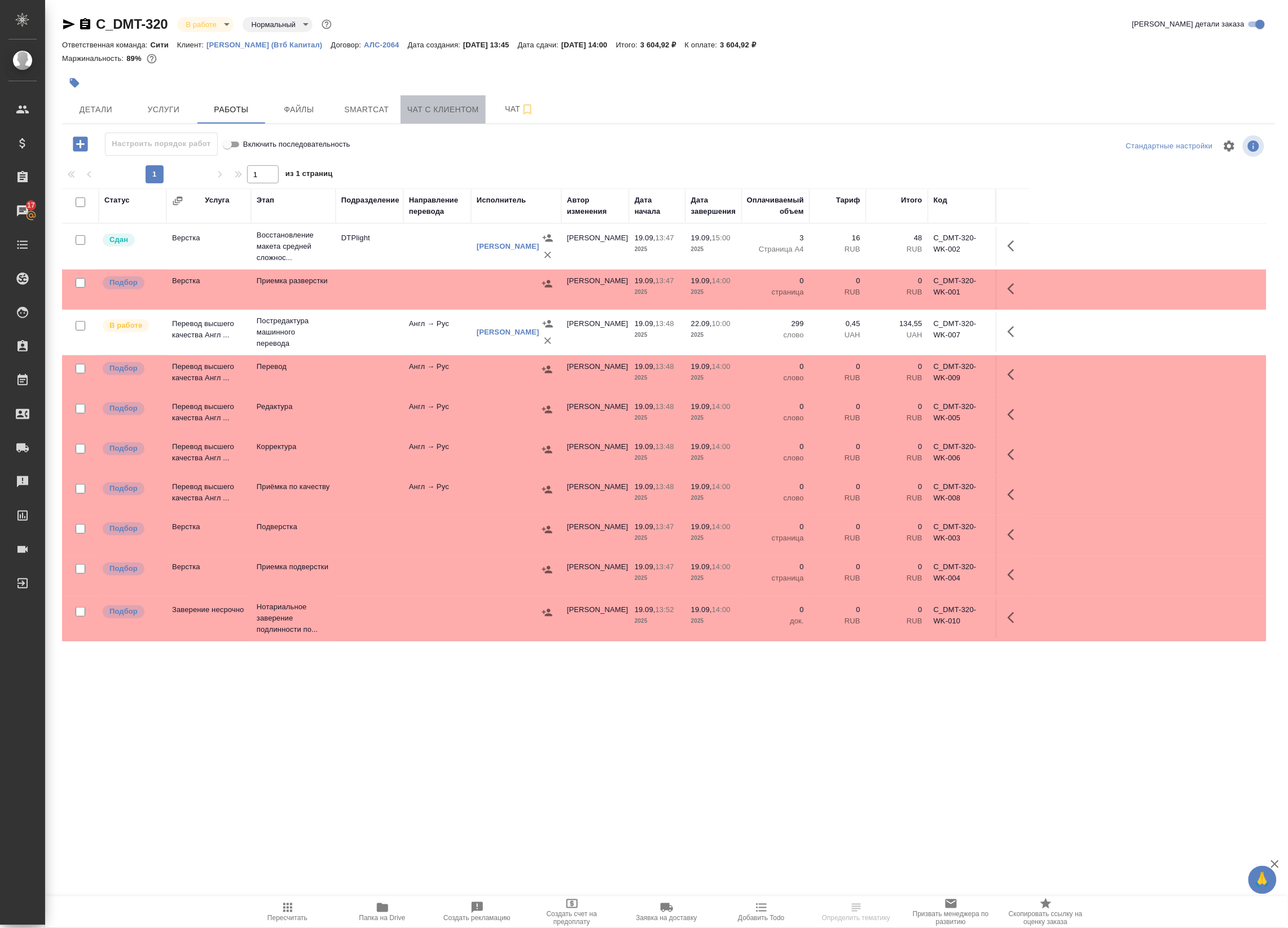
click at [424, 104] on span "Чат с клиентом" at bounding box center [443, 110] width 72 height 14
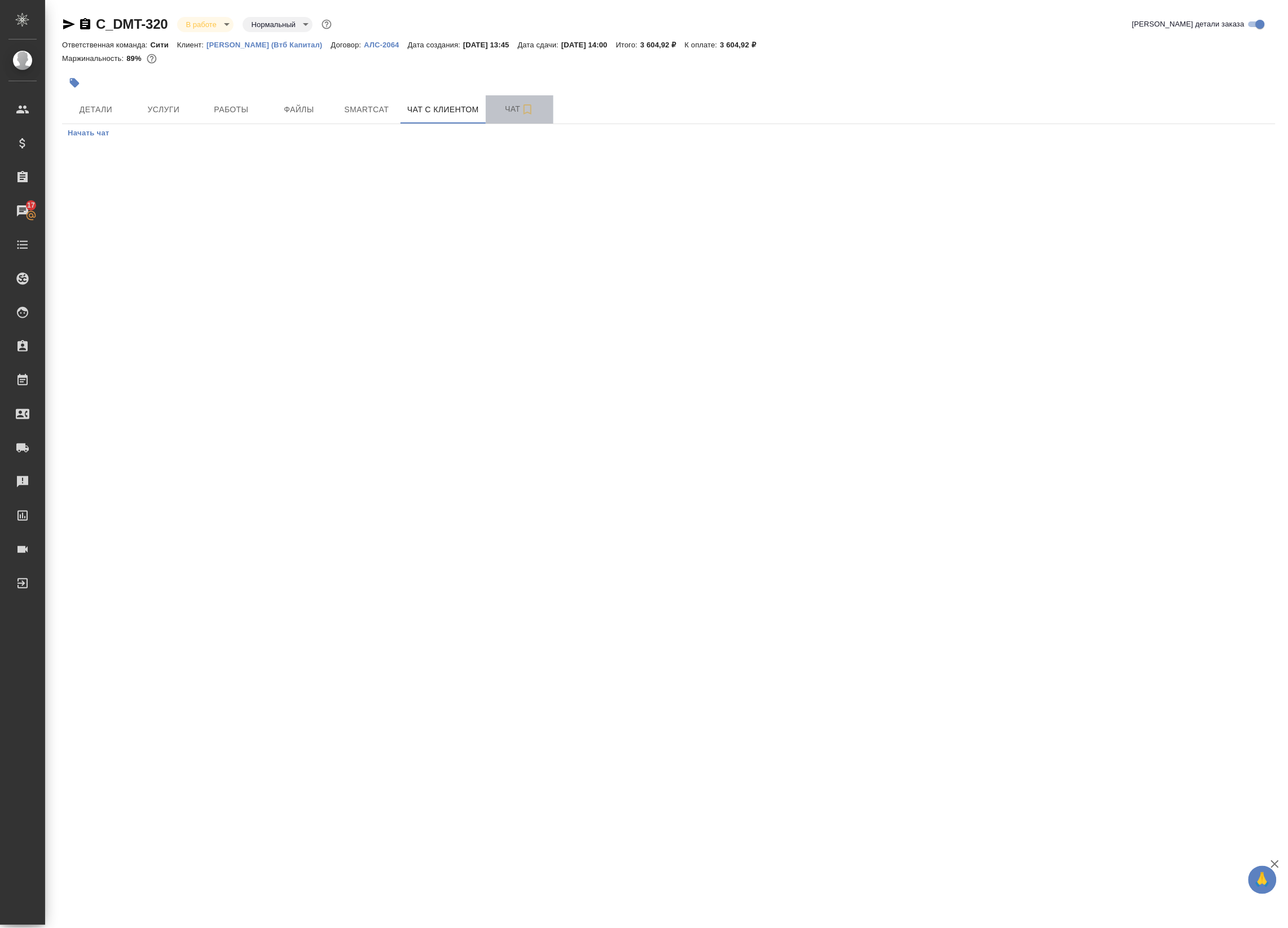
click at [486, 103] on button "Чат" at bounding box center [519, 109] width 67 height 28
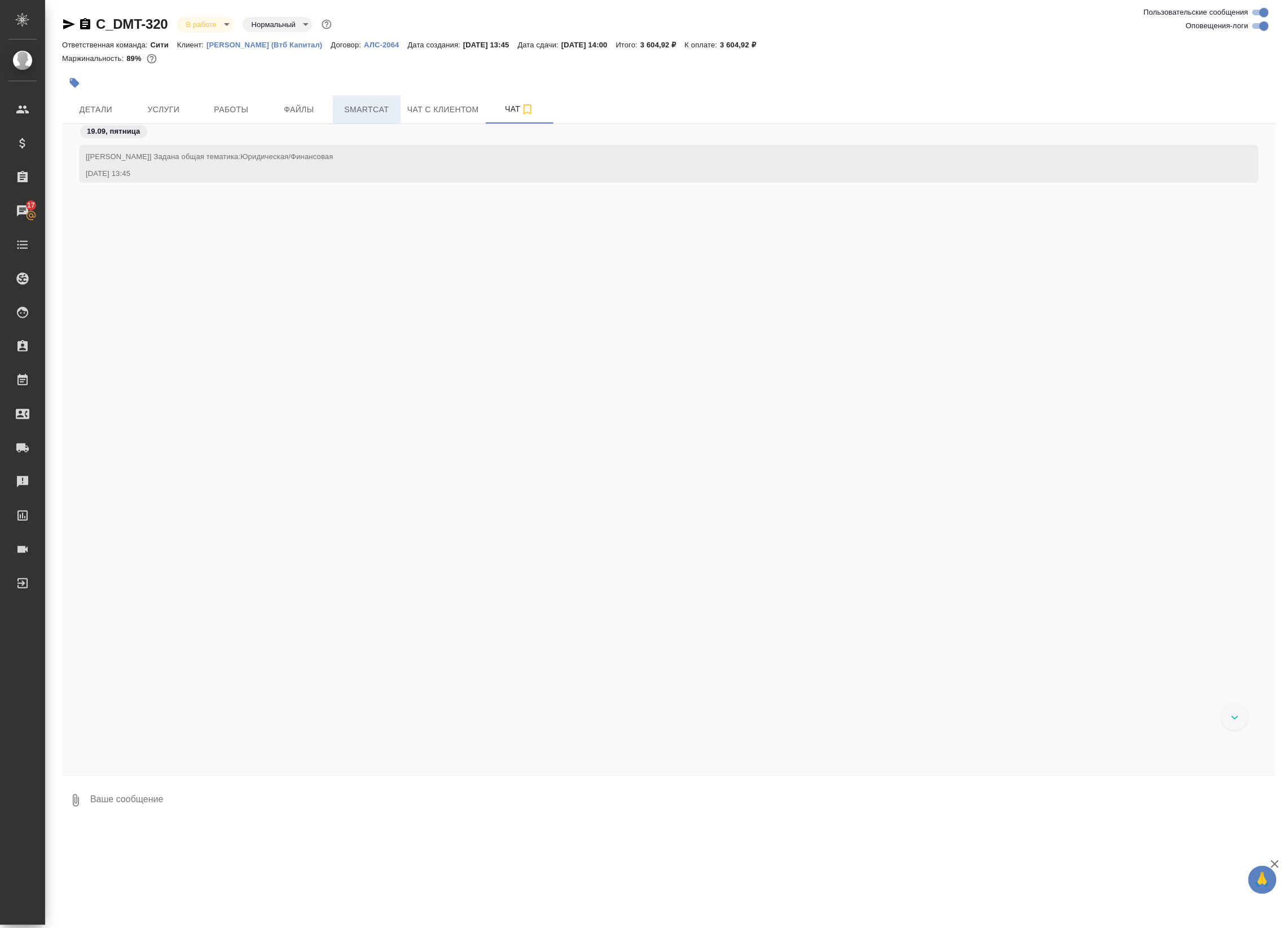
scroll to position [1733, 0]
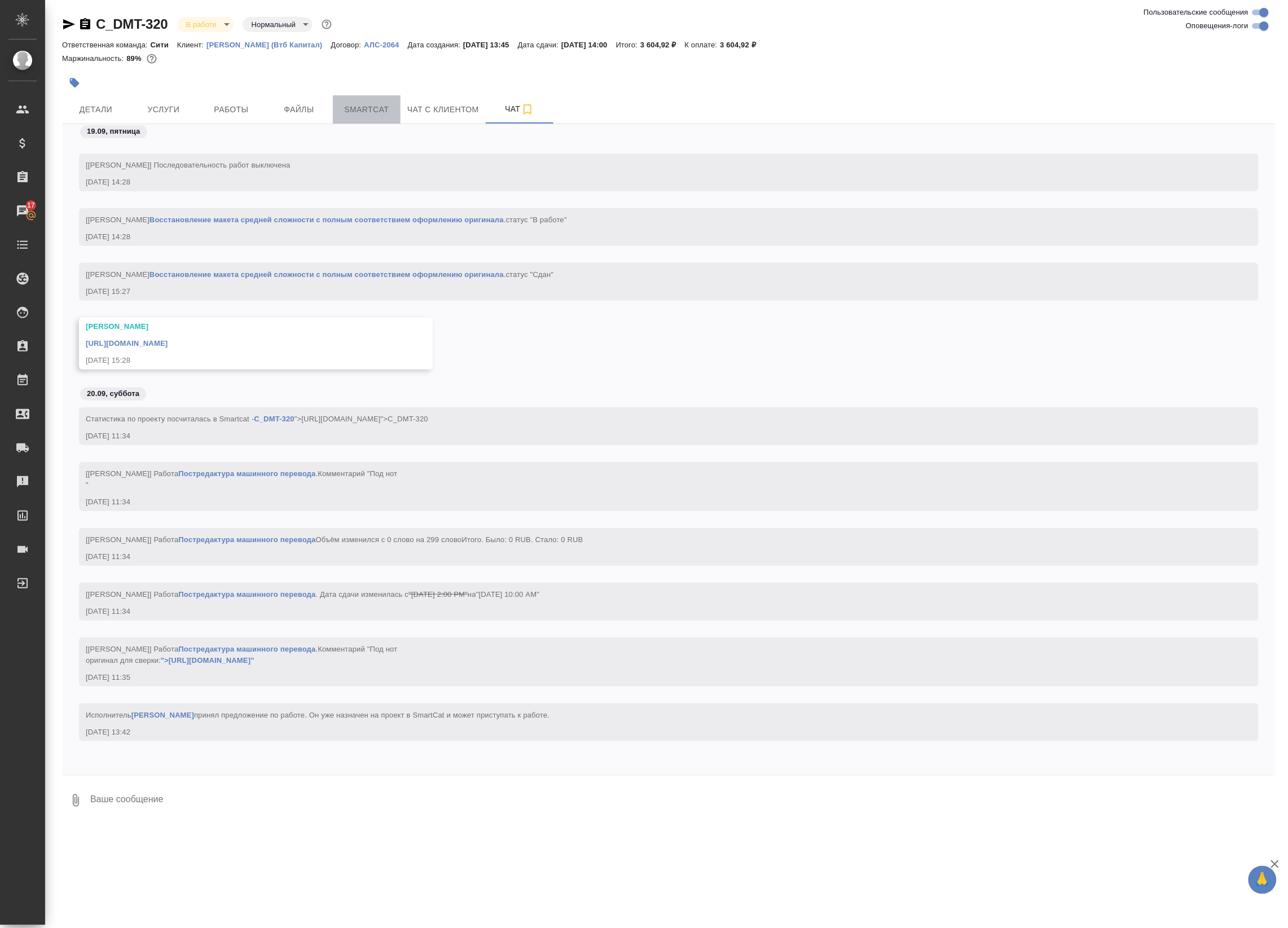
click at [385, 104] on span "Smartcat" at bounding box center [367, 110] width 54 height 14
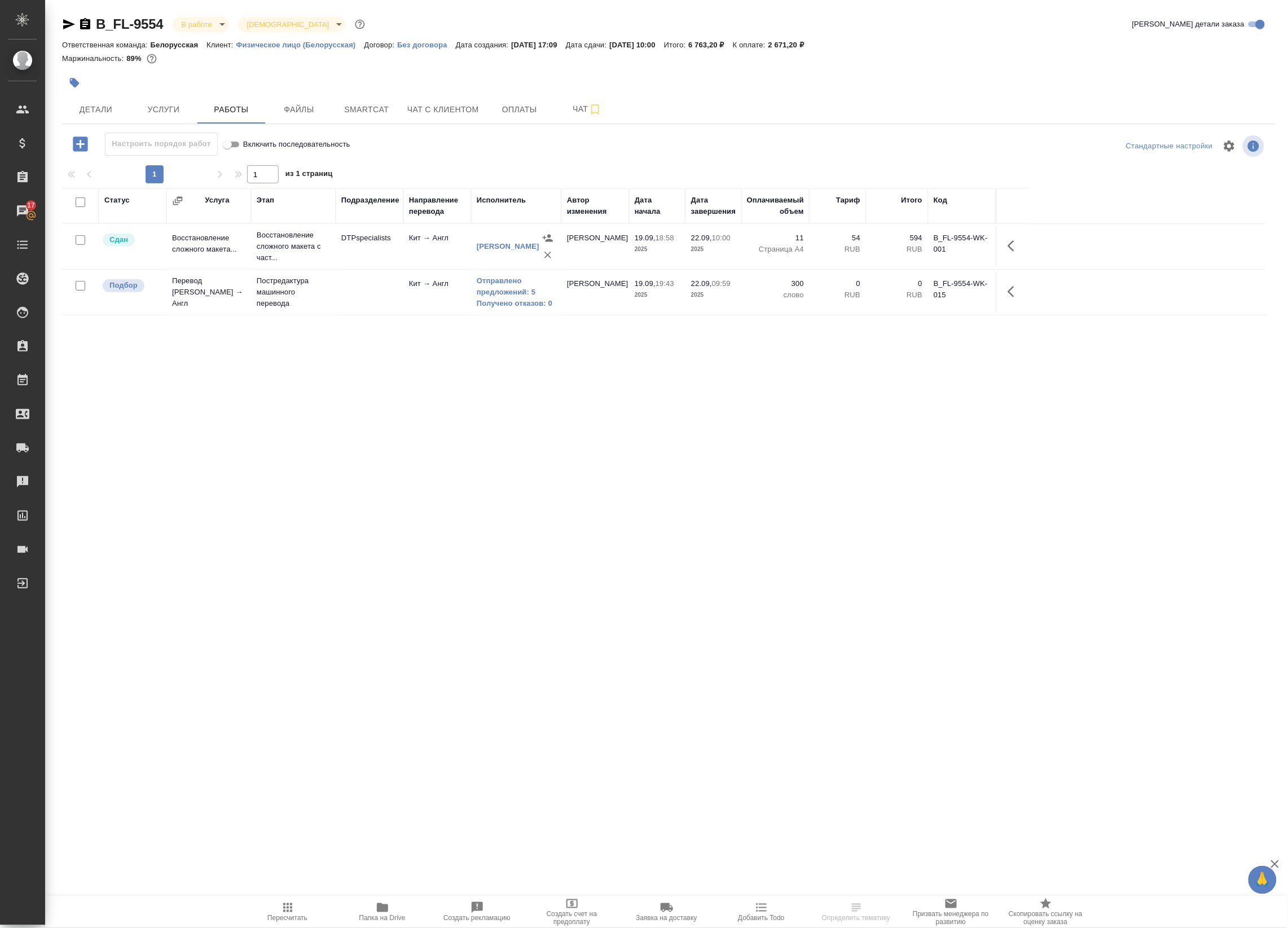
click at [379, 309] on td at bounding box center [369, 292] width 67 height 40
click at [1013, 288] on icon "button" at bounding box center [1011, 292] width 7 height 11
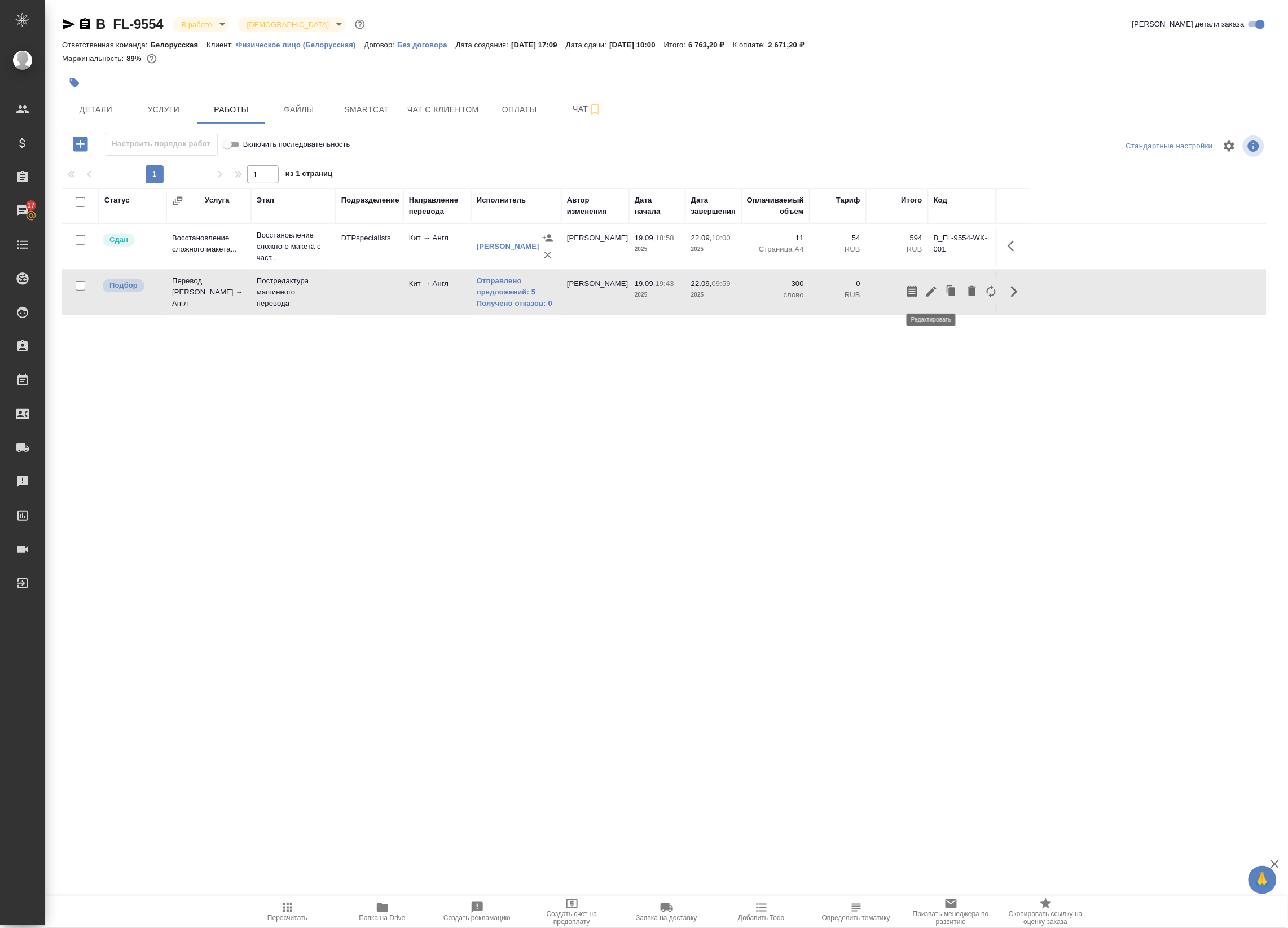
click at [931, 292] on icon "button" at bounding box center [932, 292] width 10 height 10
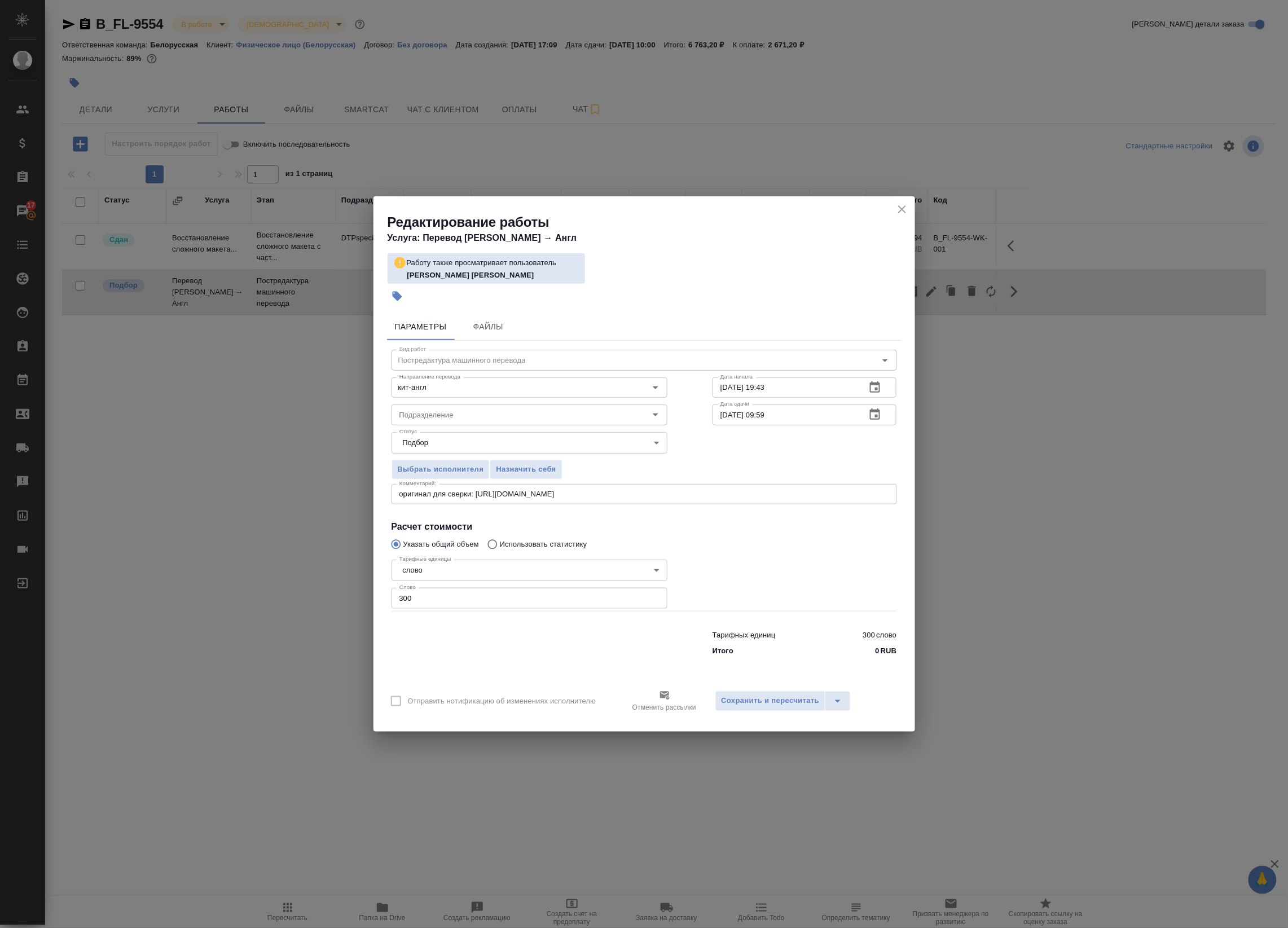
click at [900, 212] on icon "close" at bounding box center [902, 209] width 8 height 8
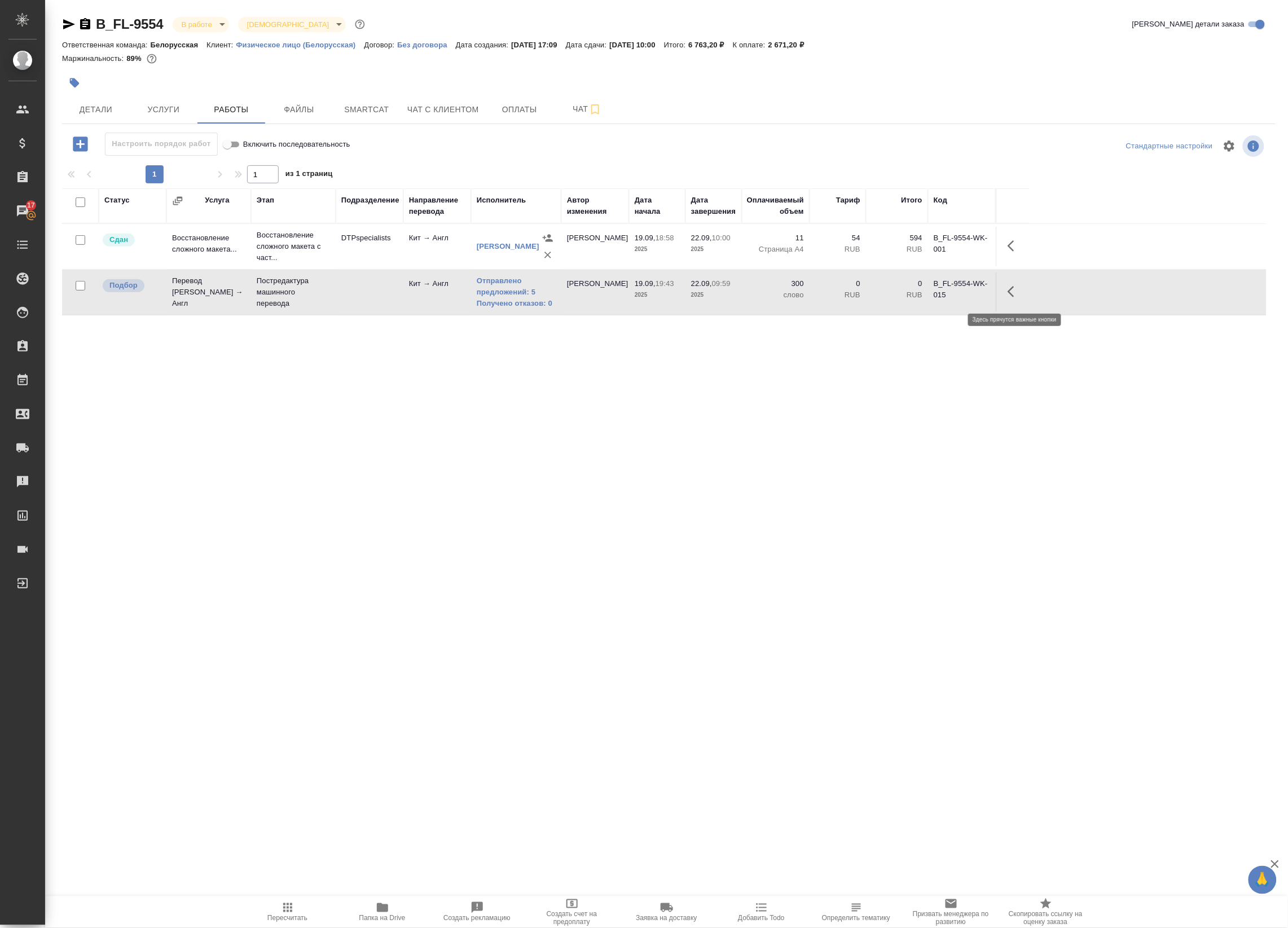
click at [1008, 292] on icon "button" at bounding box center [1011, 292] width 7 height 11
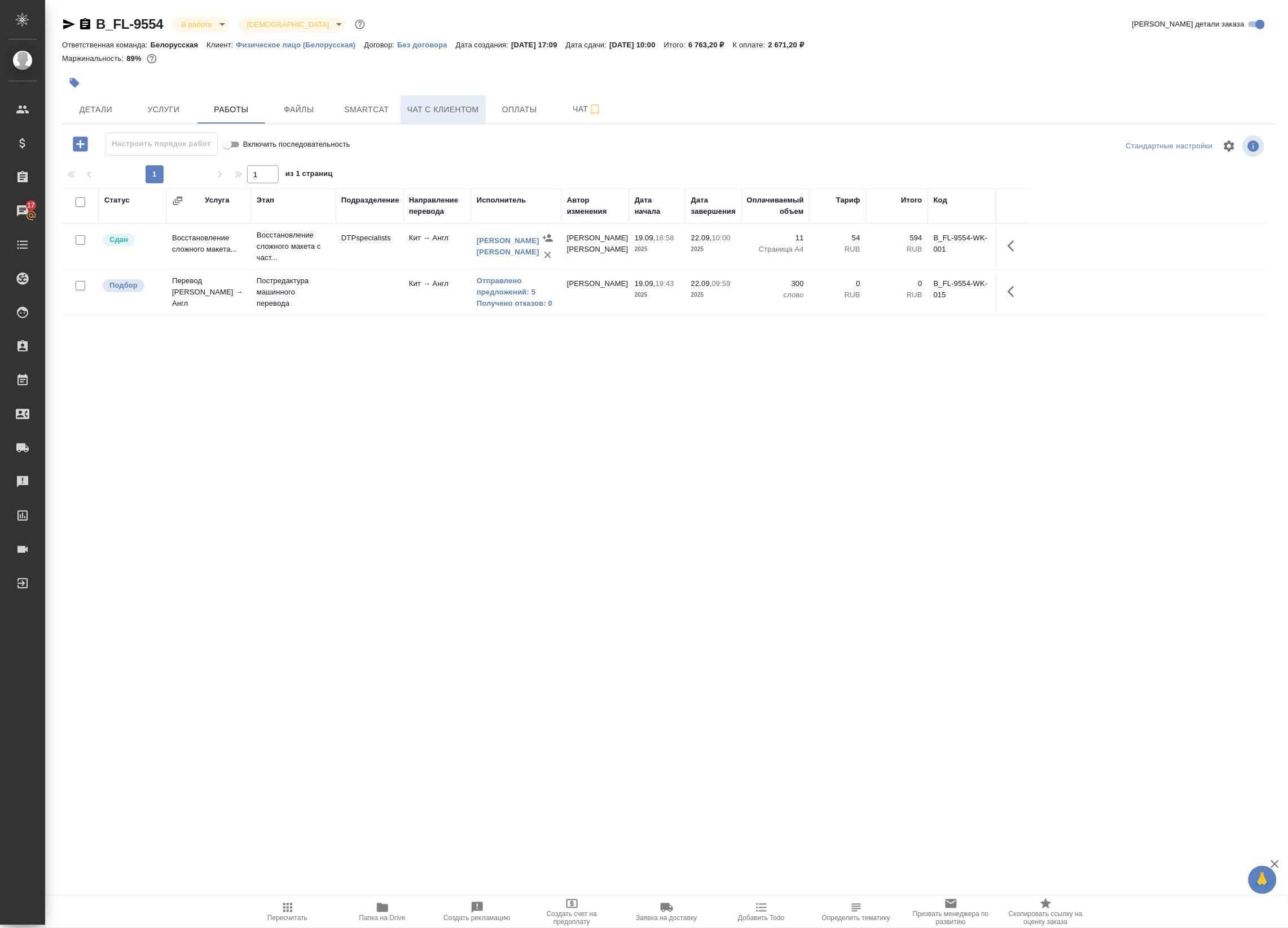
click at [458, 106] on span "Чат с клиентом" at bounding box center [443, 110] width 72 height 14
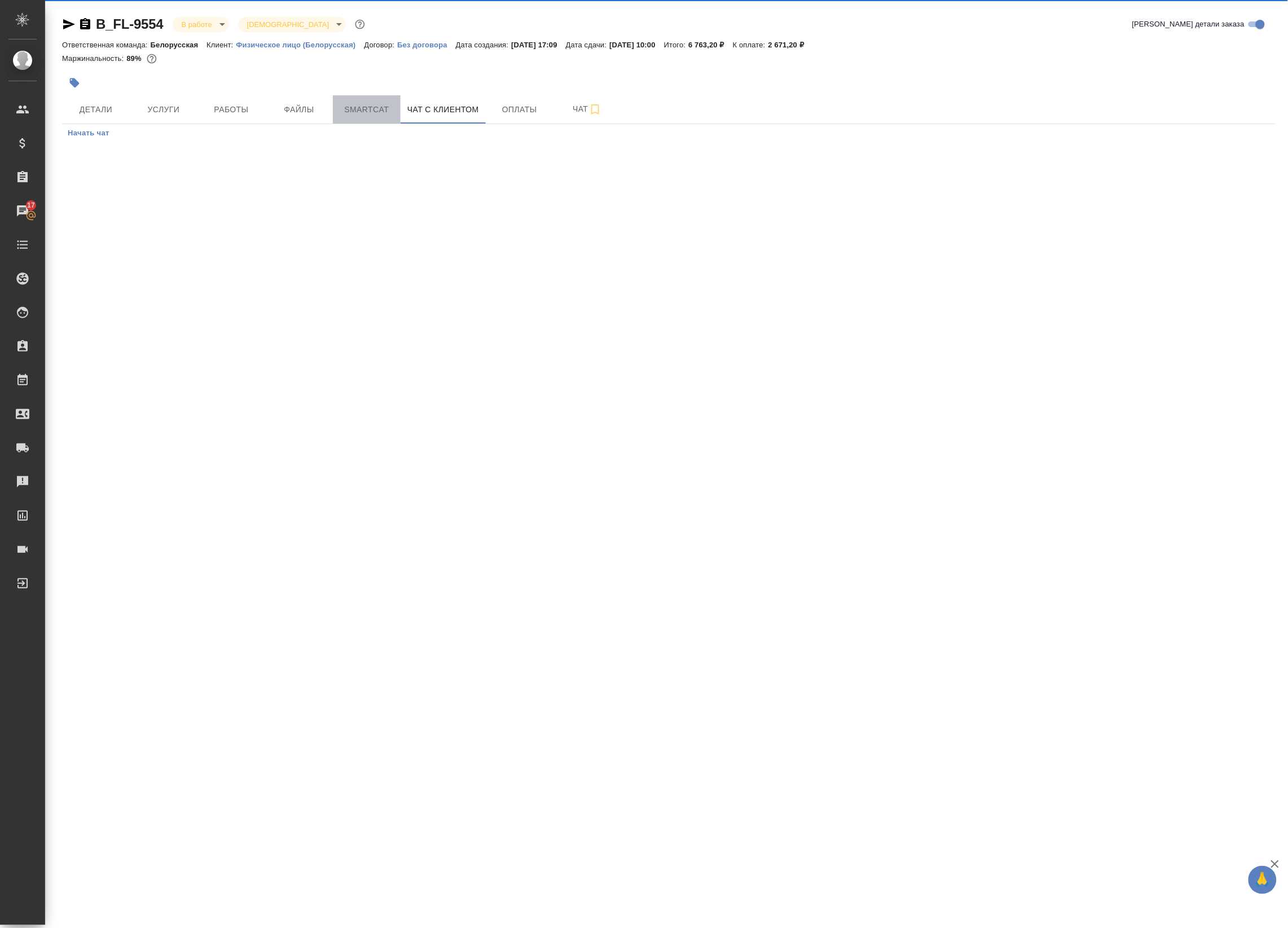
click at [390, 117] on button "Smartcat" at bounding box center [366, 109] width 67 height 28
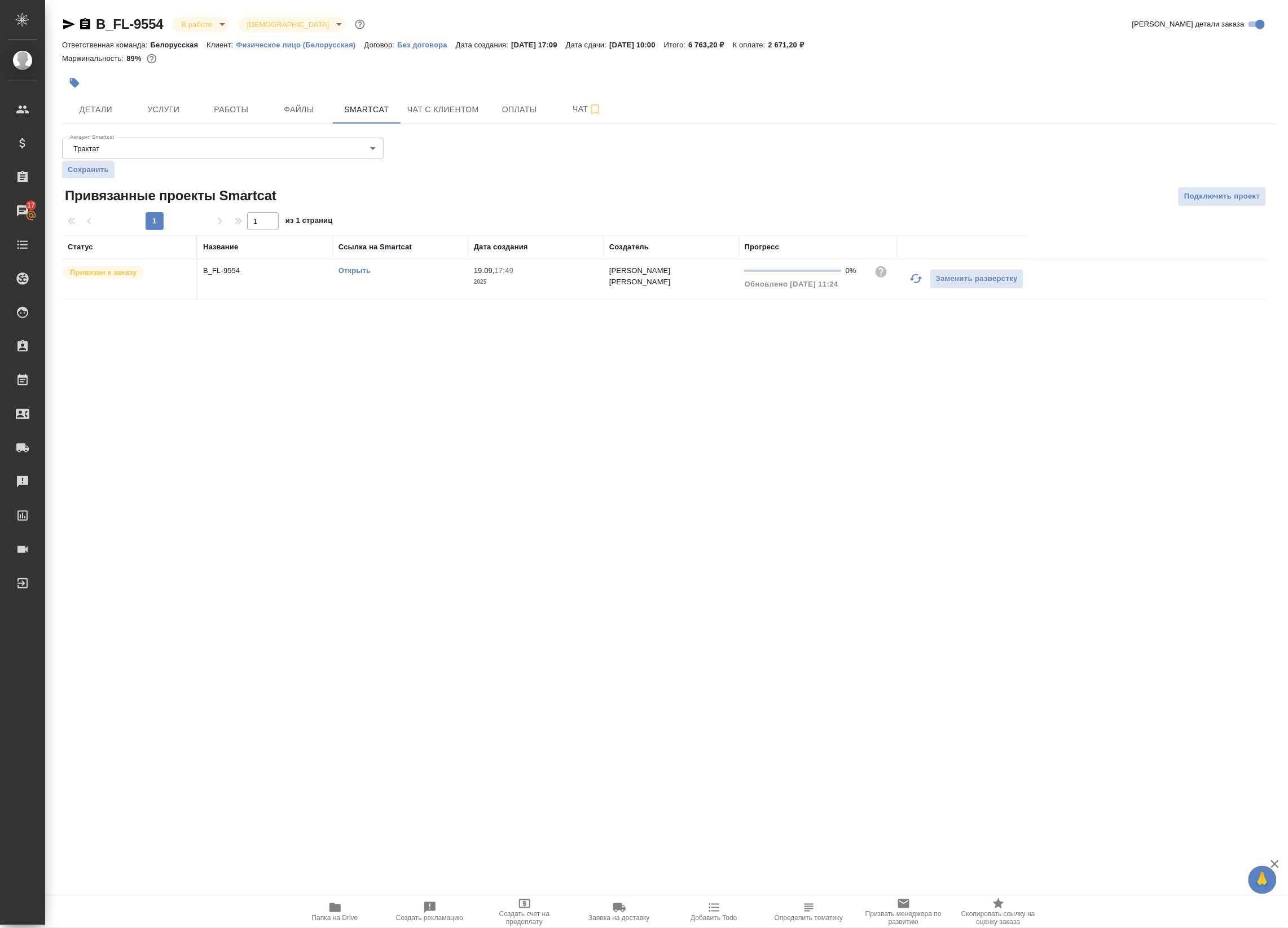
click at [354, 268] on link "Открыть" at bounding box center [354, 270] width 32 height 9
click at [247, 111] on span "Работы" at bounding box center [231, 110] width 54 height 14
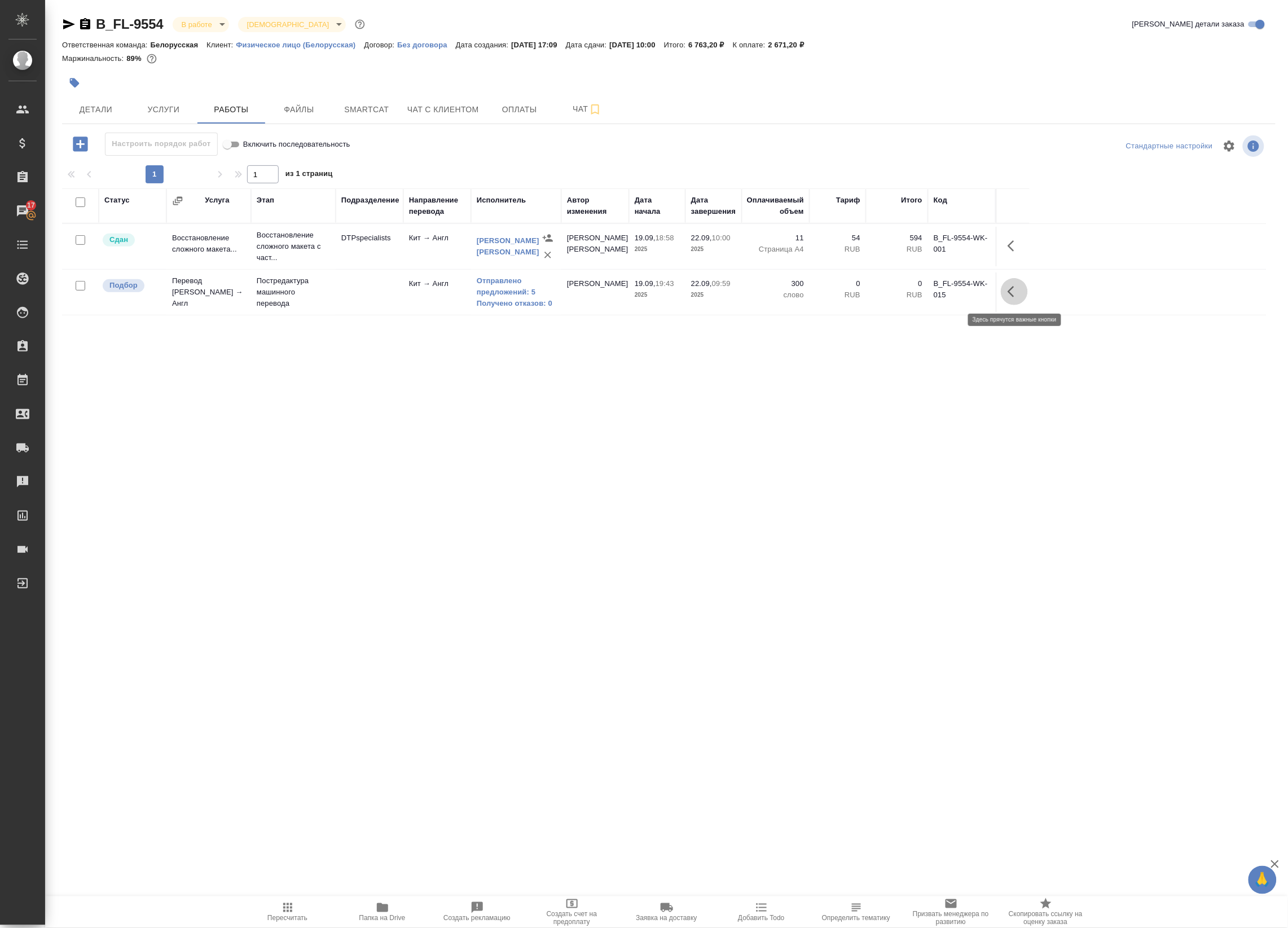
click at [1014, 294] on icon "button" at bounding box center [1014, 292] width 13 height 13
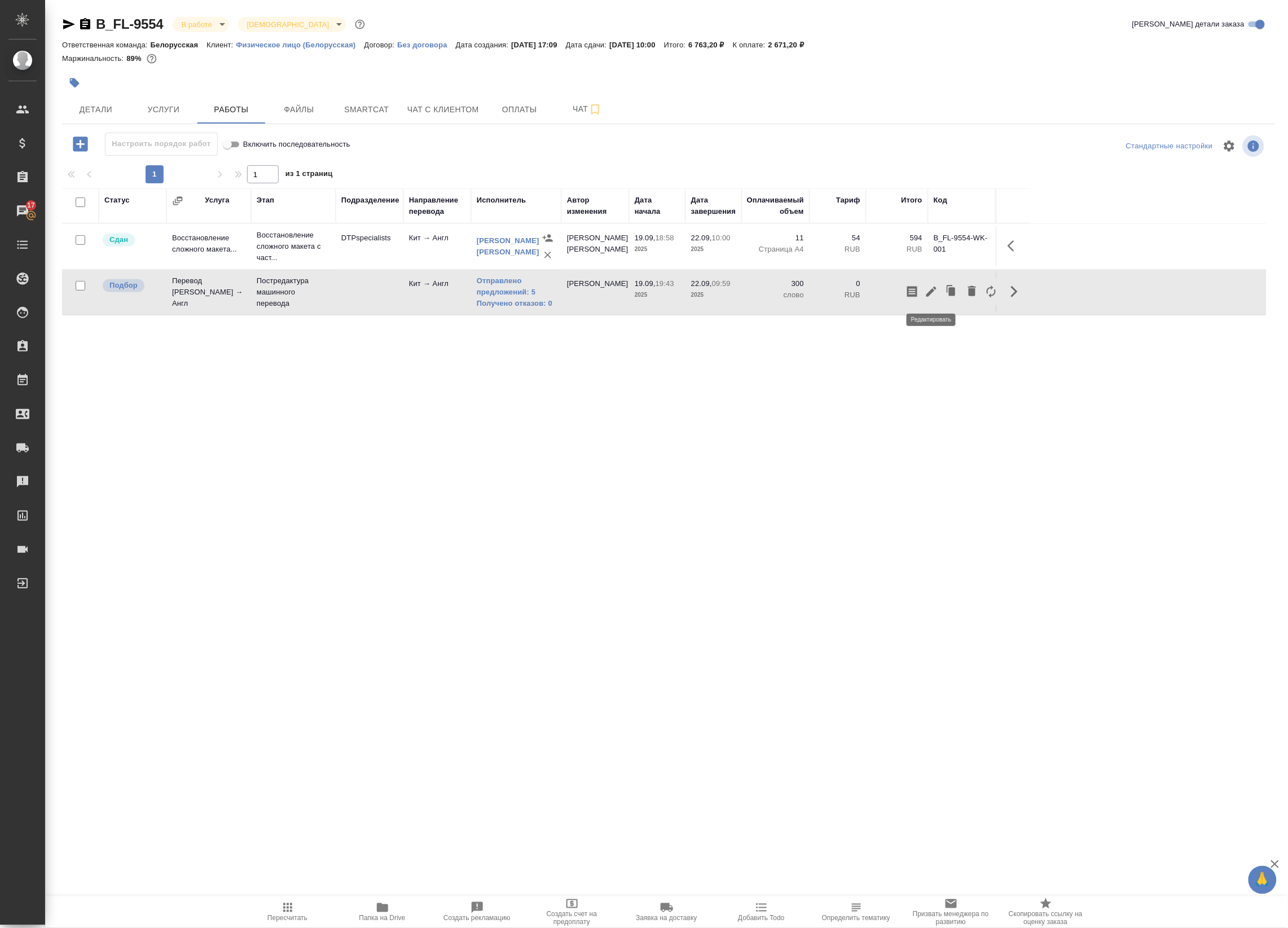
click at [929, 295] on icon "button" at bounding box center [932, 292] width 10 height 10
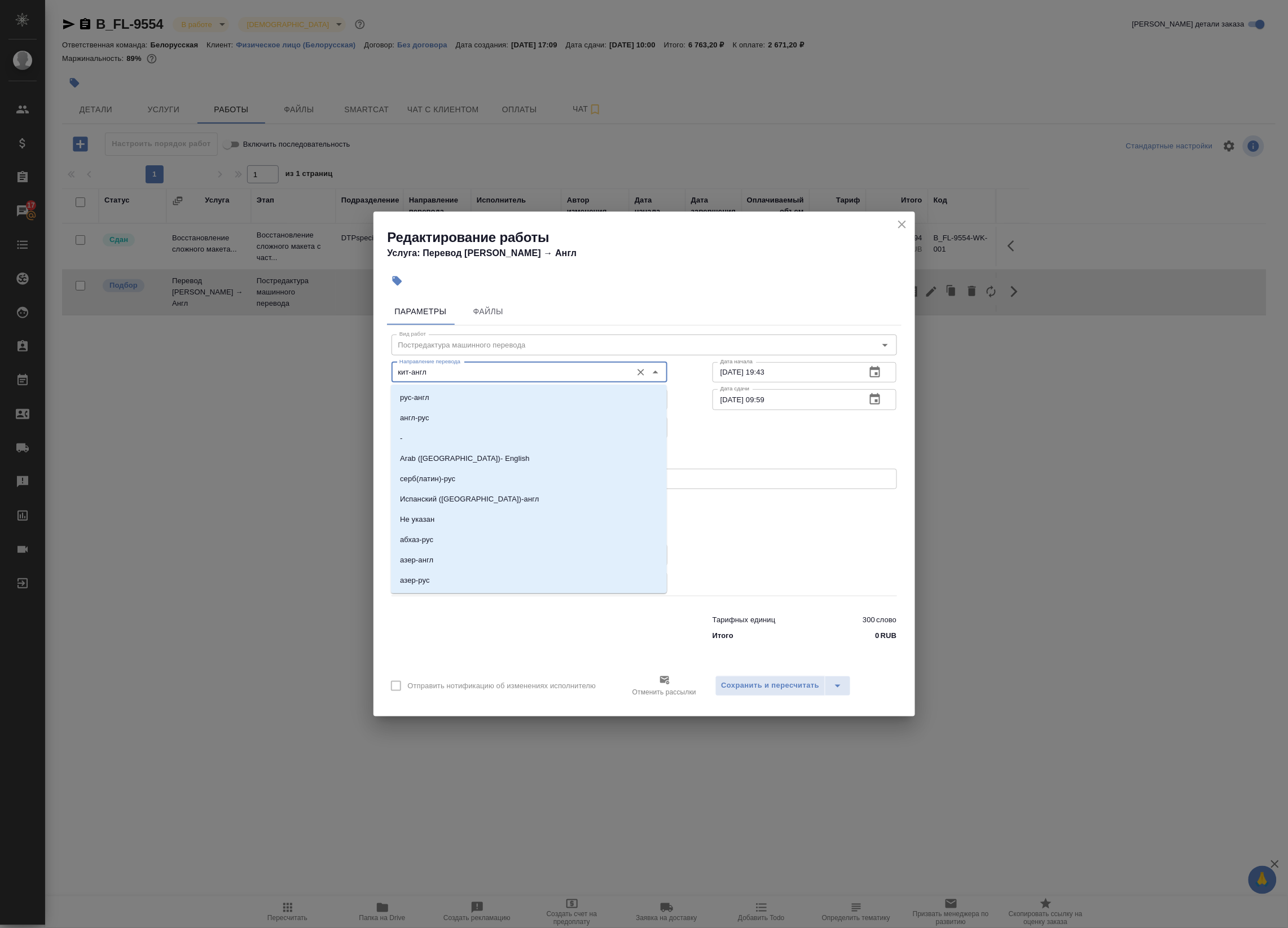
drag, startPoint x: 473, startPoint y: 371, endPoint x: 370, endPoint y: 370, distance: 103.0
click at [370, 370] on div "Редактирование работы Услуга: Перевод Стандарт Кит → Англ Параметры Файлы Вид р…" at bounding box center [644, 464] width 1288 height 928
click at [418, 395] on p "рус-англ" at bounding box center [414, 398] width 29 height 11
type input "рус-англ"
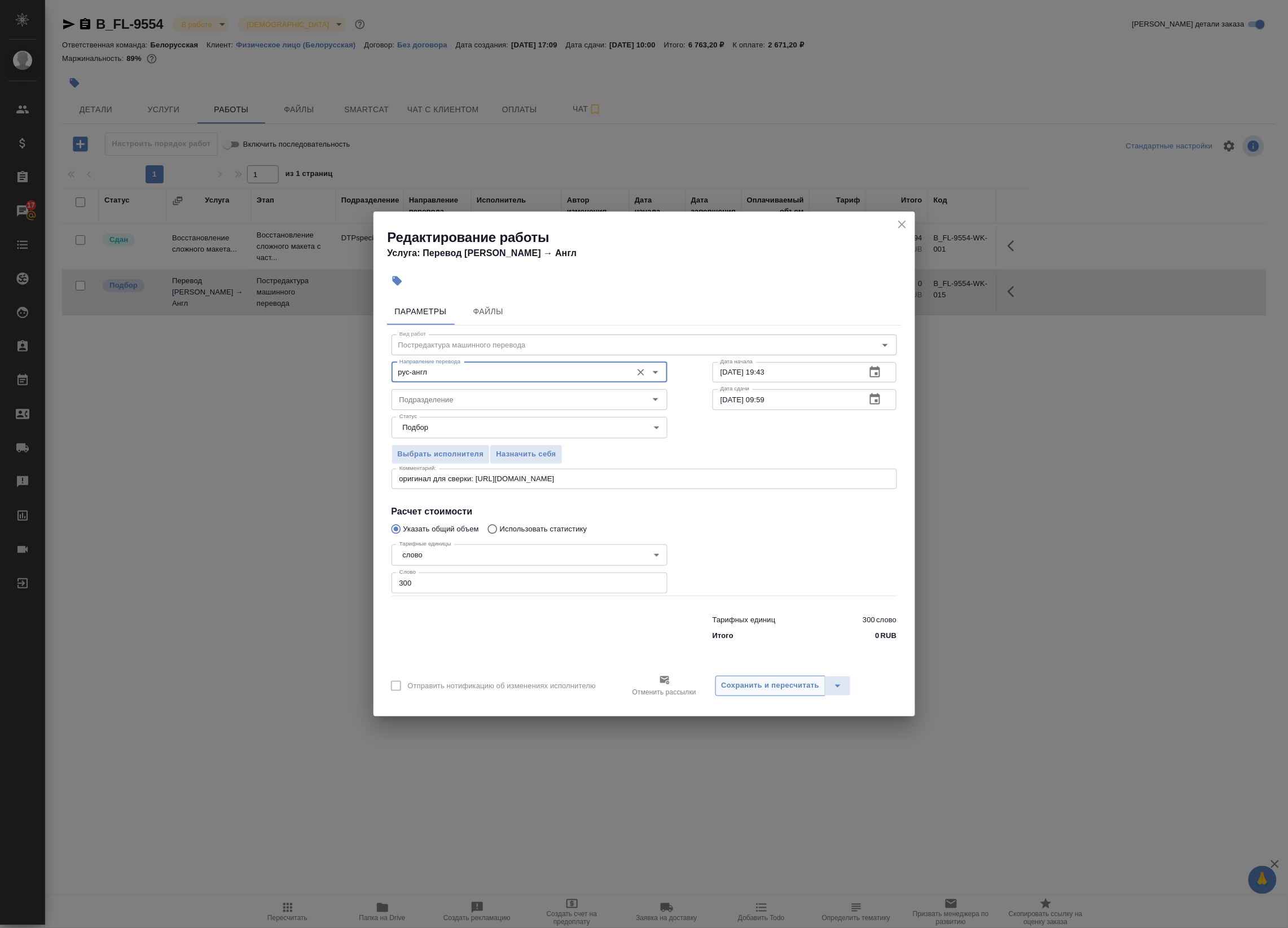
click at [751, 680] on button "Сохранить и пересчитать" at bounding box center [771, 686] width 111 height 21
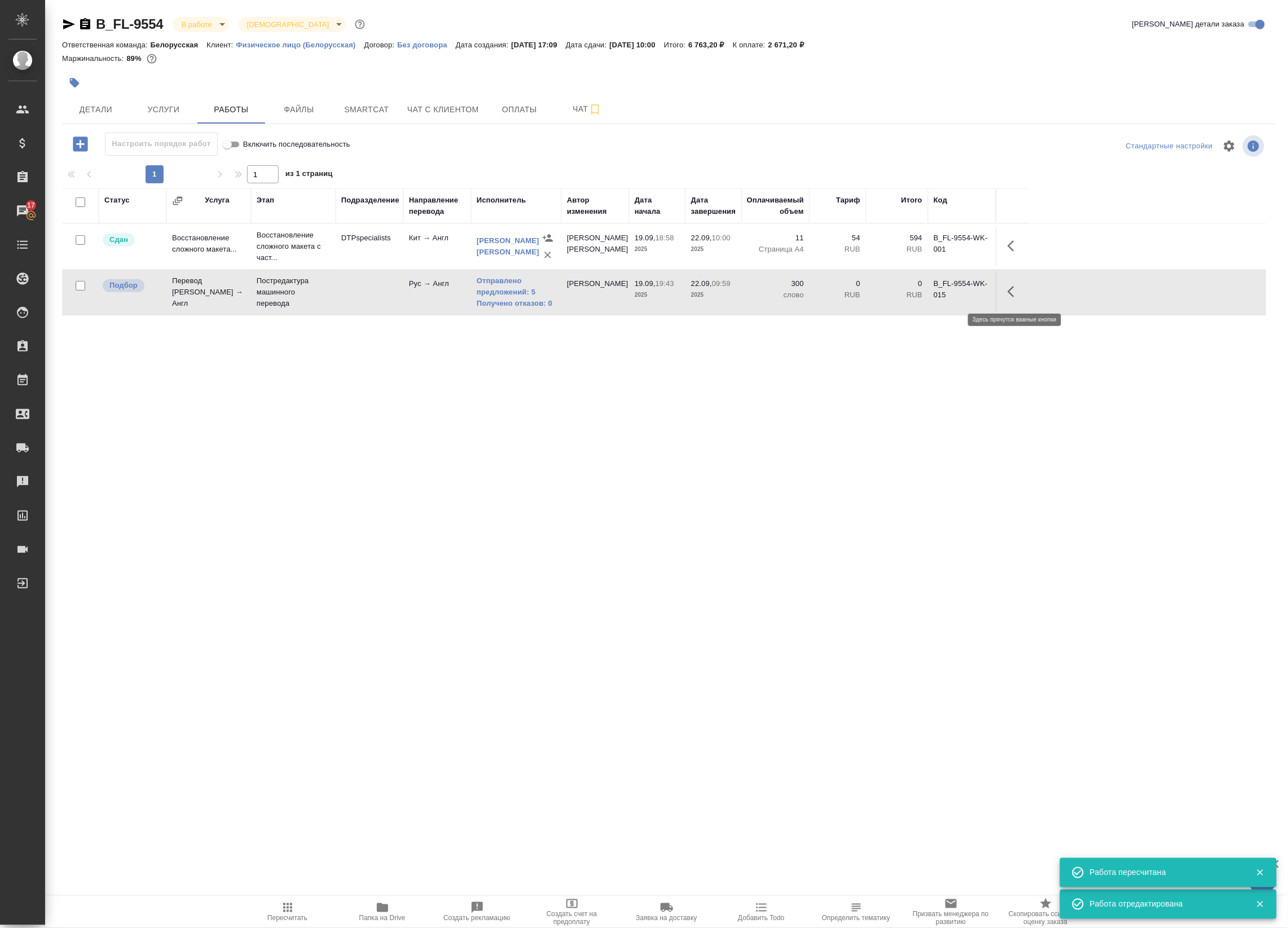
click at [1011, 289] on icon "button" at bounding box center [1014, 292] width 13 height 13
click at [925, 291] on icon "button" at bounding box center [931, 292] width 13 height 13
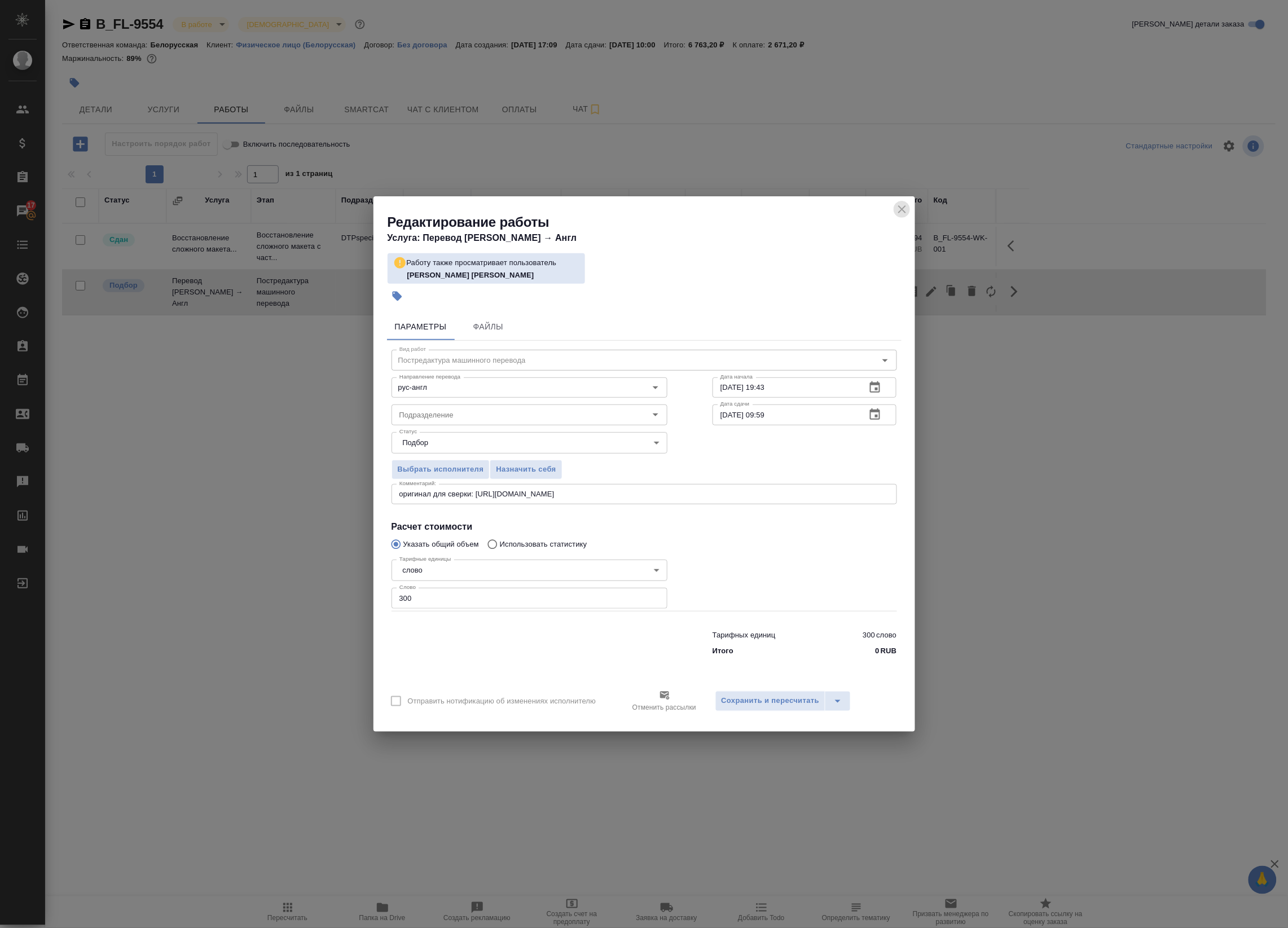
click at [898, 209] on icon "close" at bounding box center [902, 209] width 13 height 13
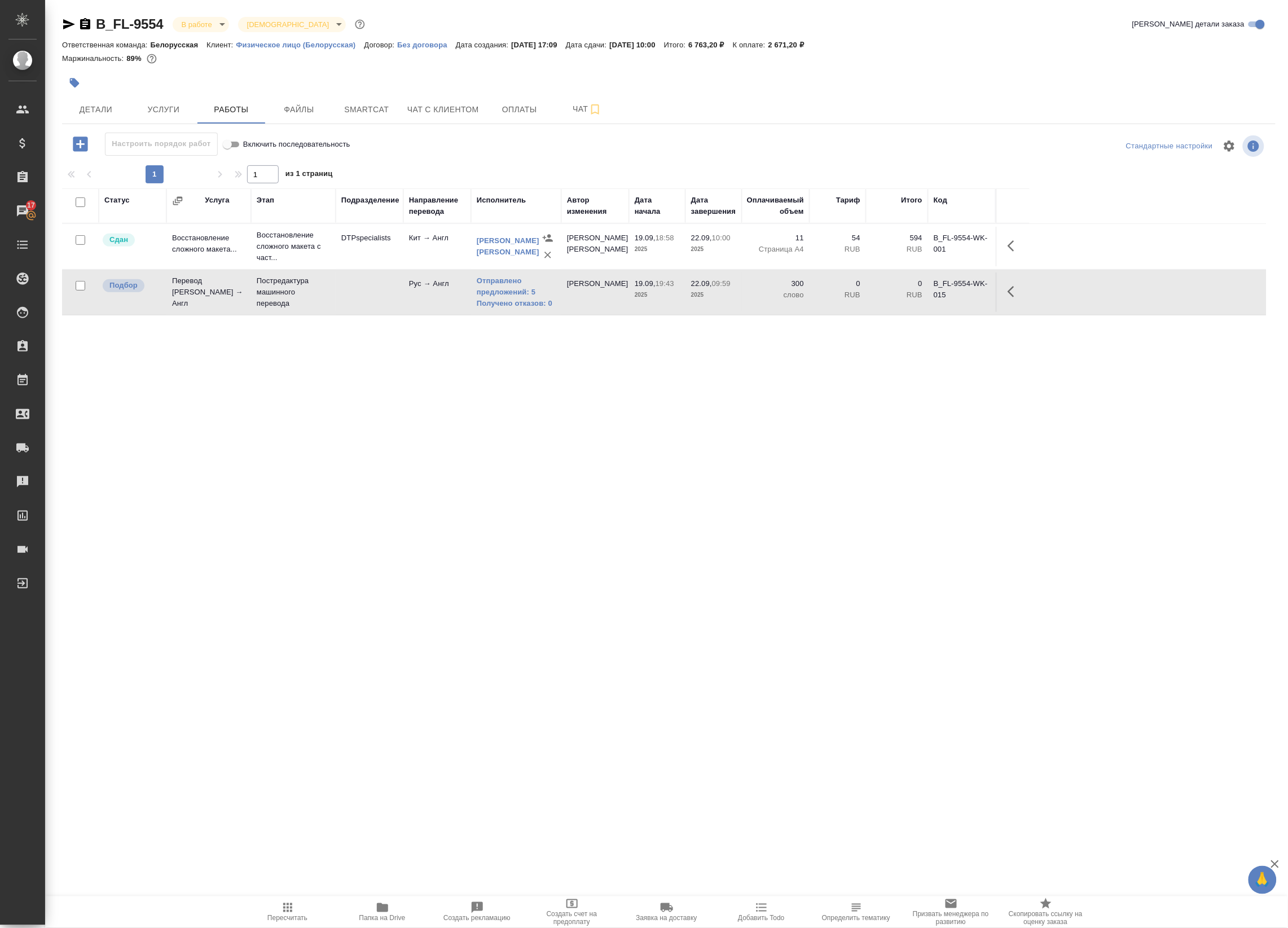
click at [1008, 292] on icon "button" at bounding box center [1014, 292] width 13 height 13
click at [932, 293] on icon "button" at bounding box center [932, 292] width 10 height 10
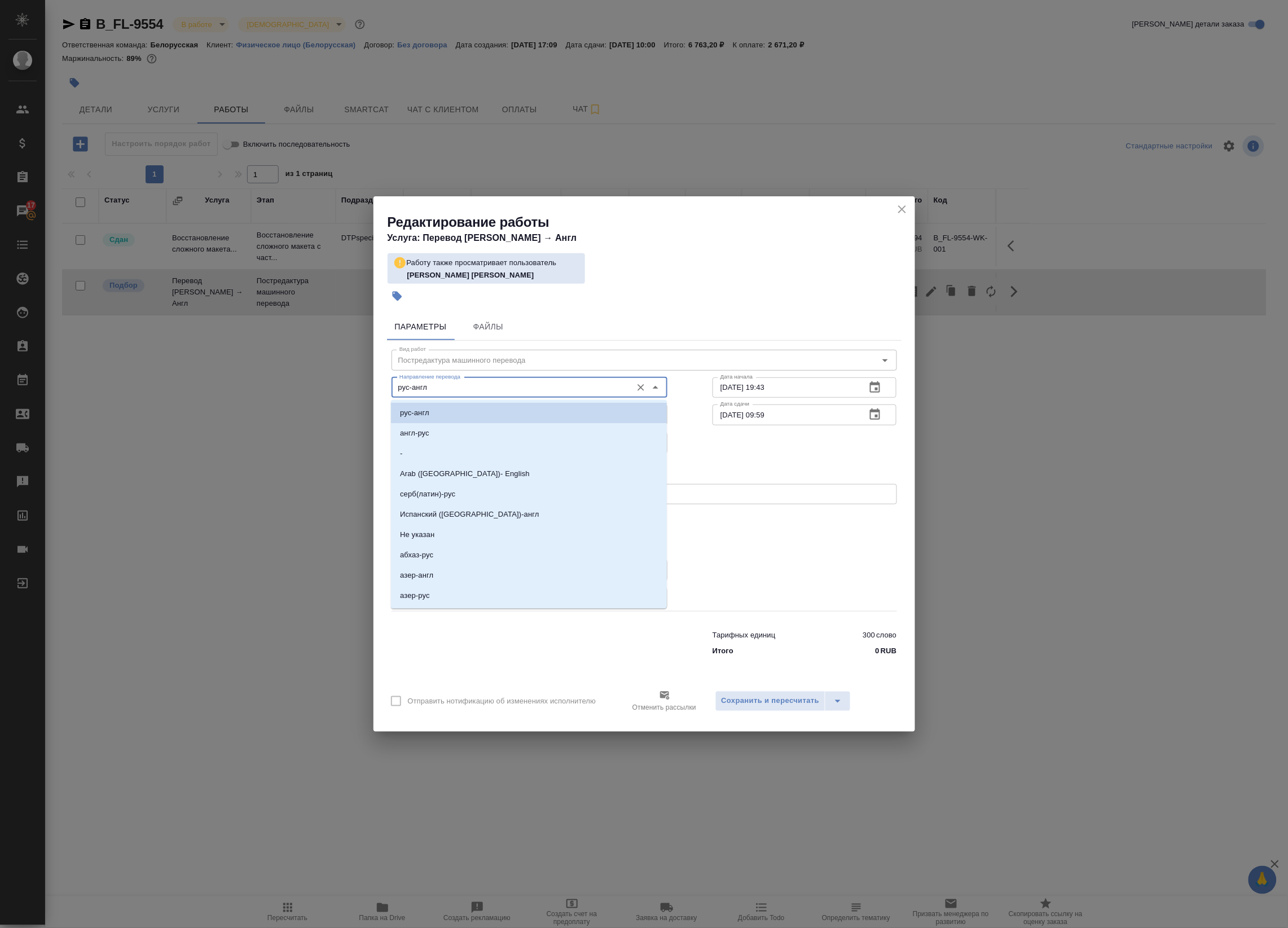
drag, startPoint x: 435, startPoint y: 390, endPoint x: 290, endPoint y: 373, distance: 146.0
click at [299, 381] on div "Редактирование работы Услуга: Перевод Стандарт Рус → Англ Работу также просматр…" at bounding box center [644, 464] width 1288 height 928
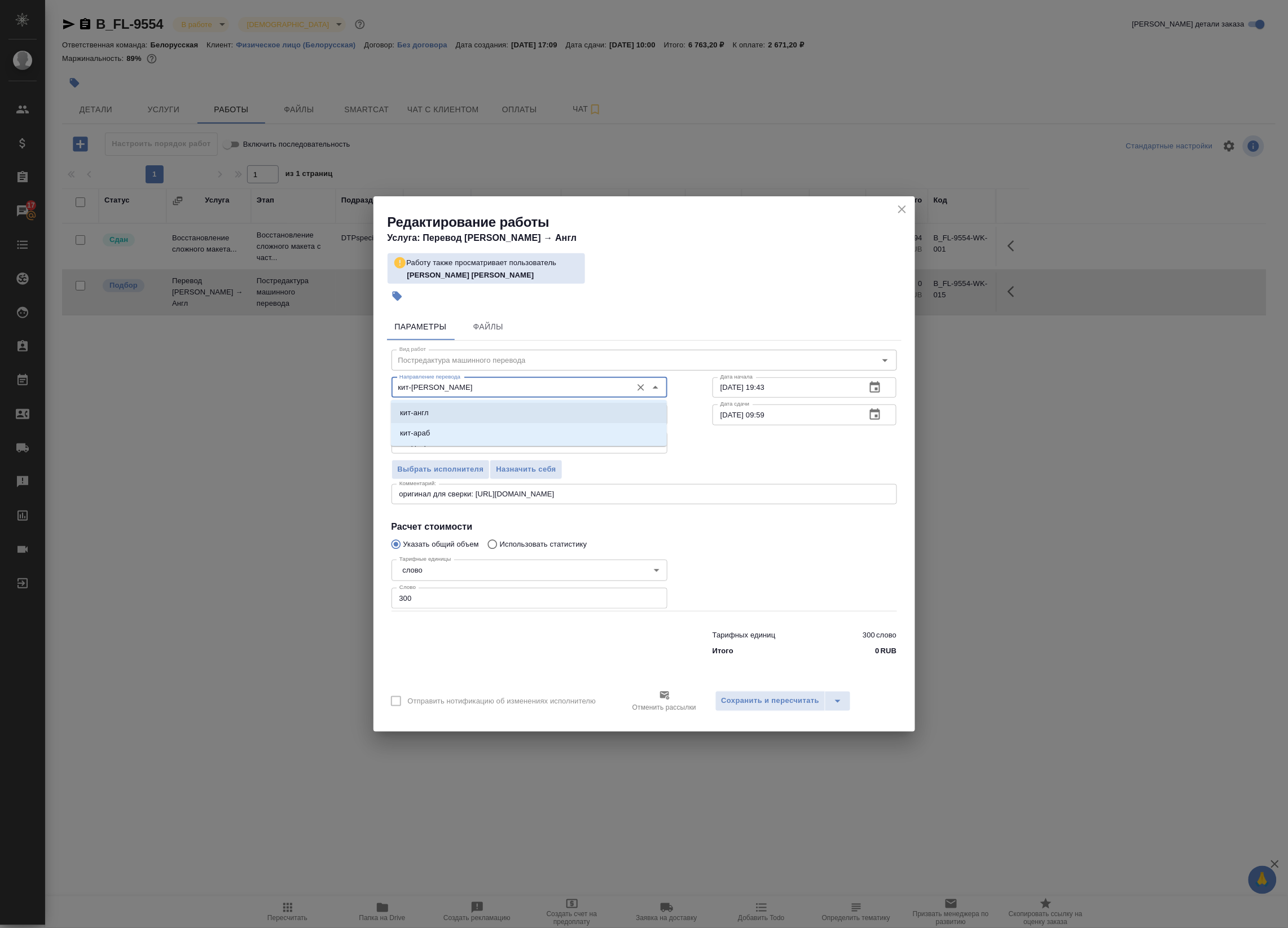
click at [422, 413] on p "кит-англ" at bounding box center [414, 413] width 29 height 11
type input "кит-англ"
click at [734, 688] on div "Отправить нотификацию об изменениях исполнителю Отменить рассылки Сохранить и п…" at bounding box center [644, 705] width 541 height 53
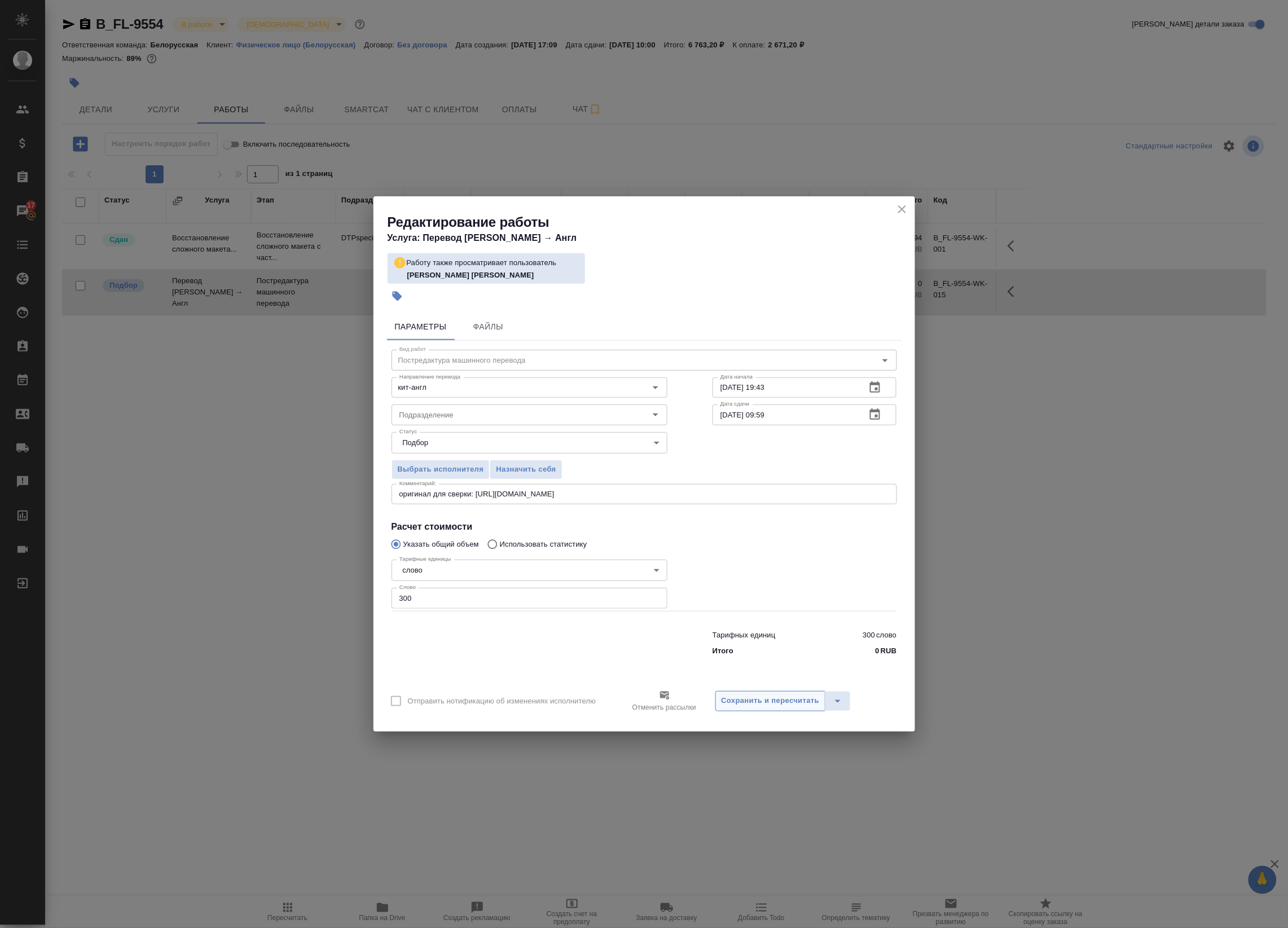
click at [739, 695] on span "Сохранить и пересчитать" at bounding box center [771, 701] width 98 height 13
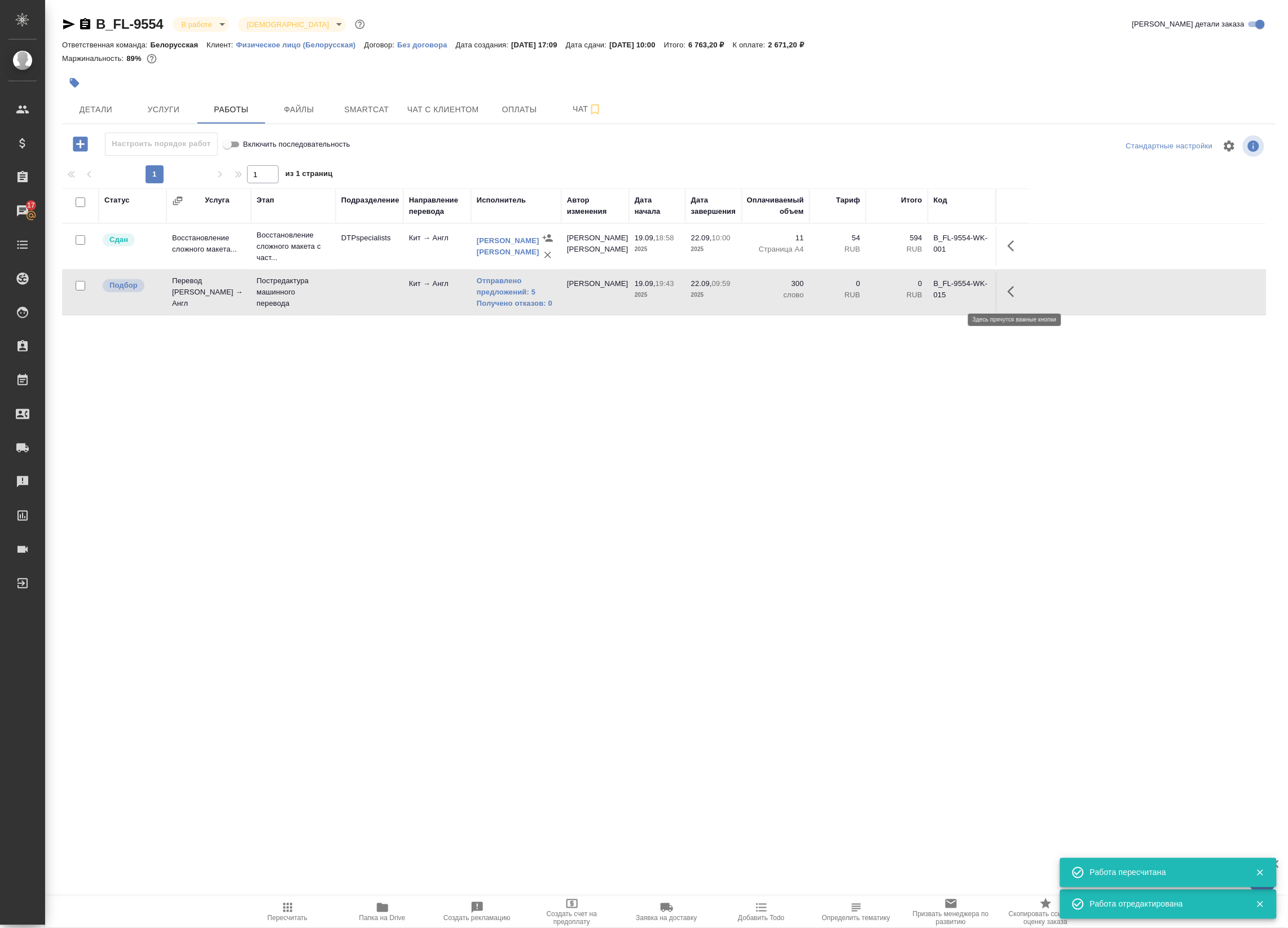
click at [1018, 298] on icon "button" at bounding box center [1014, 292] width 13 height 13
click at [926, 288] on icon "button" at bounding box center [931, 292] width 13 height 13
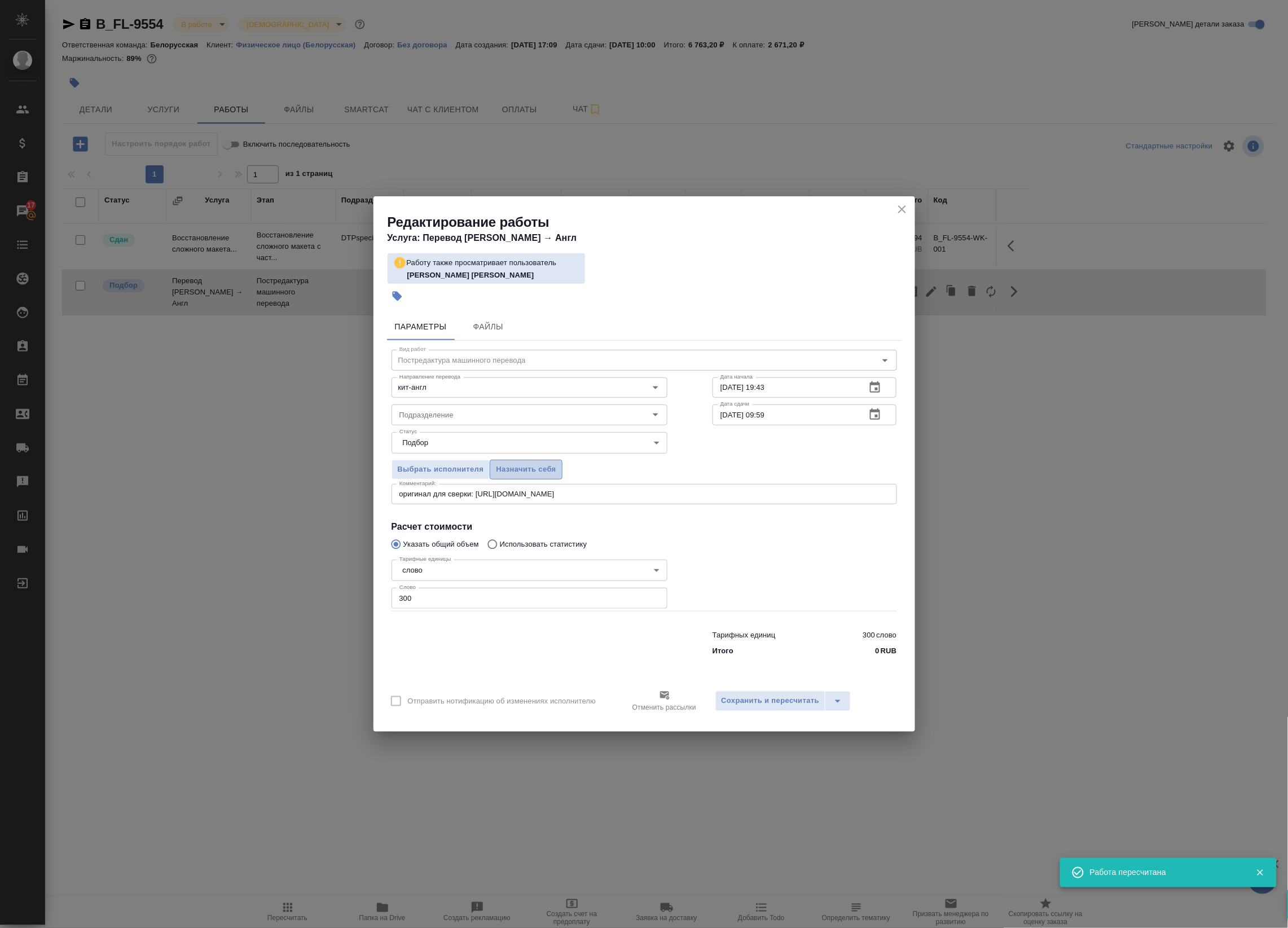
click at [506, 474] on span "Назначить себя" at bounding box center [526, 470] width 60 height 13
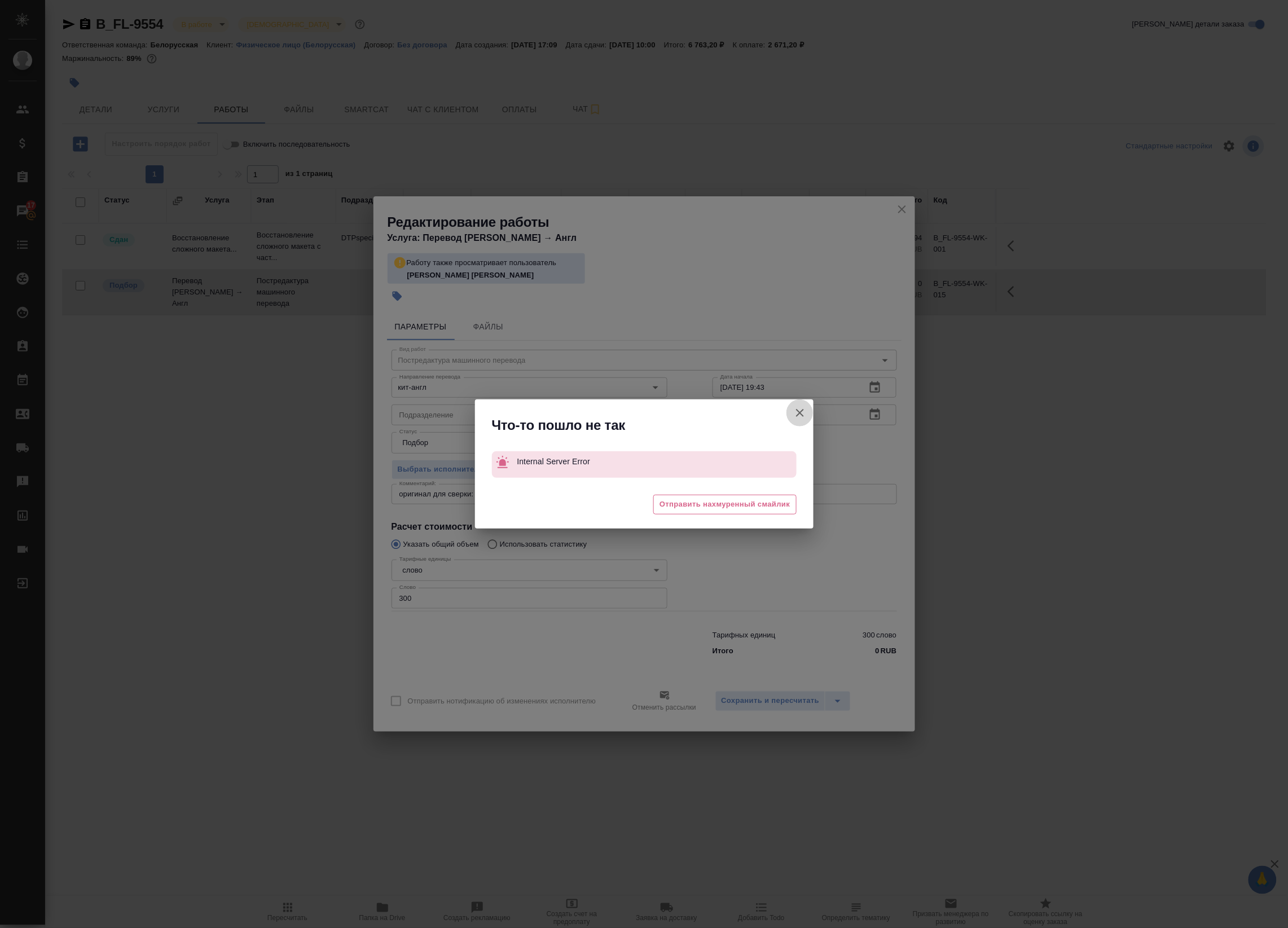
click at [798, 414] on icon "button" at bounding box center [800, 412] width 8 height 8
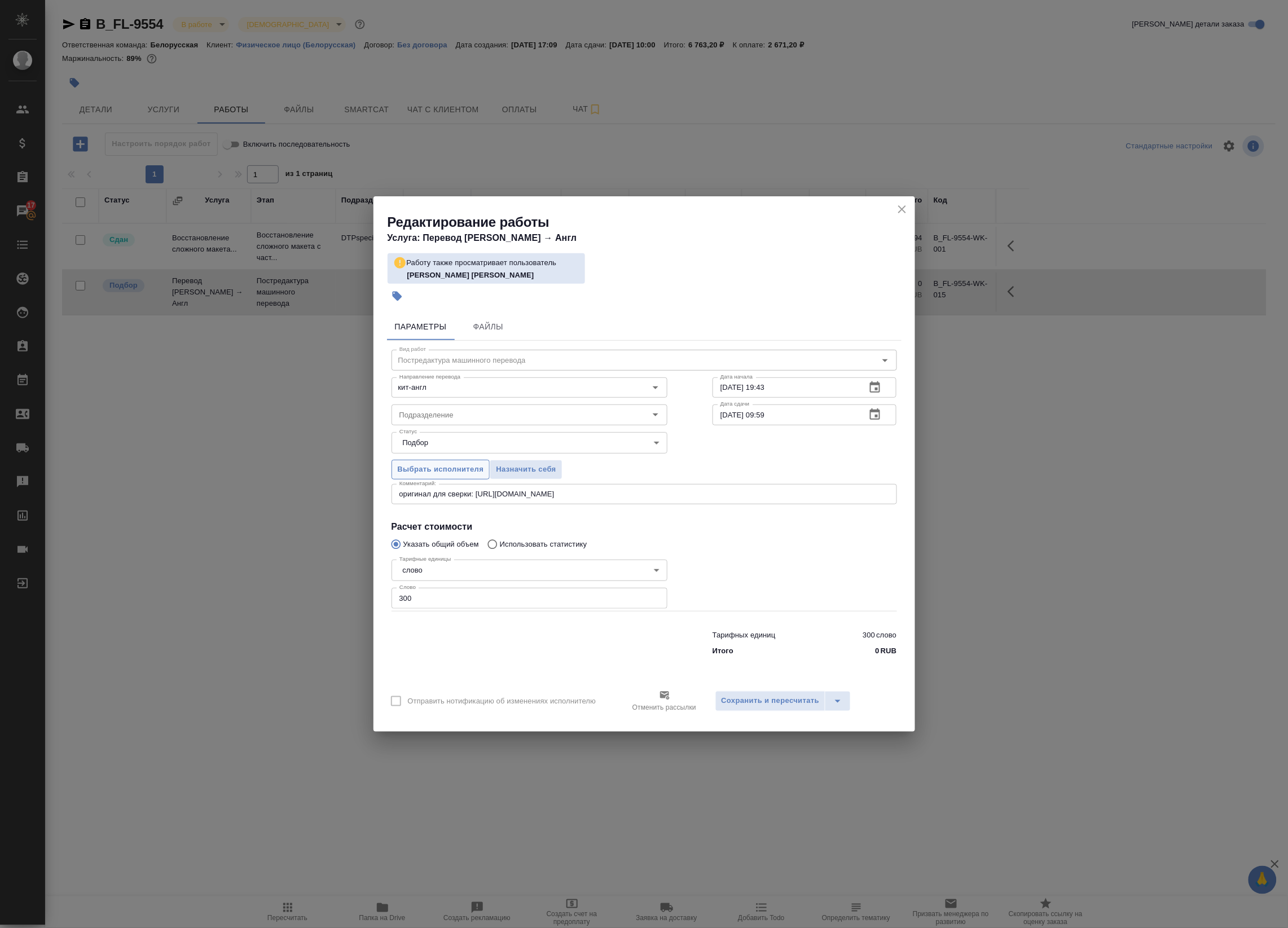
click at [474, 475] on span "Выбрать исполнителя" at bounding box center [441, 470] width 87 height 13
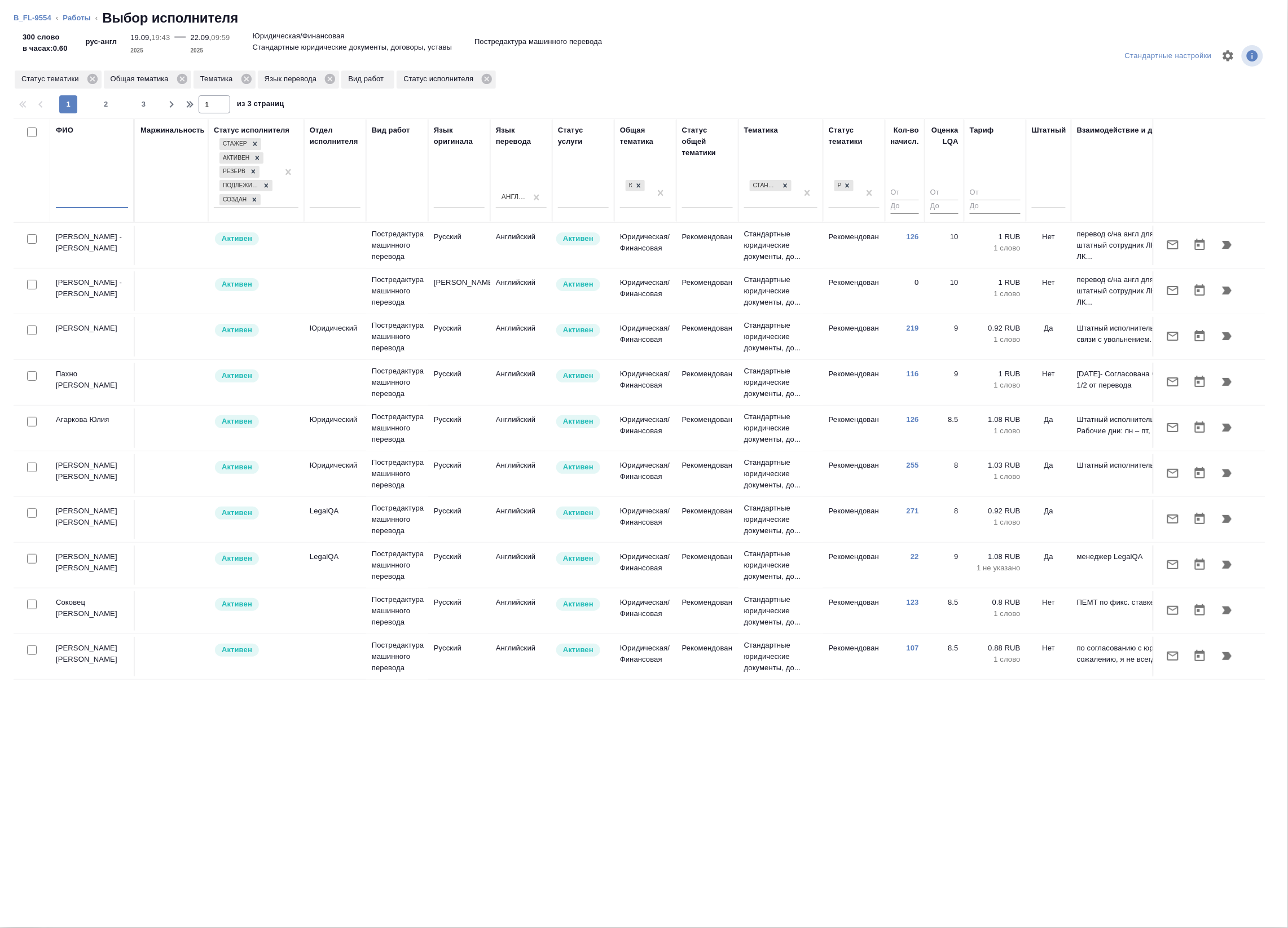
click at [58, 204] on input "text" at bounding box center [92, 201] width 72 height 14
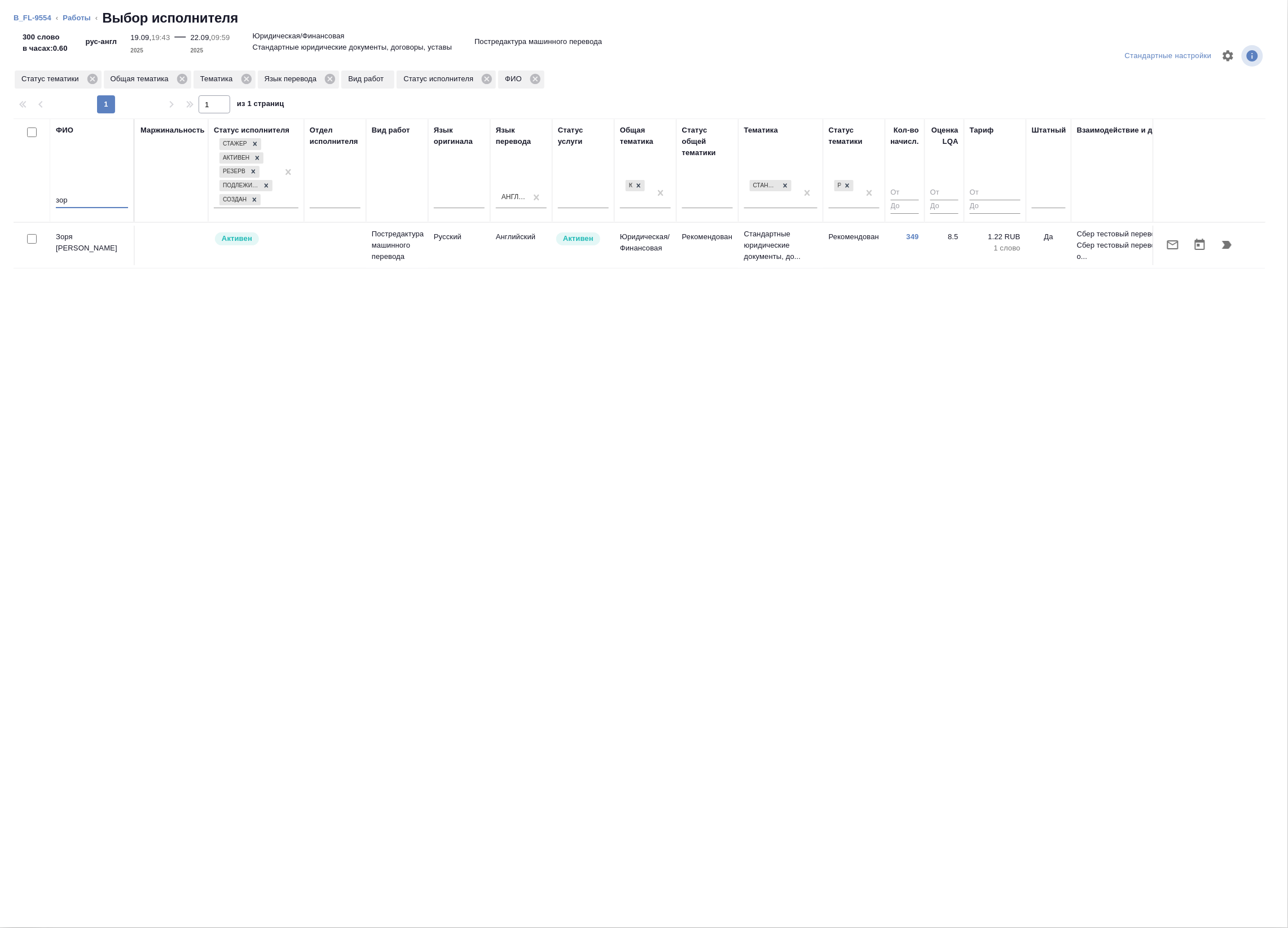
type input "зор"
click at [1225, 246] on icon "button" at bounding box center [1228, 245] width 10 height 8
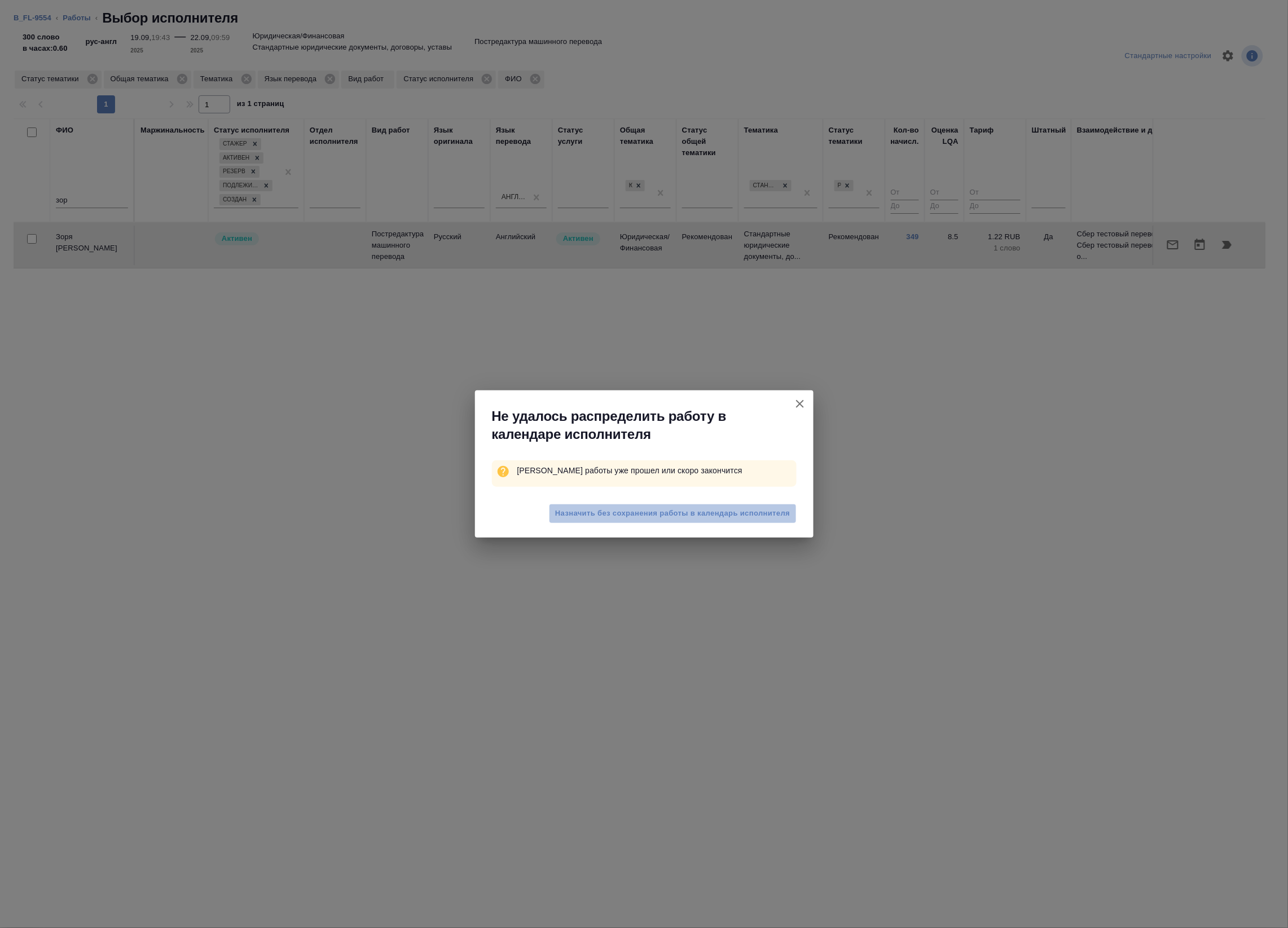
click at [664, 518] on span "Назначить без сохранения работы в календарь исполнителя" at bounding box center [672, 514] width 235 height 13
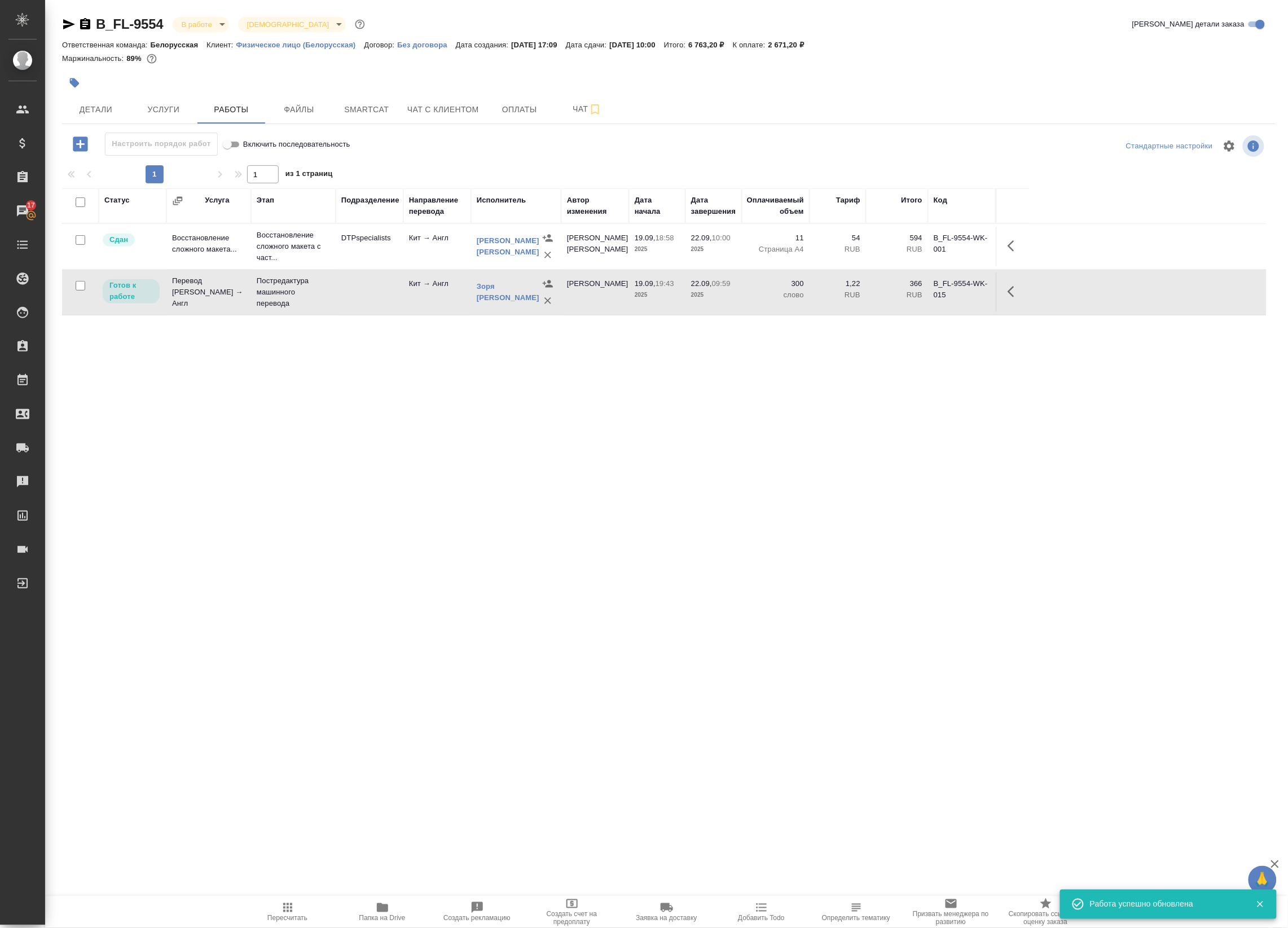
click at [285, 905] on icon "button" at bounding box center [287, 907] width 9 height 9
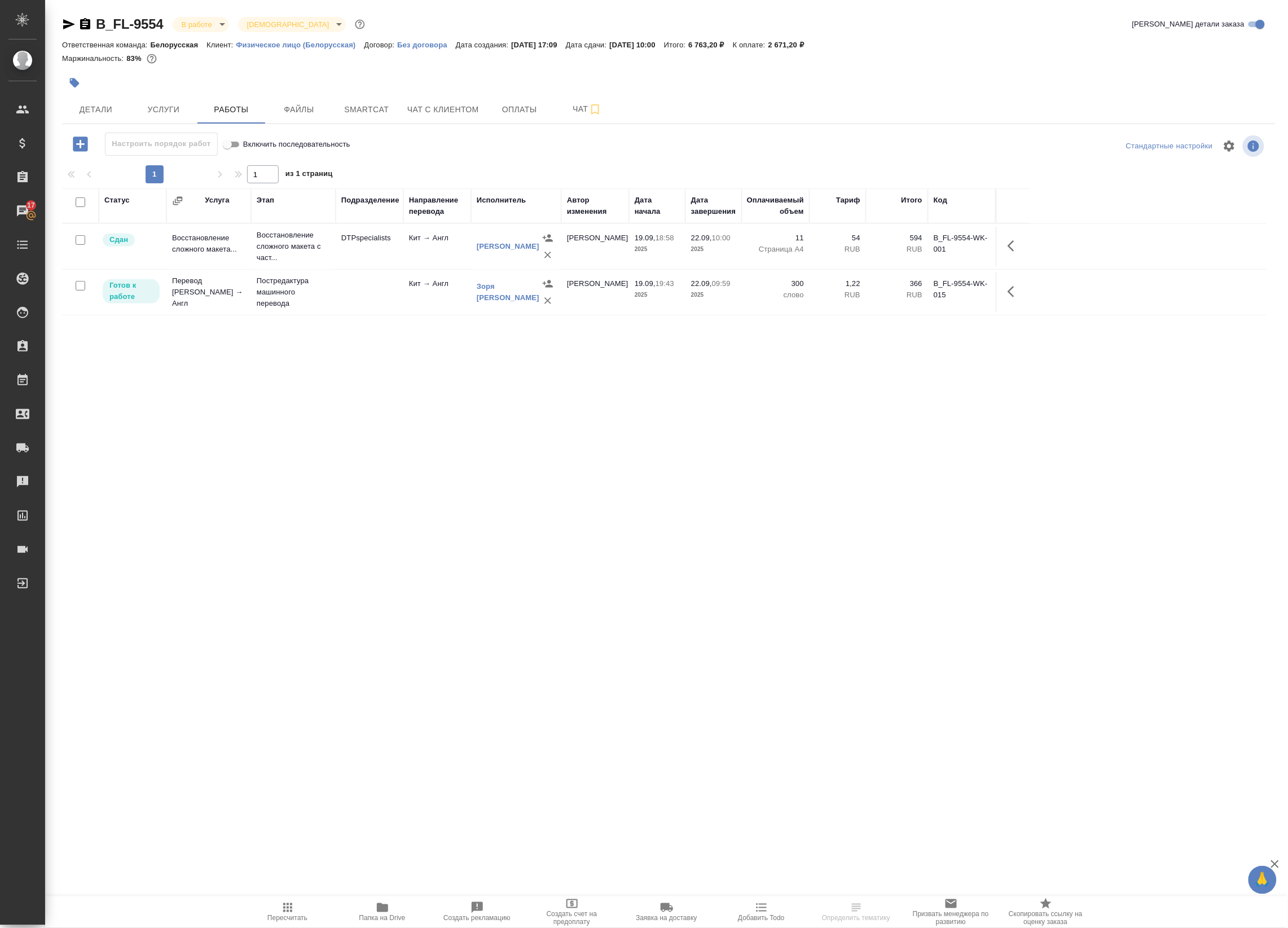
click at [208, 509] on div "Статус Услуга Этап Подразделение Направление перевода Исполнитель Автор изменен…" at bounding box center [664, 443] width 1205 height 508
click at [381, 905] on icon "button" at bounding box center [382, 907] width 11 height 9
click at [209, 21] on body "🙏 .cls-1 fill:#fff; AWATERA Badanyan Artak Клиенты Спецификации Заказы 17 Чаты …" at bounding box center [644, 464] width 1288 height 928
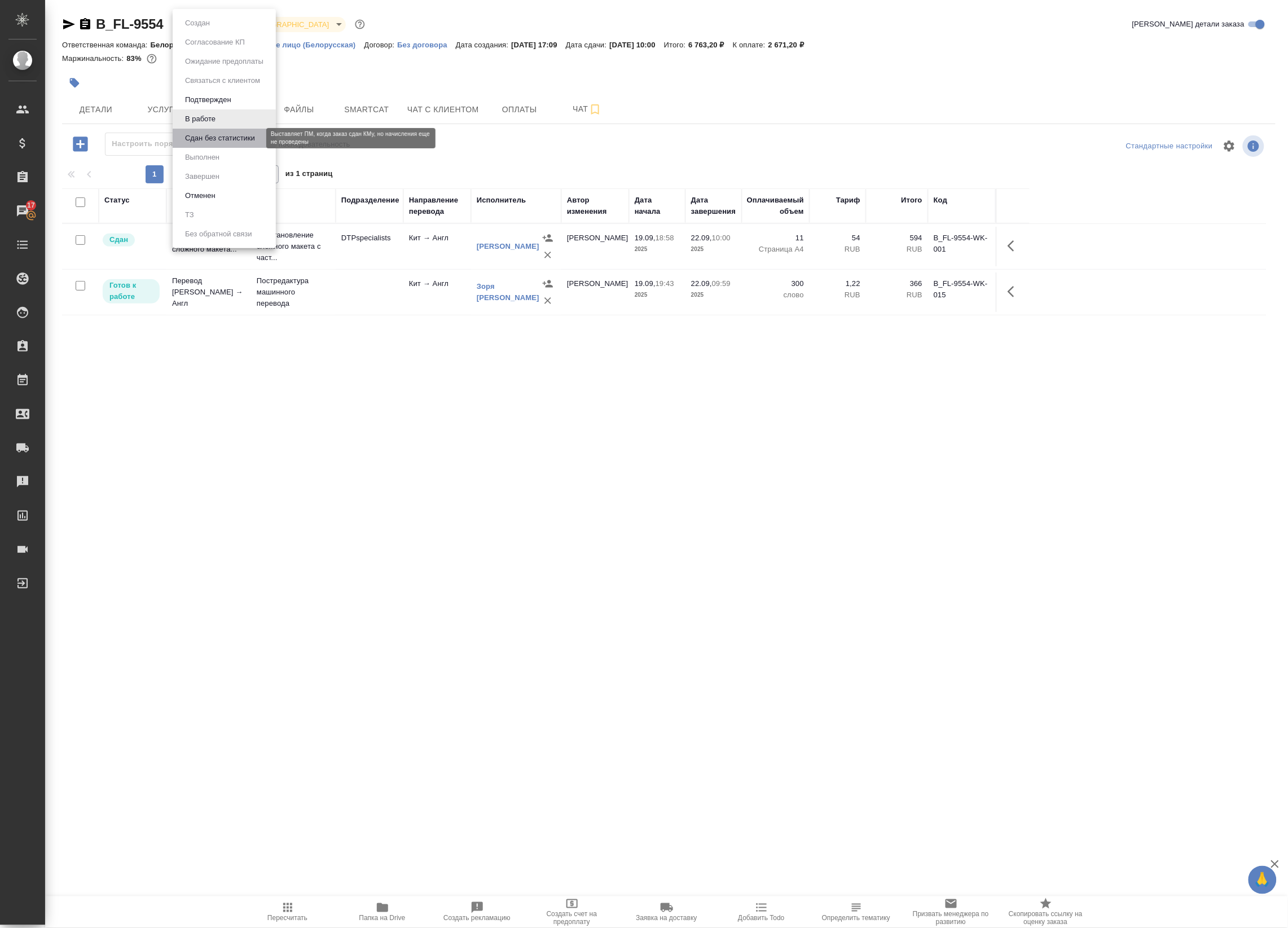
click at [224, 138] on button "Сдан без статистики" at bounding box center [220, 138] width 77 height 12
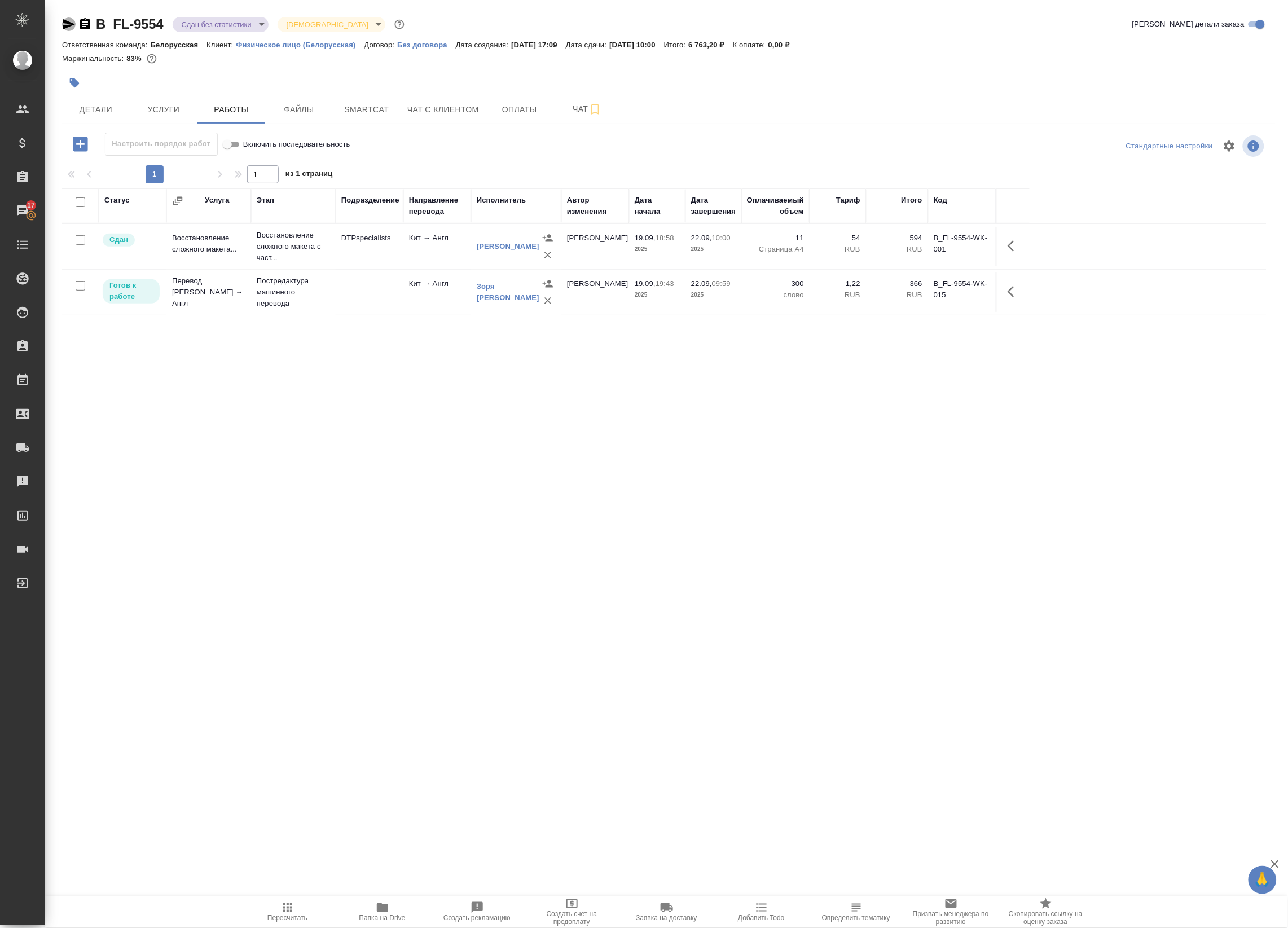
click at [68, 24] on icon "button" at bounding box center [68, 24] width 13 height 13
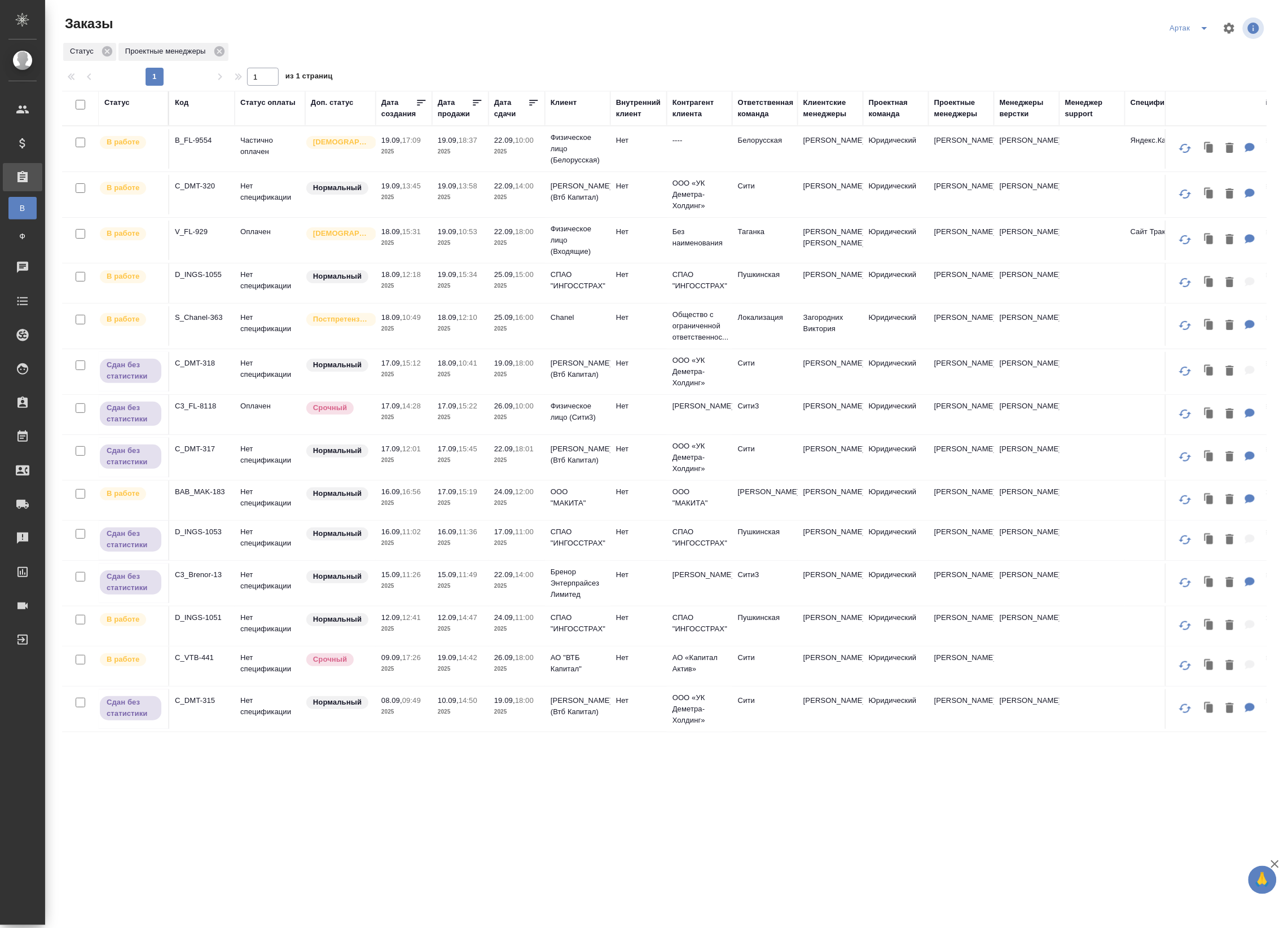
click at [533, 99] on icon at bounding box center [534, 103] width 11 height 11
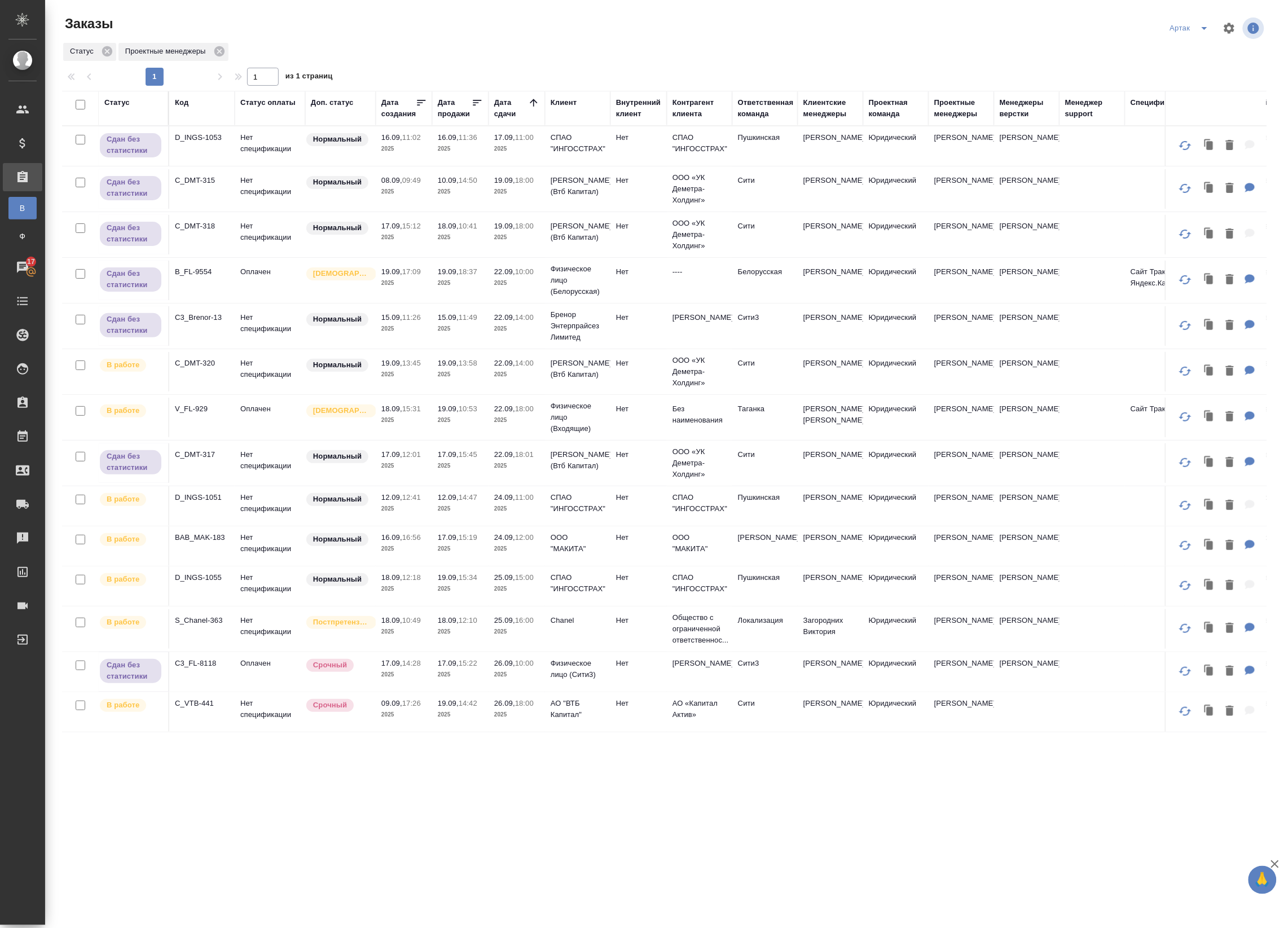
click at [522, 375] on p "2025" at bounding box center [517, 375] width 45 height 11
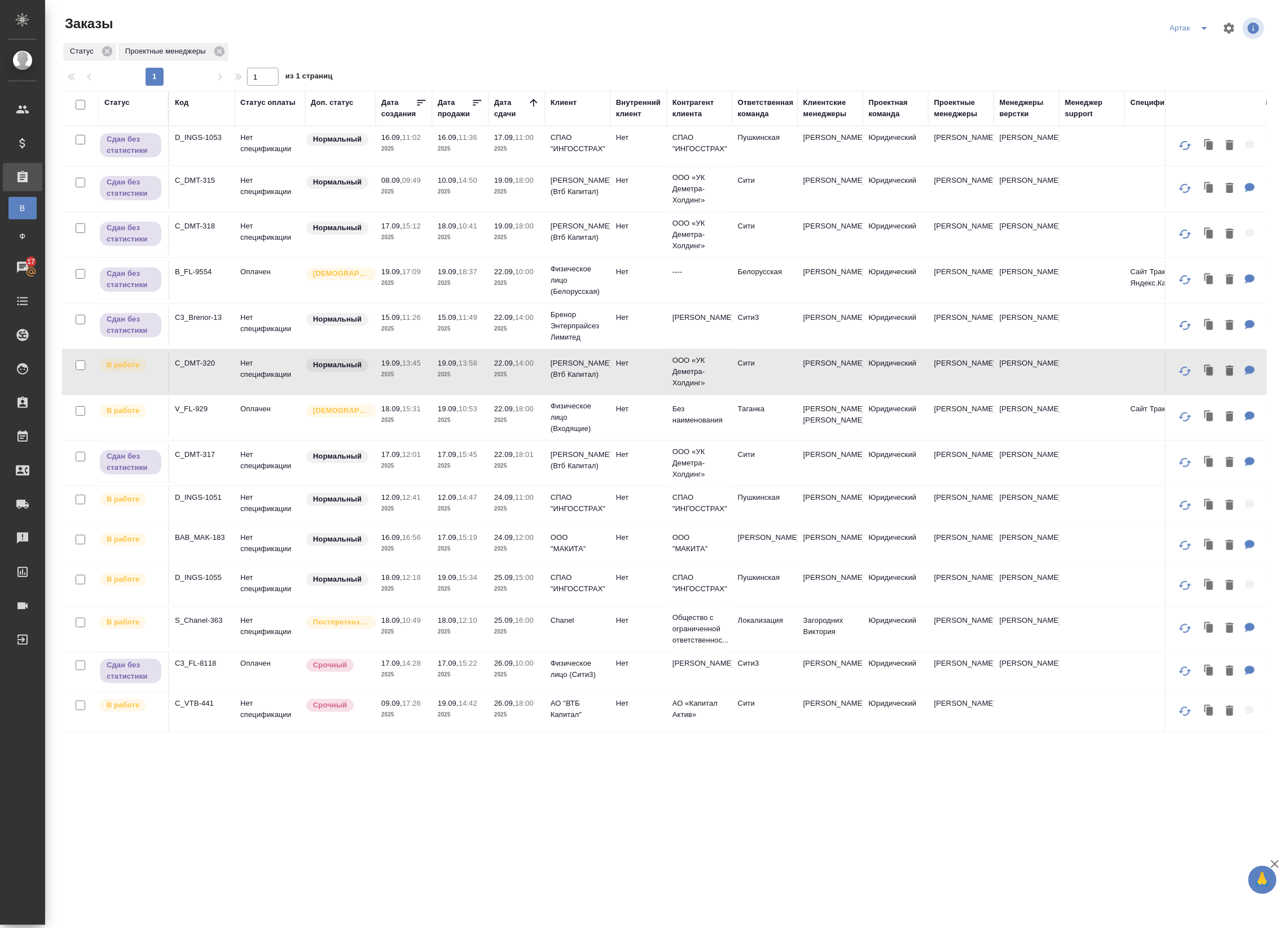
click at [522, 375] on p "2025" at bounding box center [517, 375] width 45 height 11
click at [26, 268] on icon at bounding box center [31, 272] width 11 height 11
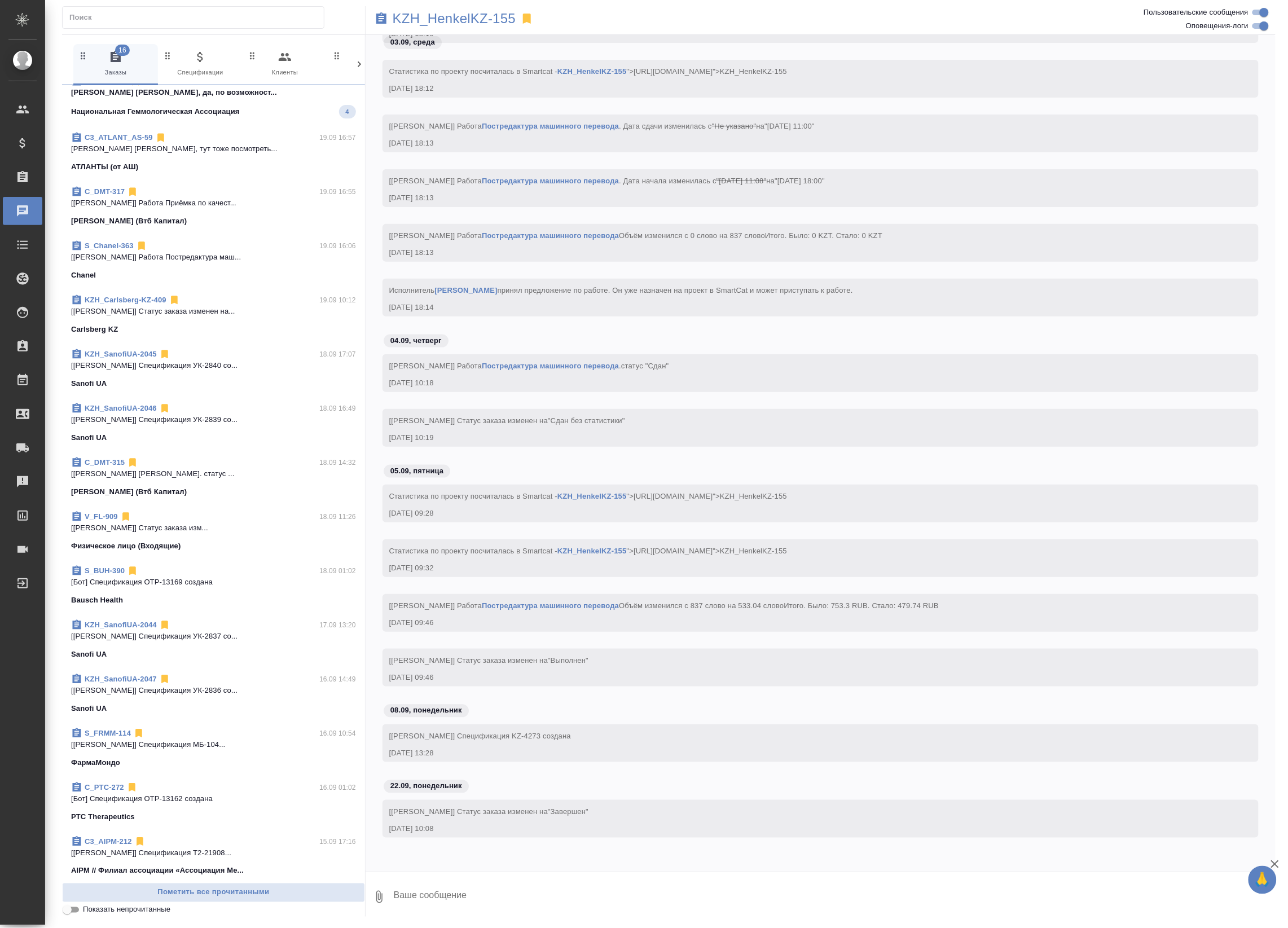
scroll to position [141, 0]
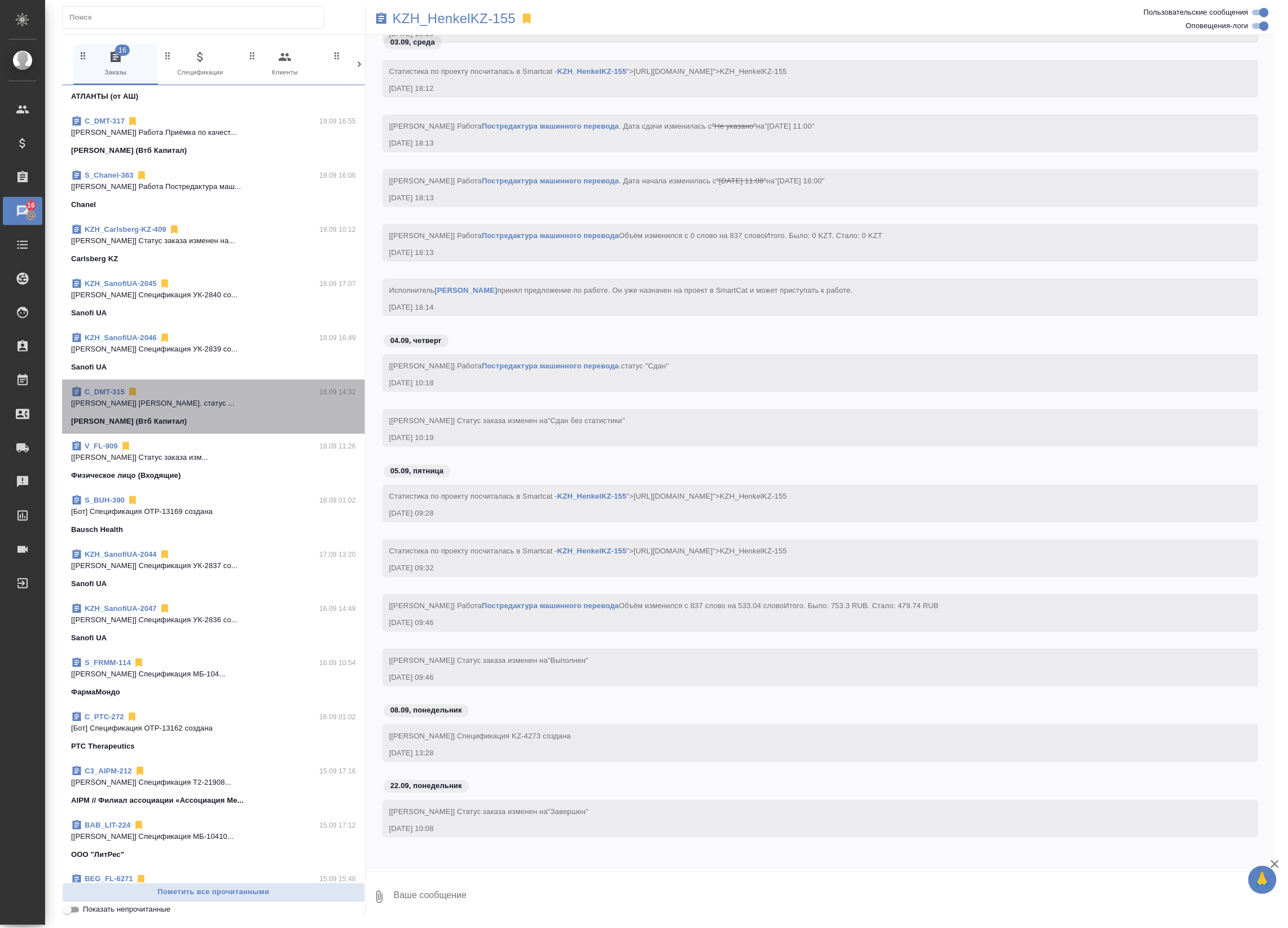
click at [252, 393] on div "C_DMT-315 18.09 14:32" at bounding box center [214, 392] width 285 height 11
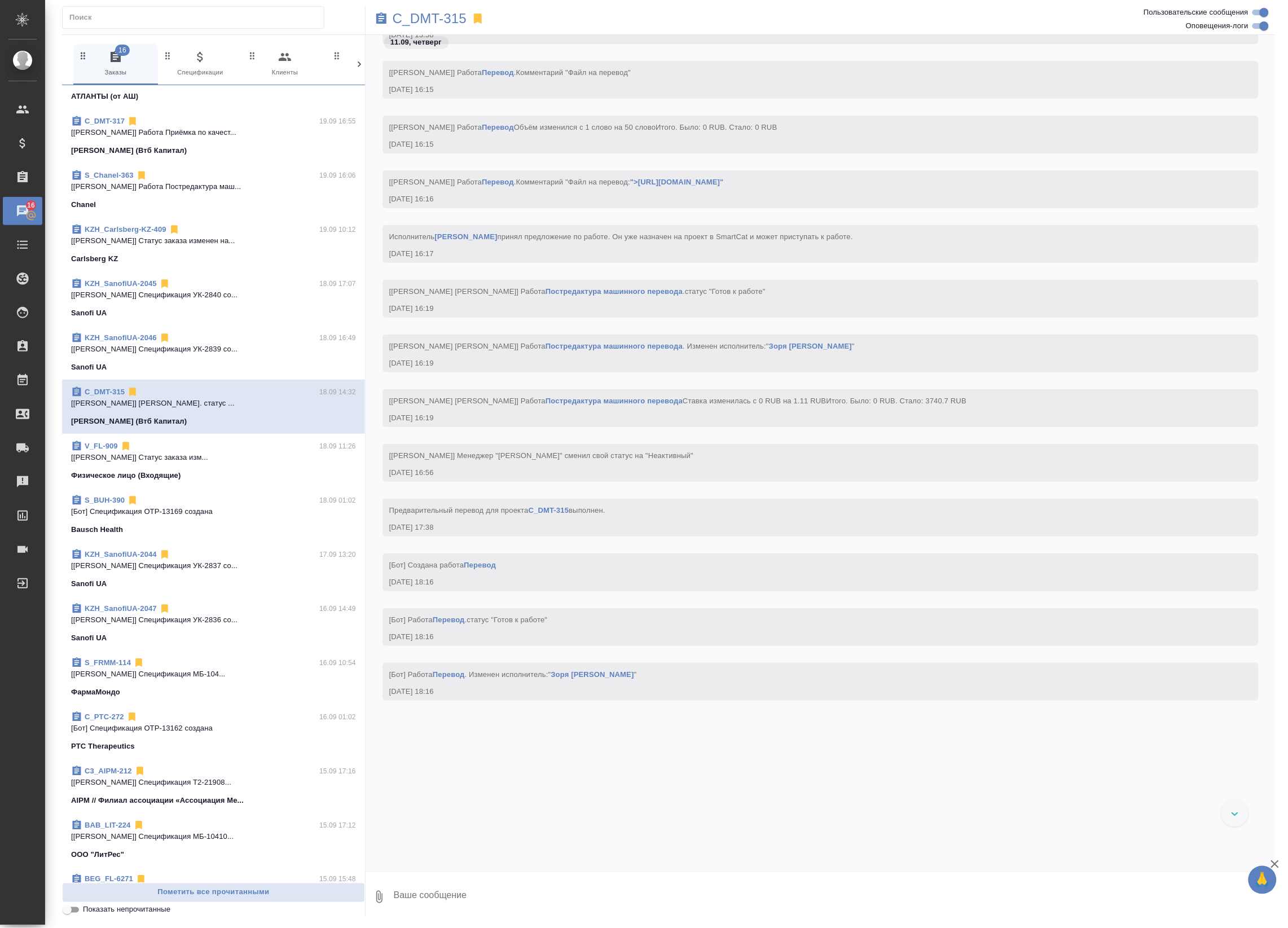
scroll to position [5064, 0]
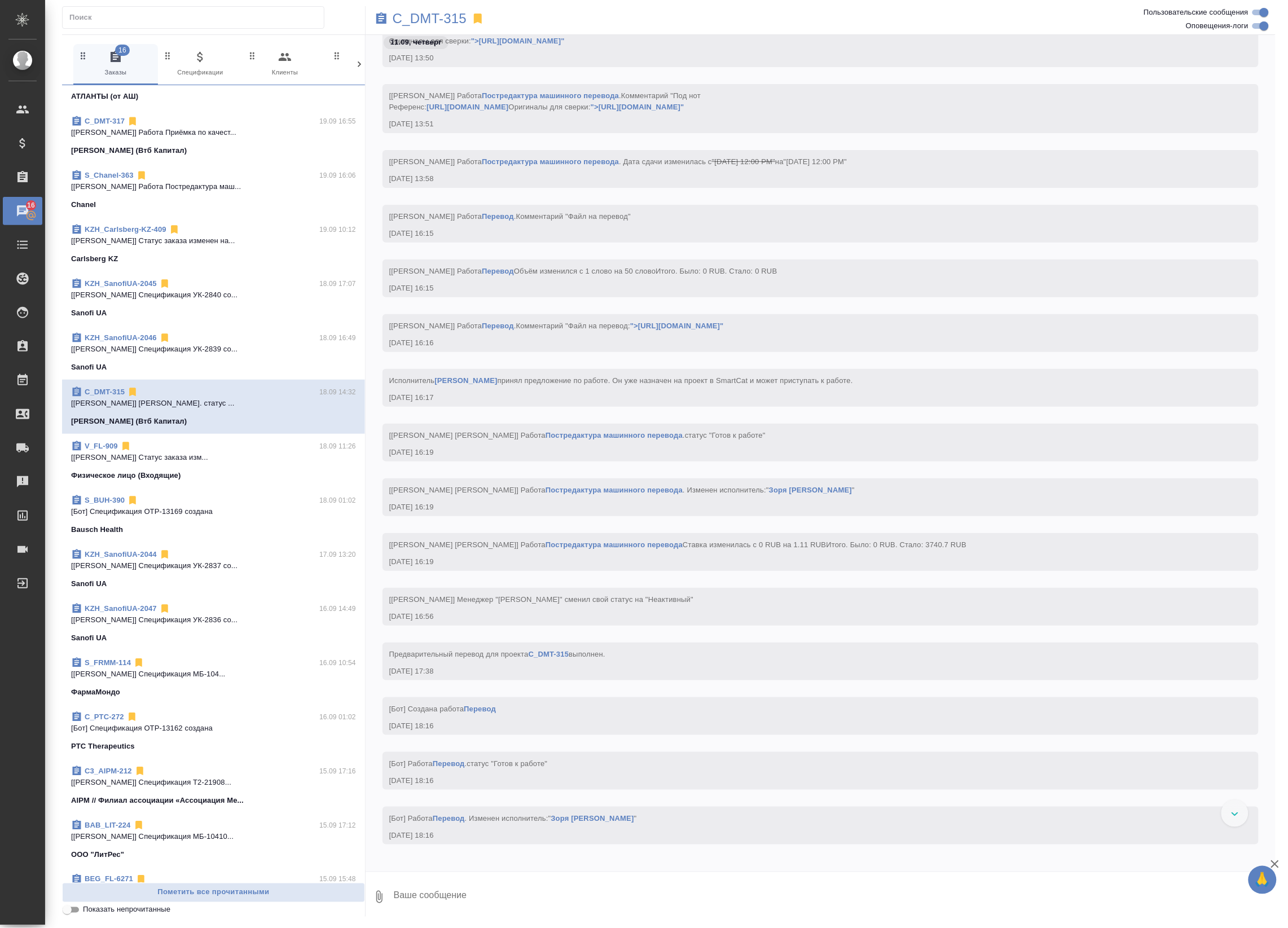
click at [1257, 26] on input "Оповещения-логи" at bounding box center [1264, 26] width 40 height 13
checkbox input "false"
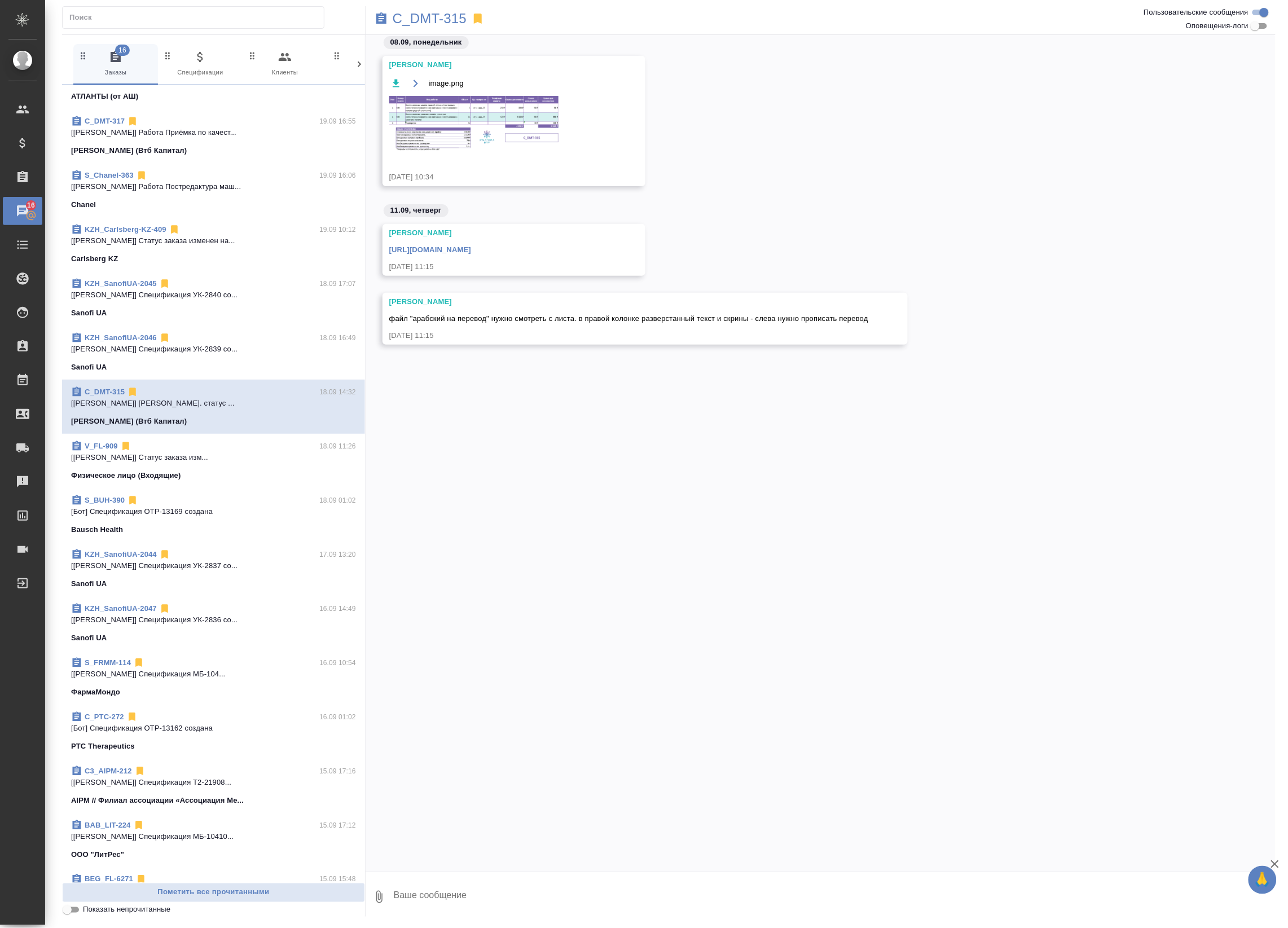
scroll to position [0, 0]
click at [471, 249] on link "https://drive.awatera.com/apps/files/files/10311593?dir=/Shares/%D0%94%D0%B5%D0…" at bounding box center [430, 250] width 82 height 9
click at [436, 14] on p "C_DMT-315" at bounding box center [429, 18] width 74 height 11
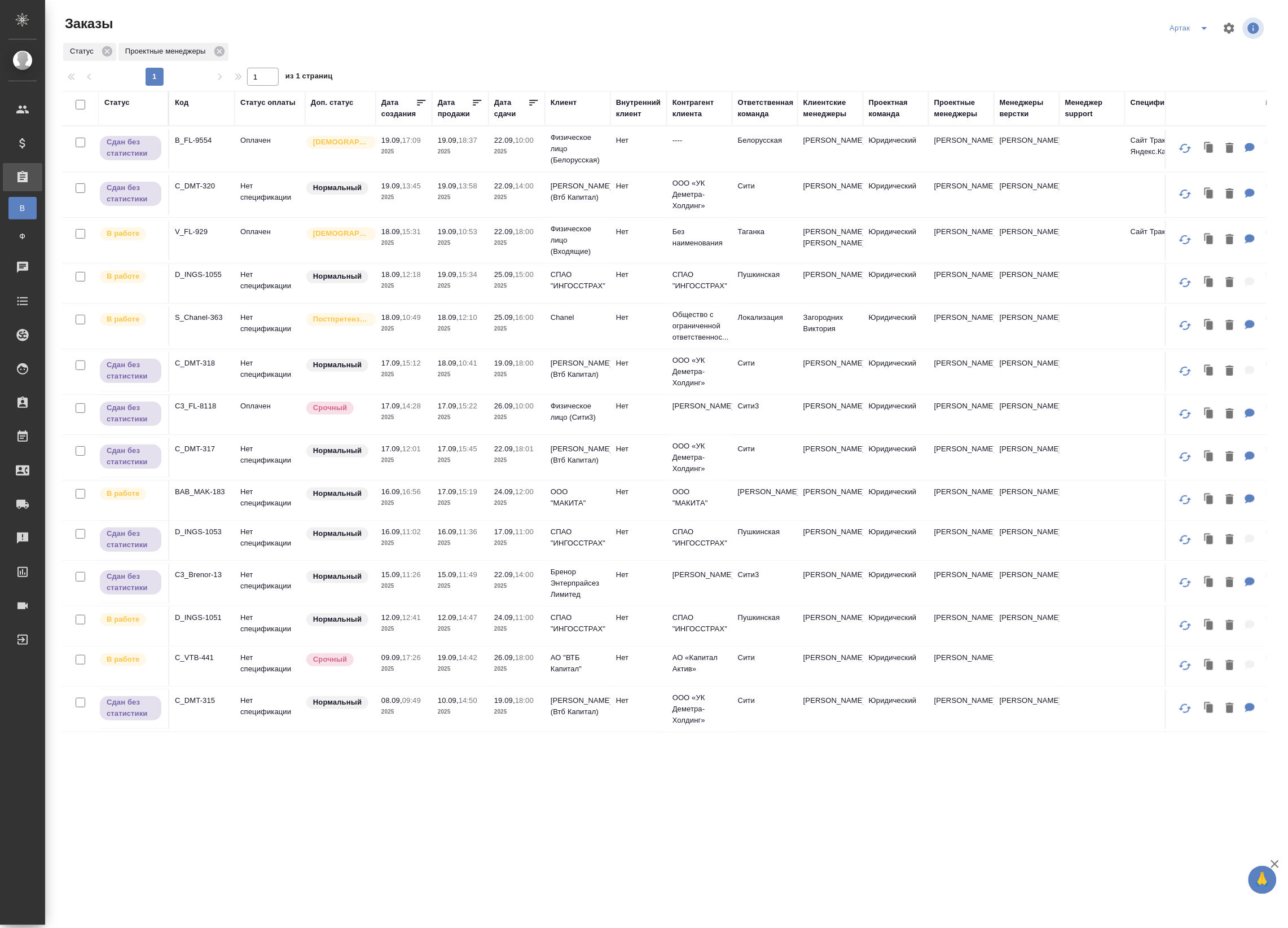
click at [533, 100] on icon at bounding box center [534, 103] width 9 height 6
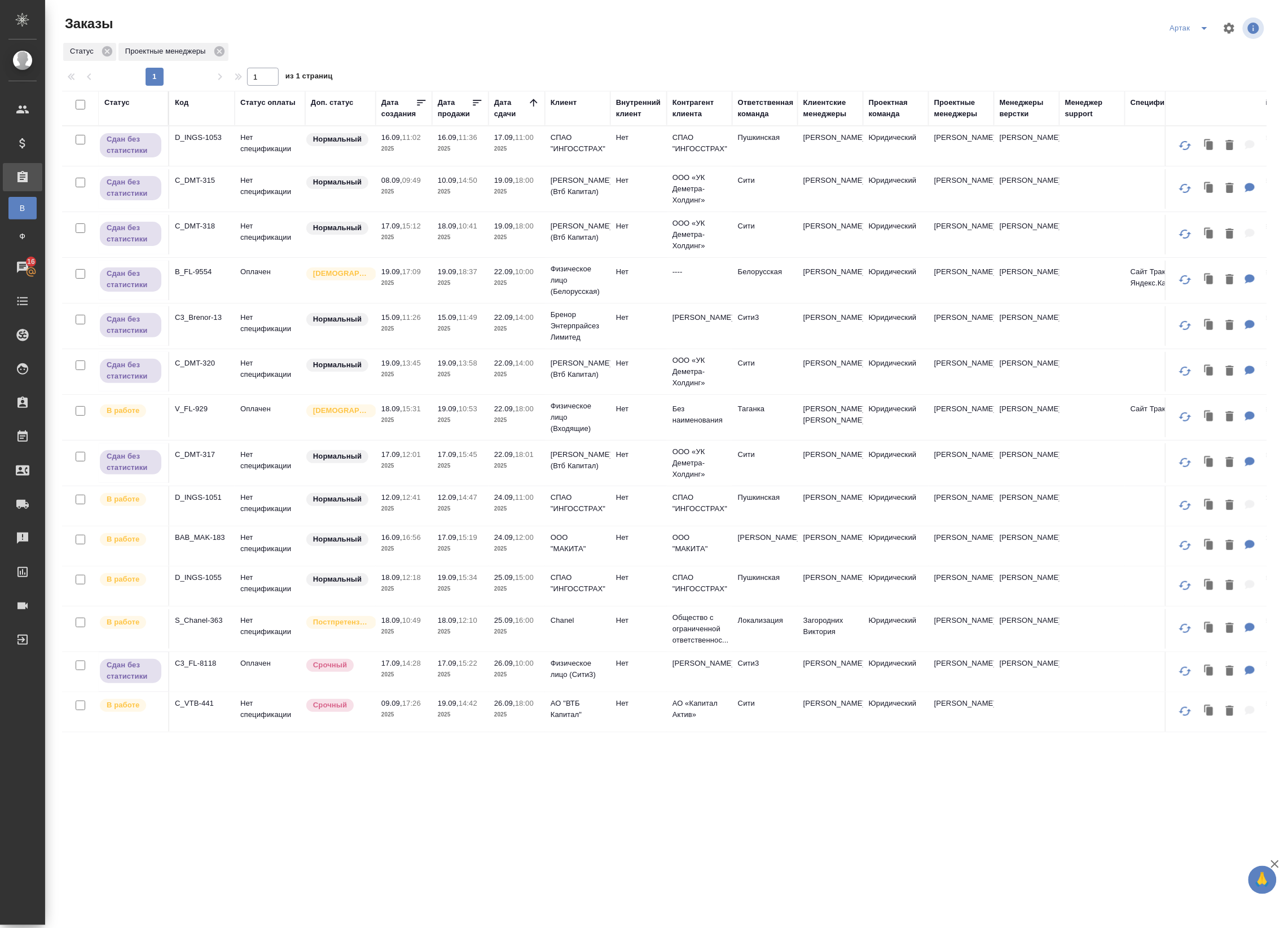
click at [517, 421] on p "2025" at bounding box center [517, 420] width 45 height 11
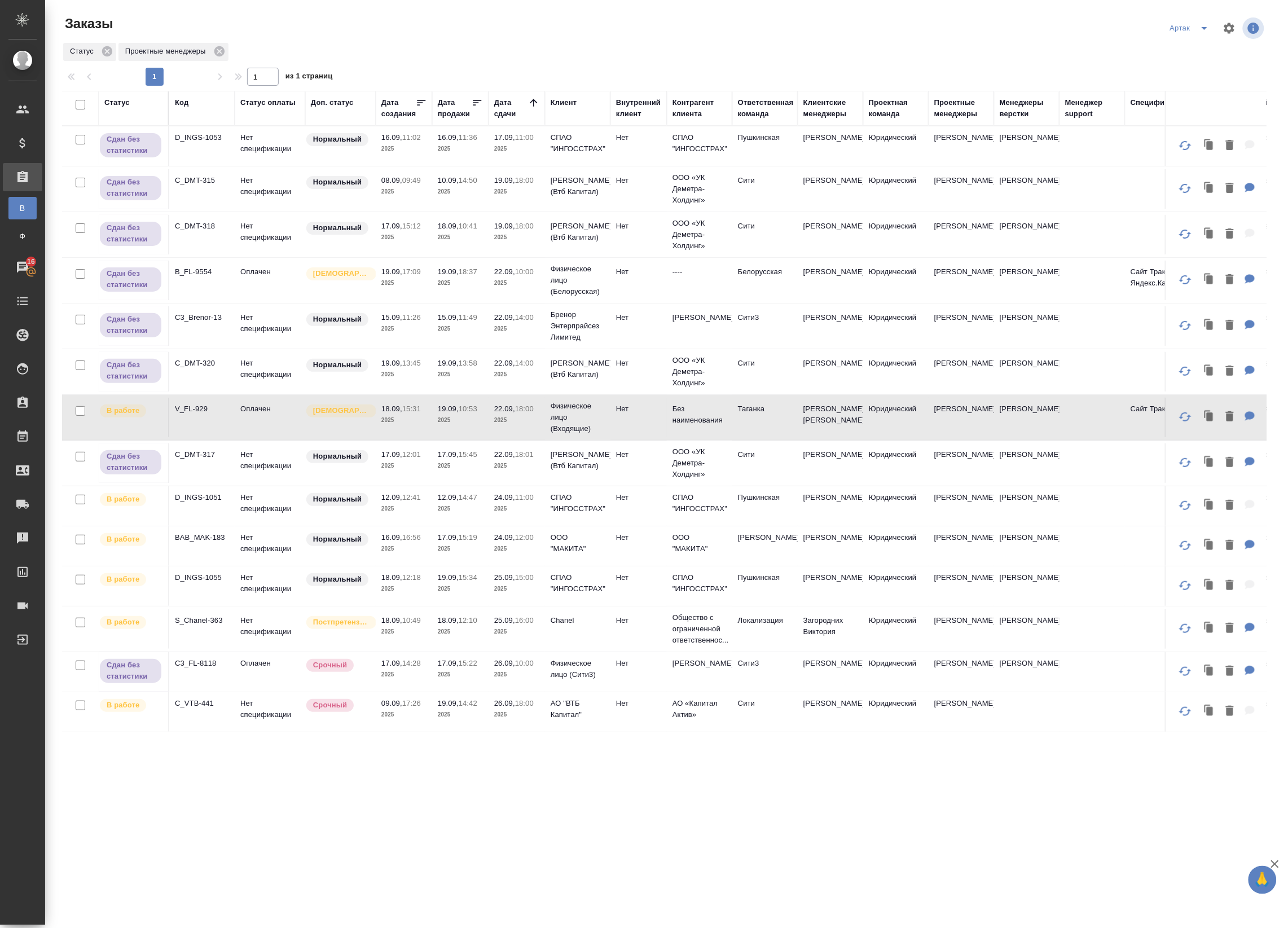
click at [497, 421] on p "2025" at bounding box center [517, 420] width 45 height 11
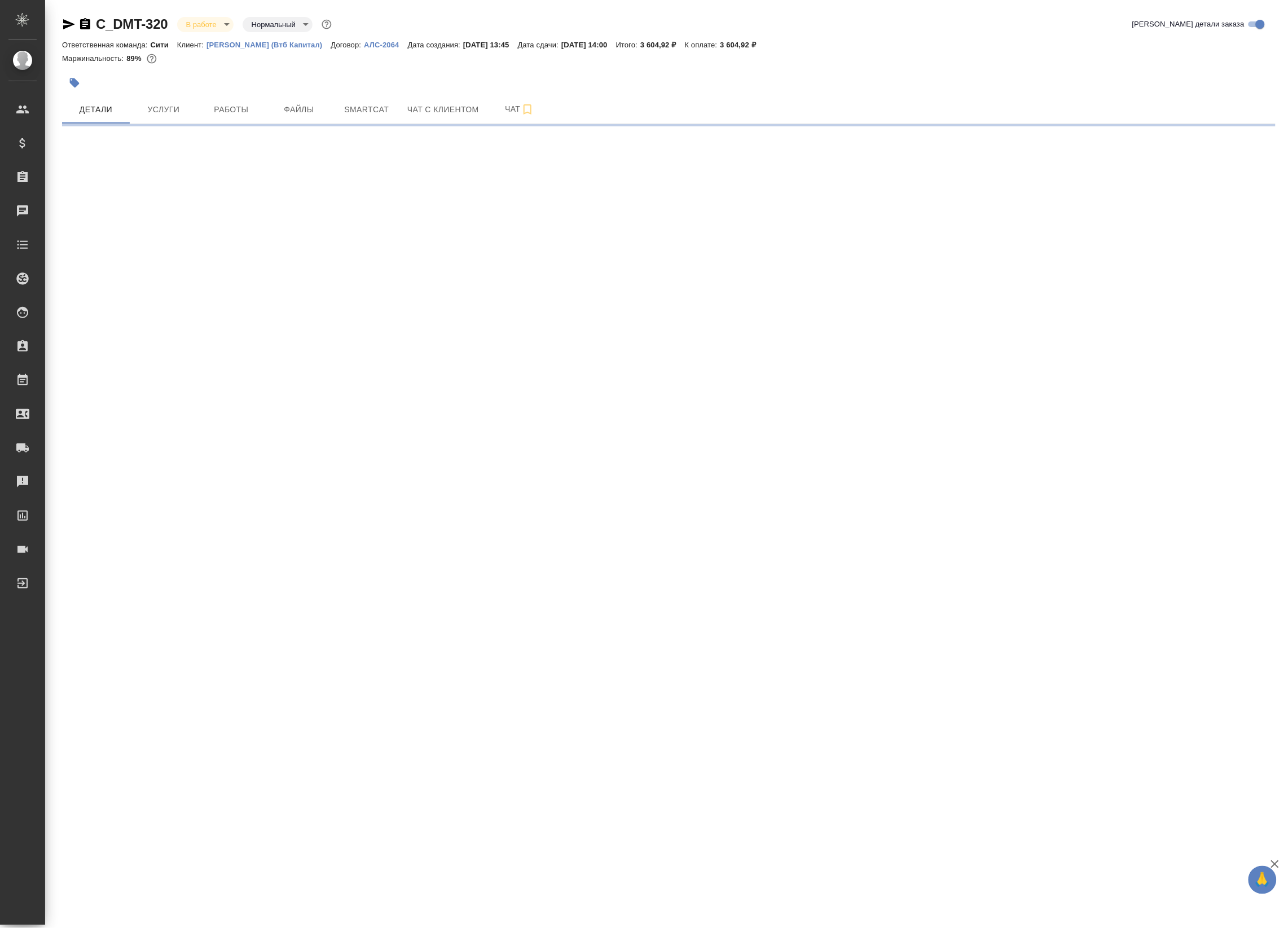
select select "RU"
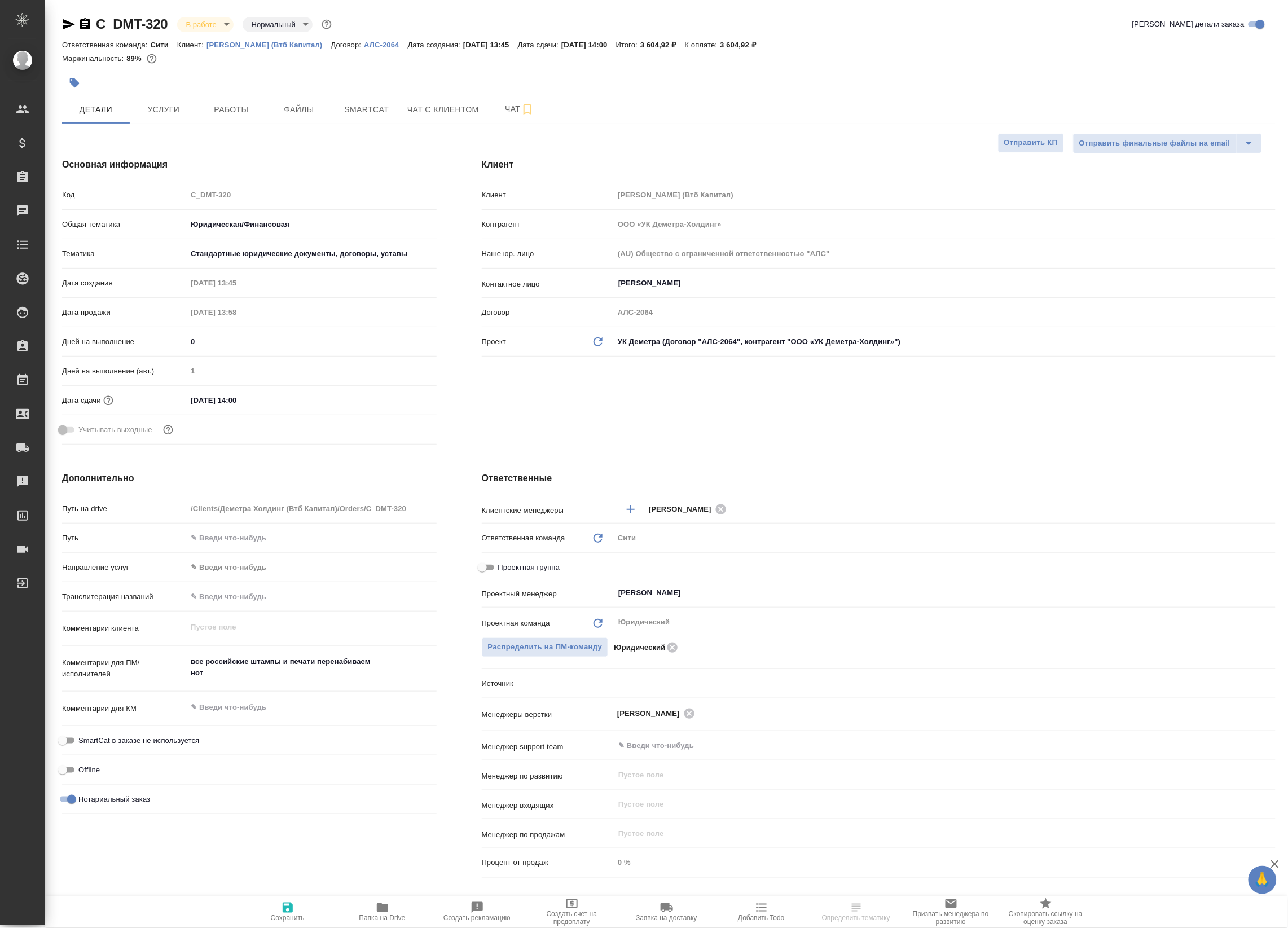
type textarea "x"
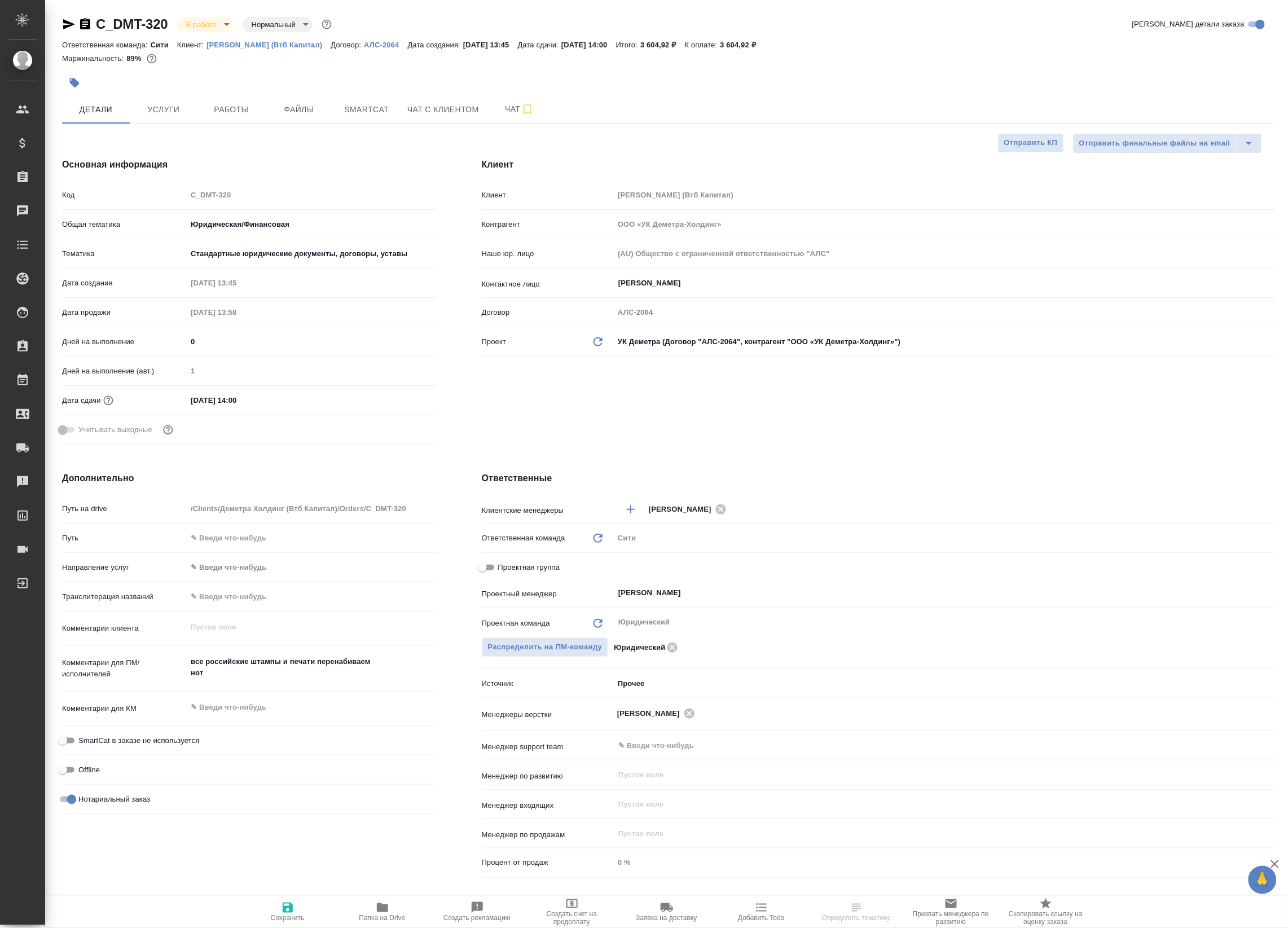
type textarea "x"
click at [233, 105] on span "Работы" at bounding box center [231, 110] width 54 height 14
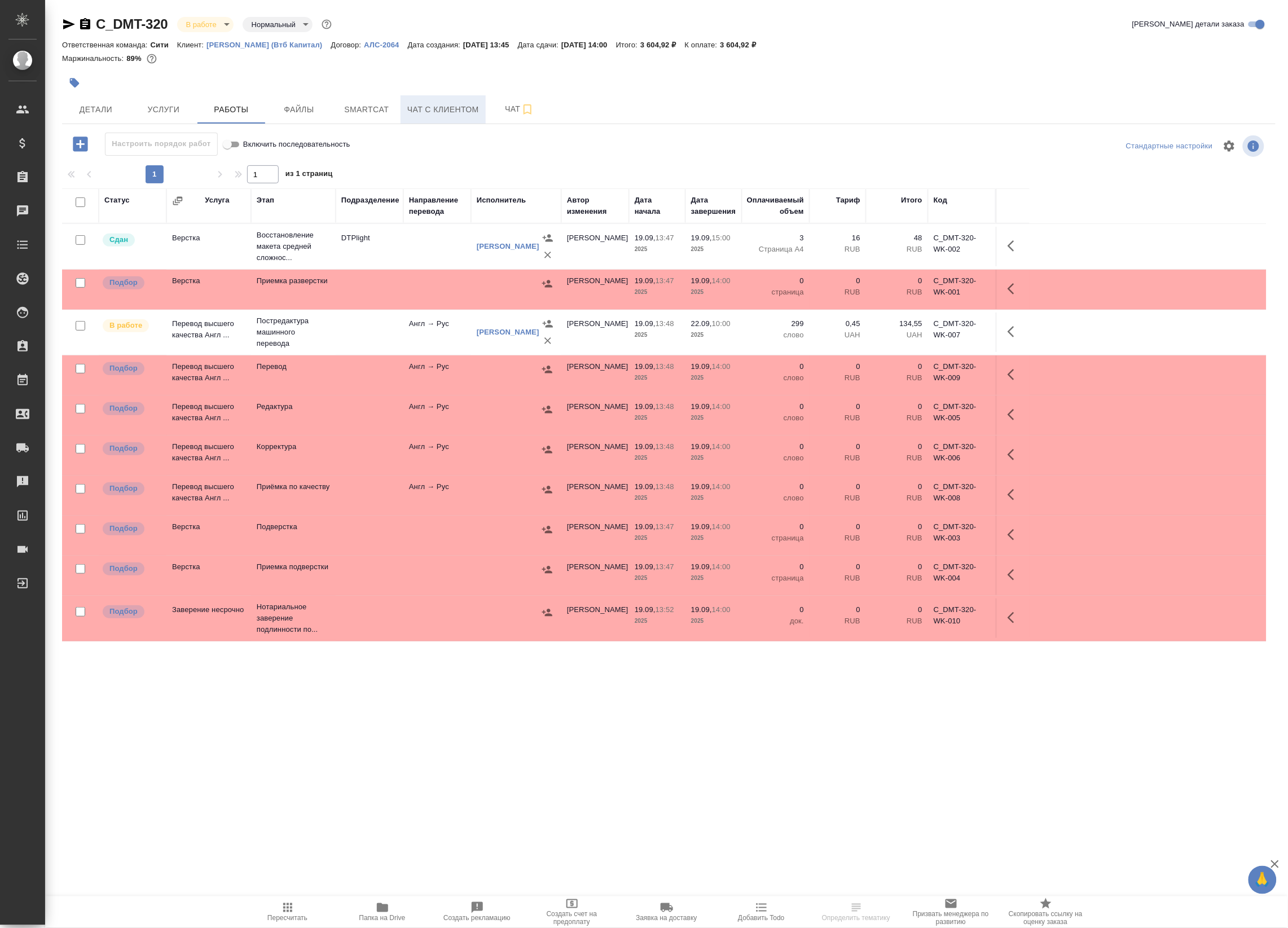
click at [438, 97] on button "Чат с клиентом" at bounding box center [444, 109] width 85 height 28
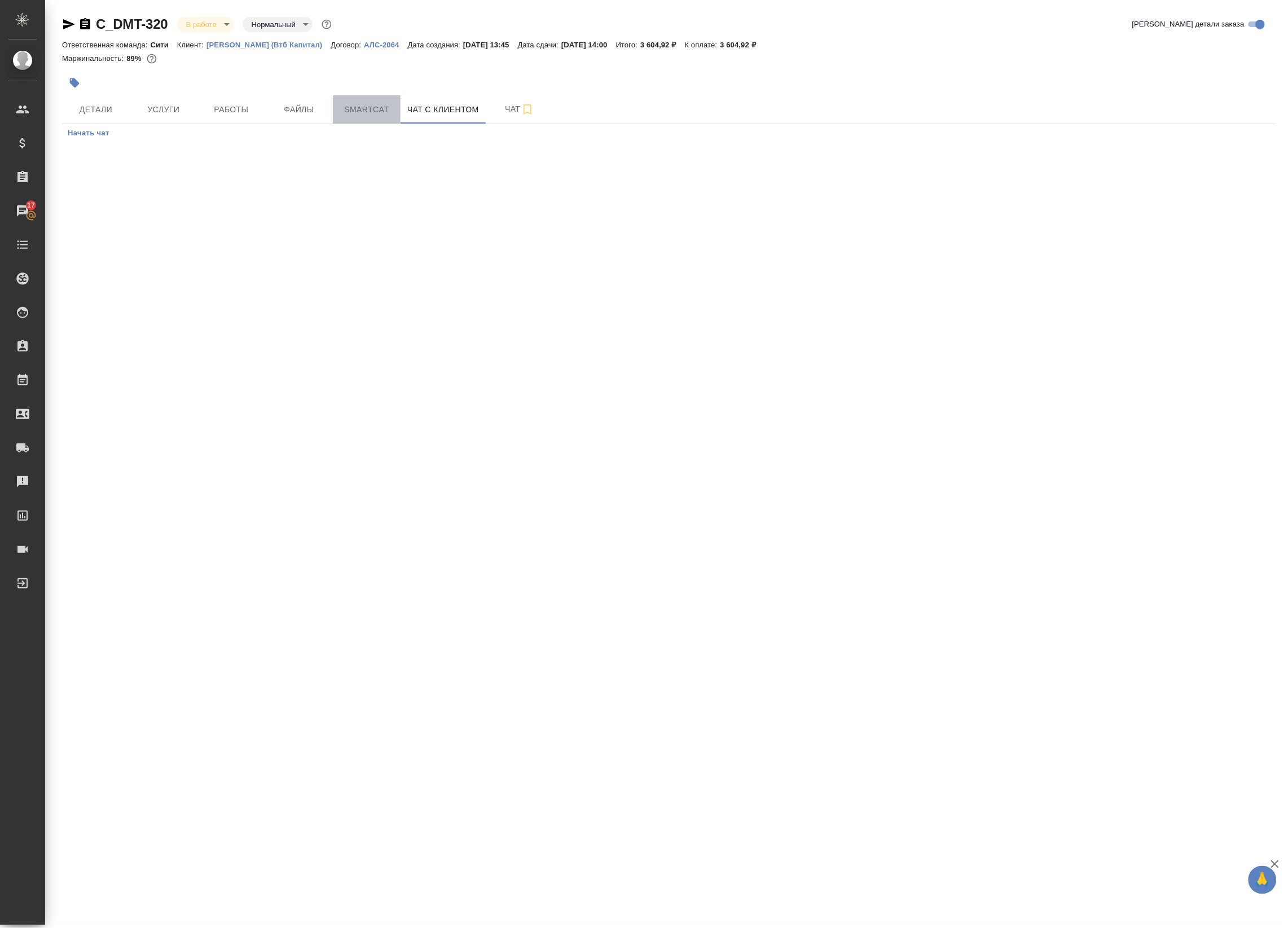
click at [390, 105] on span "Smartcat" at bounding box center [367, 110] width 54 height 14
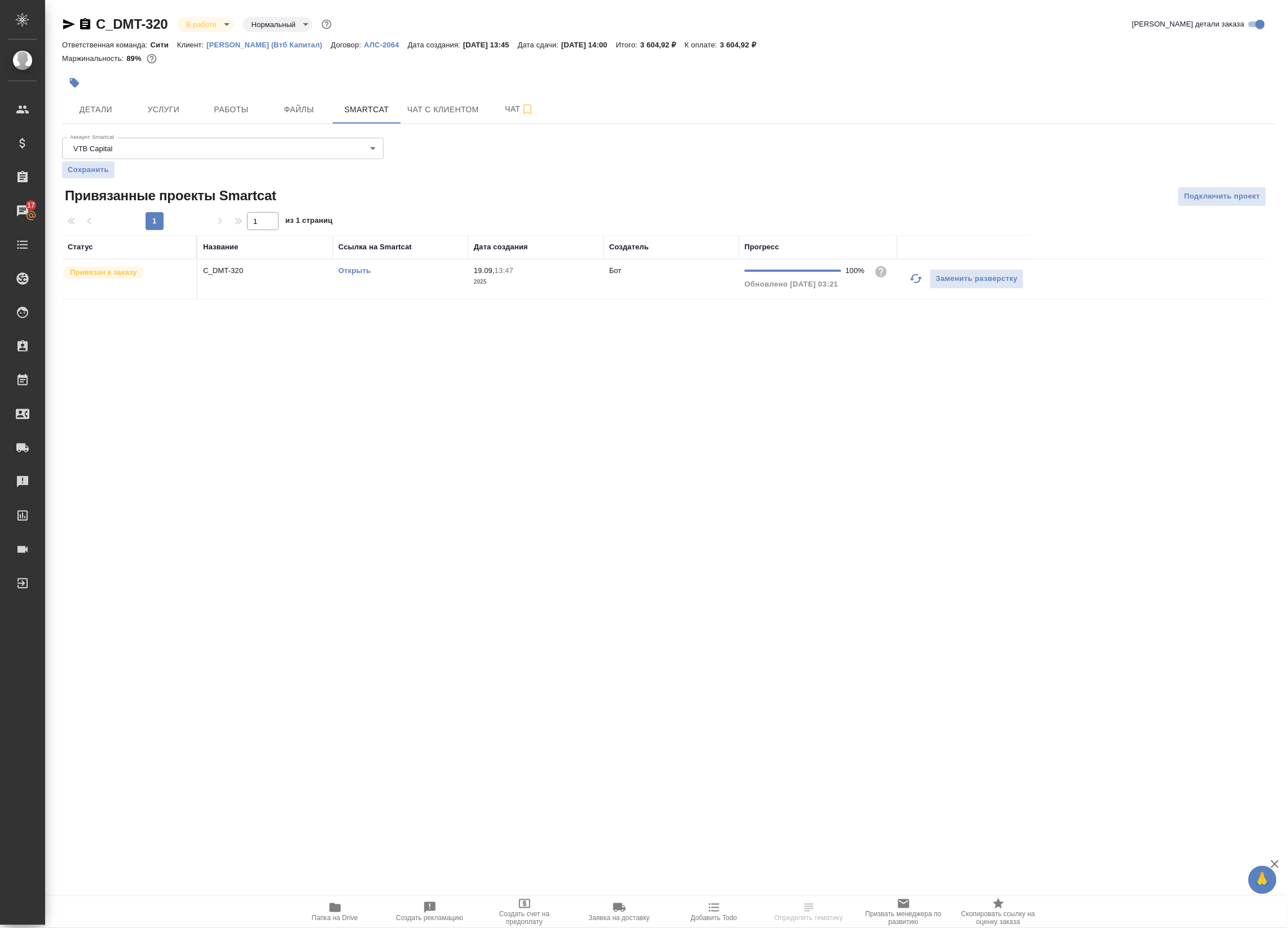
click at [915, 282] on icon "button" at bounding box center [916, 278] width 13 height 13
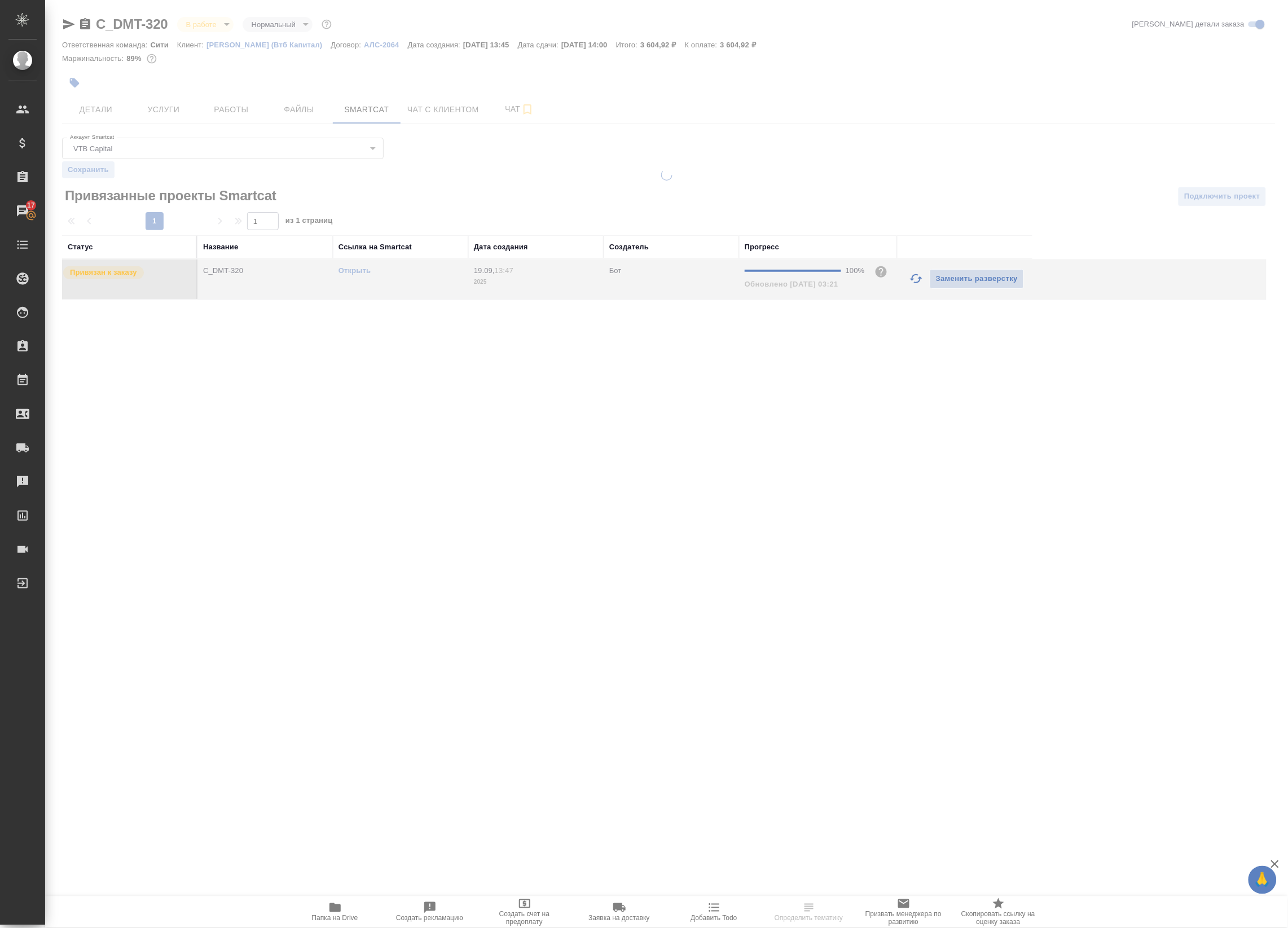
click at [362, 275] on div "Открыть" at bounding box center [400, 271] width 124 height 11
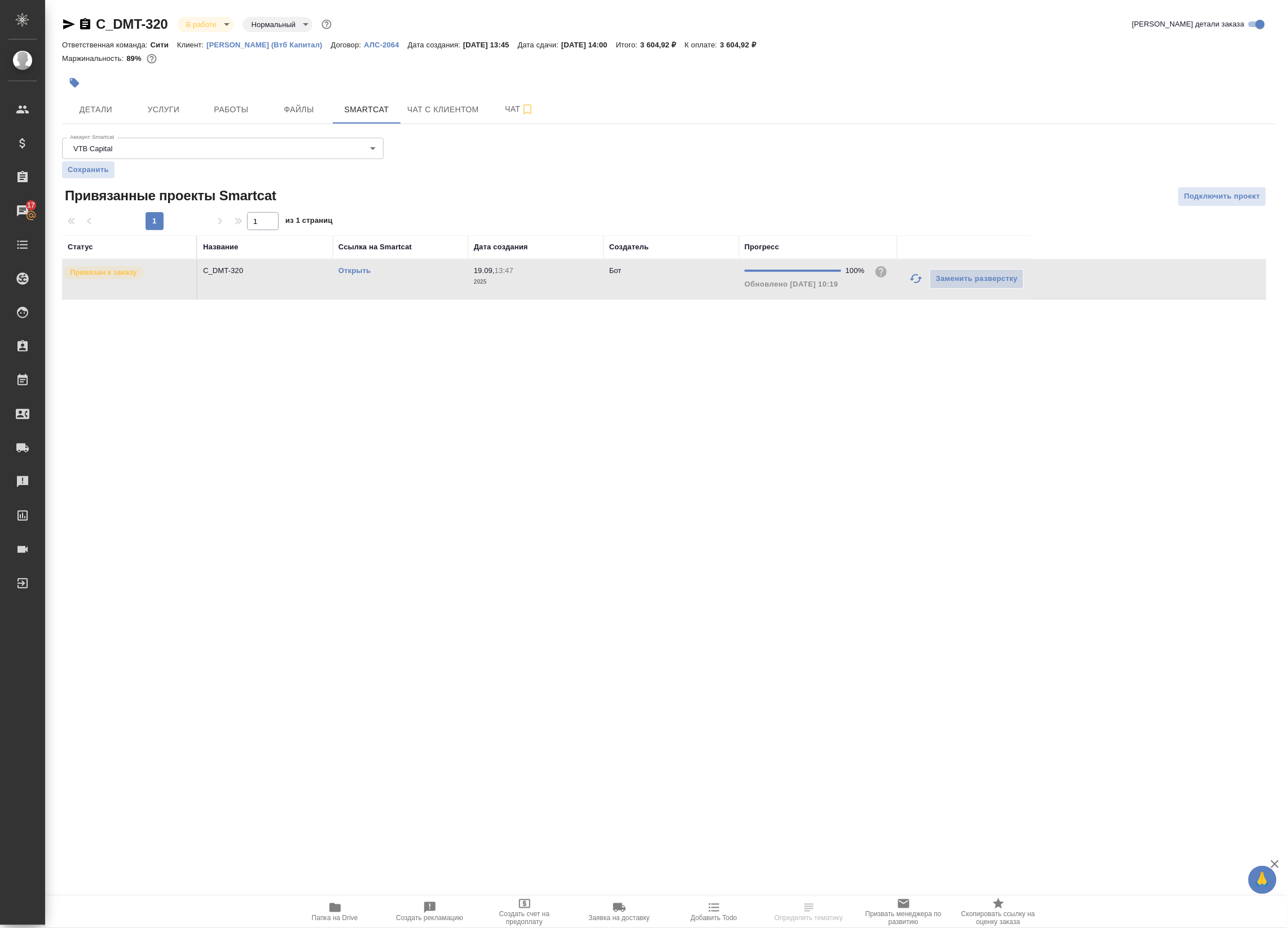
click at [364, 274] on link "Открыть" at bounding box center [354, 270] width 32 height 9
click at [220, 116] on span "Работы" at bounding box center [231, 110] width 54 height 14
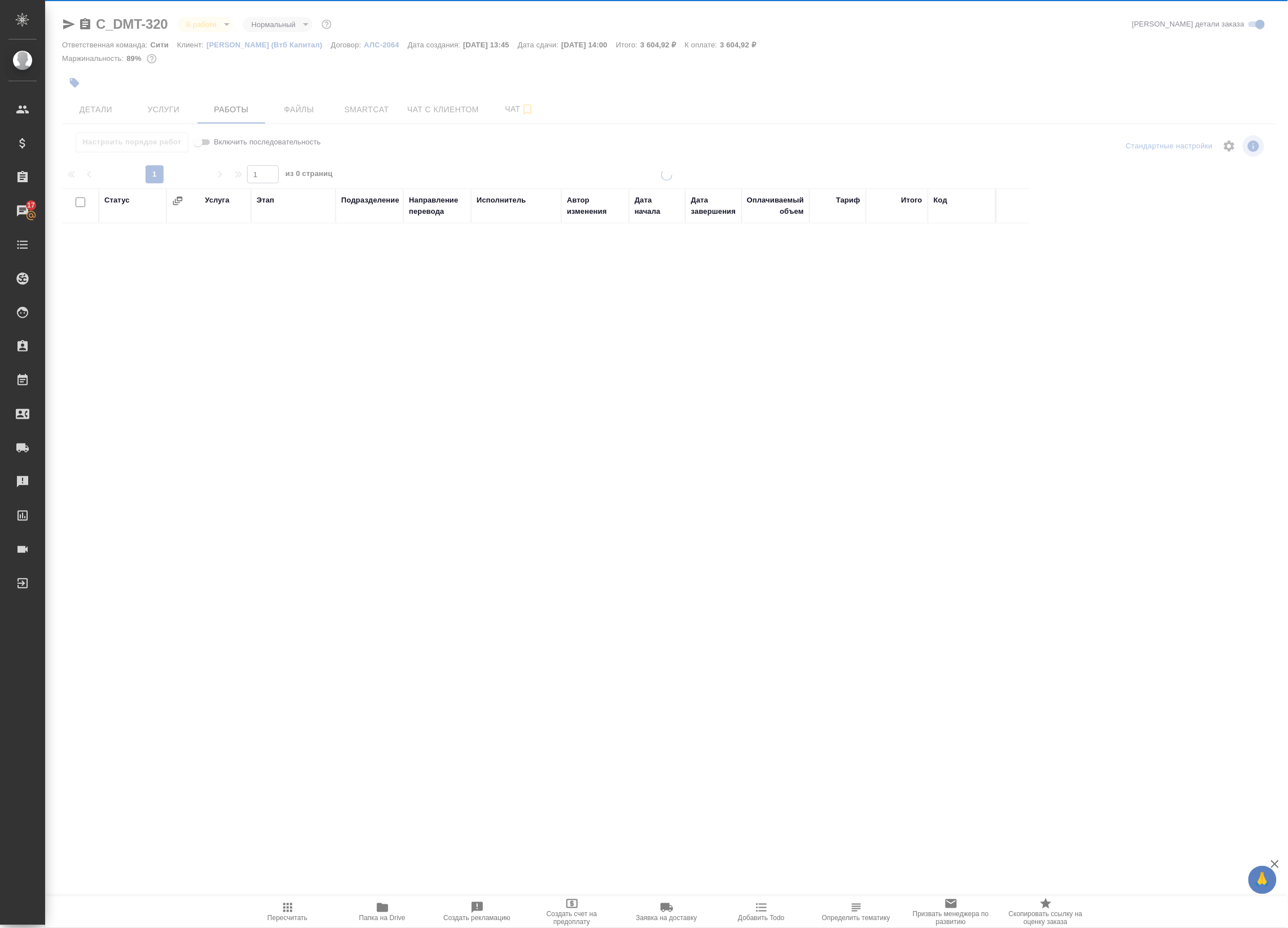
click at [331, 920] on button "Пересчитать" at bounding box center [288, 912] width 95 height 32
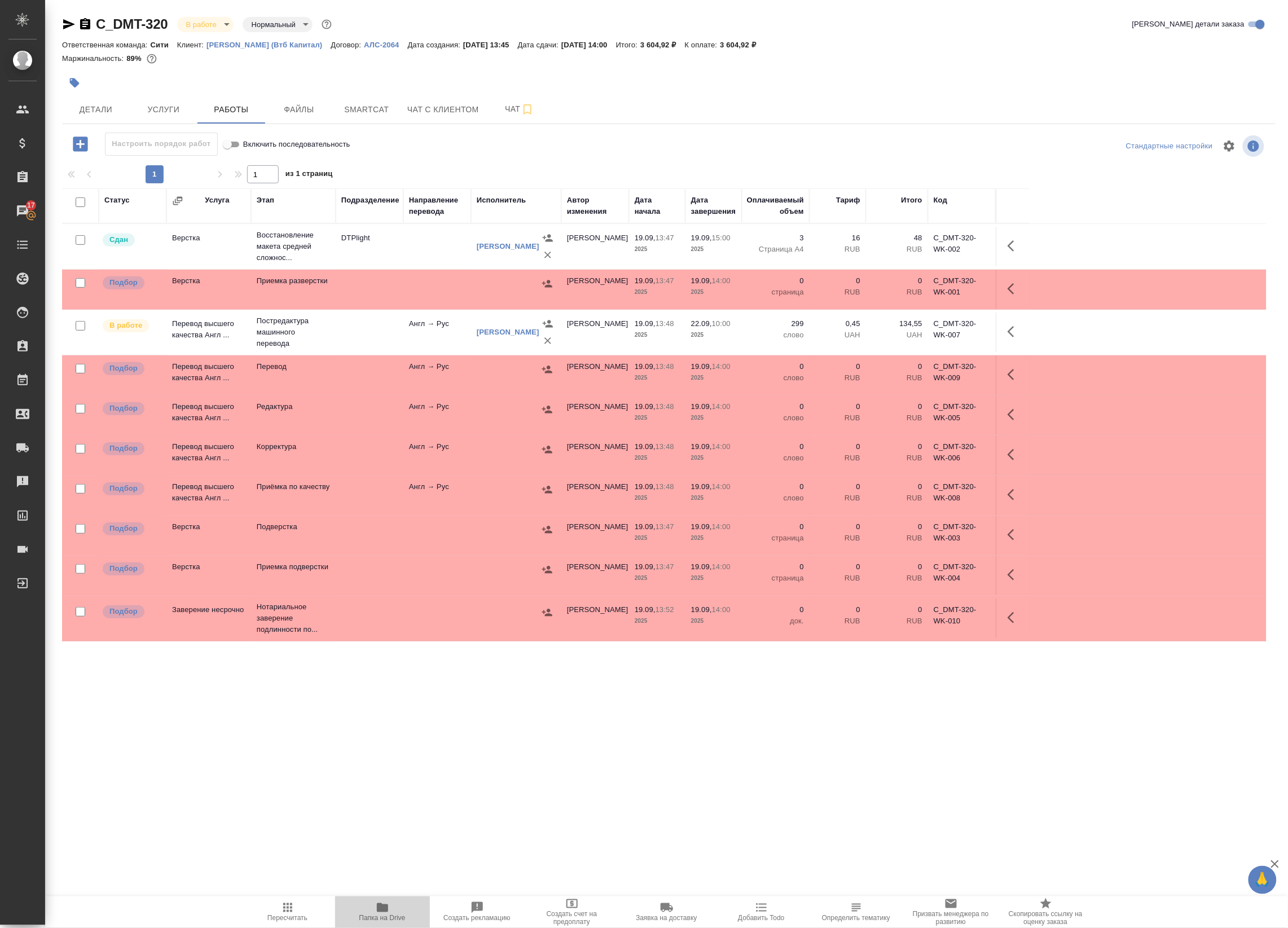
click at [394, 915] on span "Папка на Drive" at bounding box center [382, 918] width 46 height 8
click at [380, 915] on span "Папка на Drive" at bounding box center [382, 918] width 46 height 8
click at [1020, 331] on icon "button" at bounding box center [1014, 331] width 13 height 13
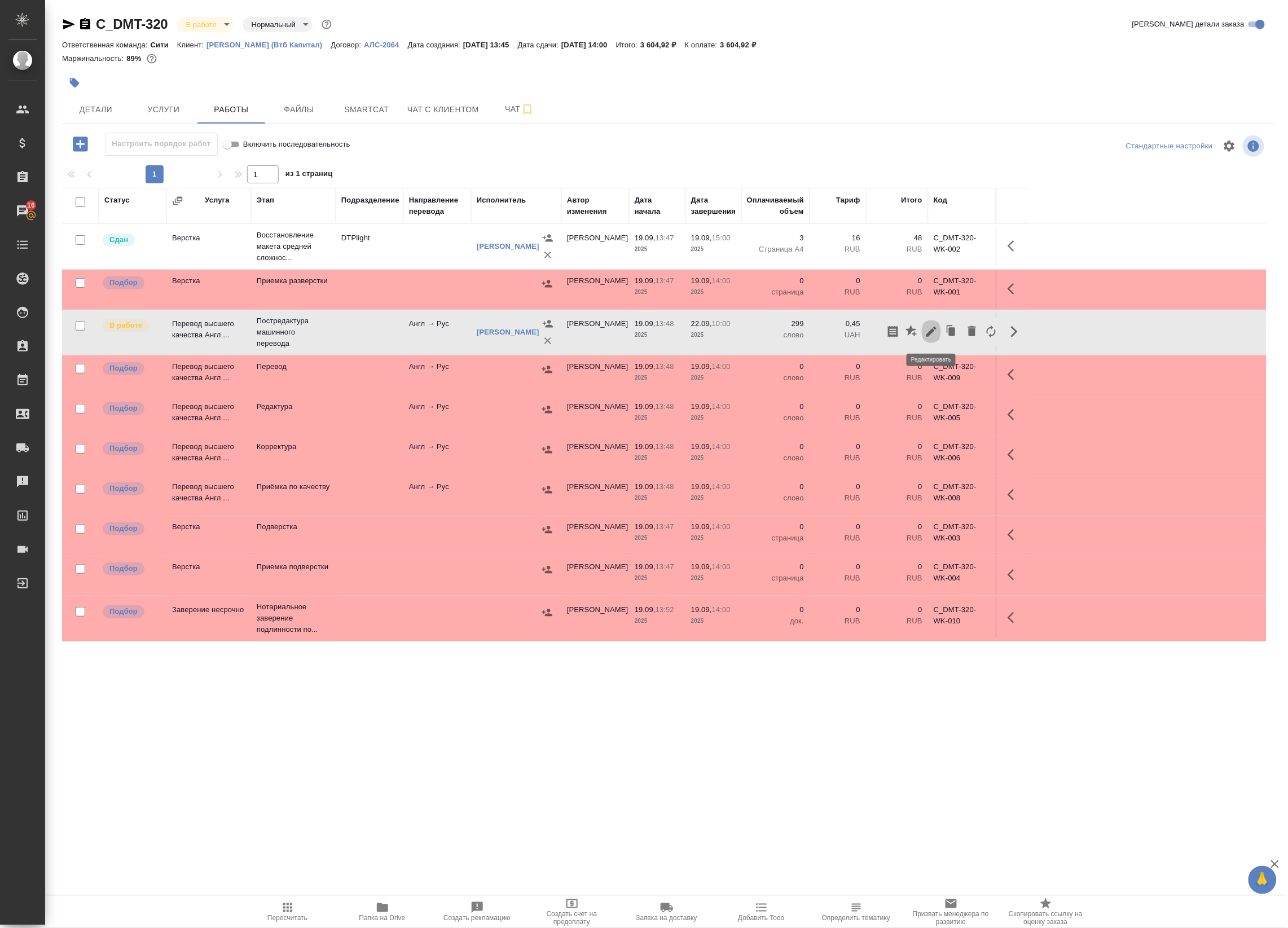
click at [935, 336] on icon "button" at bounding box center [931, 331] width 13 height 13
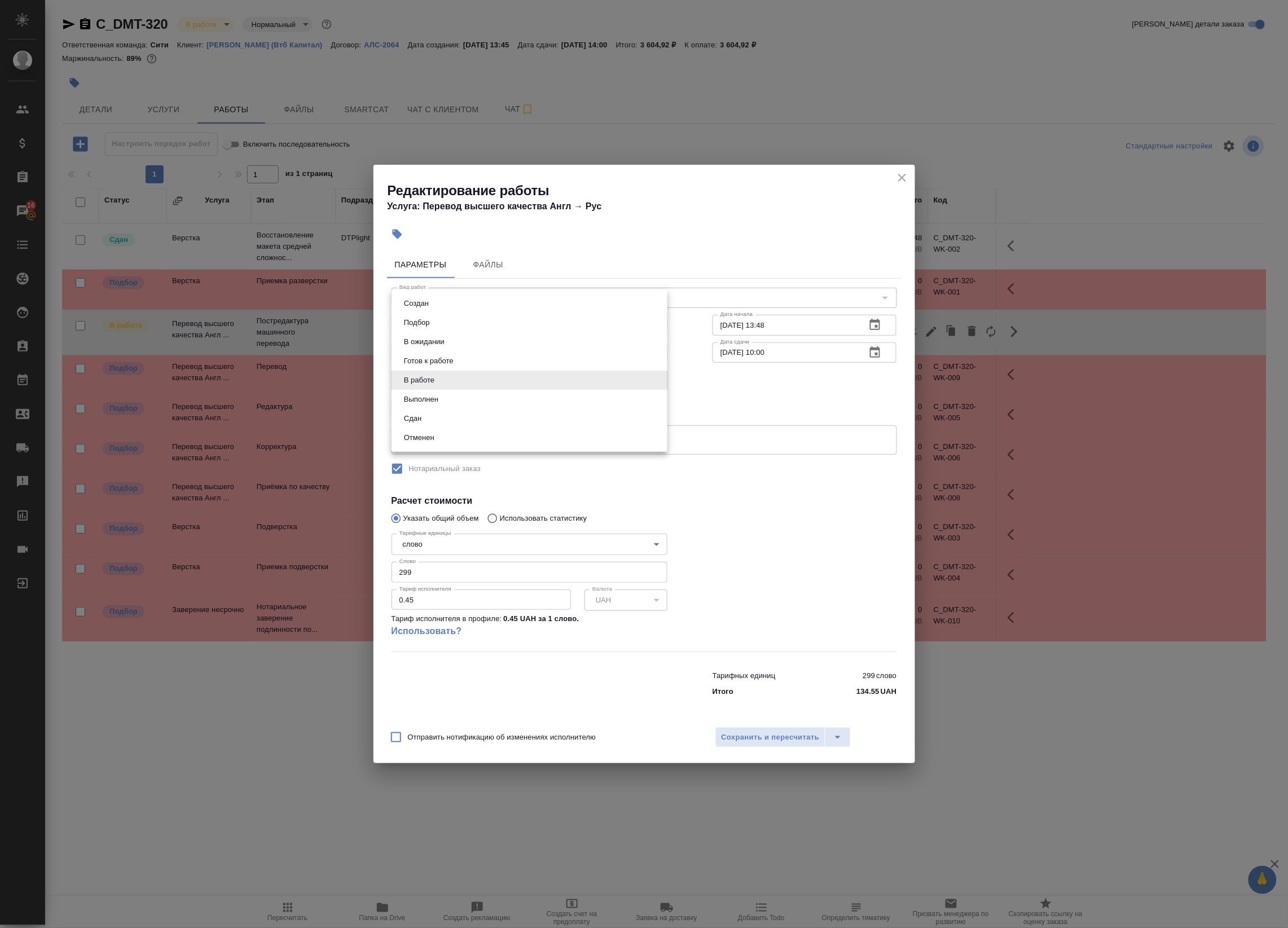
click at [560, 379] on body "🙏 .cls-1 fill:#fff; AWATERA Badanyan Artak Клиенты Спецификации Заказы 16 Чаты …" at bounding box center [644, 464] width 1288 height 928
click at [543, 405] on li "Выполнен" at bounding box center [529, 399] width 276 height 19
type input "completed"
click at [801, 731] on span "Сохранить и пересчитать" at bounding box center [771, 737] width 98 height 13
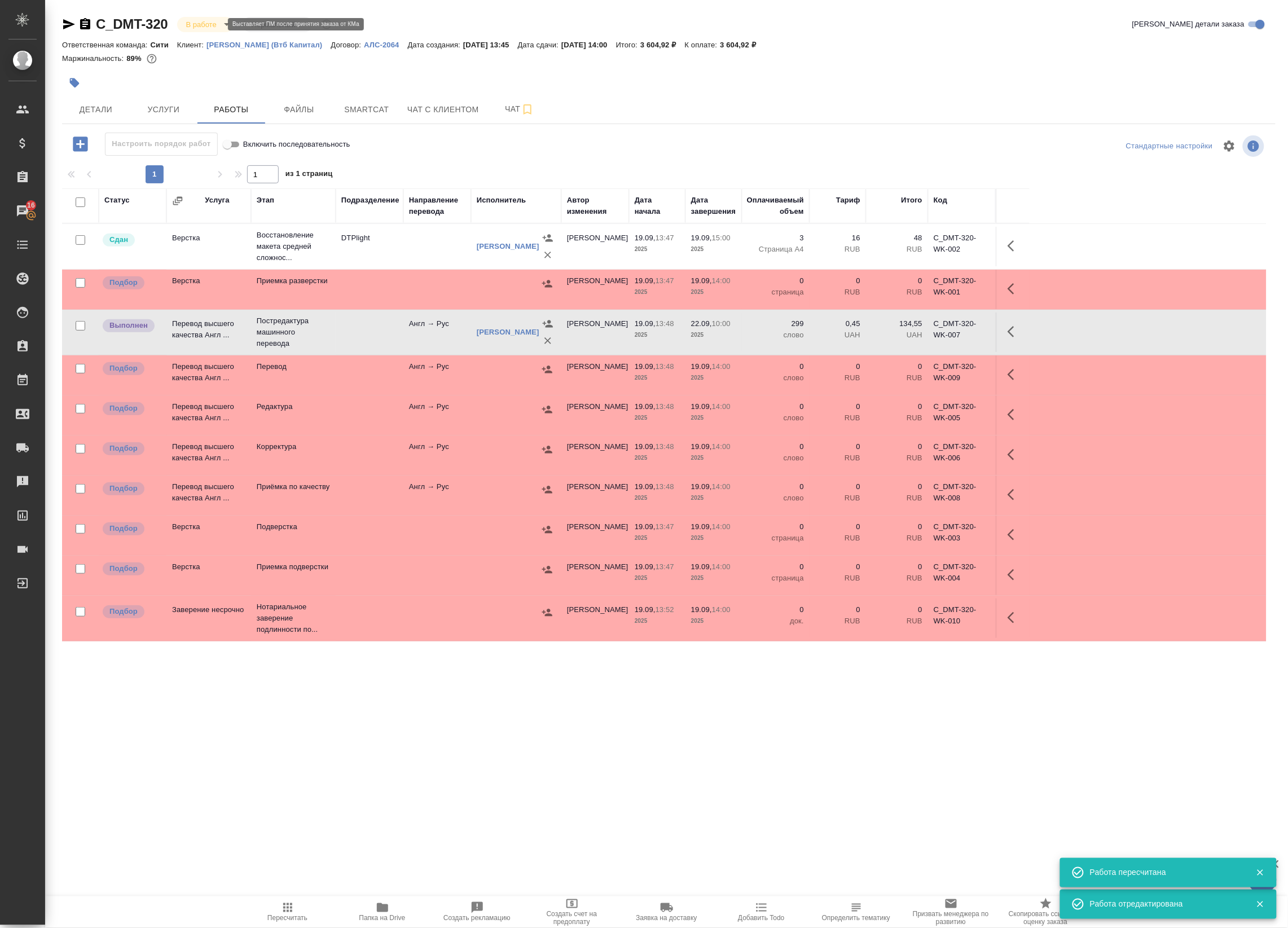
click at [206, 23] on body "🙏 .cls-1 fill:#fff; AWATERA Badanyan Artak Клиенты Спецификации Заказы 16 Чаты …" at bounding box center [644, 464] width 1288 height 928
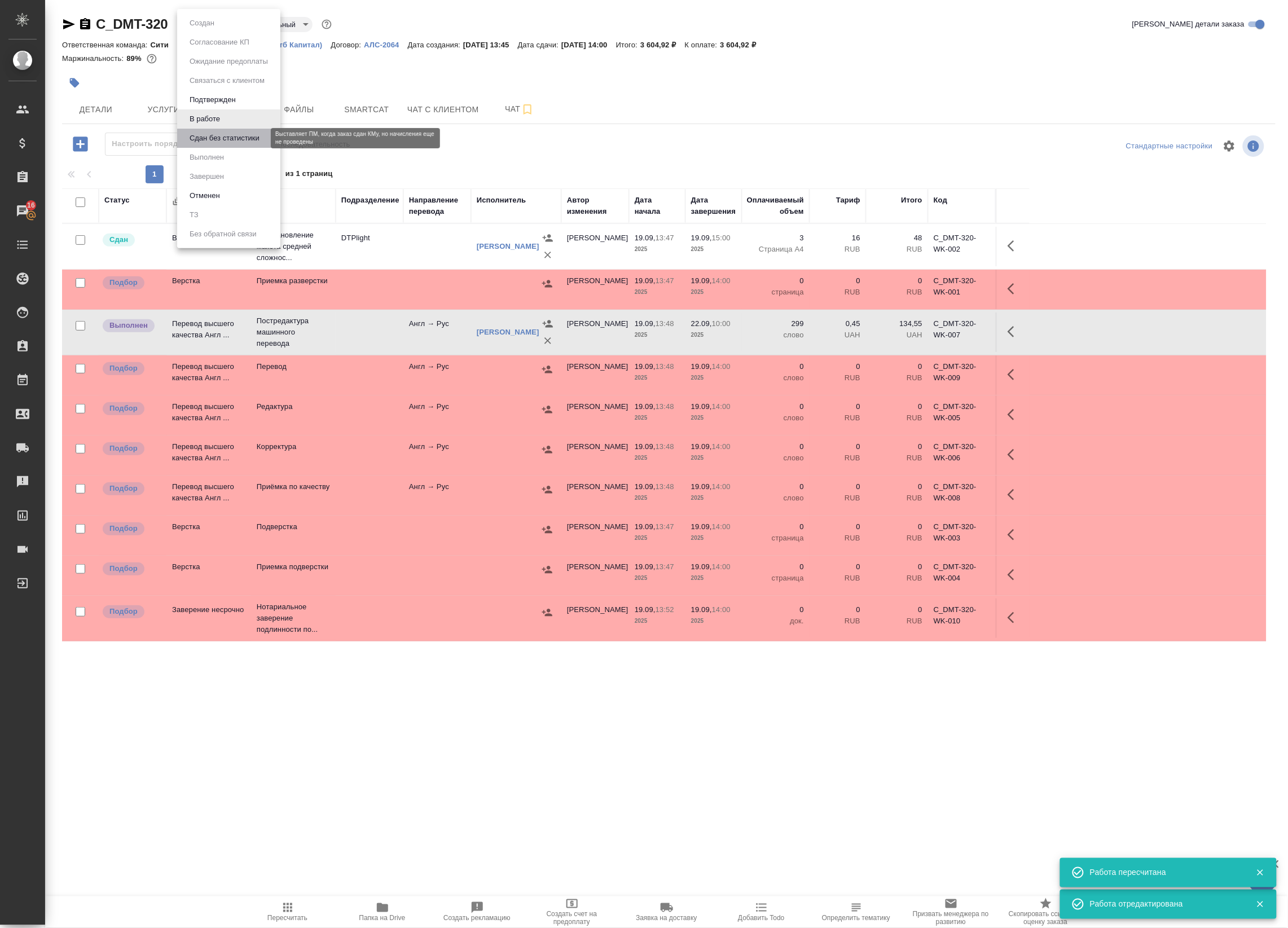
click at [214, 141] on button "Сдан без статистики" at bounding box center [224, 138] width 77 height 12
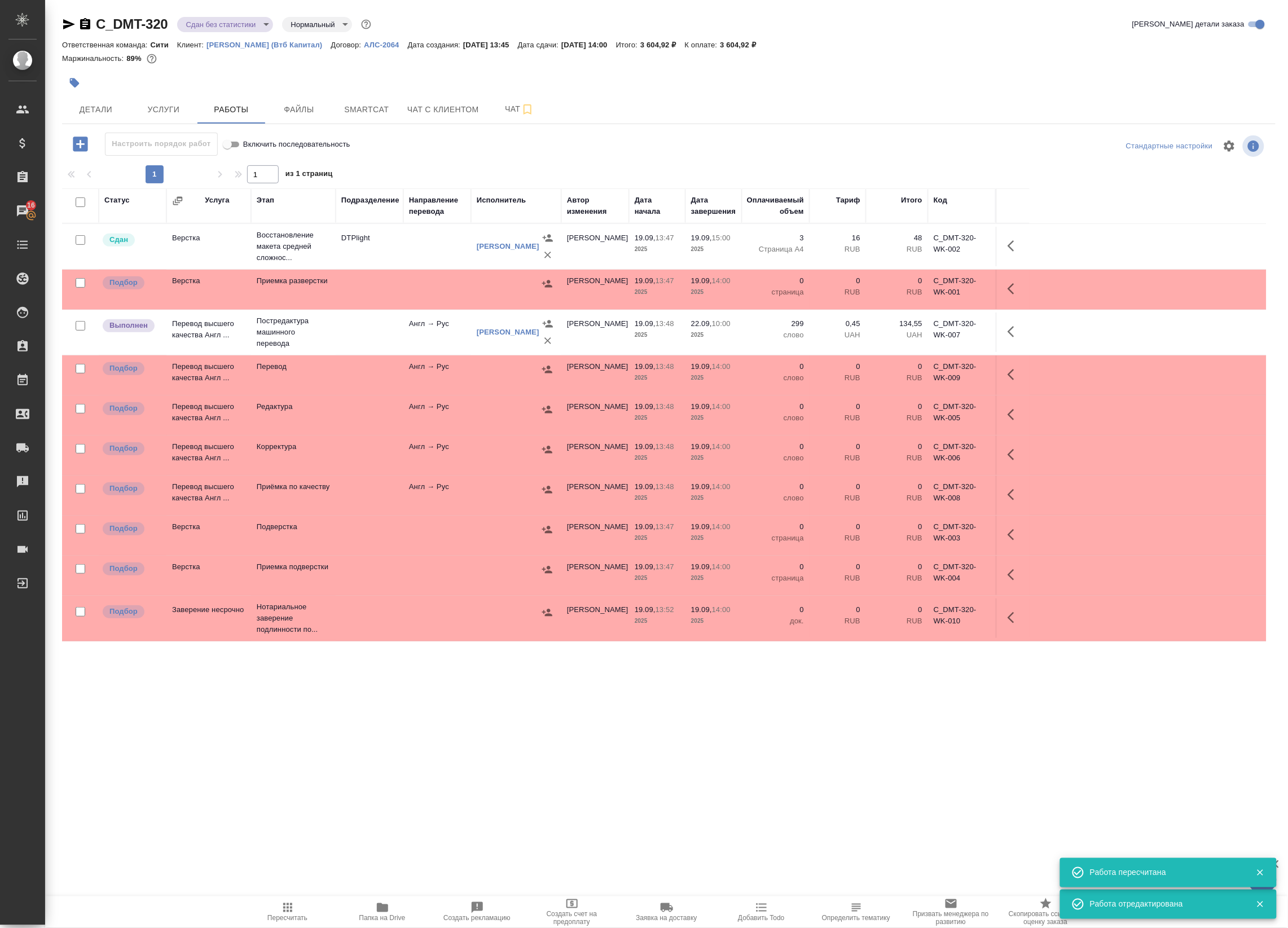
click at [67, 24] on icon "button" at bounding box center [68, 24] width 13 height 13
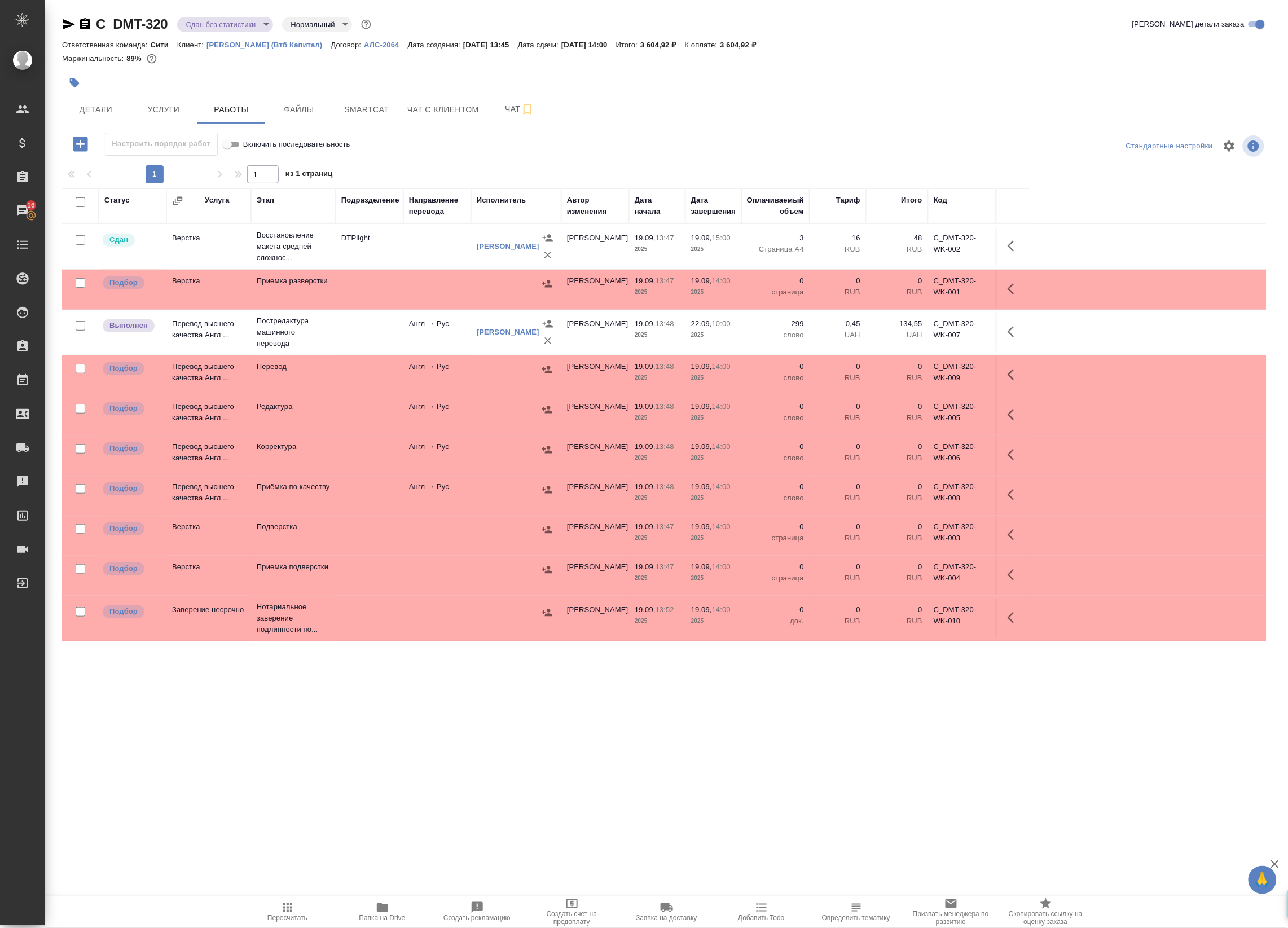
click at [80, 204] on input "checkbox" at bounding box center [81, 202] width 10 height 10
checkbox input "true"
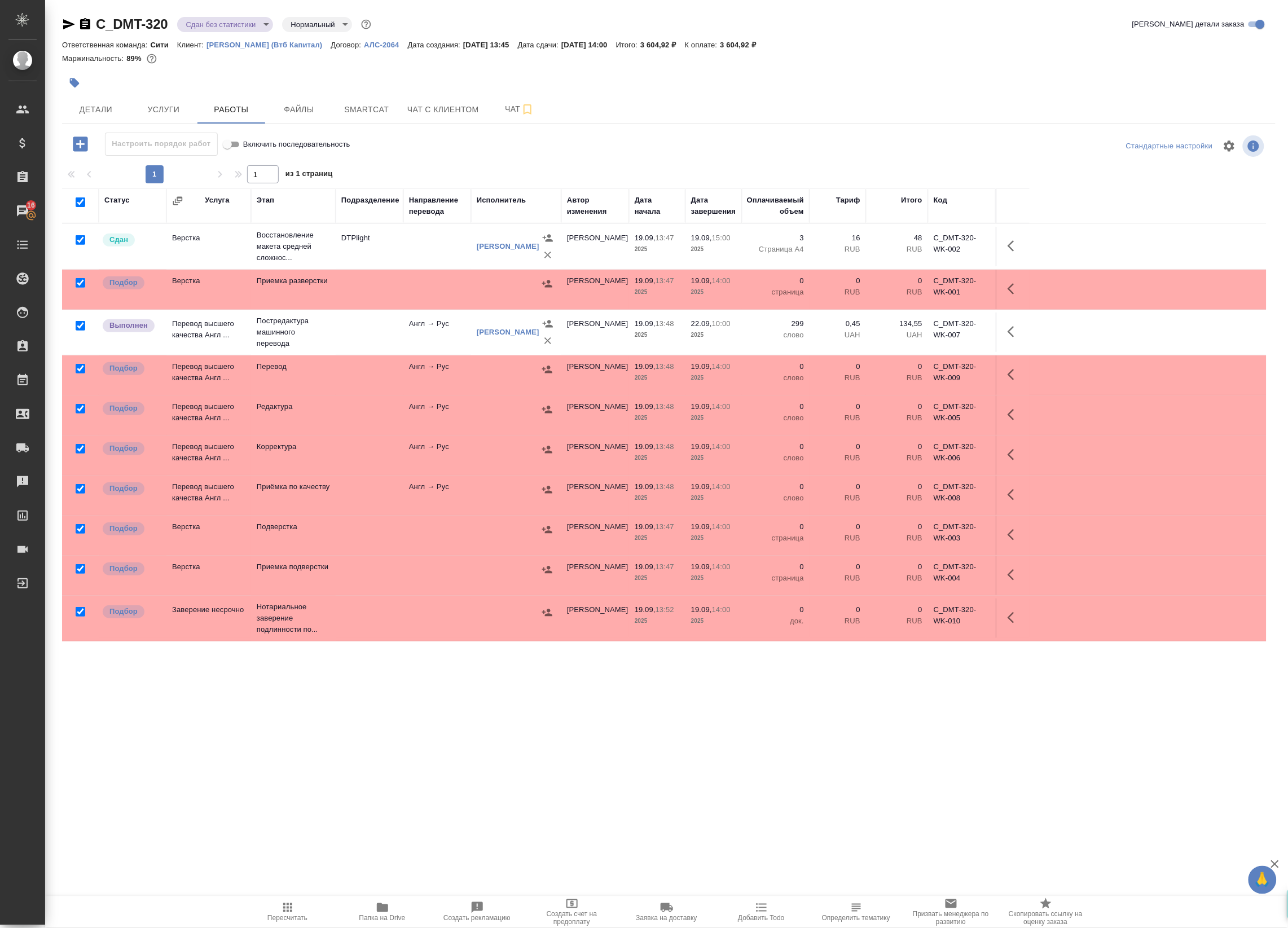
checkbox input "true"
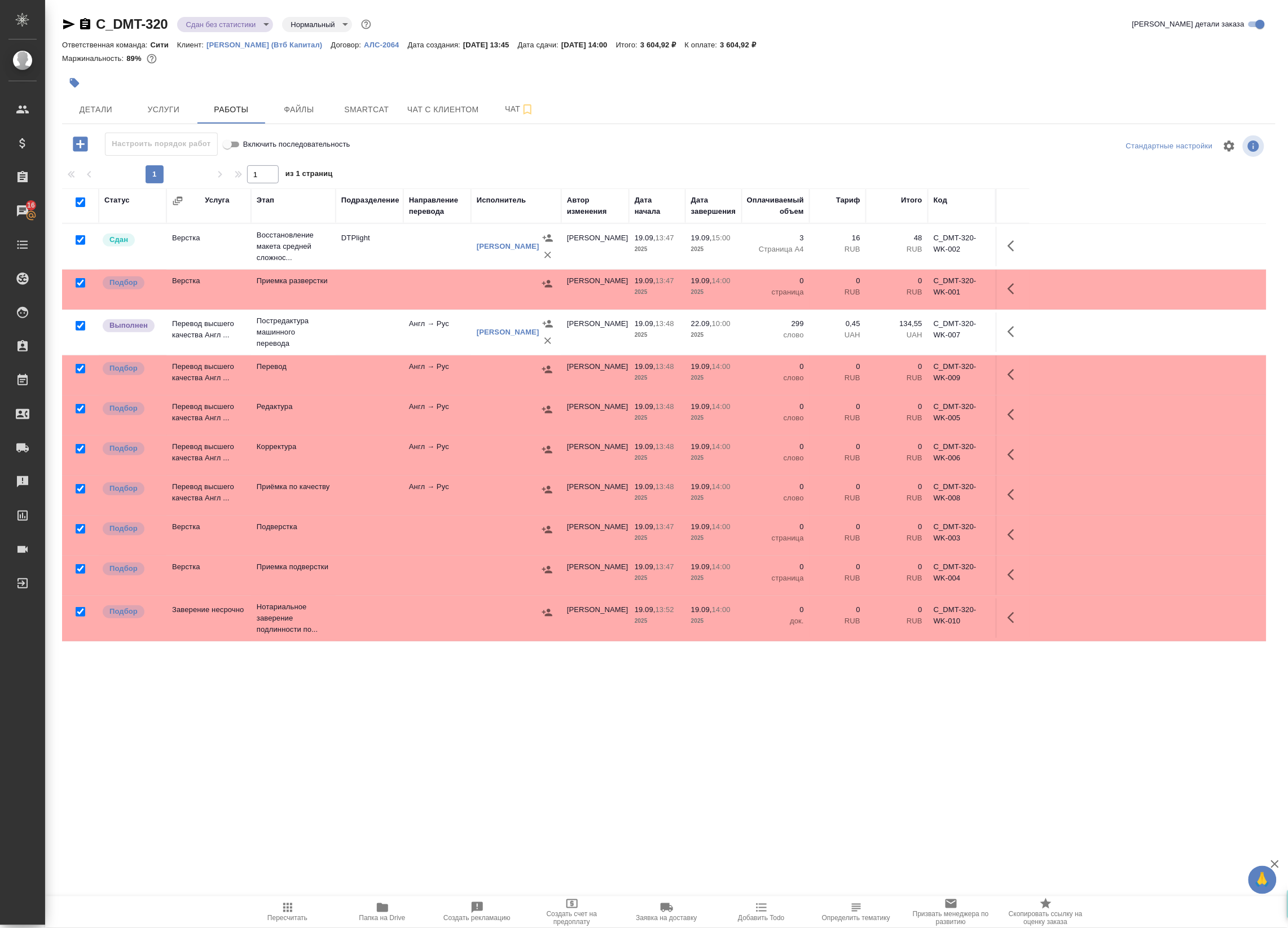
checkbox input "true"
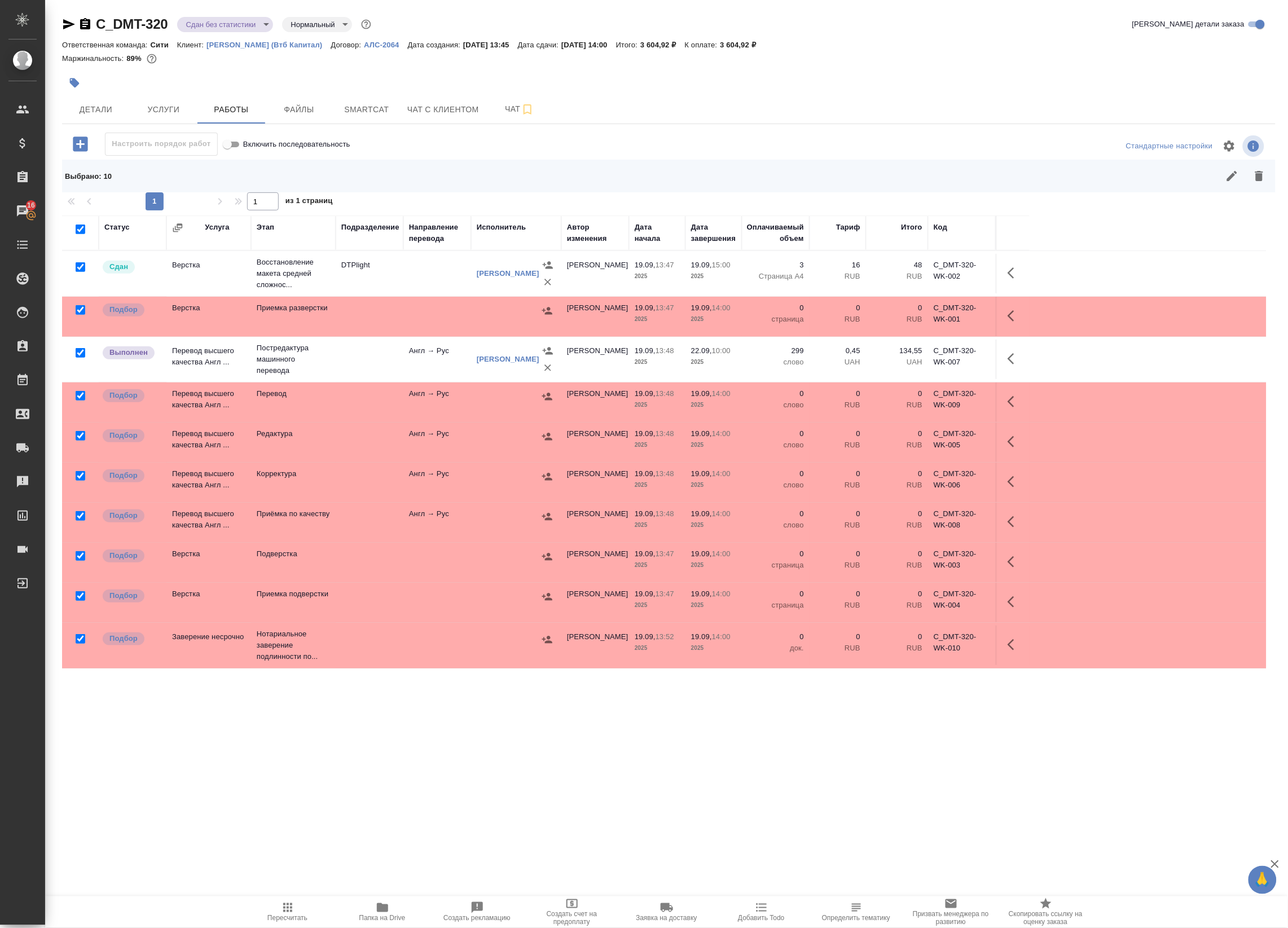
click at [79, 267] on input "checkbox" at bounding box center [81, 267] width 10 height 10
checkbox input "false"
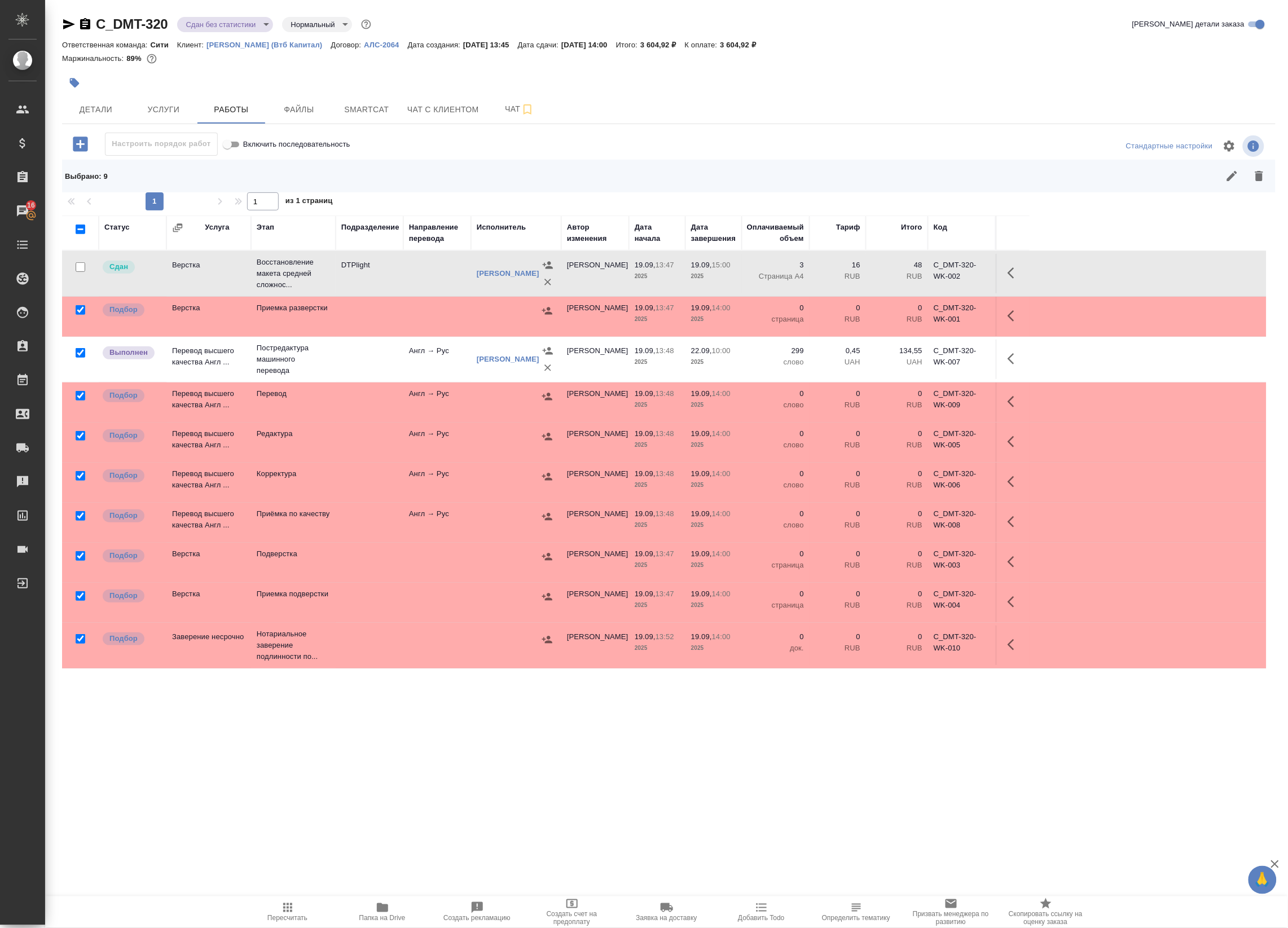
click at [81, 350] on input "checkbox" at bounding box center [81, 353] width 10 height 10
checkbox input "false"
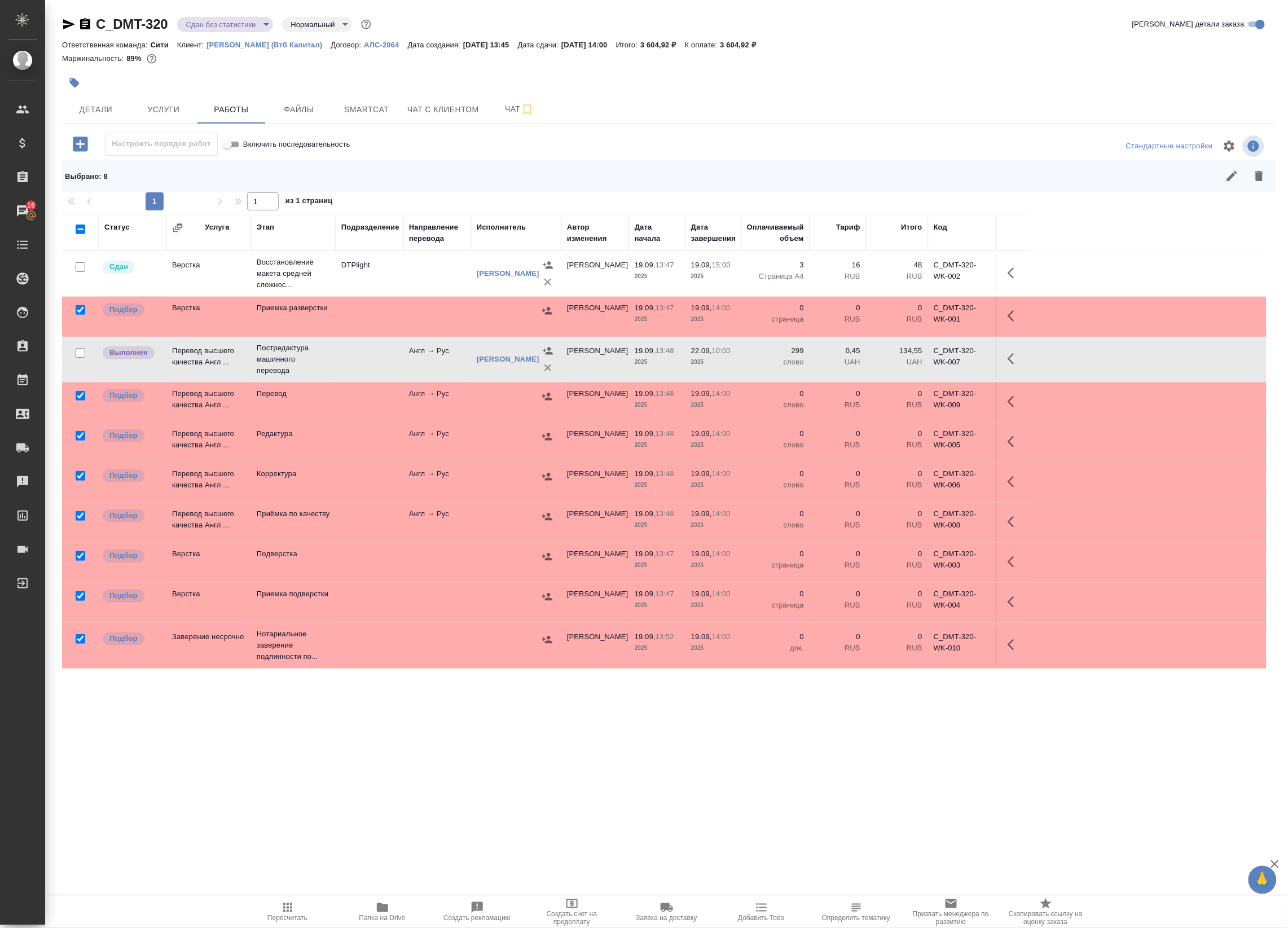
click at [79, 641] on input "checkbox" at bounding box center [81, 639] width 10 height 10
checkbox input "false"
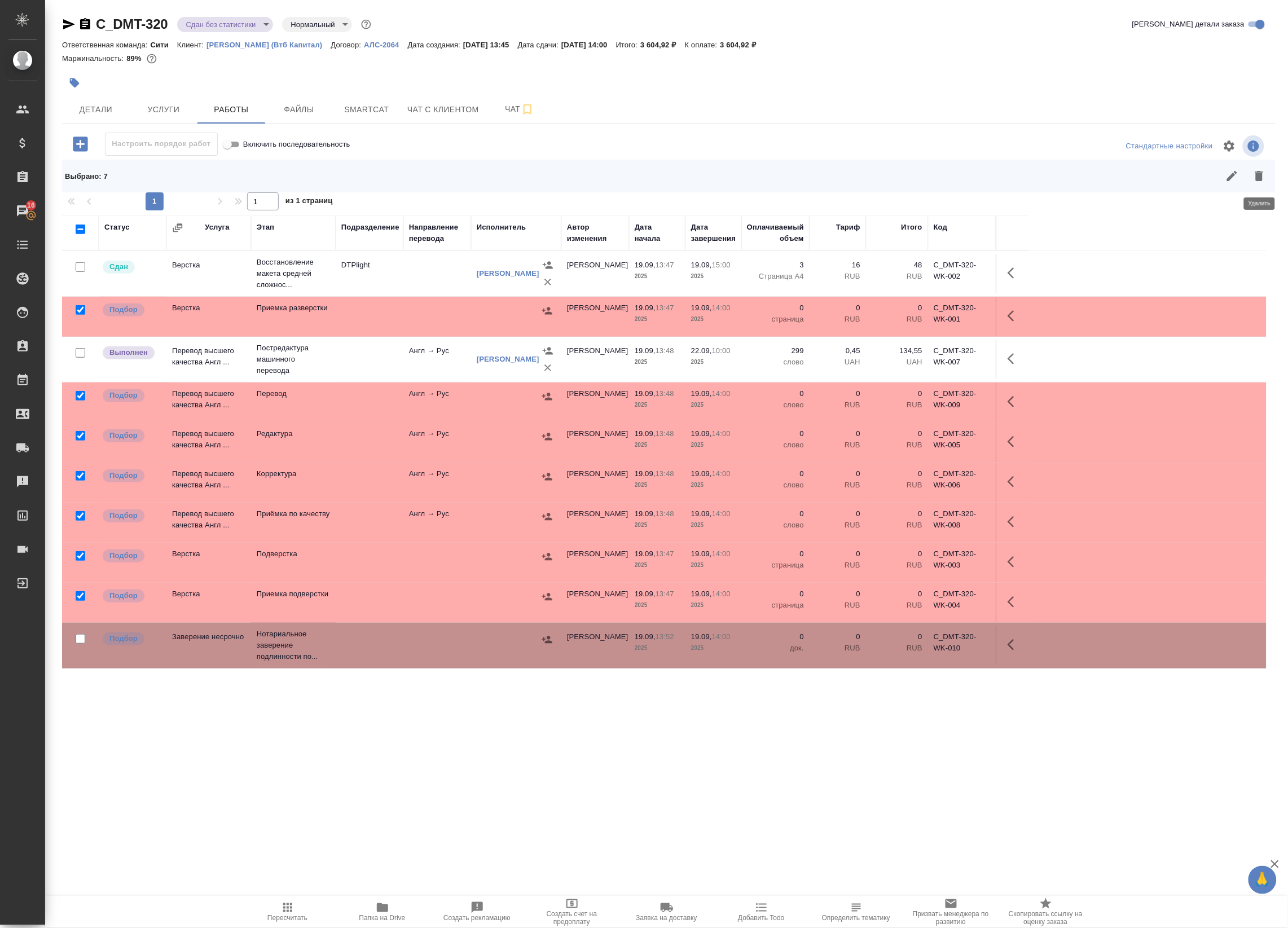
click at [1260, 173] on icon "button" at bounding box center [1259, 176] width 8 height 10
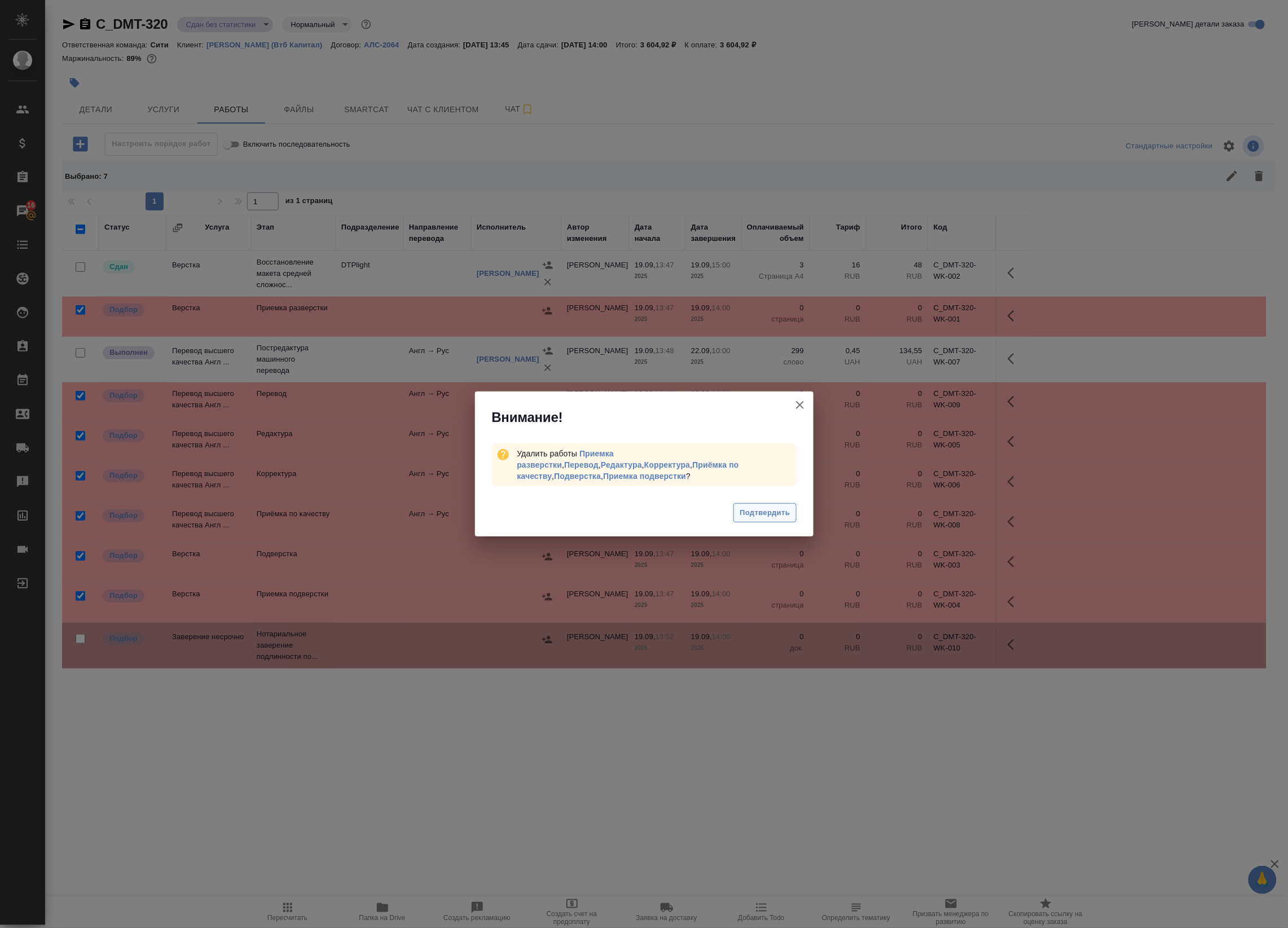
click at [744, 517] on button "Подтвердить" at bounding box center [765, 513] width 62 height 20
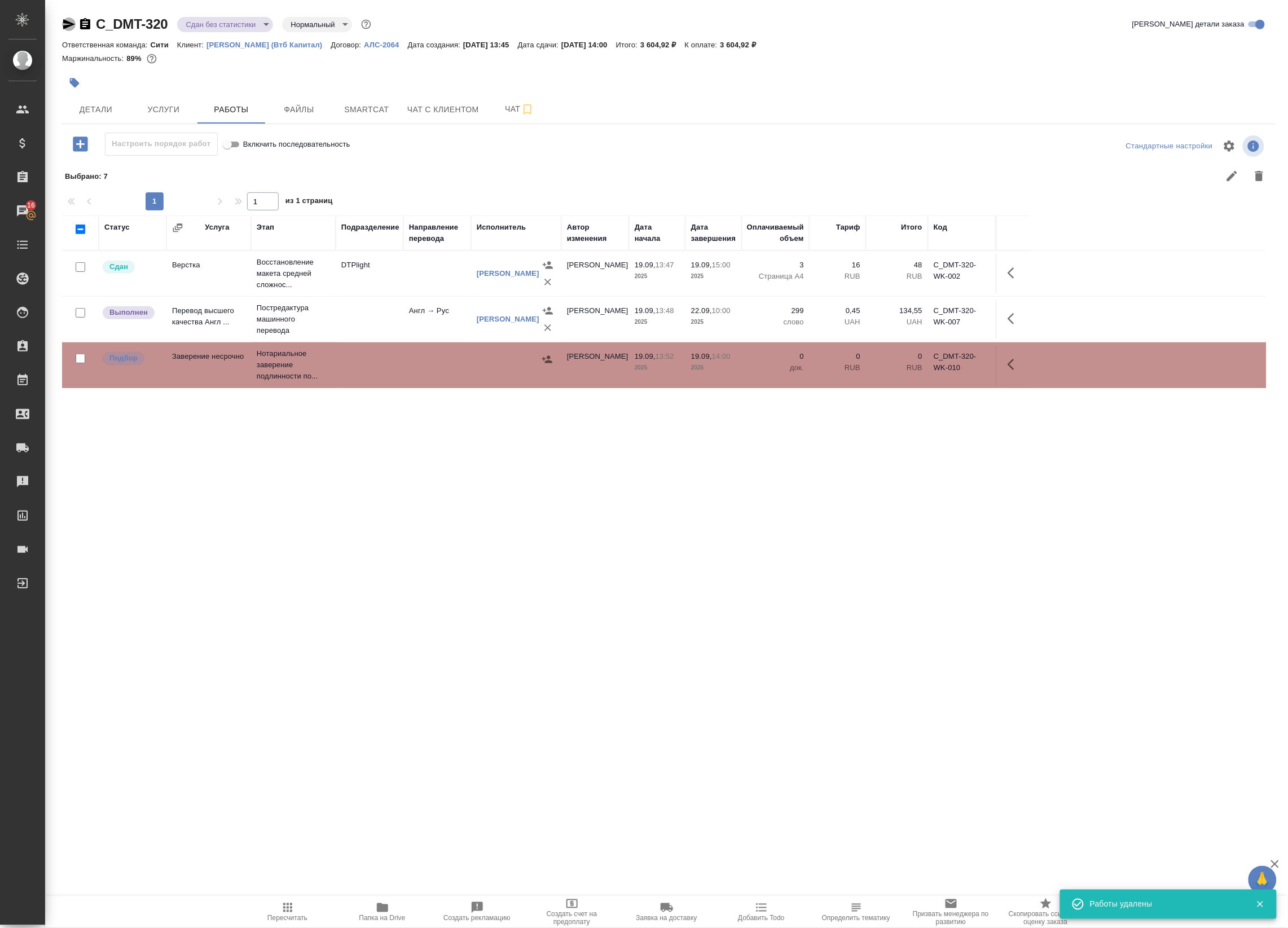
click at [67, 20] on icon "button" at bounding box center [68, 24] width 13 height 13
click at [82, 106] on span "Детали" at bounding box center [96, 110] width 54 height 14
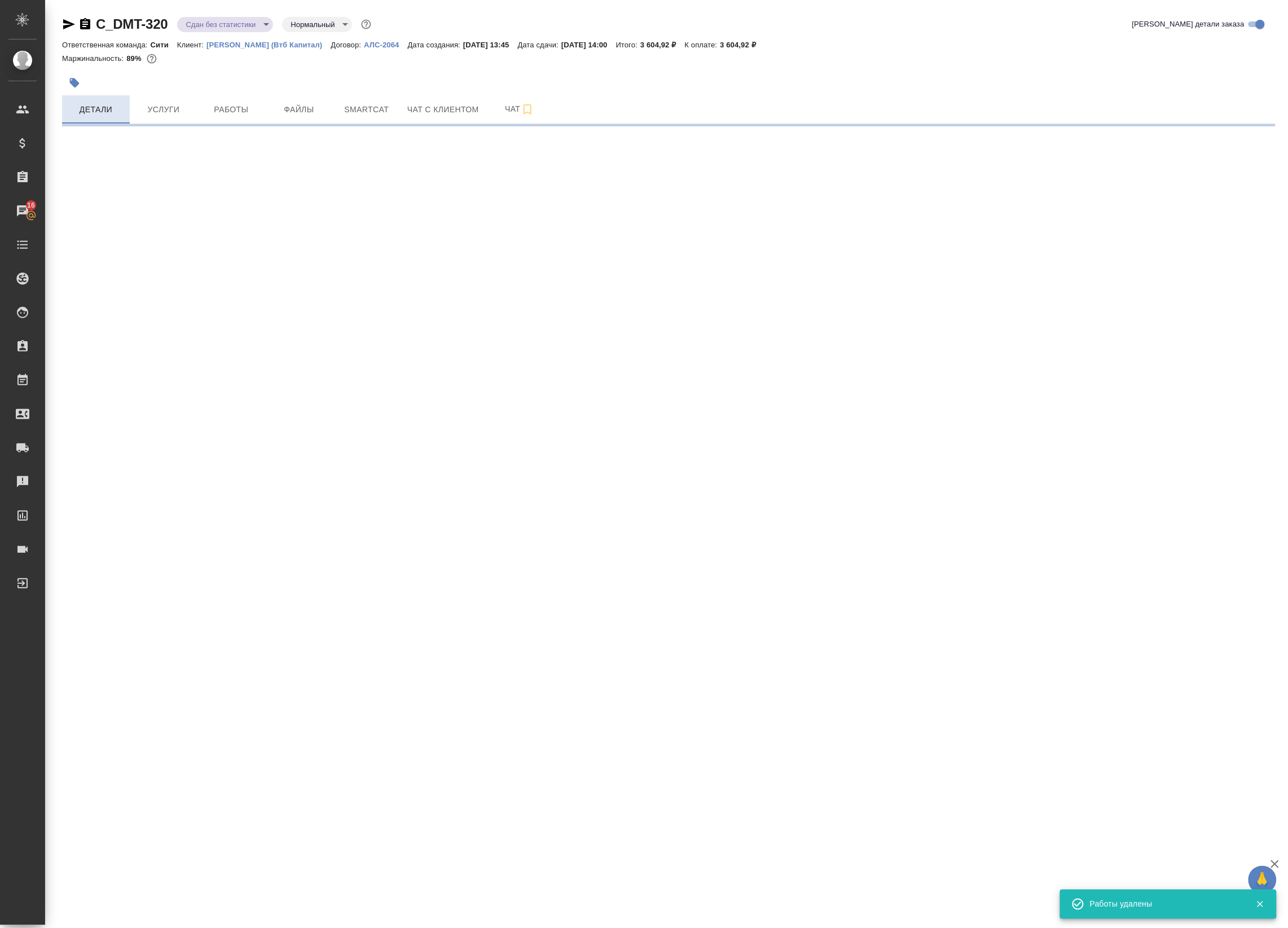
select select "RU"
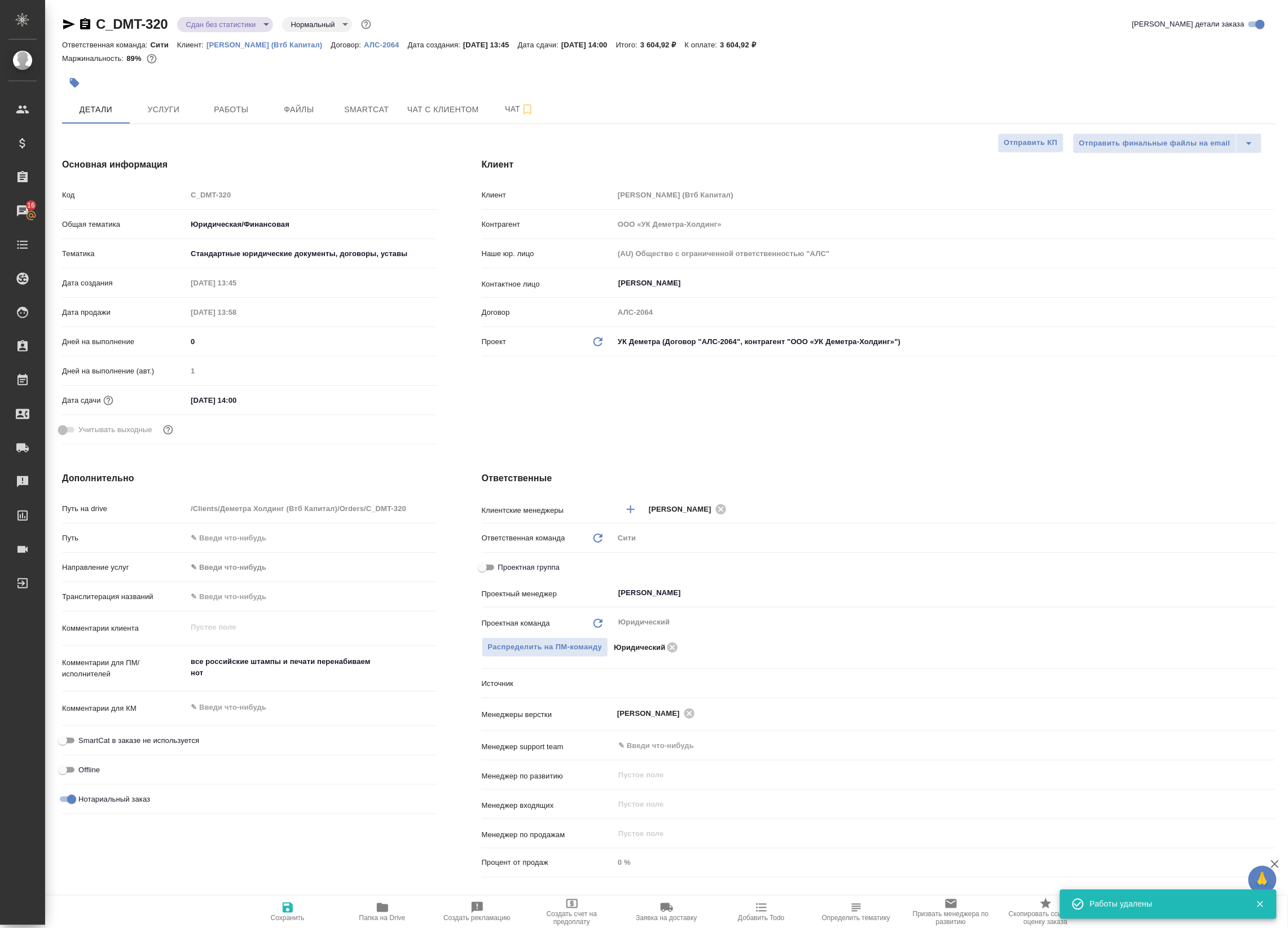
type textarea "x"
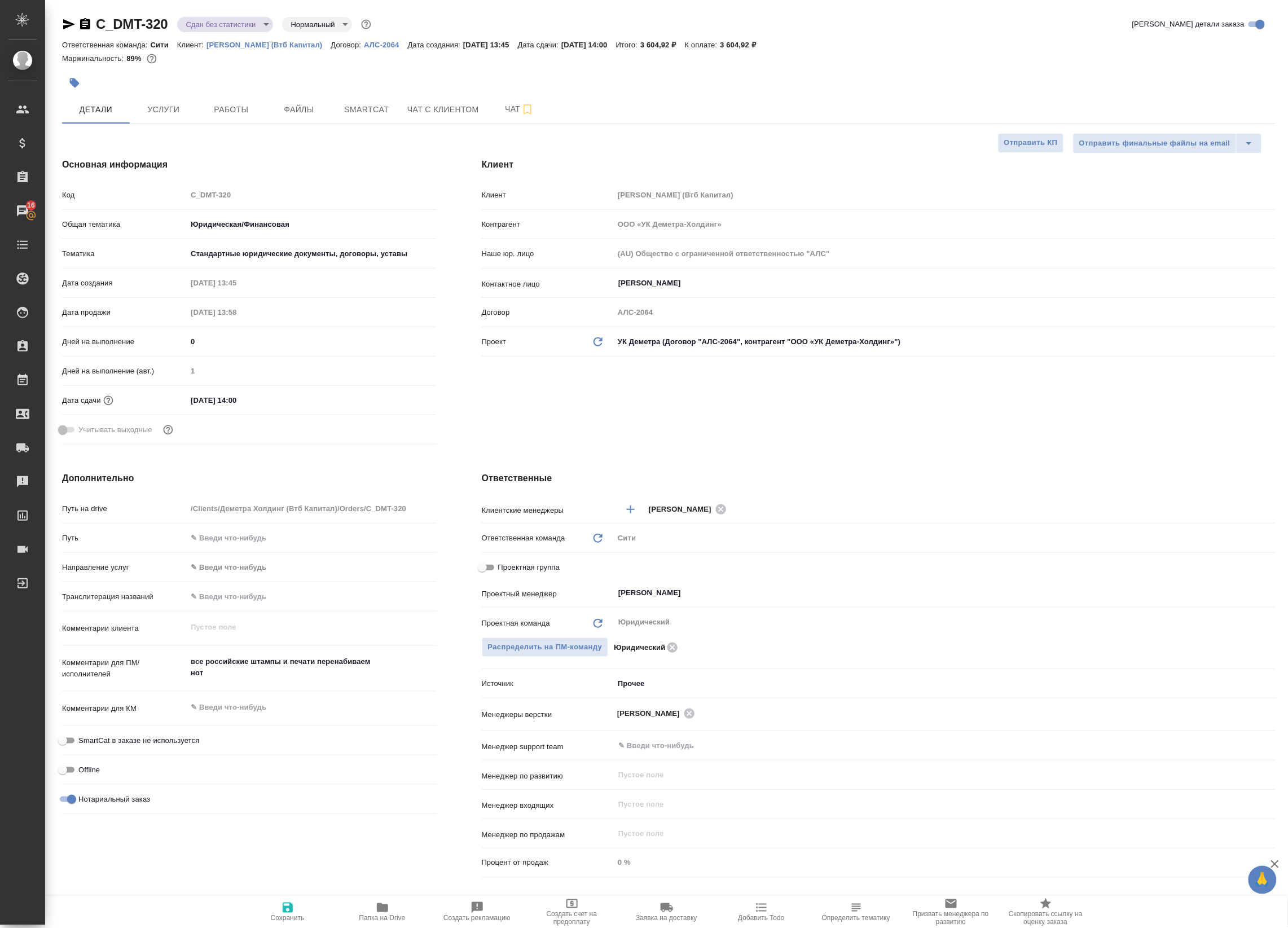
type textarea "x"
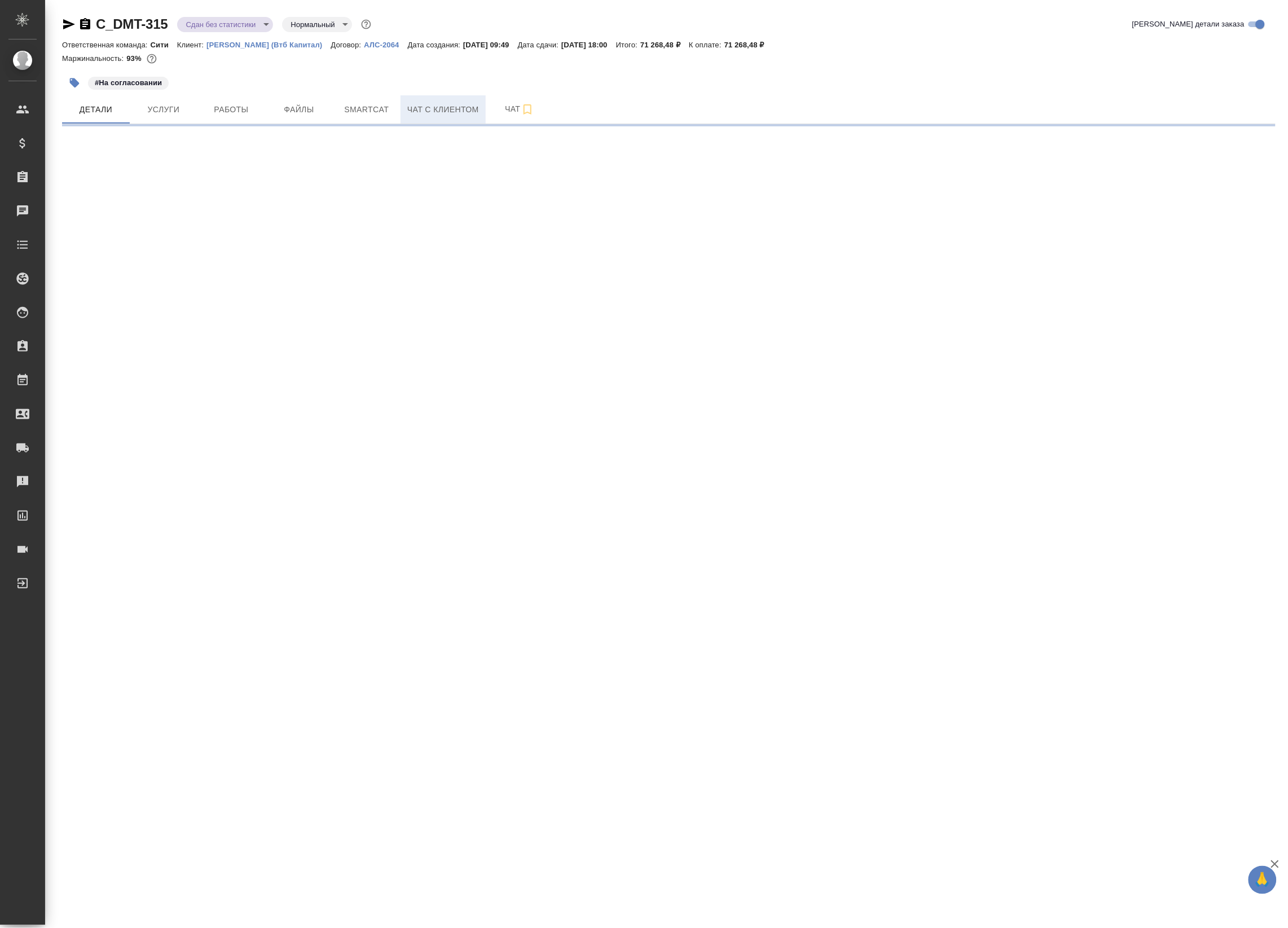
select select "RU"
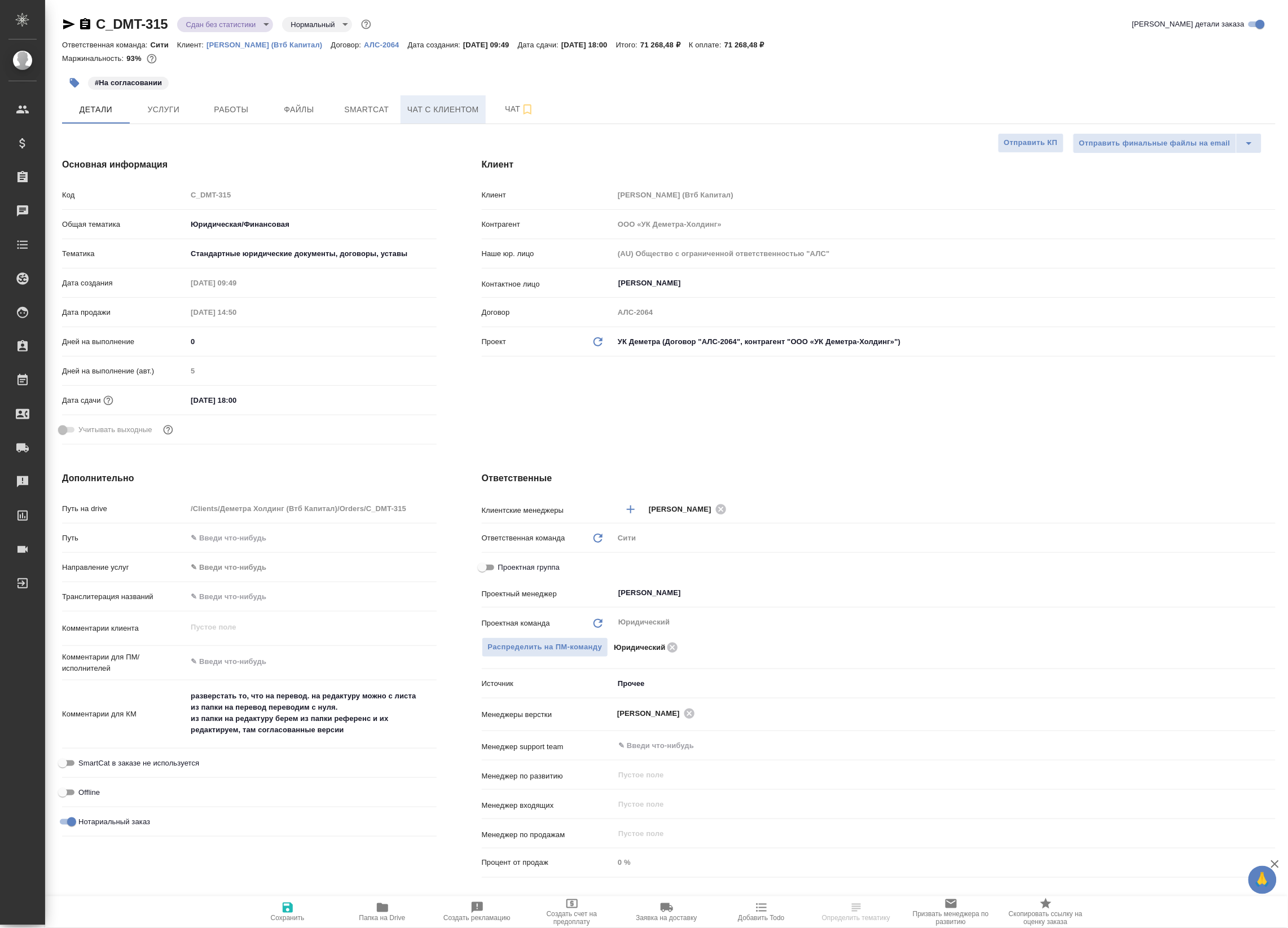
type textarea "x"
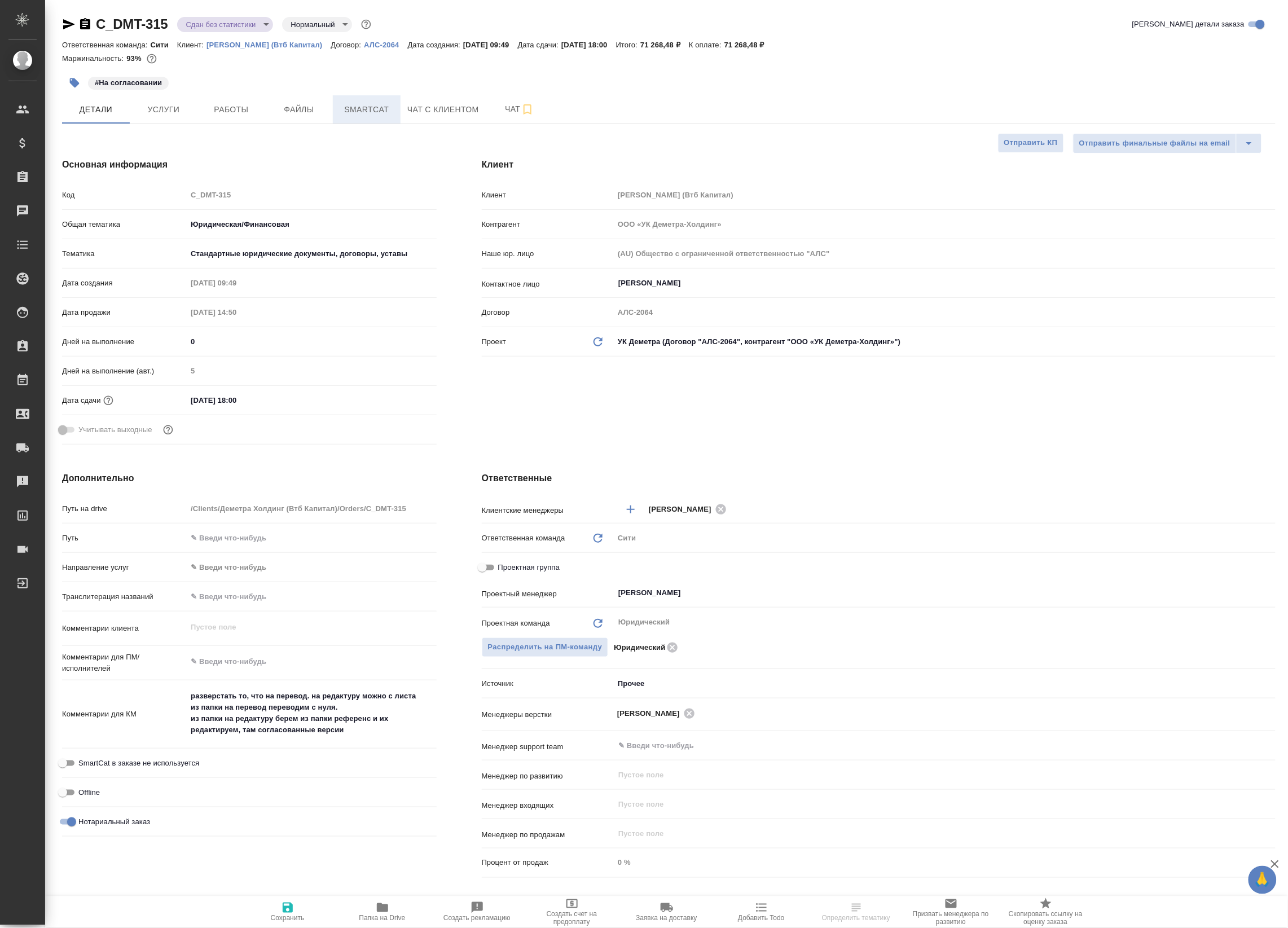
type textarea "x"
click at [387, 111] on span "Smartcat" at bounding box center [367, 110] width 54 height 14
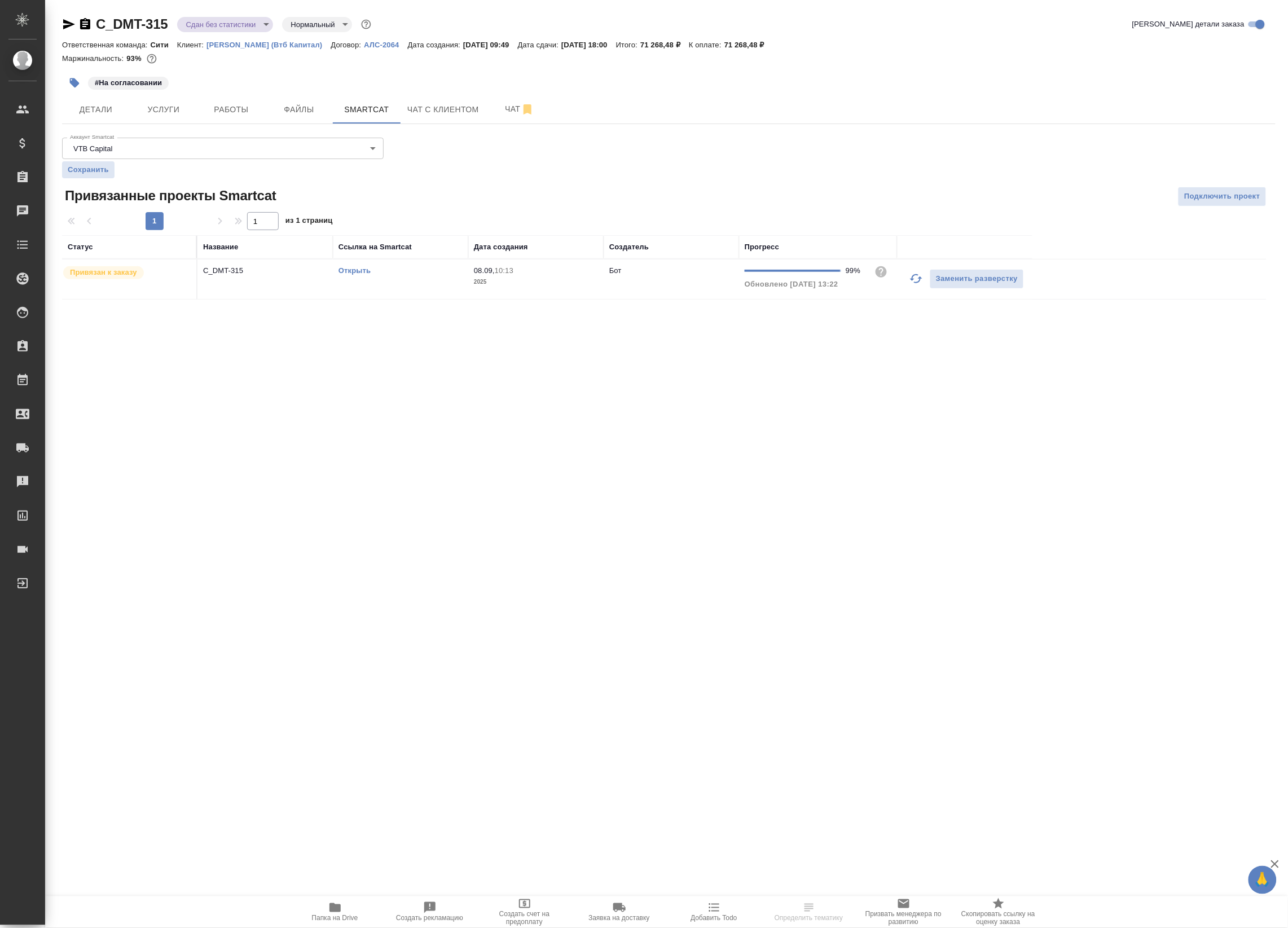
click at [362, 271] on link "Открыть" at bounding box center [354, 270] width 32 height 9
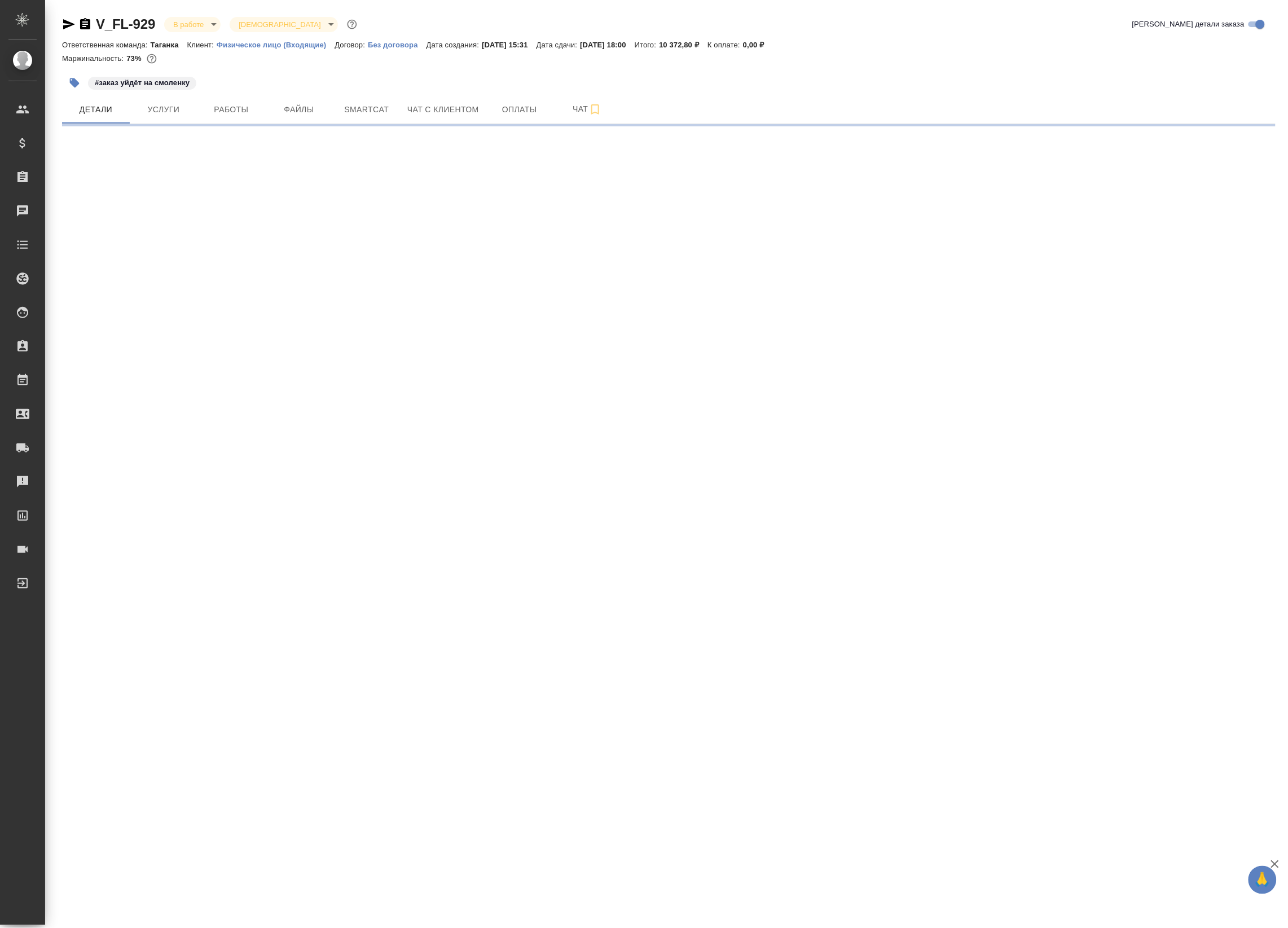
select select "RU"
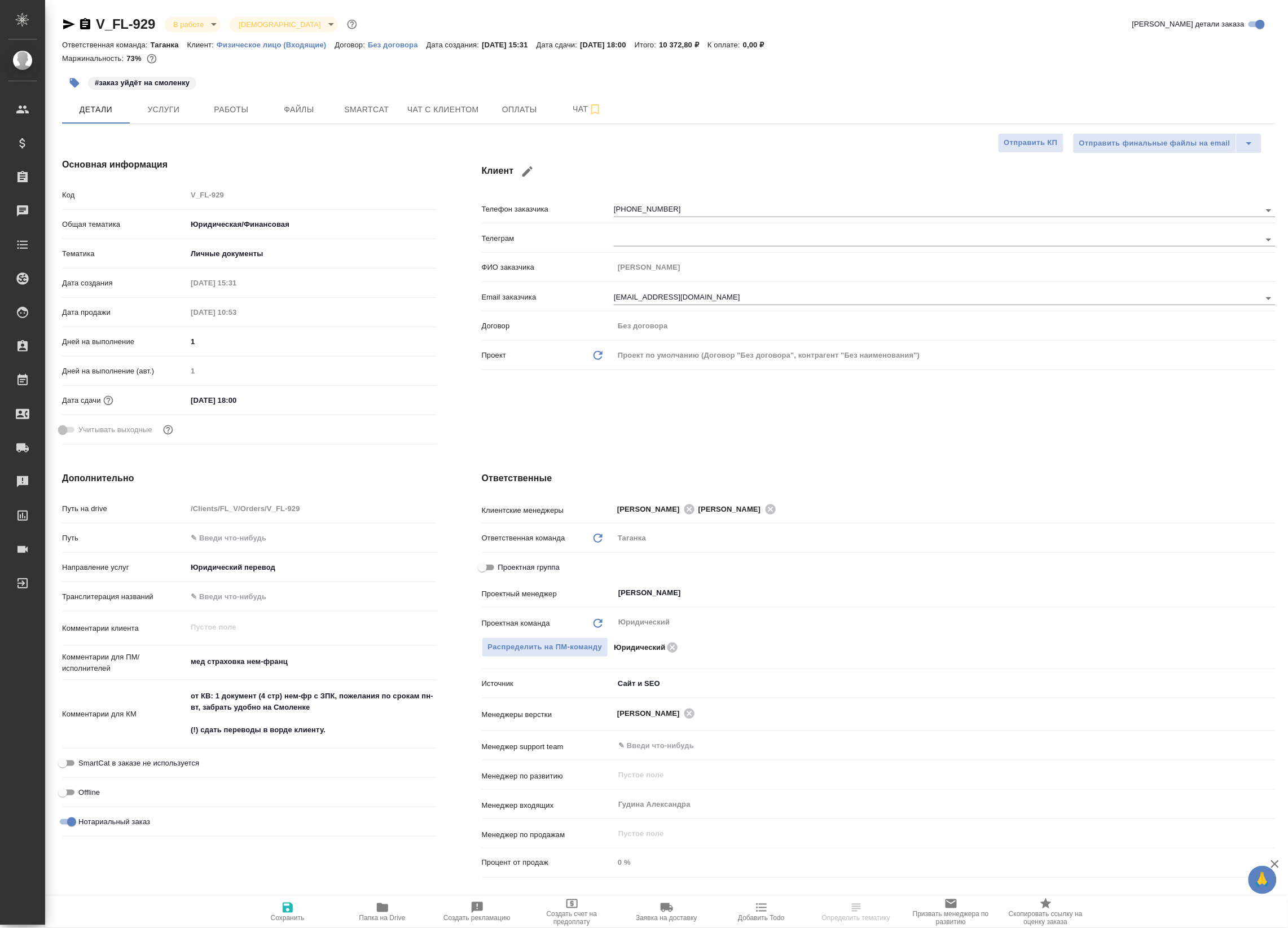
type textarea "x"
click at [255, 109] on span "Работы" at bounding box center [231, 110] width 54 height 14
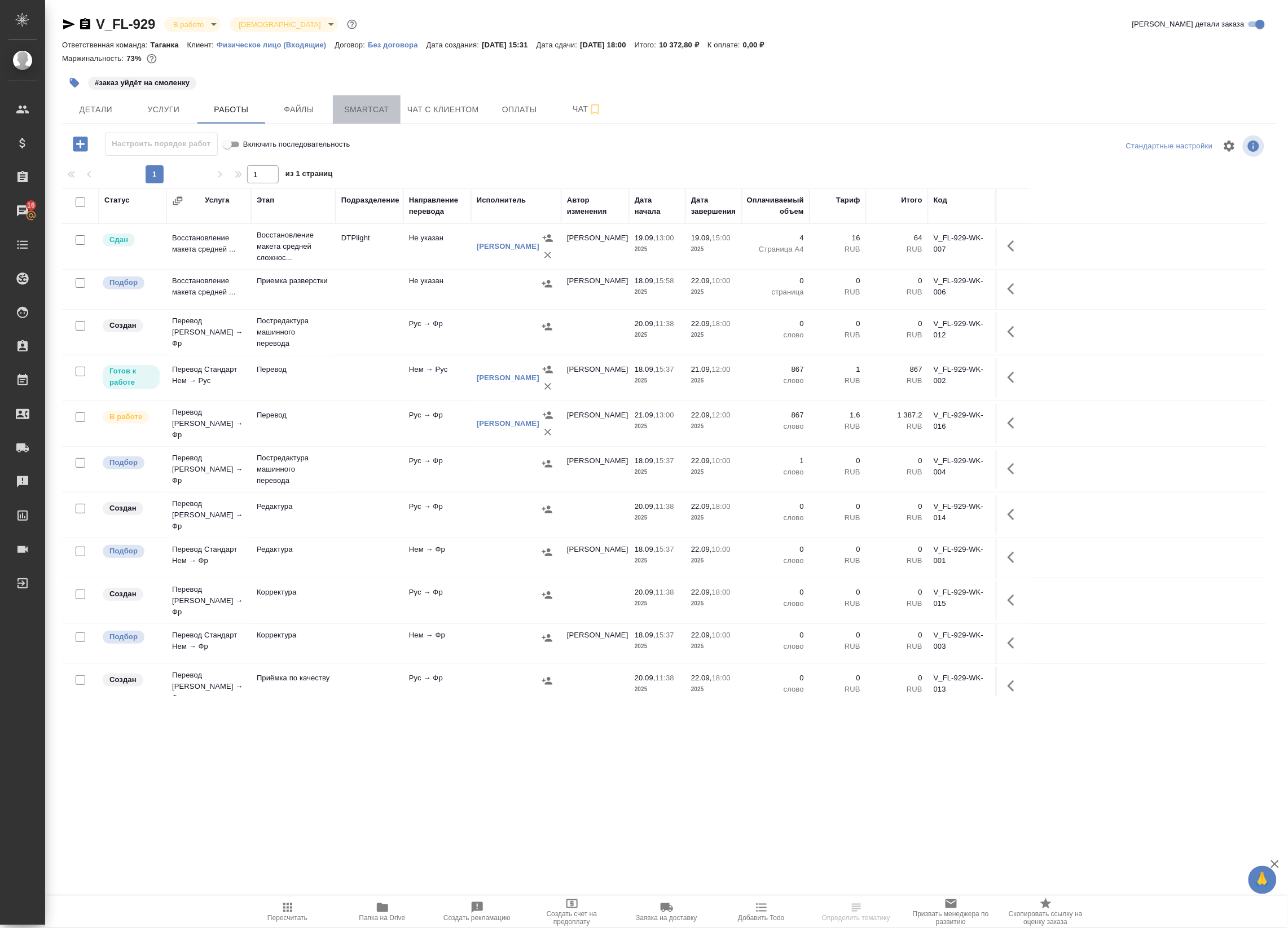
click at [370, 114] on span "Smartcat" at bounding box center [367, 110] width 54 height 14
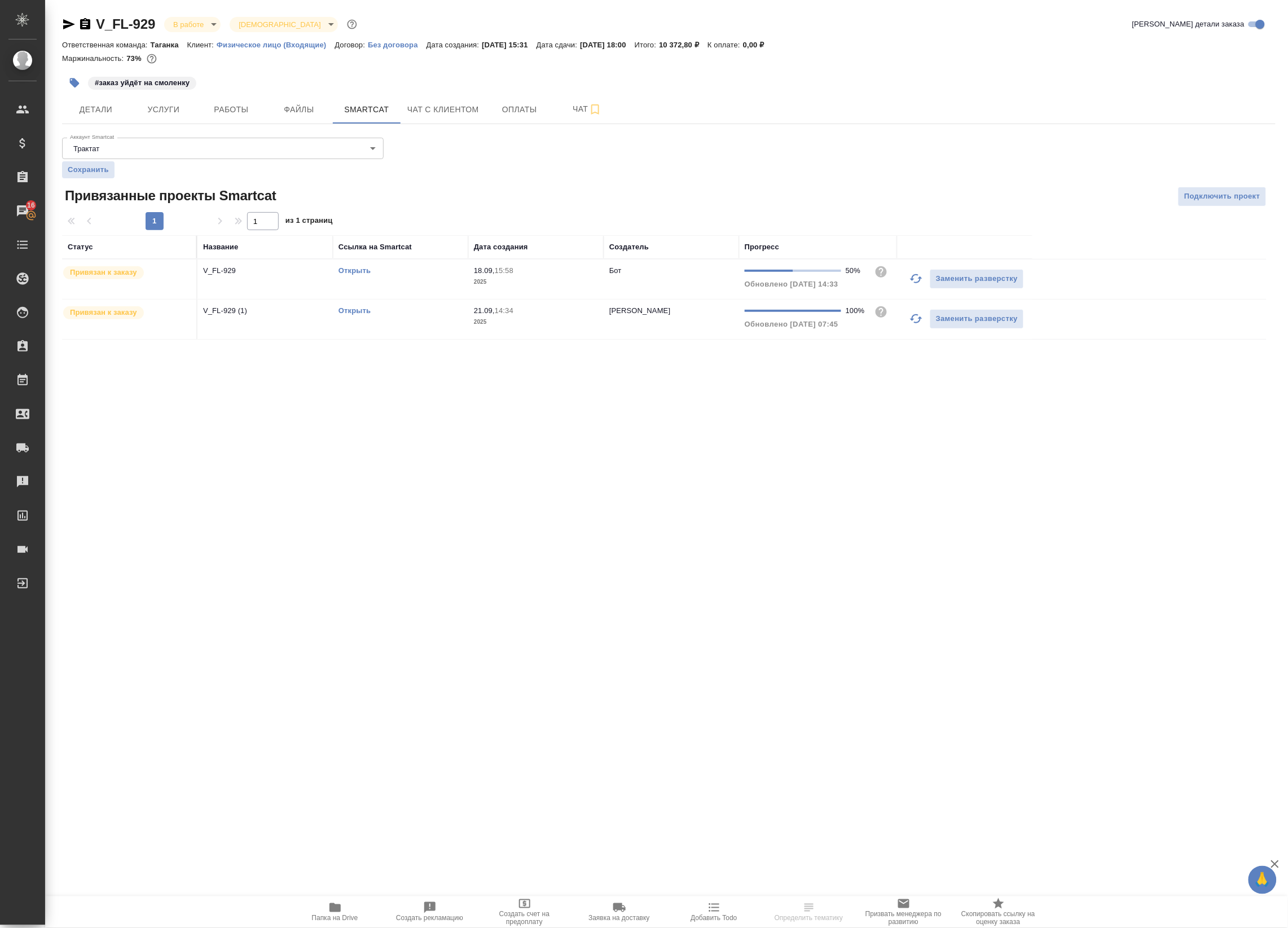
click at [913, 272] on icon "button" at bounding box center [916, 278] width 13 height 13
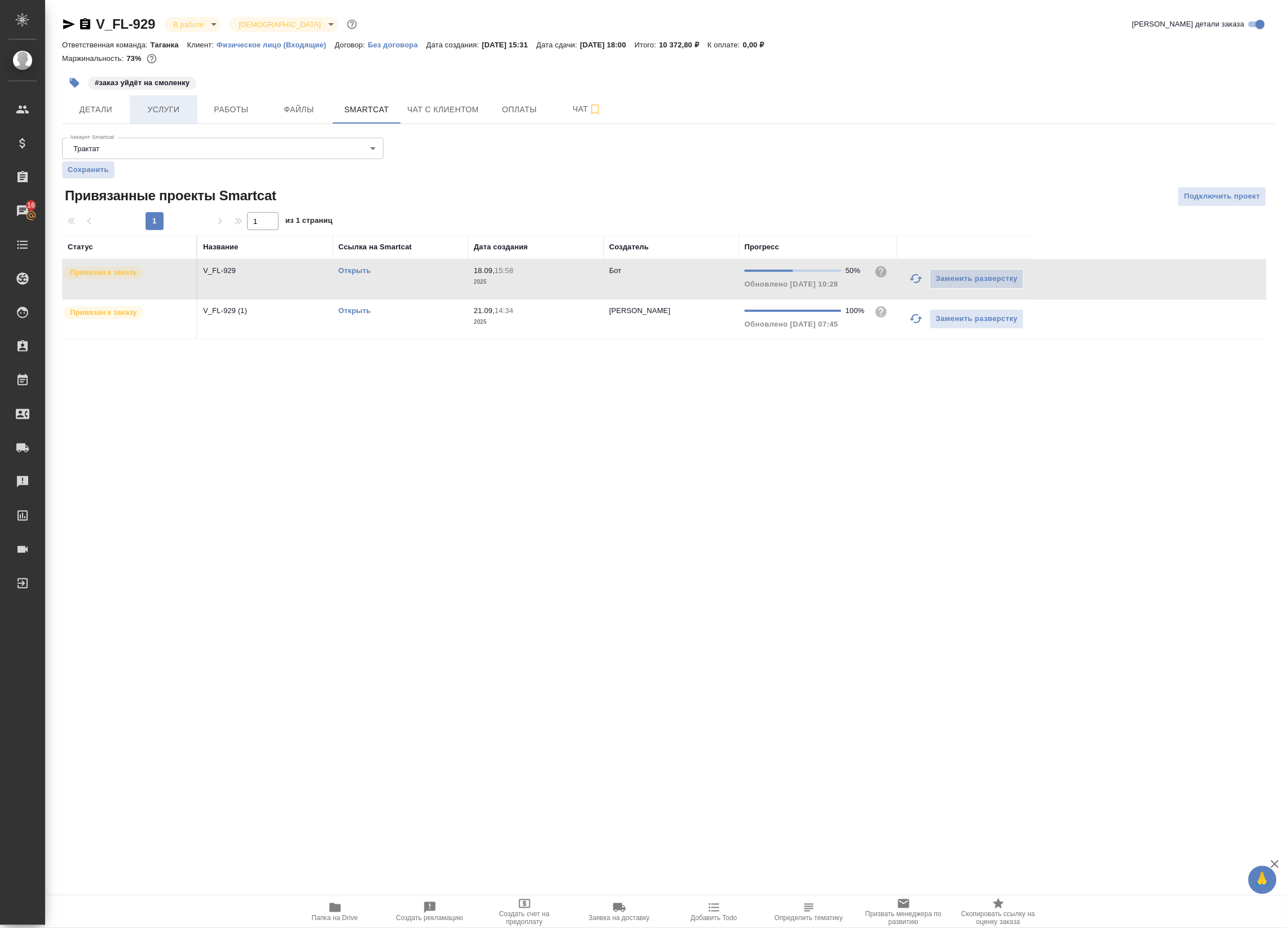
click at [153, 111] on span "Услуги" at bounding box center [163, 110] width 54 height 14
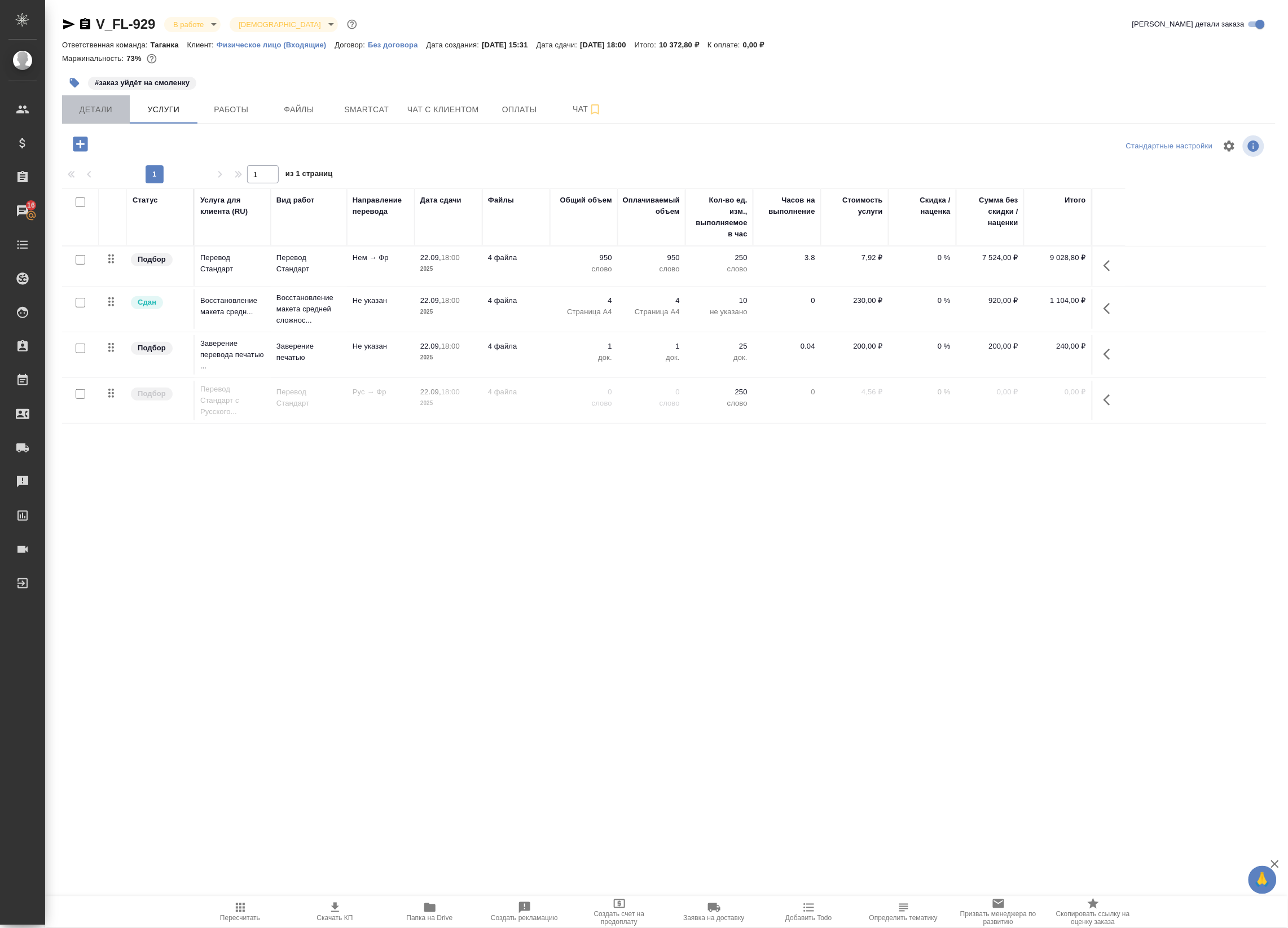
click at [97, 111] on span "Детали" at bounding box center [96, 110] width 54 height 14
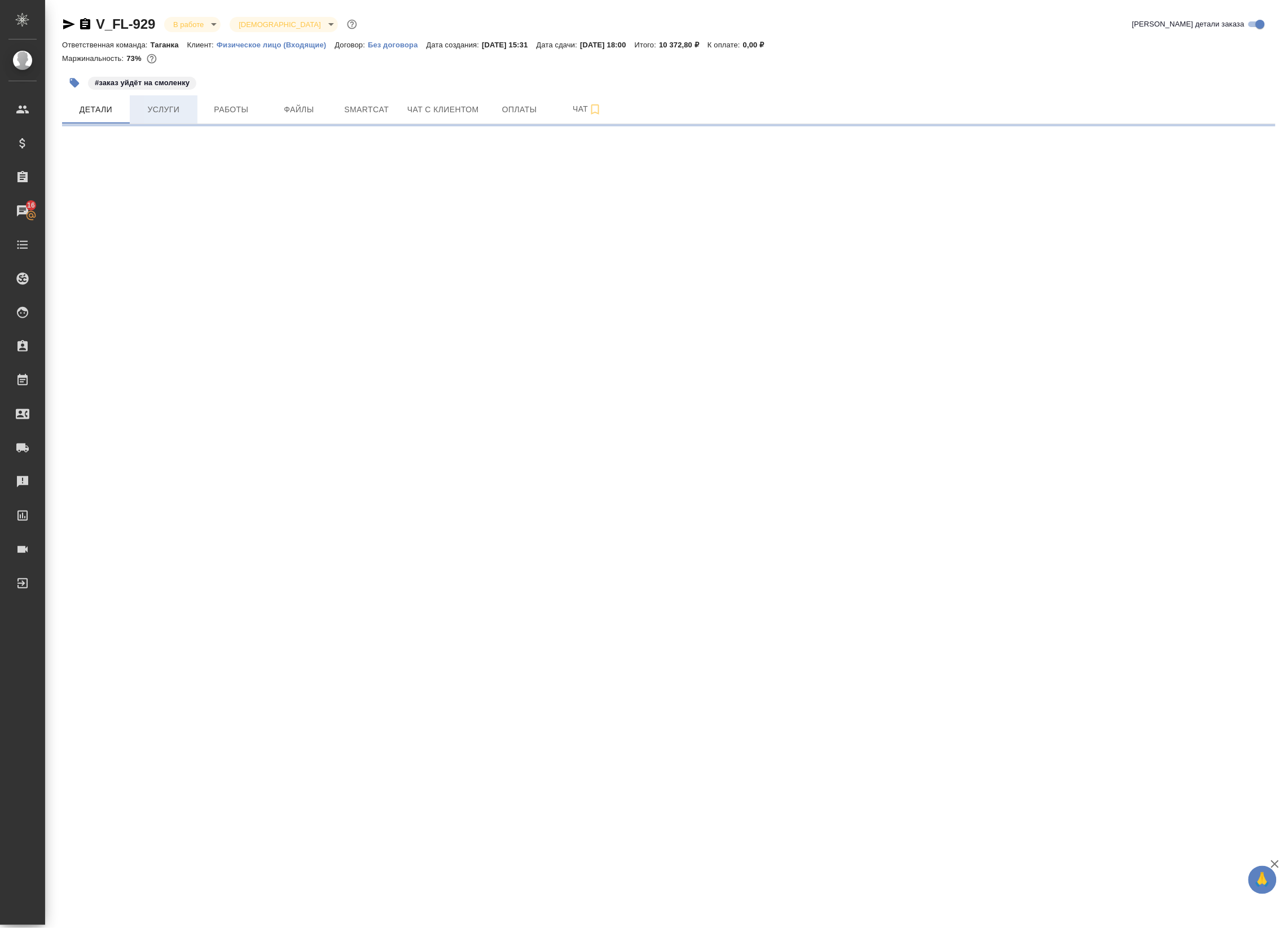
select select "RU"
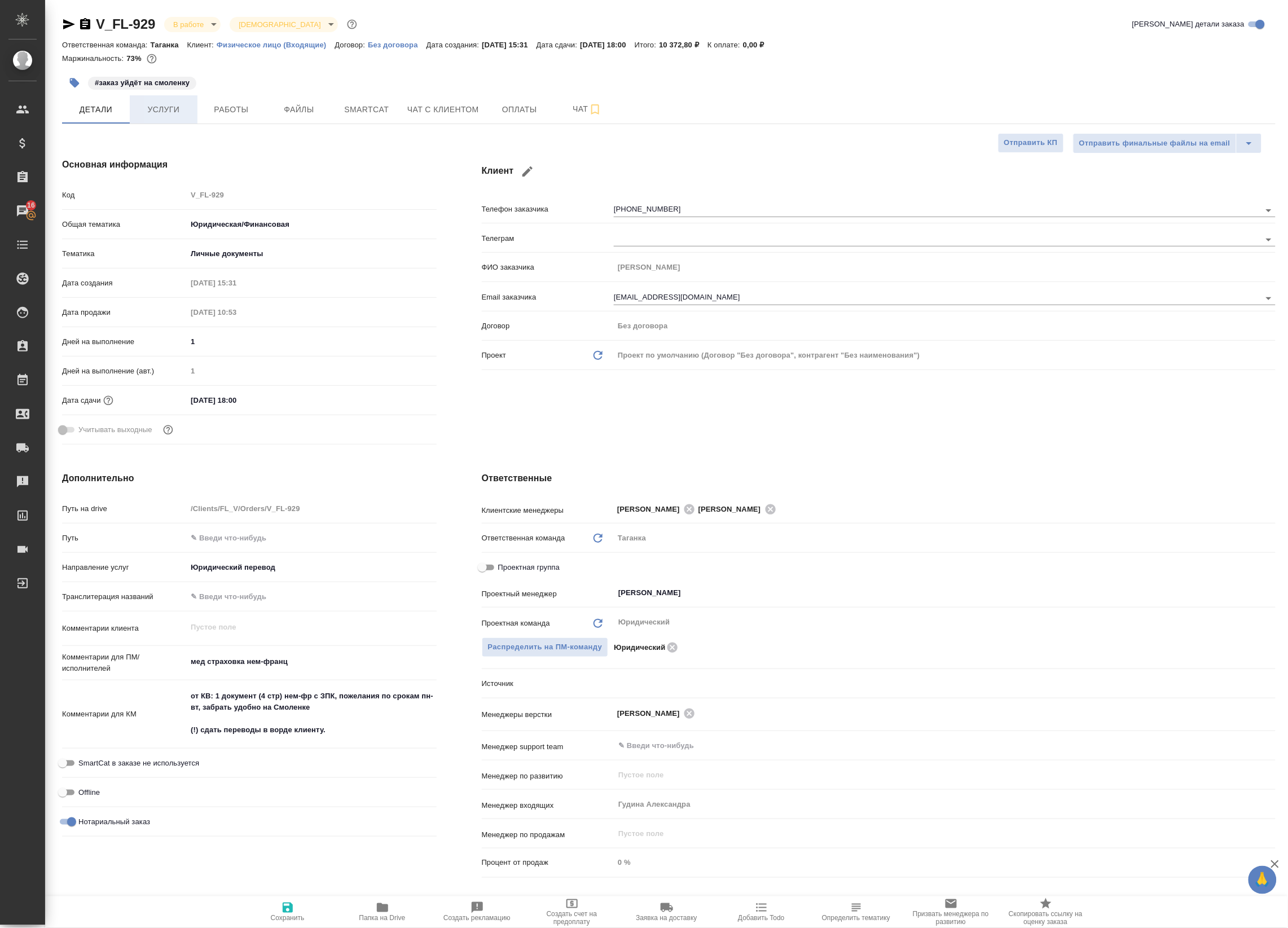
type textarea "x"
click at [178, 114] on span "Услуги" at bounding box center [163, 110] width 54 height 14
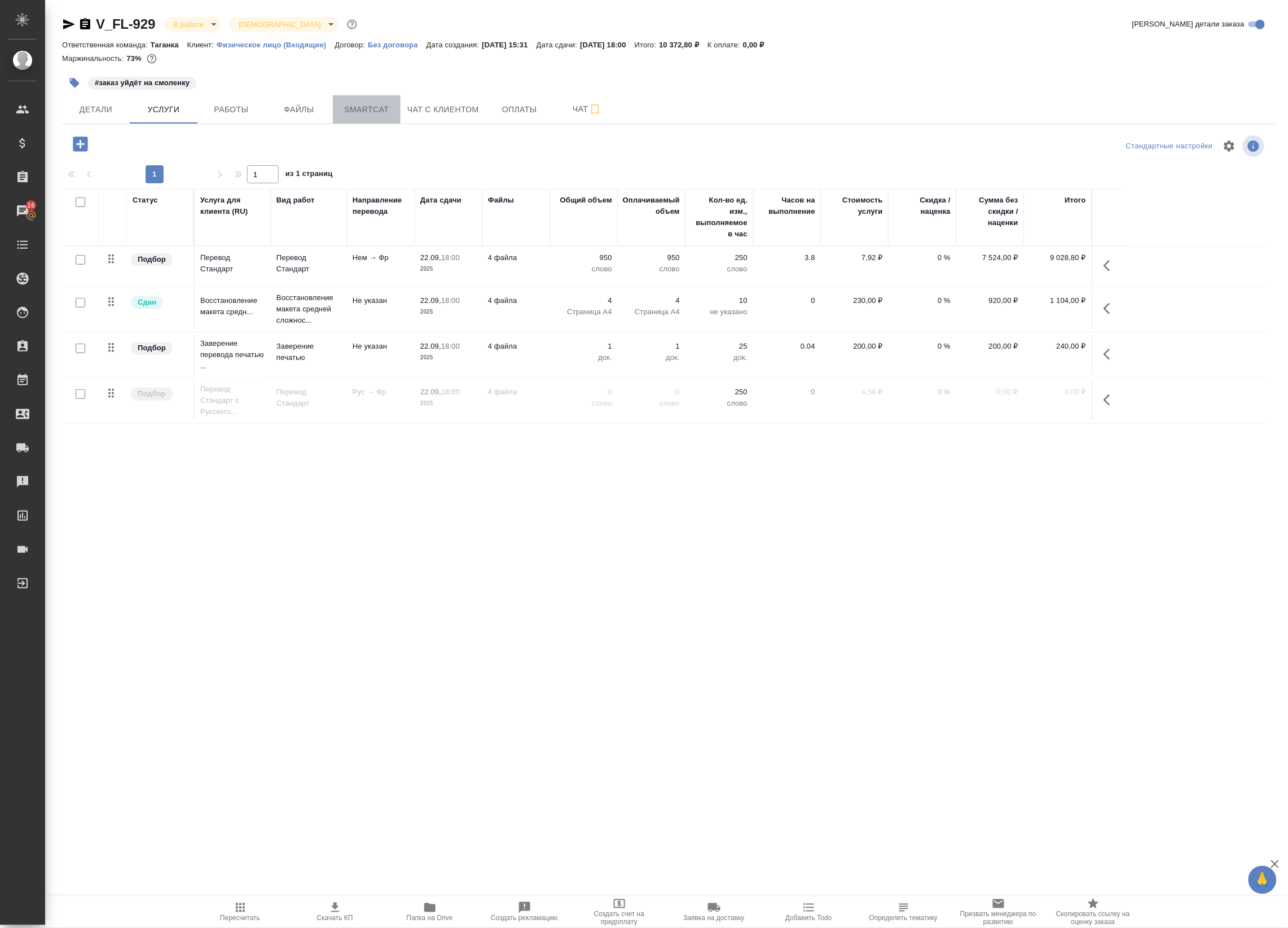
click at [356, 116] on span "Smartcat" at bounding box center [367, 110] width 54 height 14
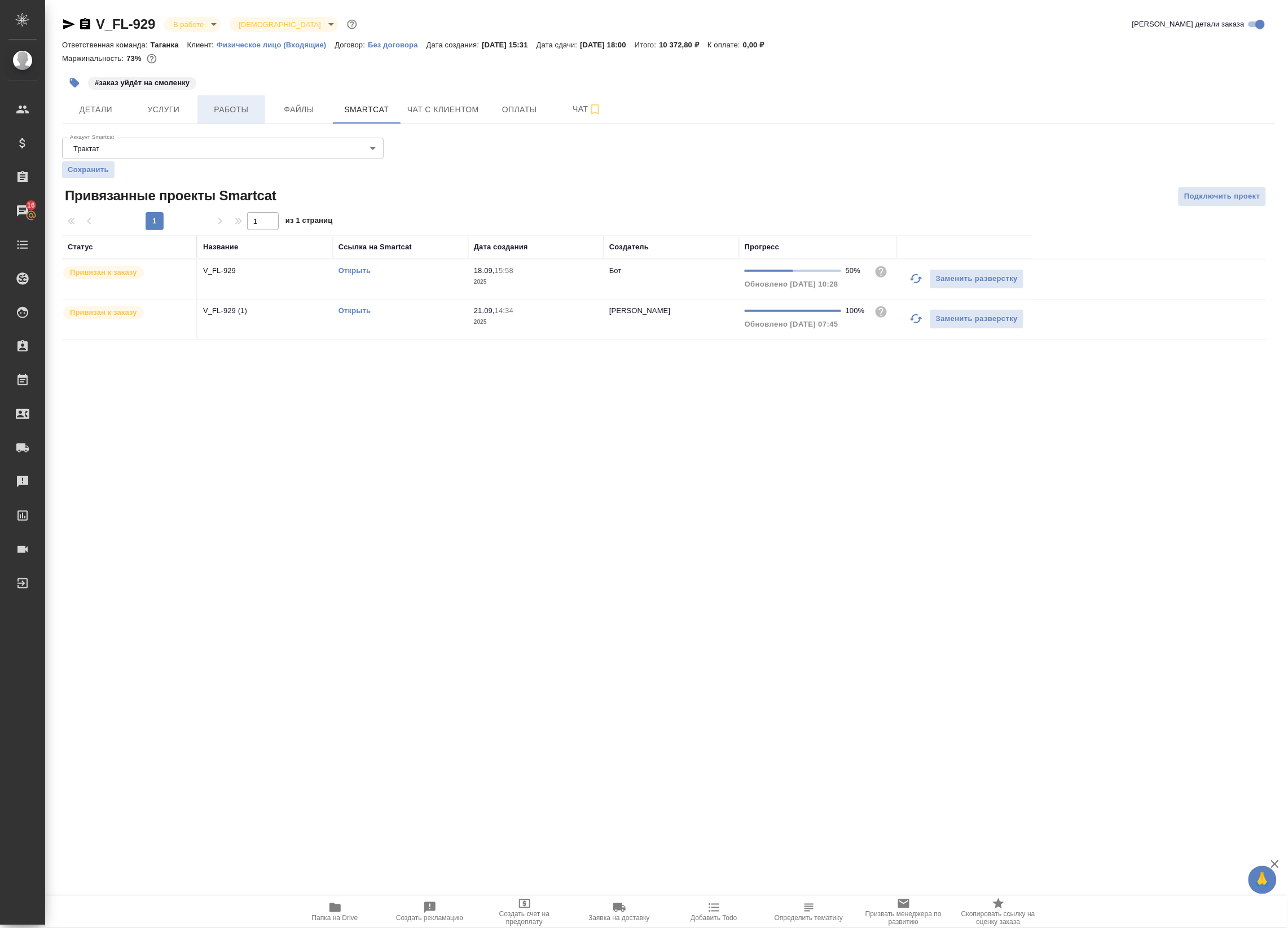
click at [199, 104] on button "Работы" at bounding box center [231, 109] width 67 height 28
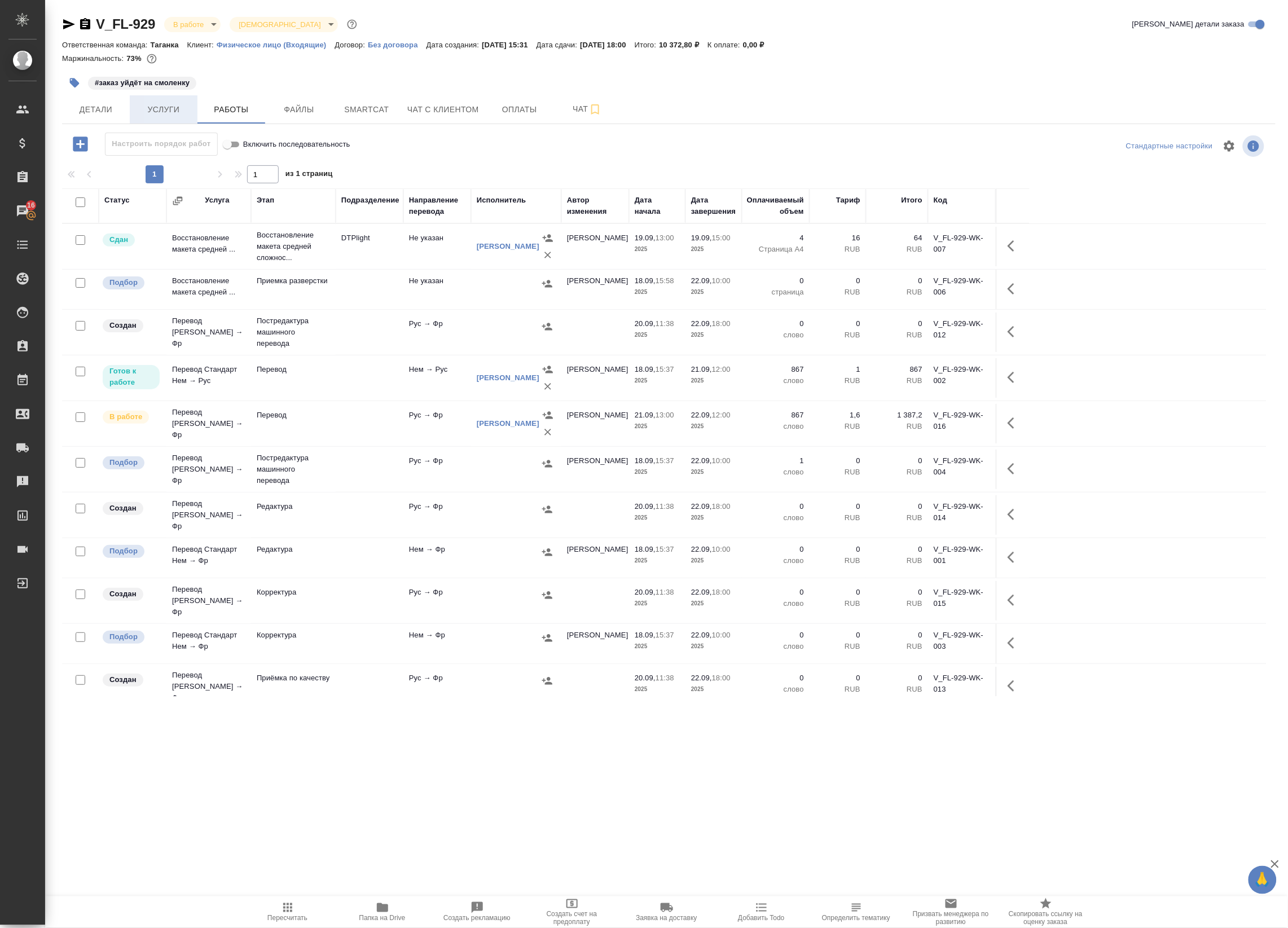
click at [153, 105] on span "Услуги" at bounding box center [163, 110] width 54 height 14
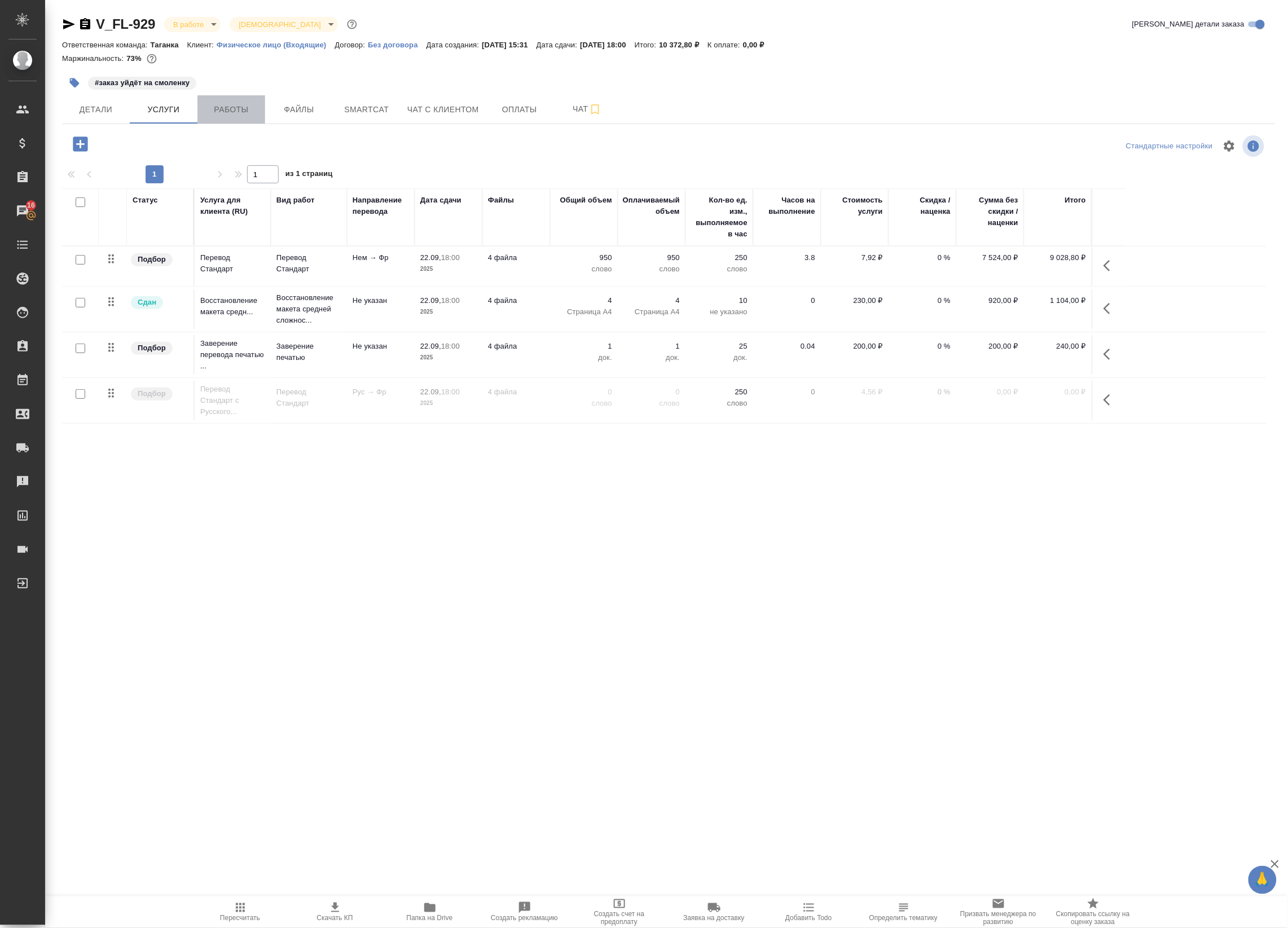
click at [236, 111] on span "Работы" at bounding box center [231, 110] width 54 height 14
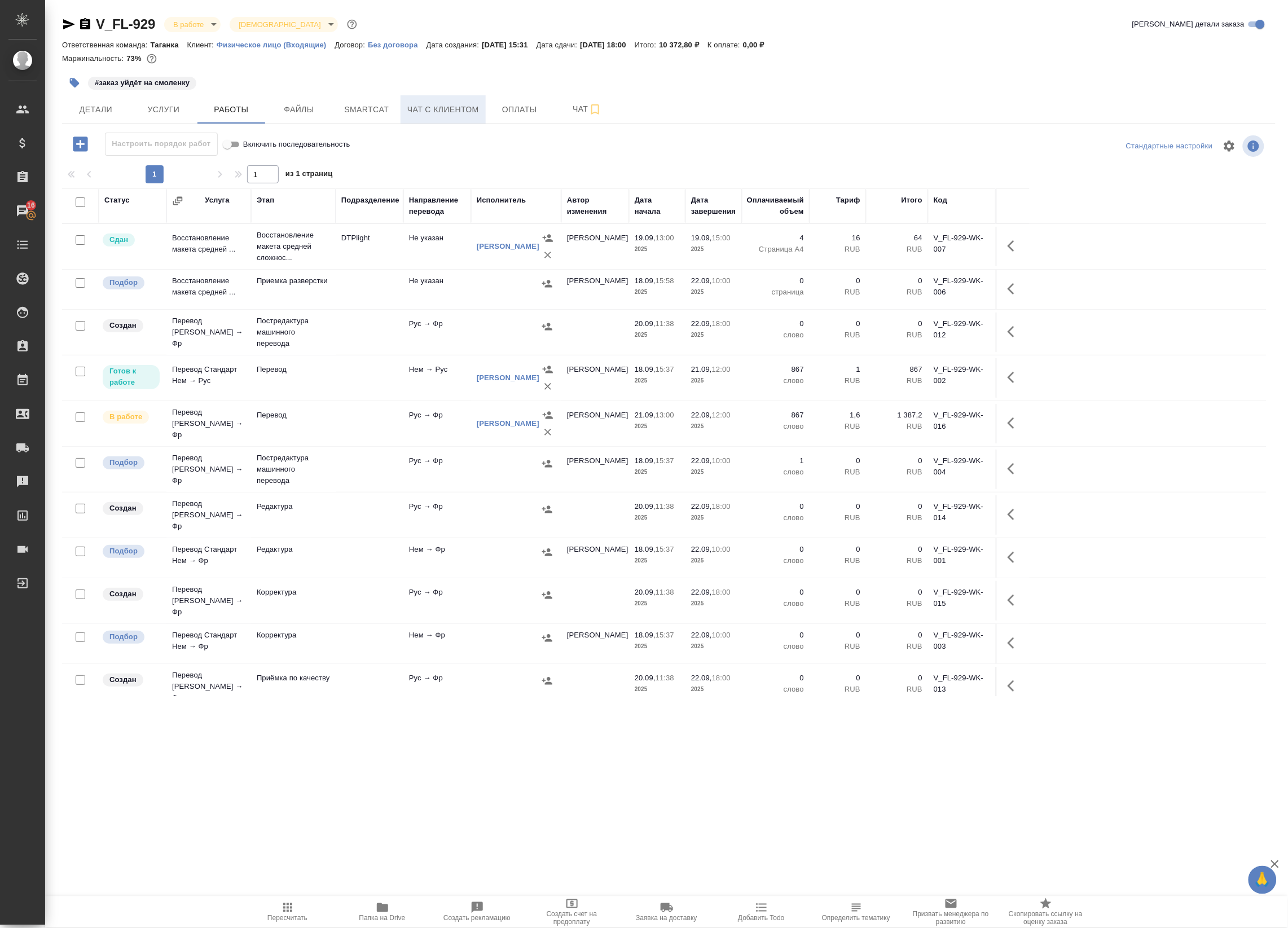
click at [414, 116] on span "Чат с клиентом" at bounding box center [443, 110] width 72 height 14
click at [362, 106] on span "Smartcat" at bounding box center [367, 110] width 54 height 14
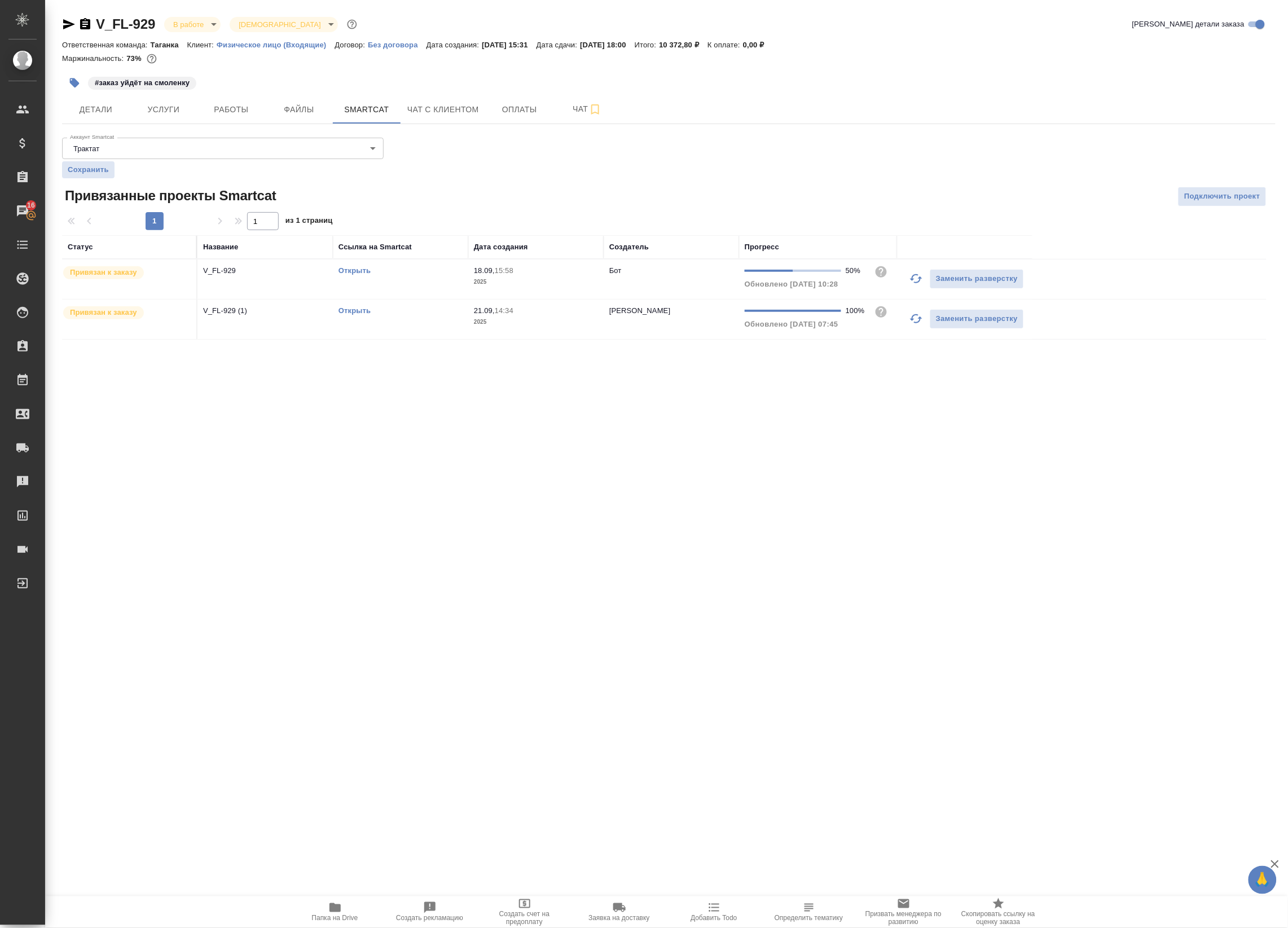
click at [356, 310] on link "Открыть" at bounding box center [354, 311] width 32 height 9
click at [241, 111] on span "Работы" at bounding box center [231, 110] width 54 height 14
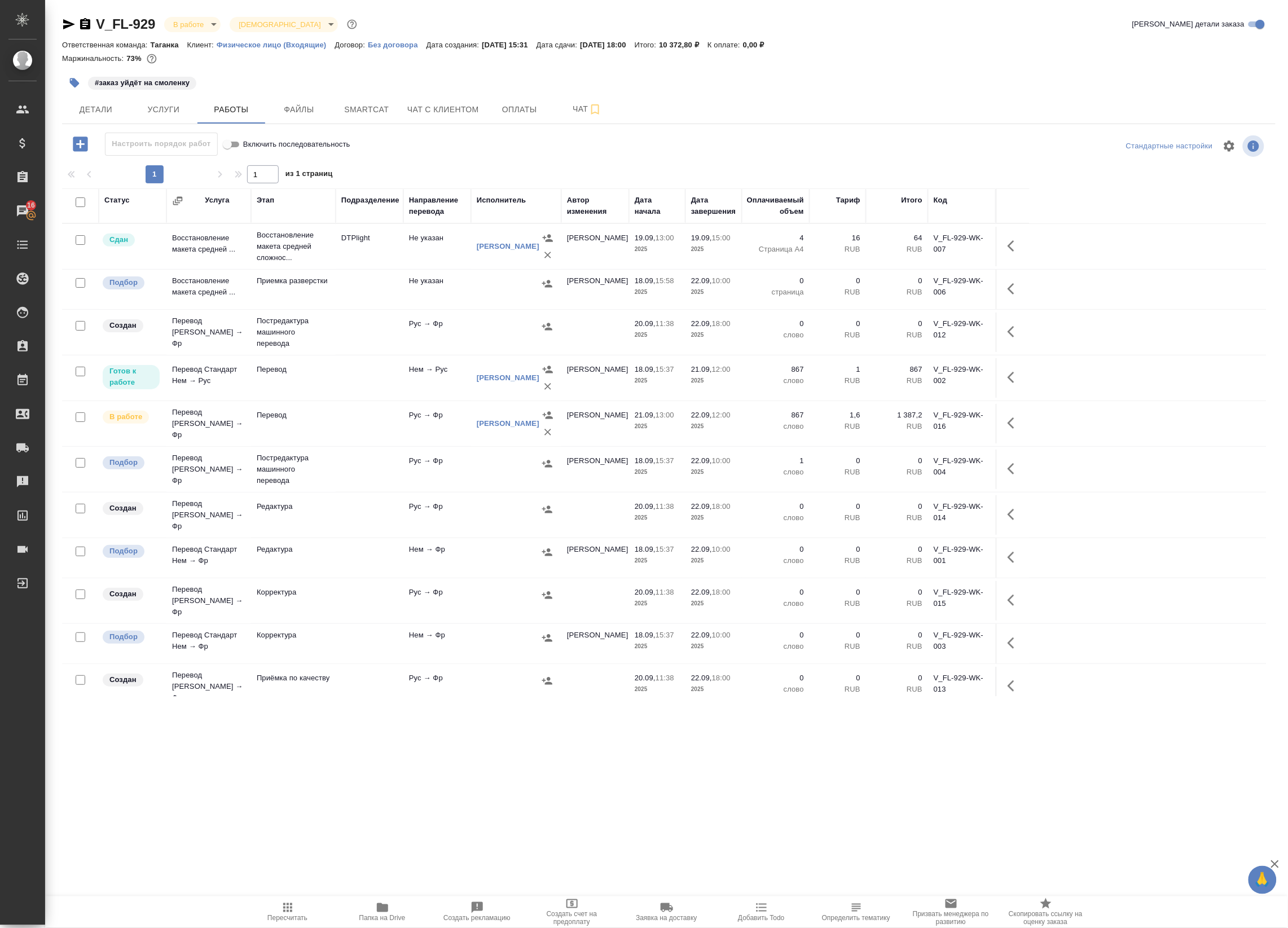
click at [388, 908] on icon "button" at bounding box center [382, 907] width 13 height 13
click at [214, 23] on body "🙏 .cls-1 fill:#fff; AWATERA Badanyan Artak Клиенты Спецификации Заказы 16 Чаты …" at bounding box center [644, 464] width 1288 height 928
click at [215, 139] on button "Сдан без статистики" at bounding box center [211, 138] width 77 height 12
click at [97, 111] on span "Детали" at bounding box center [96, 110] width 54 height 14
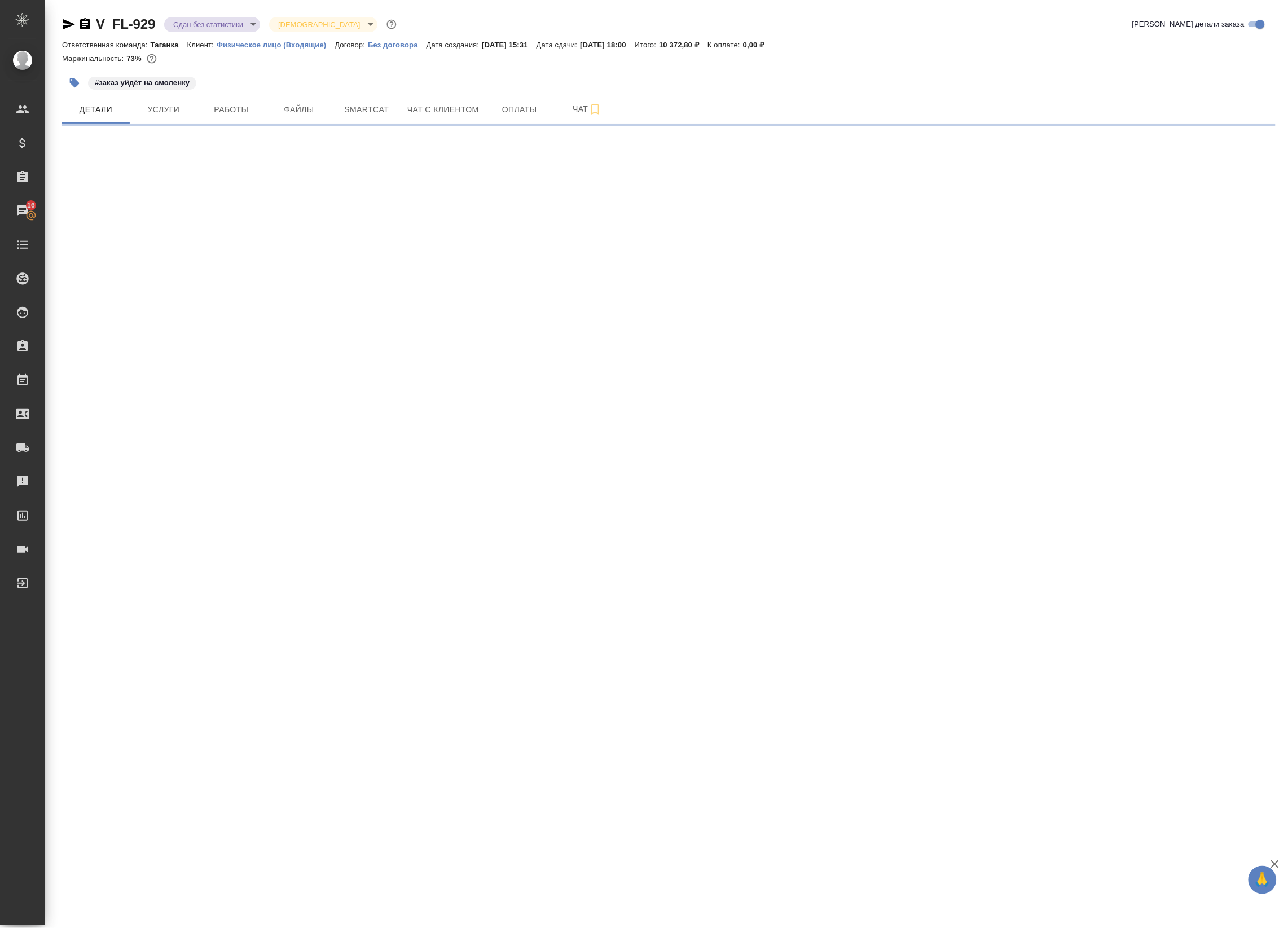
select select "RU"
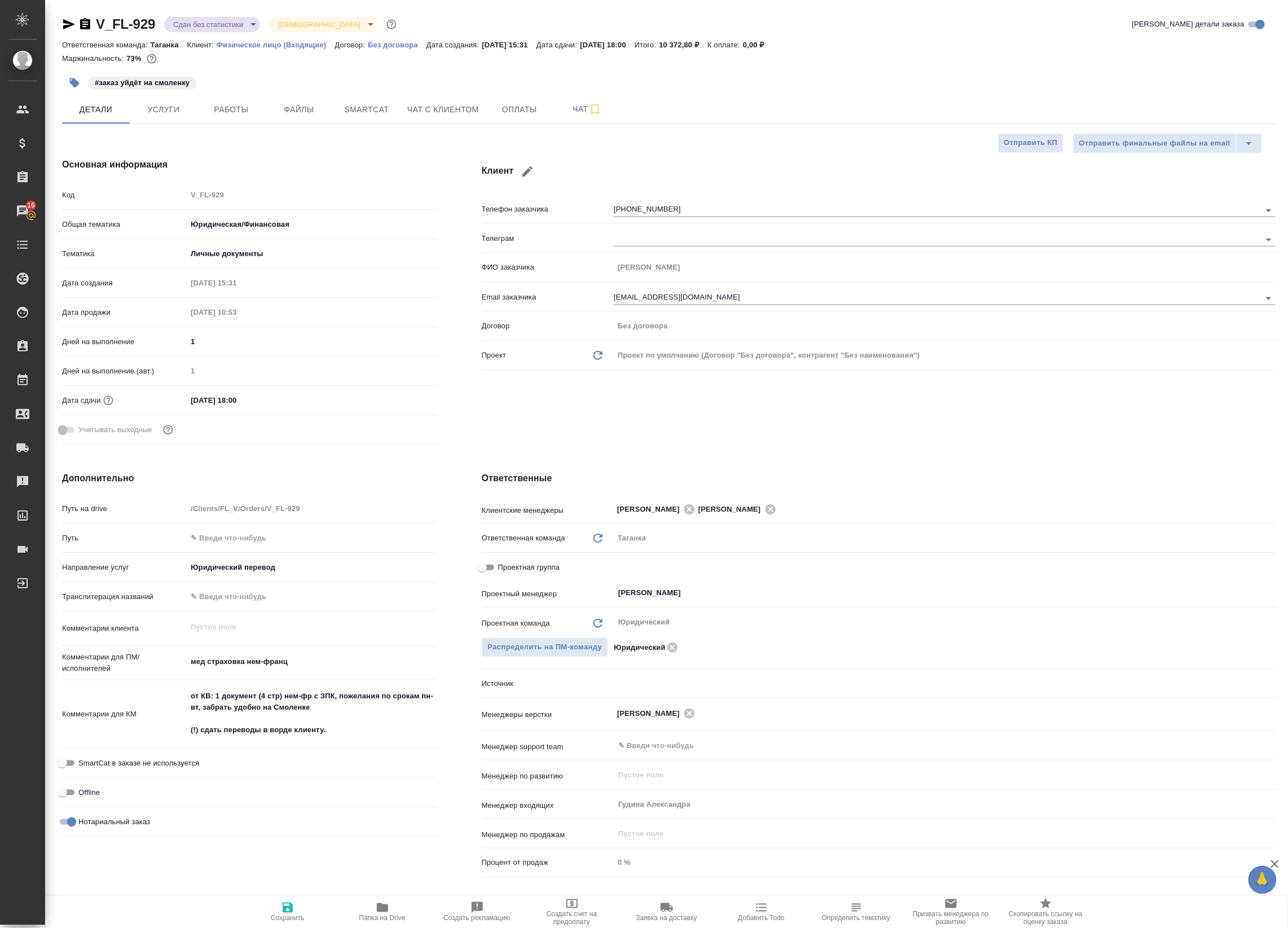
type textarea "x"
click at [70, 26] on icon "button" at bounding box center [68, 24] width 13 height 13
type textarea "x"
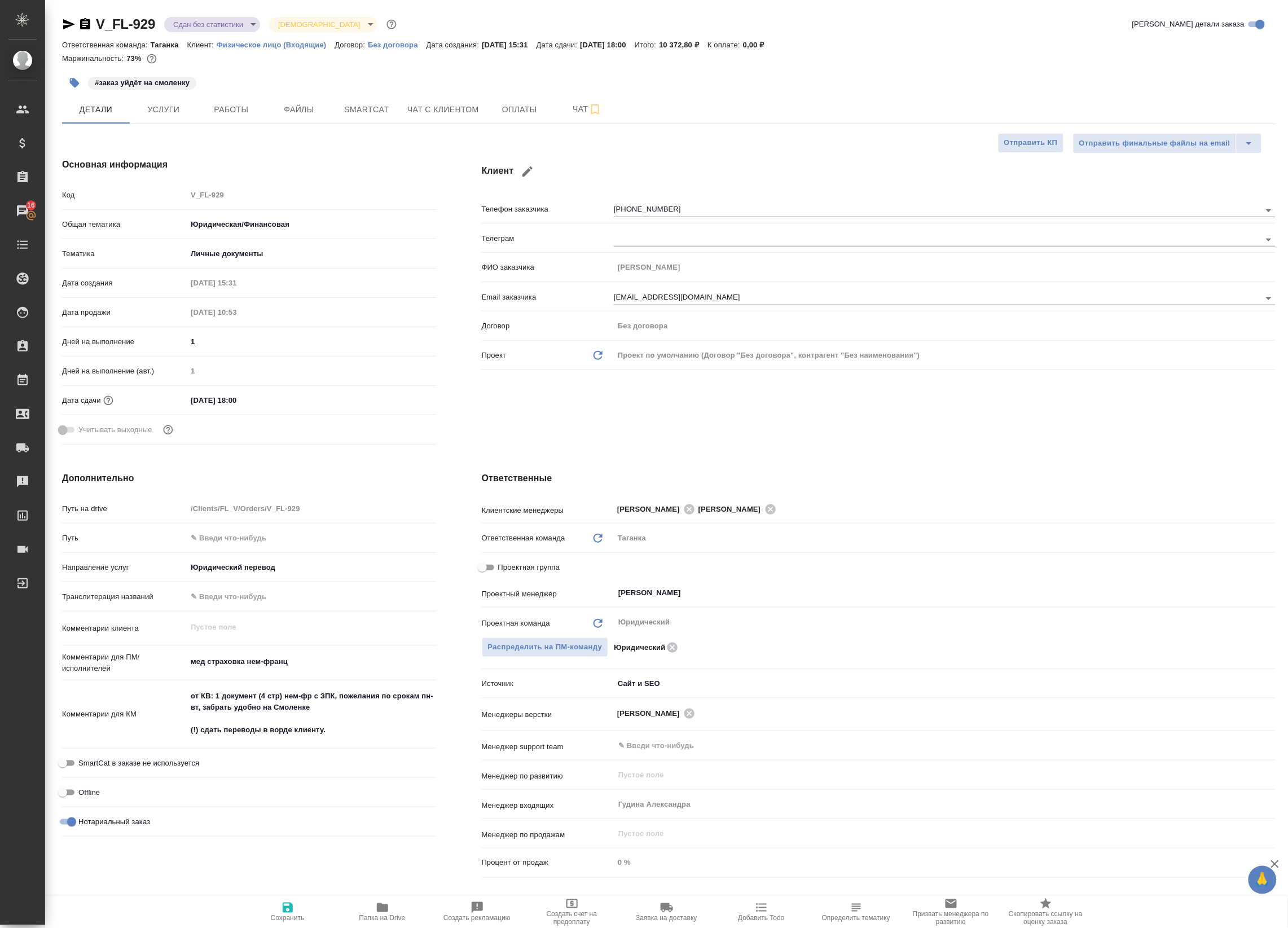
type textarea "x"
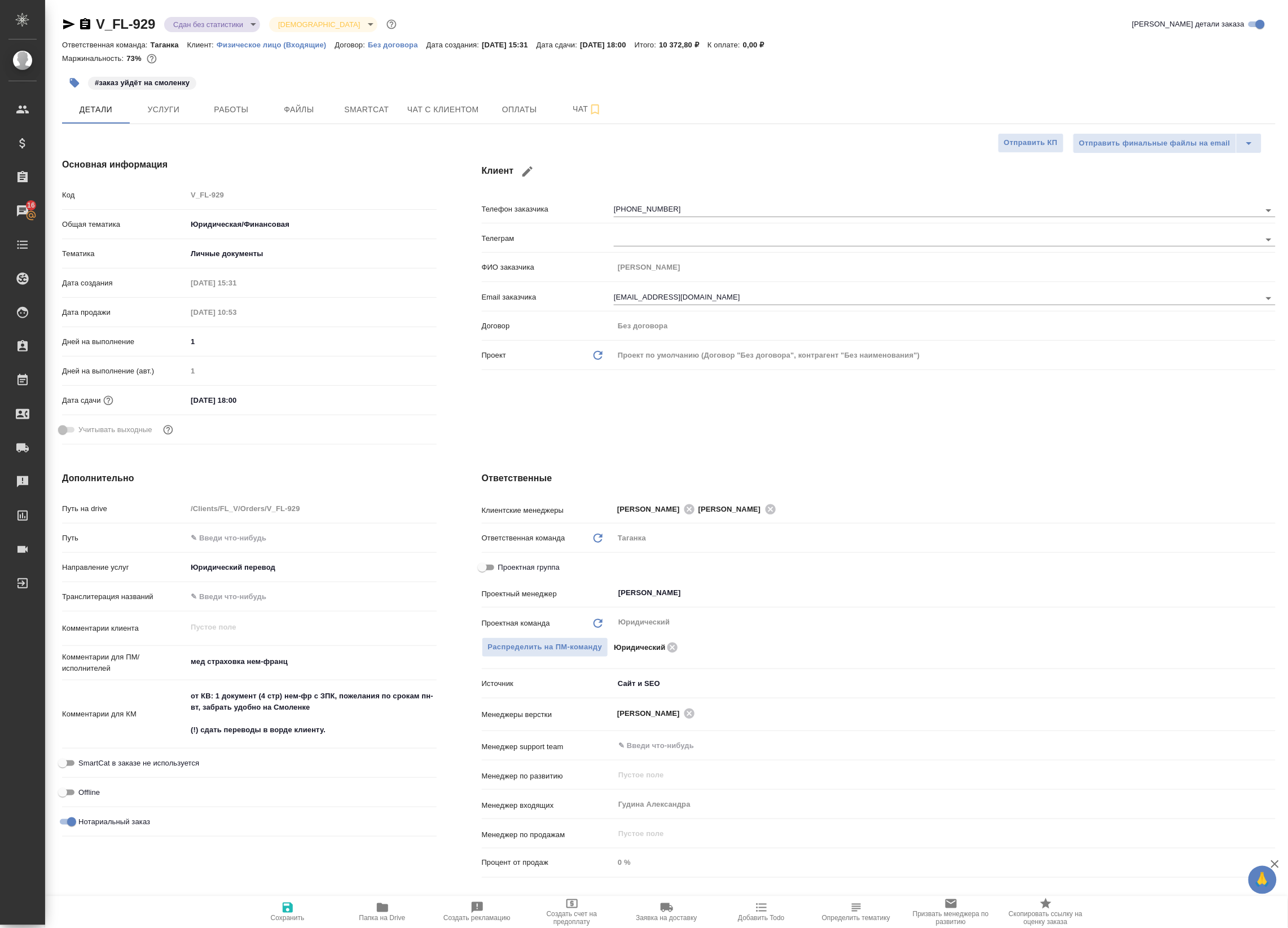
type textarea "x"
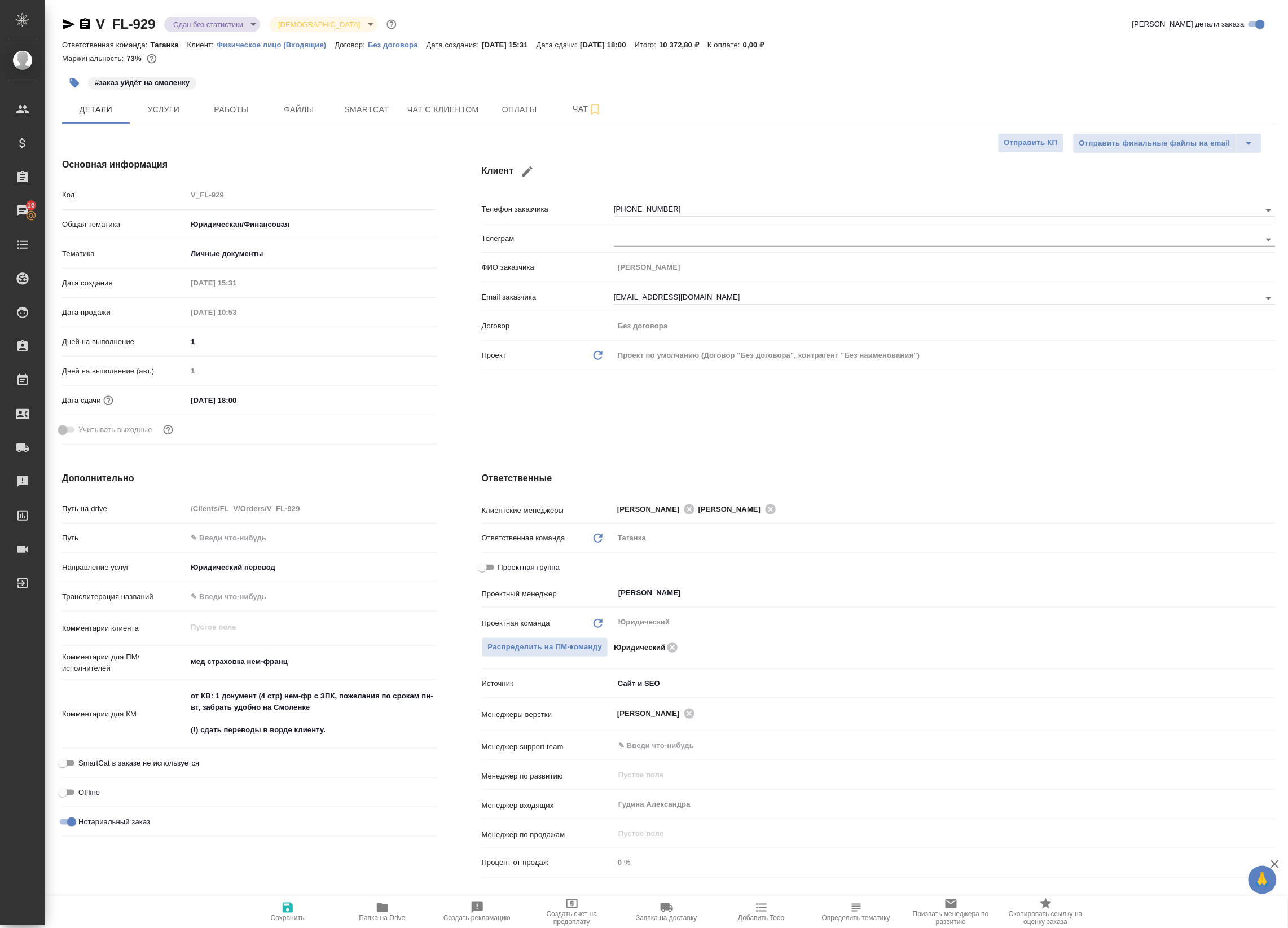
type textarea "x"
